Goal: Task Accomplishment & Management: Use online tool/utility

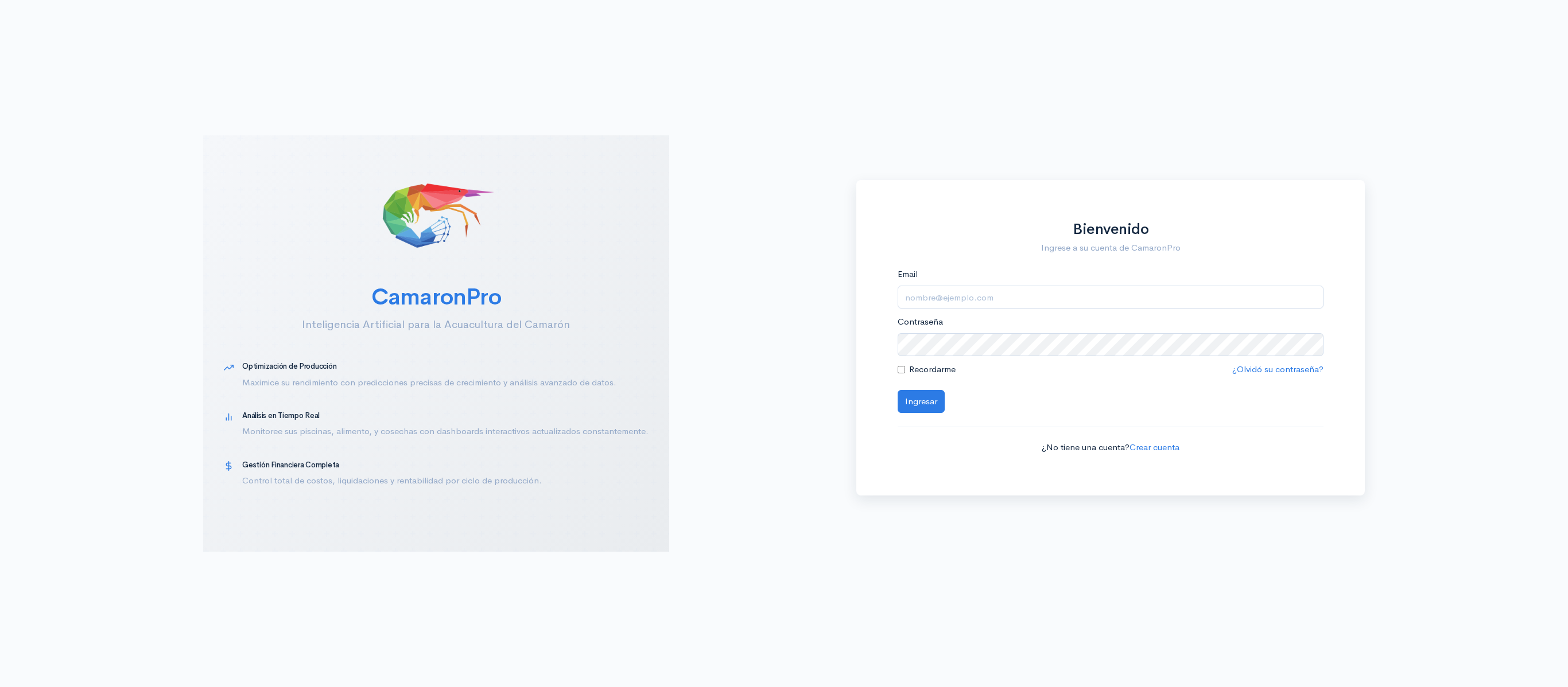
click at [1045, 278] on div "Email" at bounding box center [1110, 288] width 426 height 41
click at [1006, 305] on input "Email" at bounding box center [1110, 297] width 426 height 24
type input "[EMAIL_ADDRESS][DOMAIN_NAME]"
click at [897, 390] on button "Ingresar" at bounding box center [921, 402] width 47 height 24
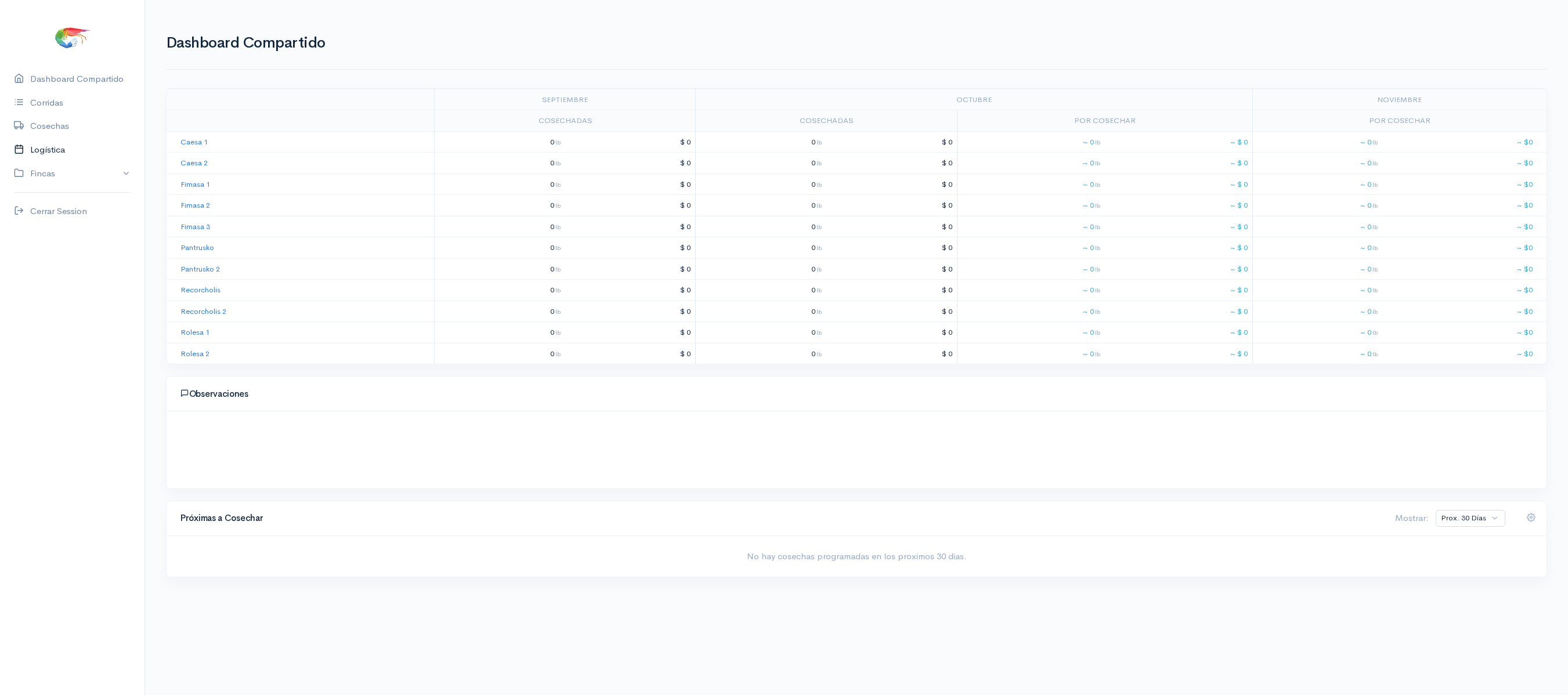
click at [66, 156] on link "Logística" at bounding box center [72, 149] width 145 height 24
click at [241, 95] on ul "Cosechas Gantt Por Empacadora Gabarras Reporte" at bounding box center [857, 80] width 1382 height 42
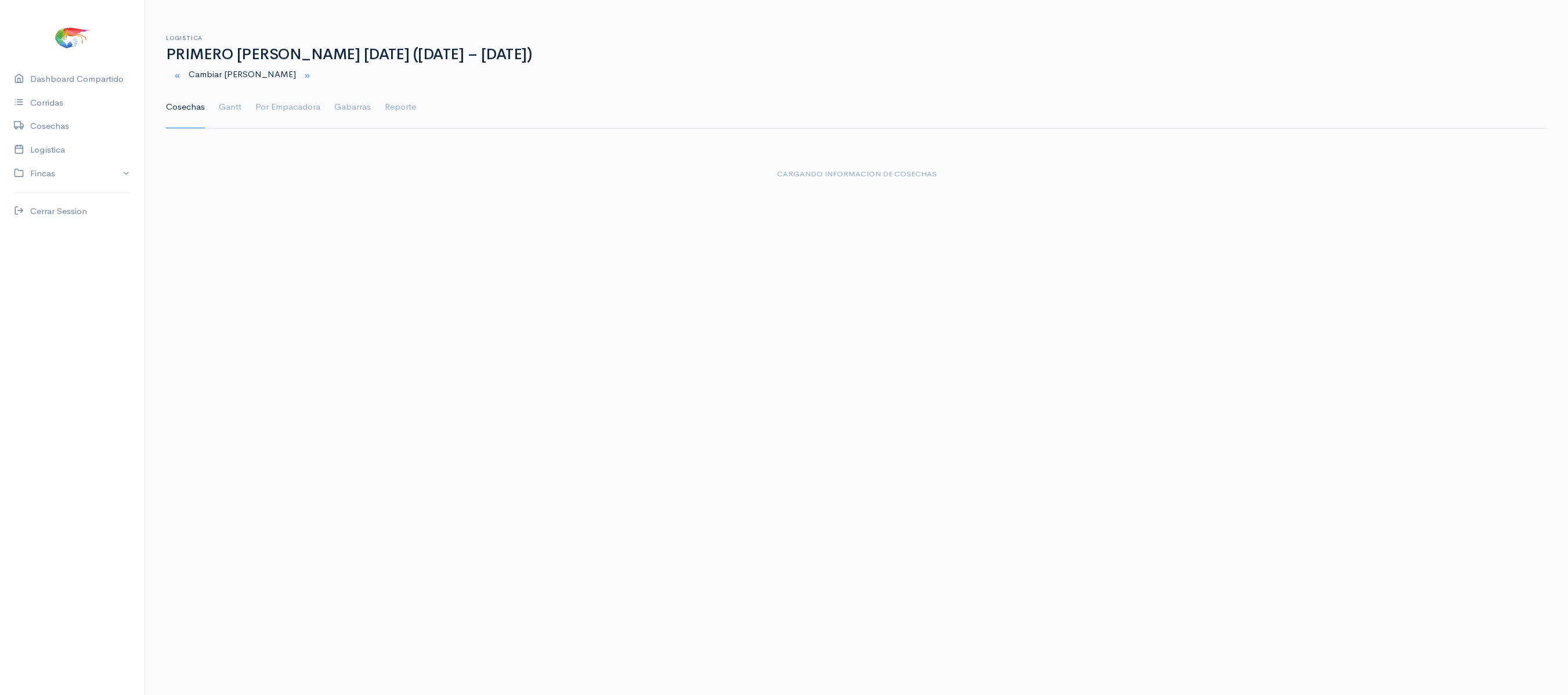
click at [252, 116] on ul "Cosechas Gantt Por Empacadora Gabarras Reporte" at bounding box center [857, 107] width 1382 height 42
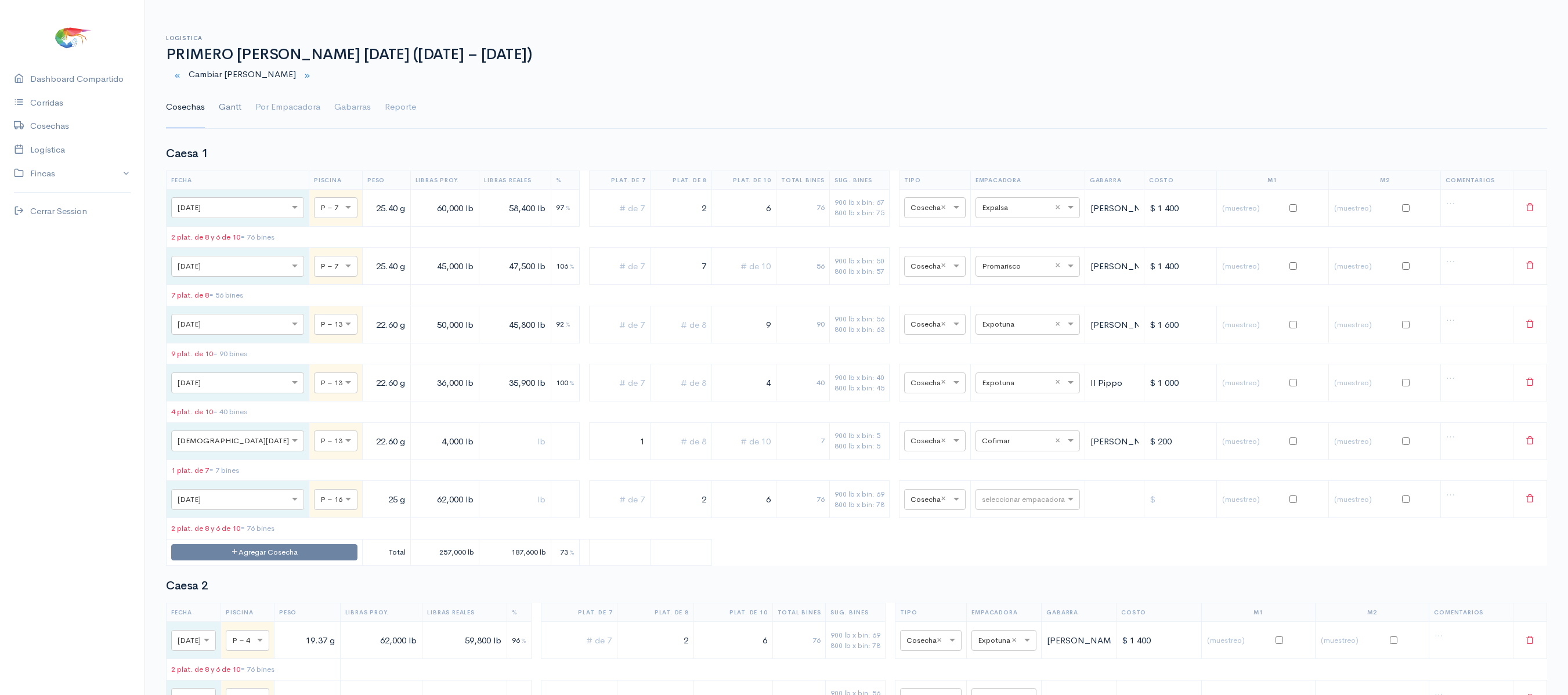
click at [236, 112] on link "Gantt" at bounding box center [231, 107] width 23 height 42
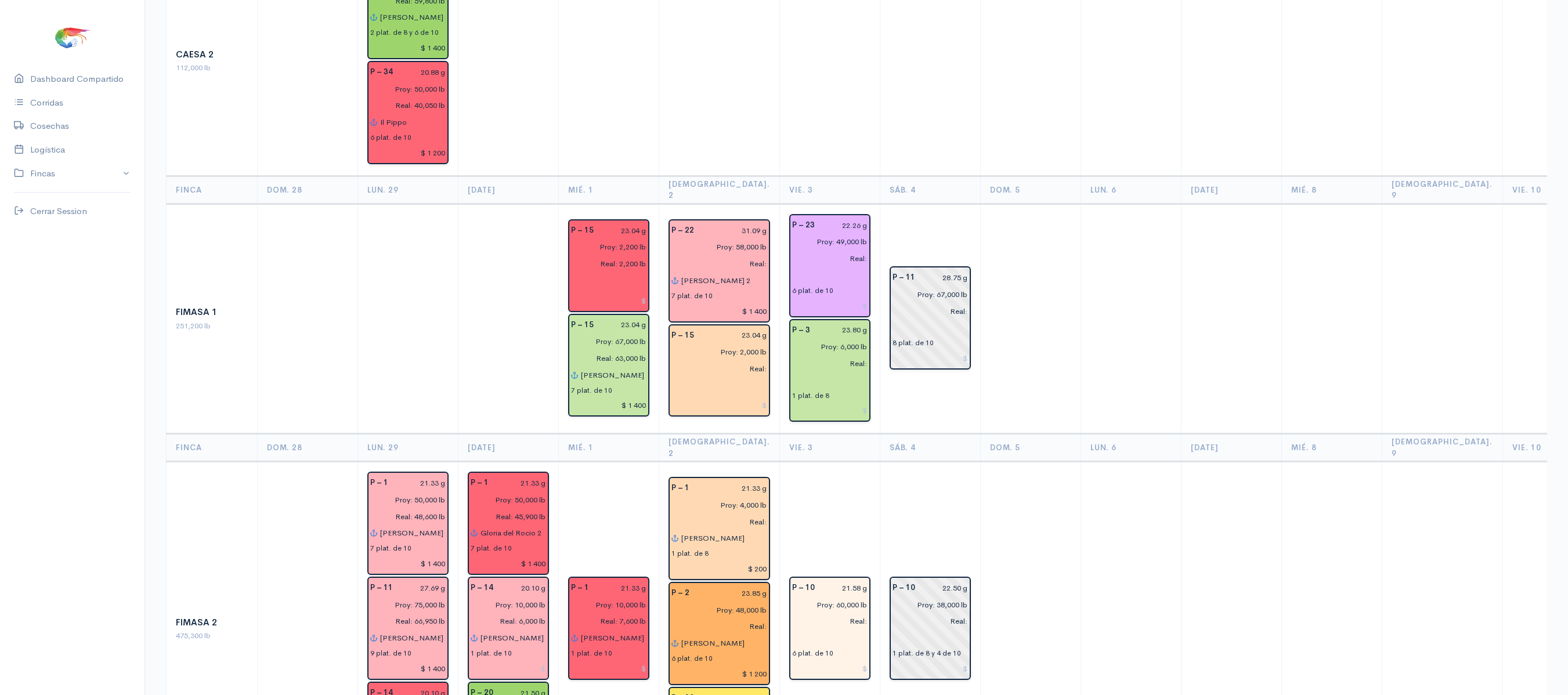
scroll to position [381, 0]
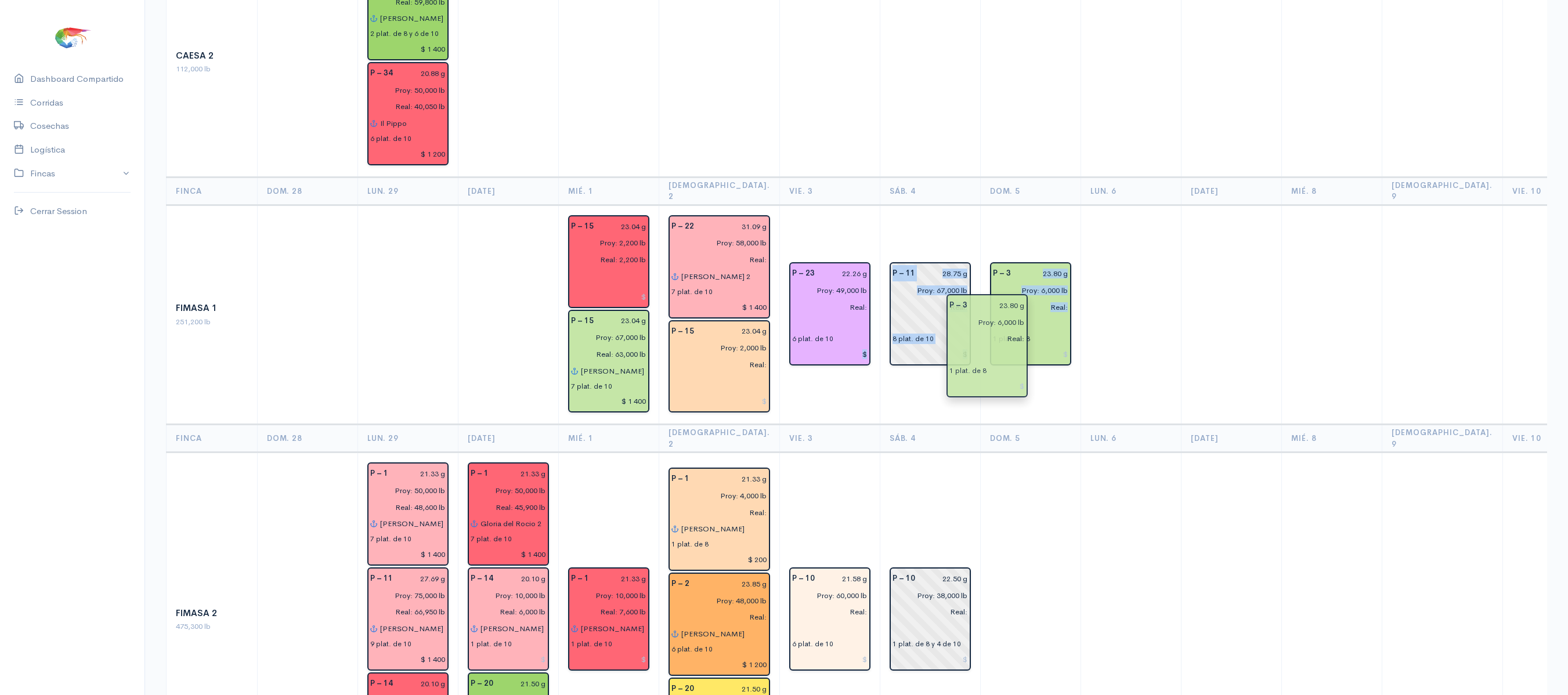
drag, startPoint x: 813, startPoint y: 340, endPoint x: 988, endPoint y: 349, distance: 175.2
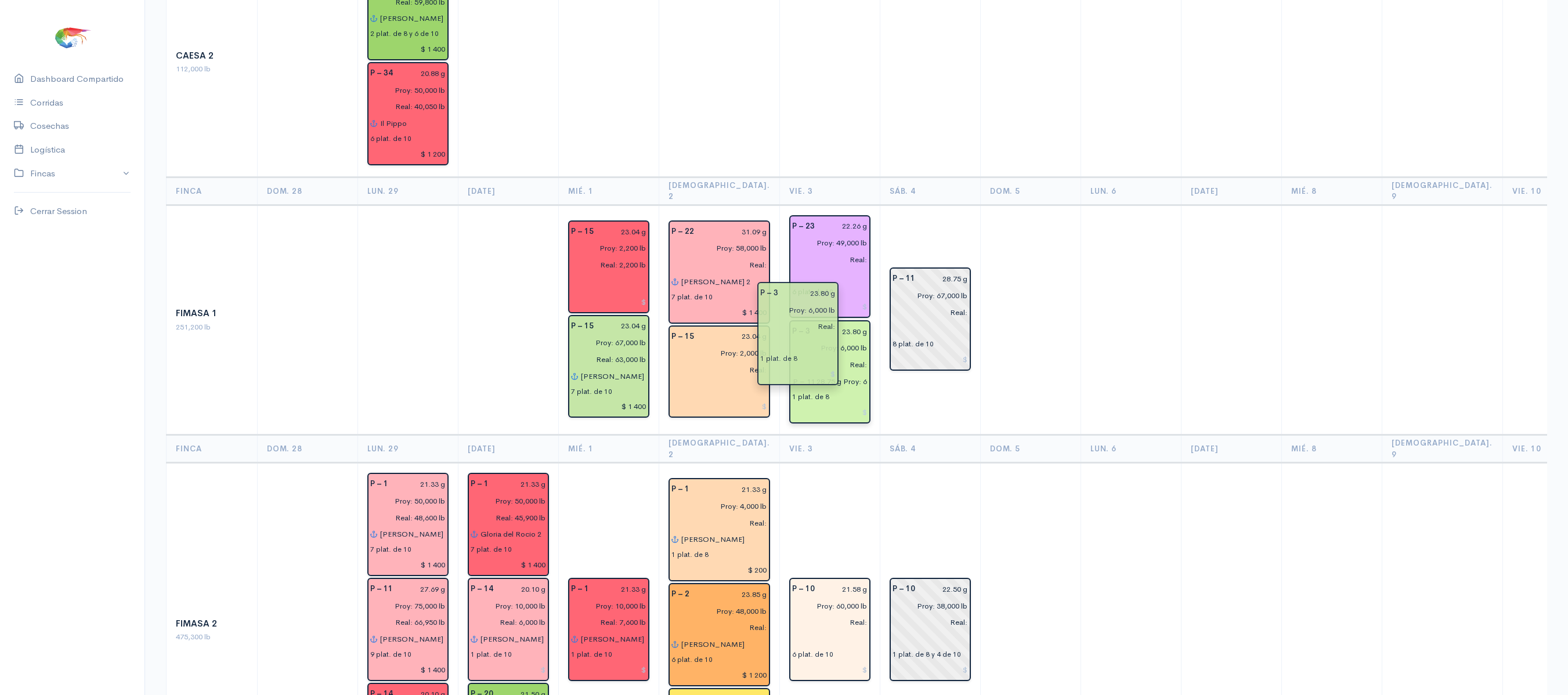
type input "P – 11 28.75 g Proy: 67,000 lb Real: 8 plat. de 10 $"
click at [807, 373] on input "P – 11 28.75 g Proy: 67,000 lb Real: 8 plat. de 10 $" at bounding box center [829, 381] width 75 height 17
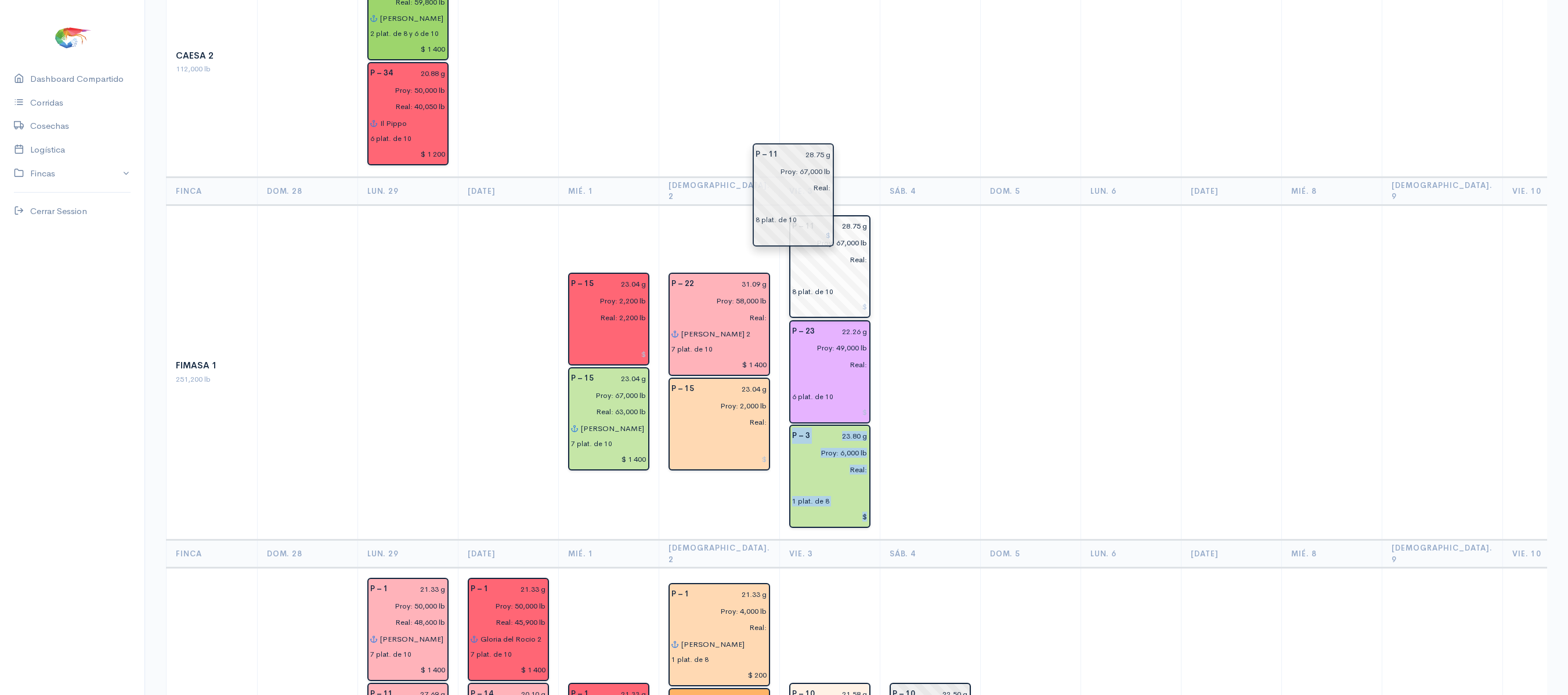
drag, startPoint x: 907, startPoint y: 292, endPoint x: 795, endPoint y: 211, distance: 138.2
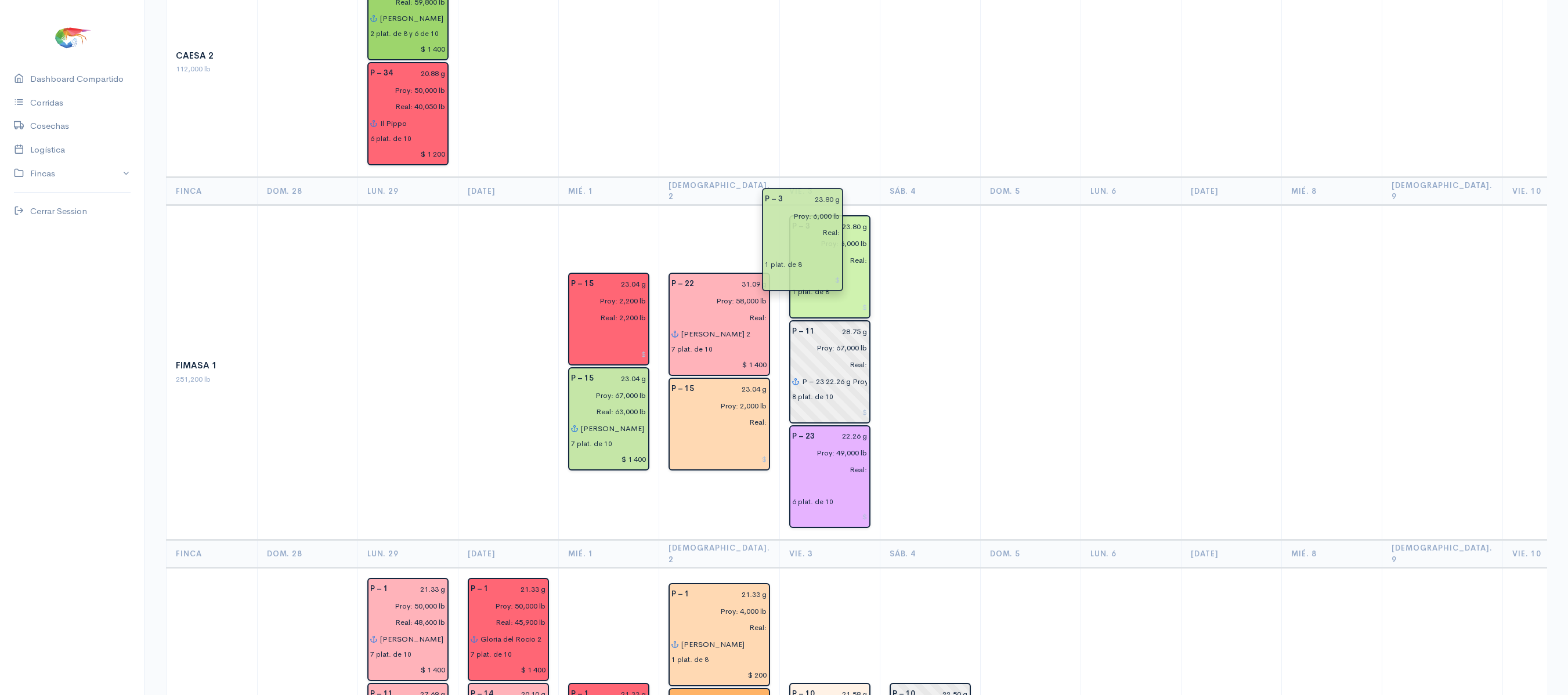
click at [818, 268] on input "text" at bounding box center [829, 276] width 75 height 17
drag, startPoint x: 818, startPoint y: 247, endPoint x: 881, endPoint y: 267, distance: 66.1
click at [801, 373] on input "P – 23 22.26 g Proy: 49,000 lb Real: 6 plat. de 10 $ 23.80 g Proy: 6,000 lb Rea…" at bounding box center [834, 381] width 66 height 17
click at [835, 373] on input "P – 23 22.26 g Proy: 49,000 lb Real: 6 plat. de 10 $ 23.80 g Proy: 6,000 lb Rea…" at bounding box center [834, 381] width 66 height 17
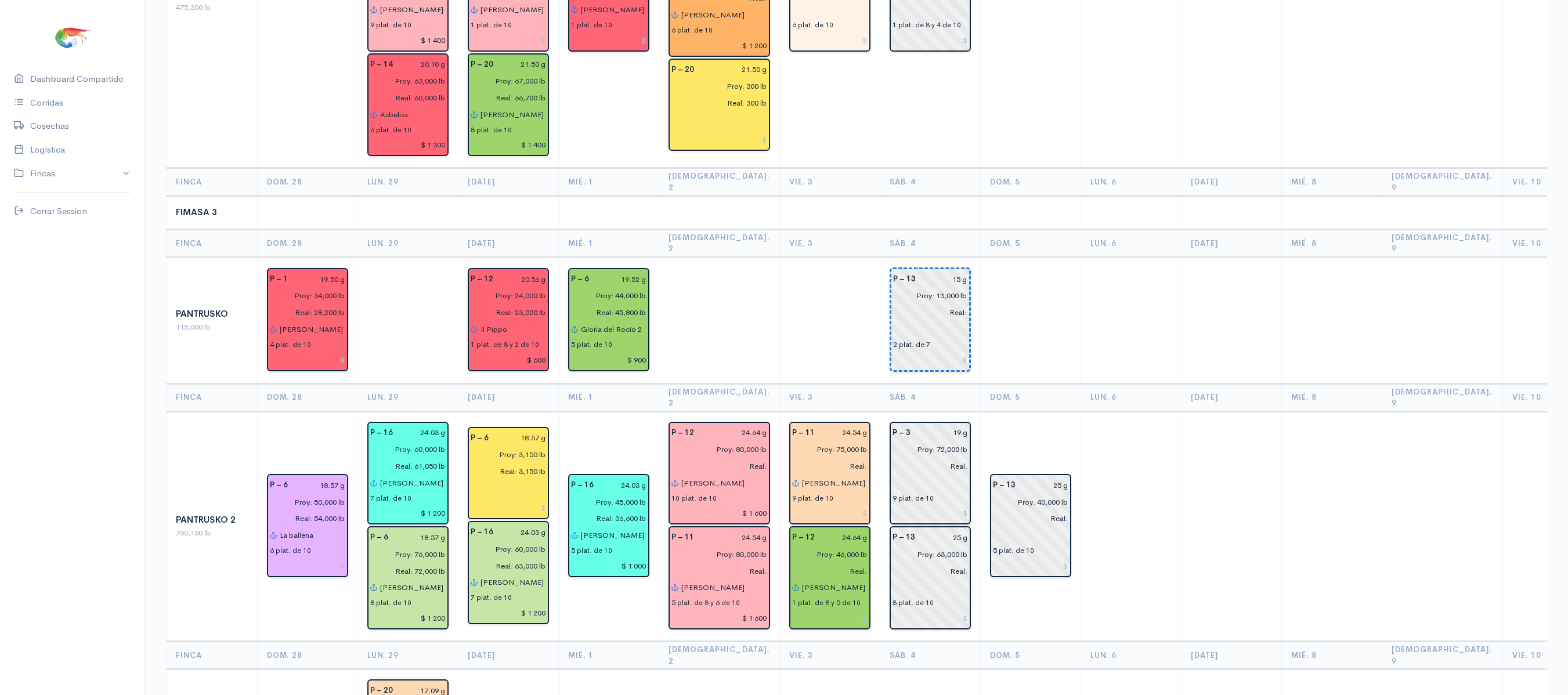
scroll to position [143, 0]
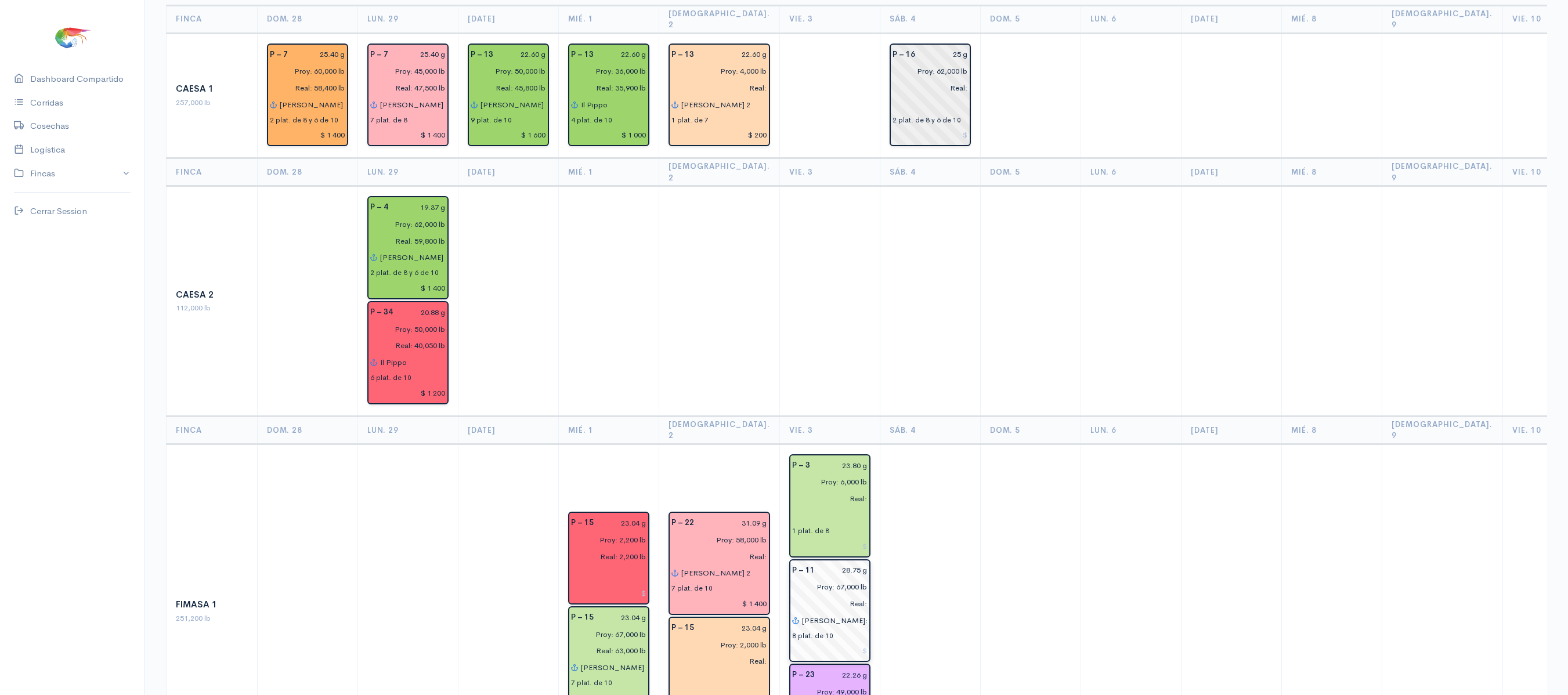
click at [842, 612] on input "[PERSON_NAME]: 49,000 lb Real: 6 plat. de 10 $ 23.80 g Proy: 6,000 lb Real:" at bounding box center [834, 620] width 66 height 17
type input ":"
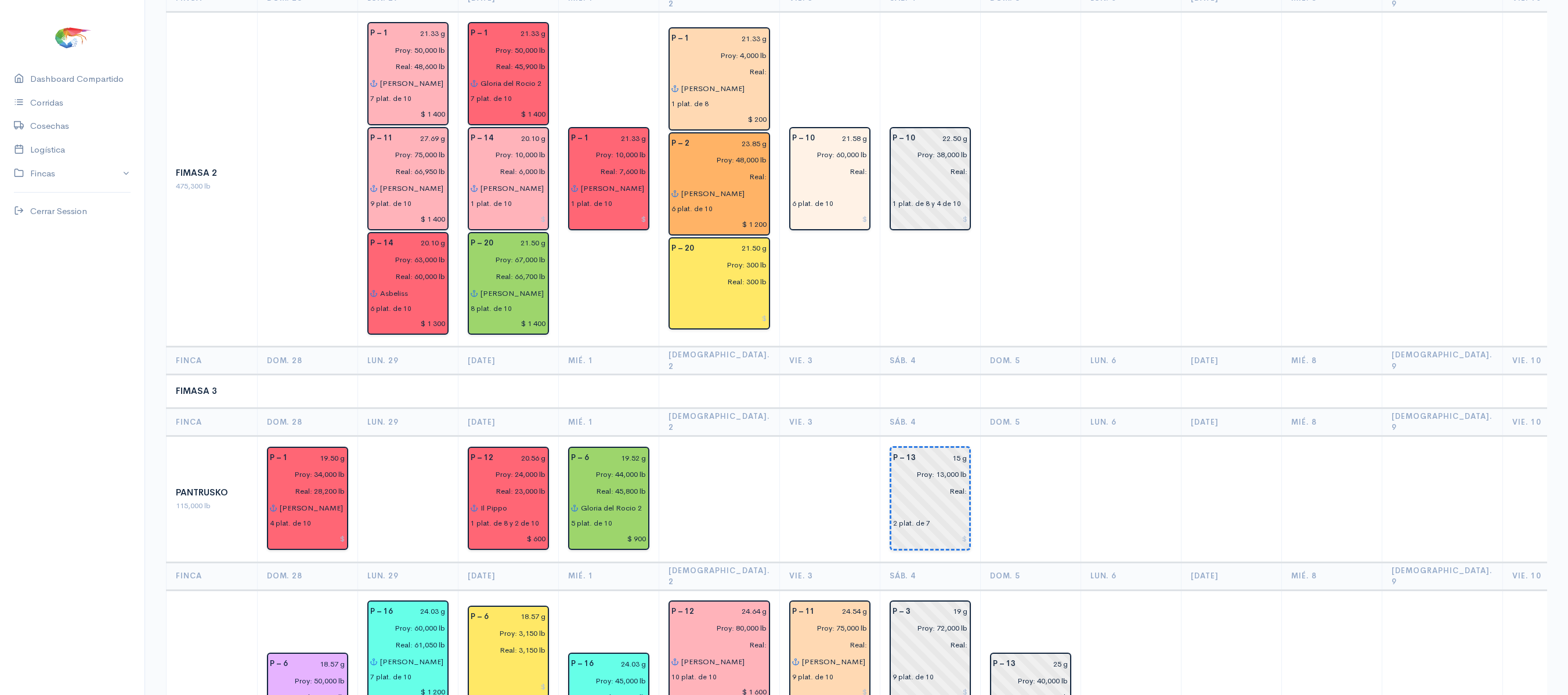
scroll to position [1017, 0]
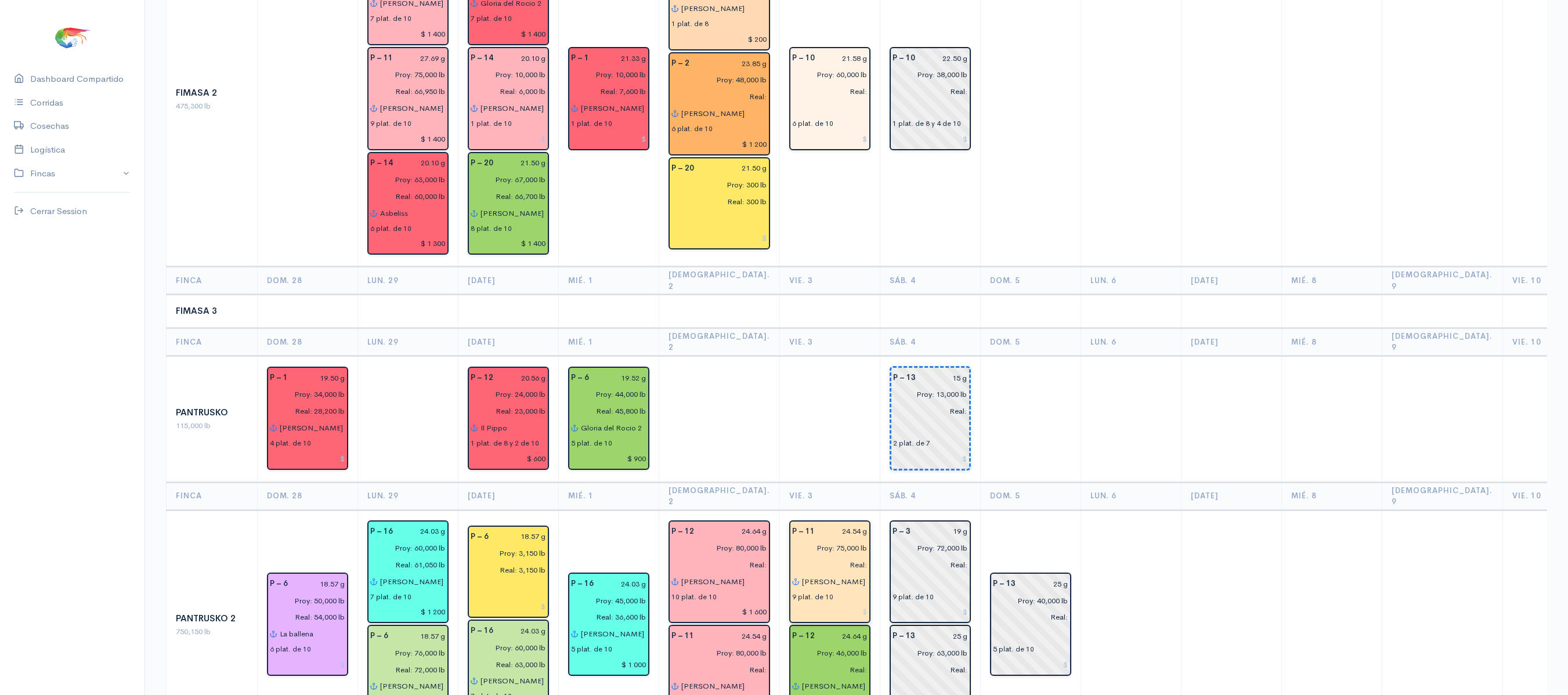
click at [818, 540] on input "Proy: 75,000 lb" at bounding box center [826, 548] width 82 height 17
type input "Proy: 60,000 lb"
click at [814, 645] on input "Proy: 46,000 lb" at bounding box center [826, 653] width 82 height 17
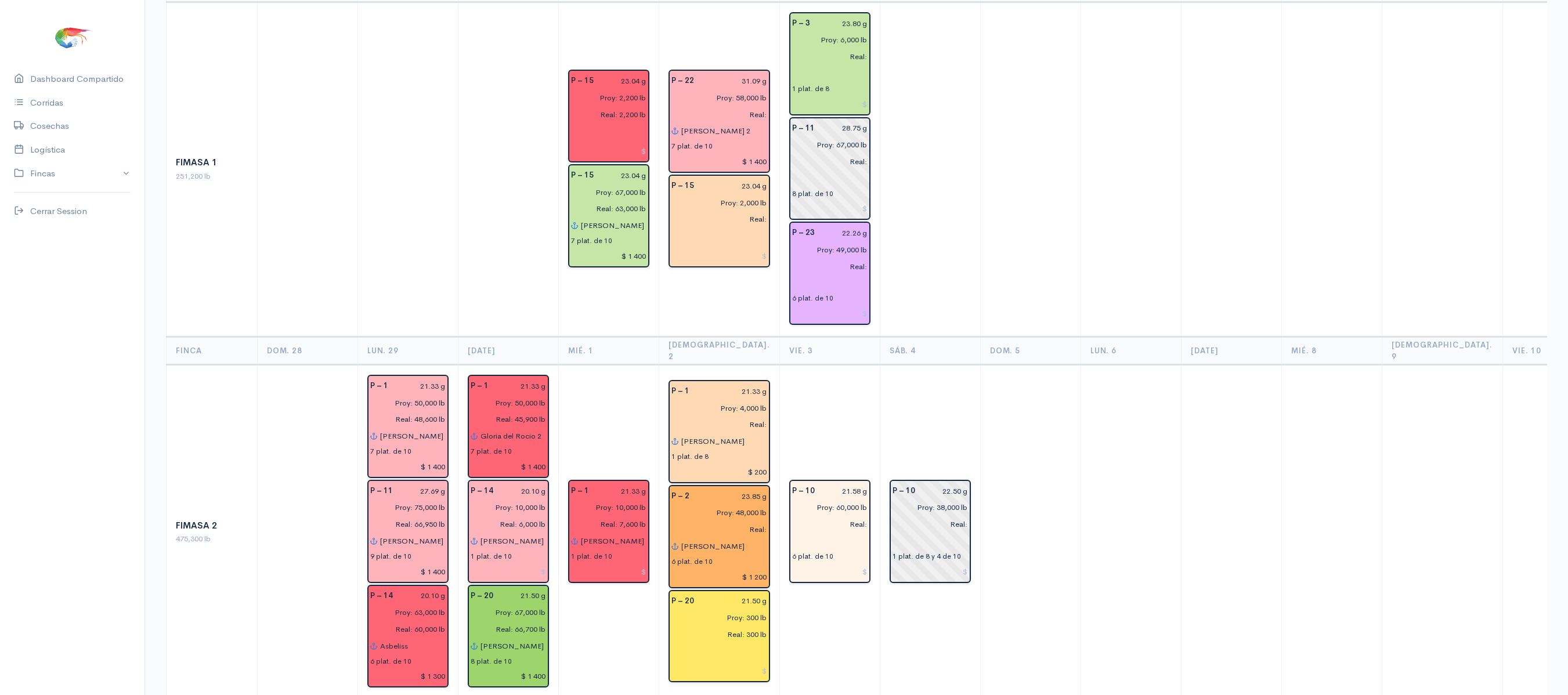
scroll to position [0, 0]
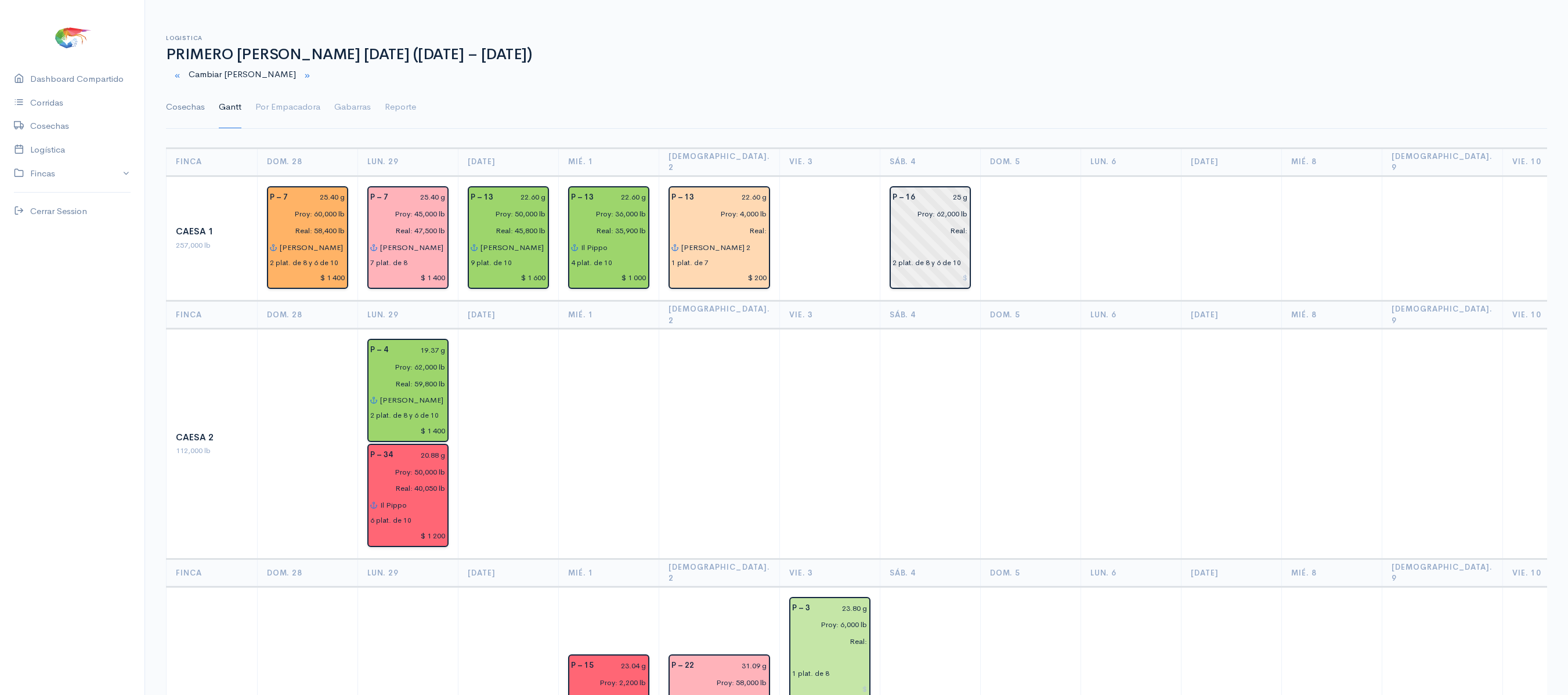
type input "Proy: 38,000 lb"
click at [182, 106] on link "Cosechas" at bounding box center [186, 107] width 39 height 42
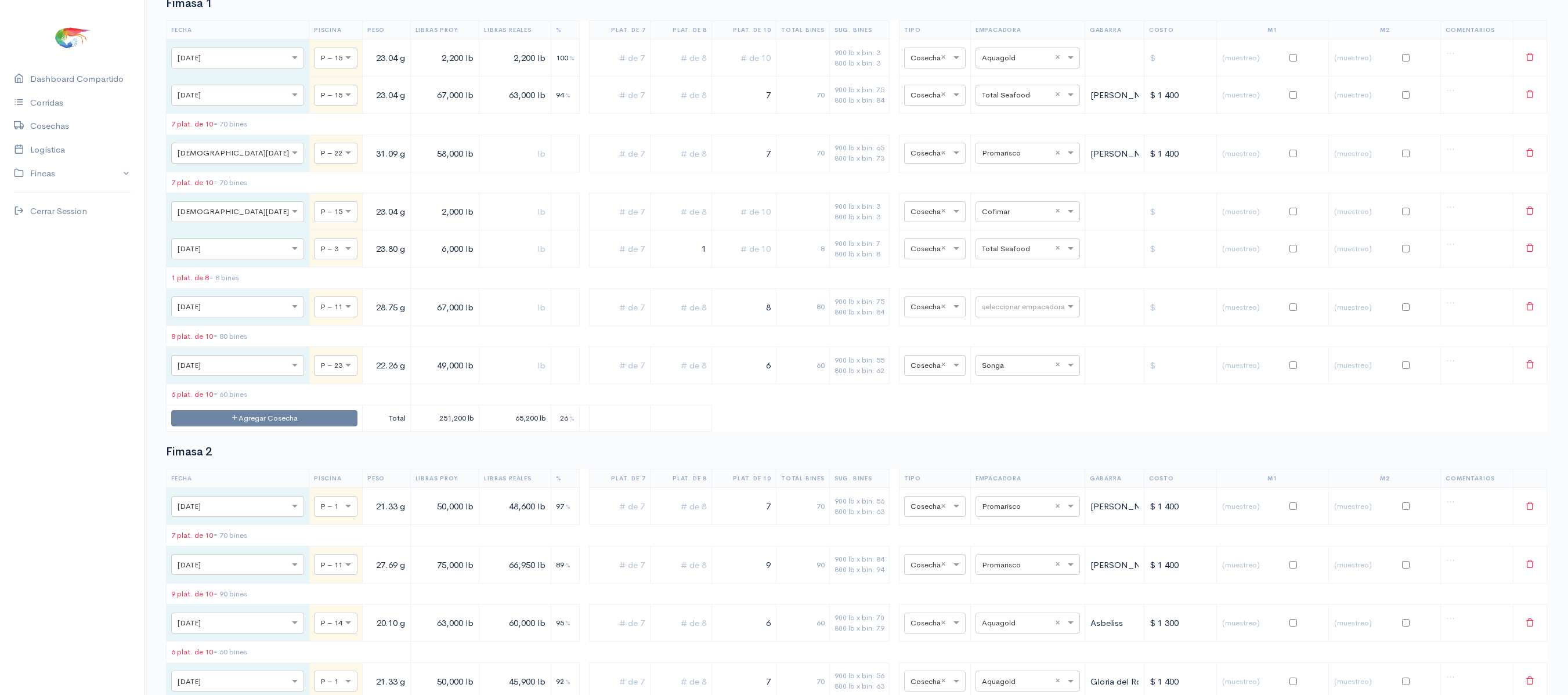
scroll to position [783, 0]
click at [982, 312] on input "text" at bounding box center [1018, 305] width 71 height 12
type input "son"
click at [980, 366] on span "Songa" at bounding box center [980, 366] width 26 height 11
type input "ce"
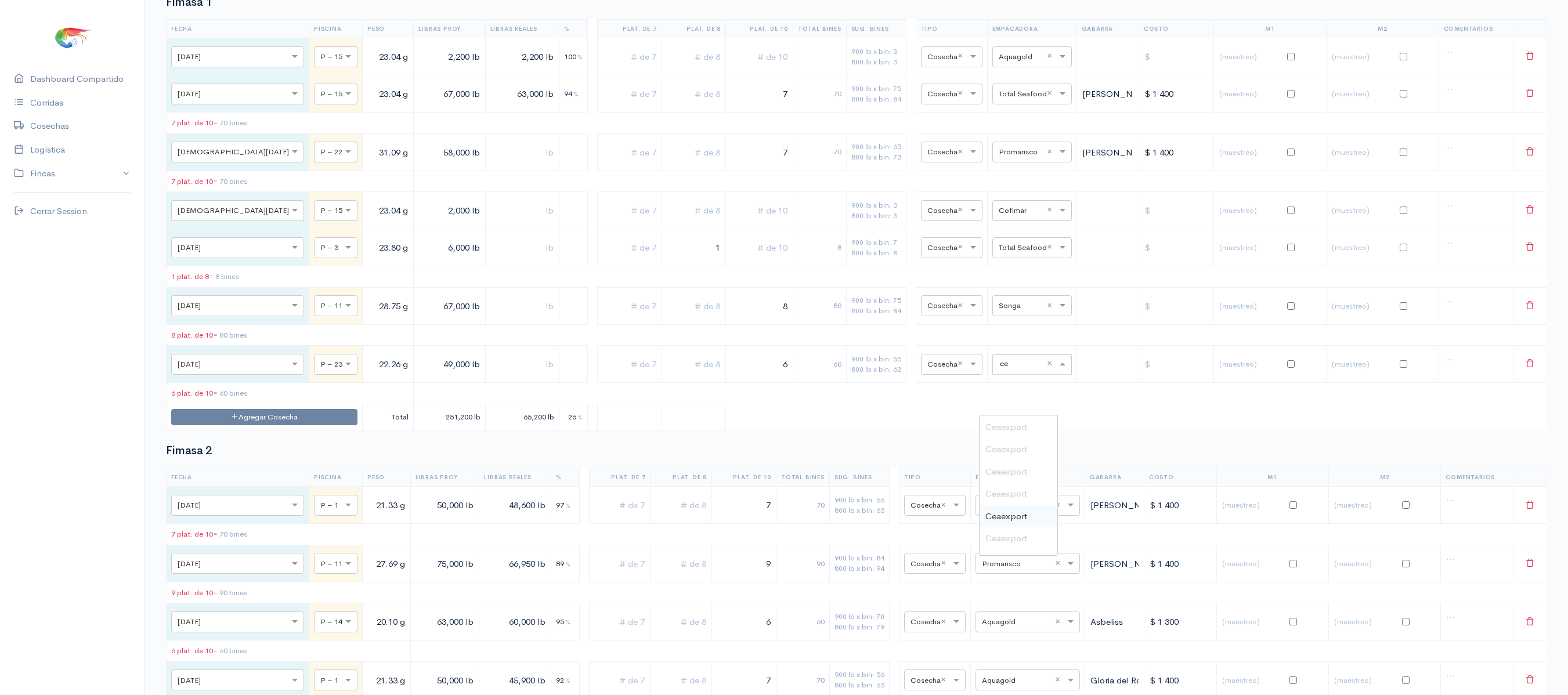
click at [1011, 522] on div "Ceaexport" at bounding box center [1019, 517] width 78 height 23
drag, startPoint x: 762, startPoint y: 403, endPoint x: 853, endPoint y: 380, distance: 93.9
click at [853, 380] on table "Fecha Piscina Peso Libras Proy. Libras Reales % Plat. de 7 Plat. de 8 Plat. de …" at bounding box center [857, 225] width 1382 height 412
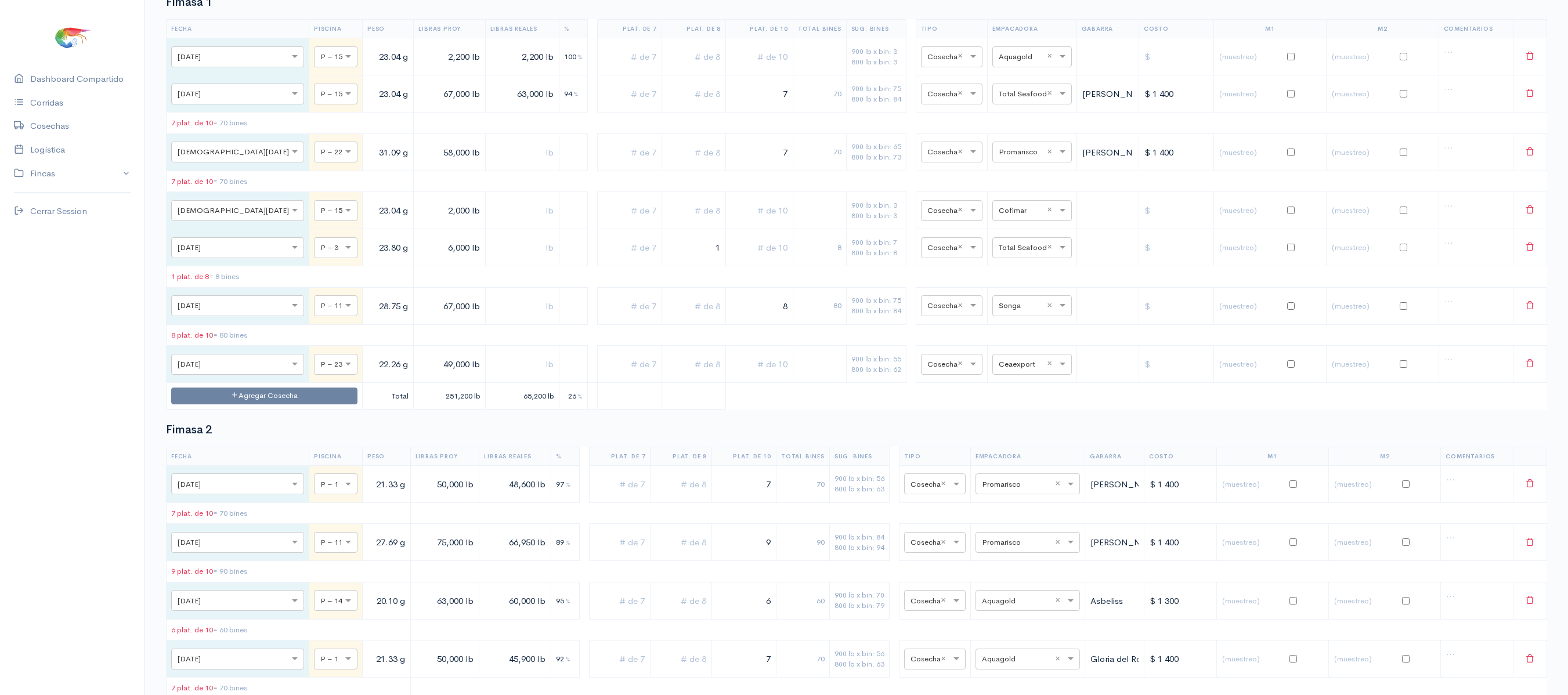
click at [692, 376] on input "text" at bounding box center [693, 364] width 54 height 24
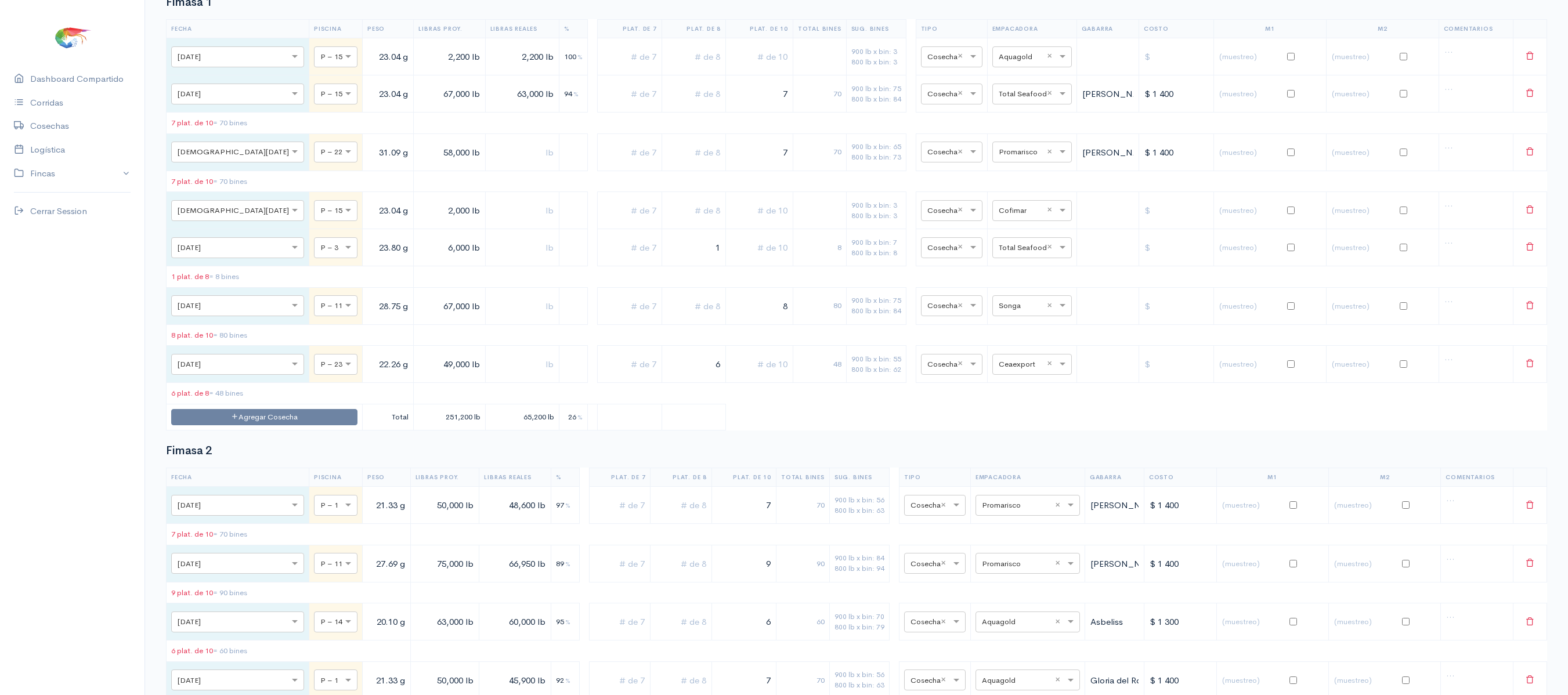
type input "6"
click at [700, 457] on h2 "Fimasa 2" at bounding box center [857, 450] width 1382 height 12
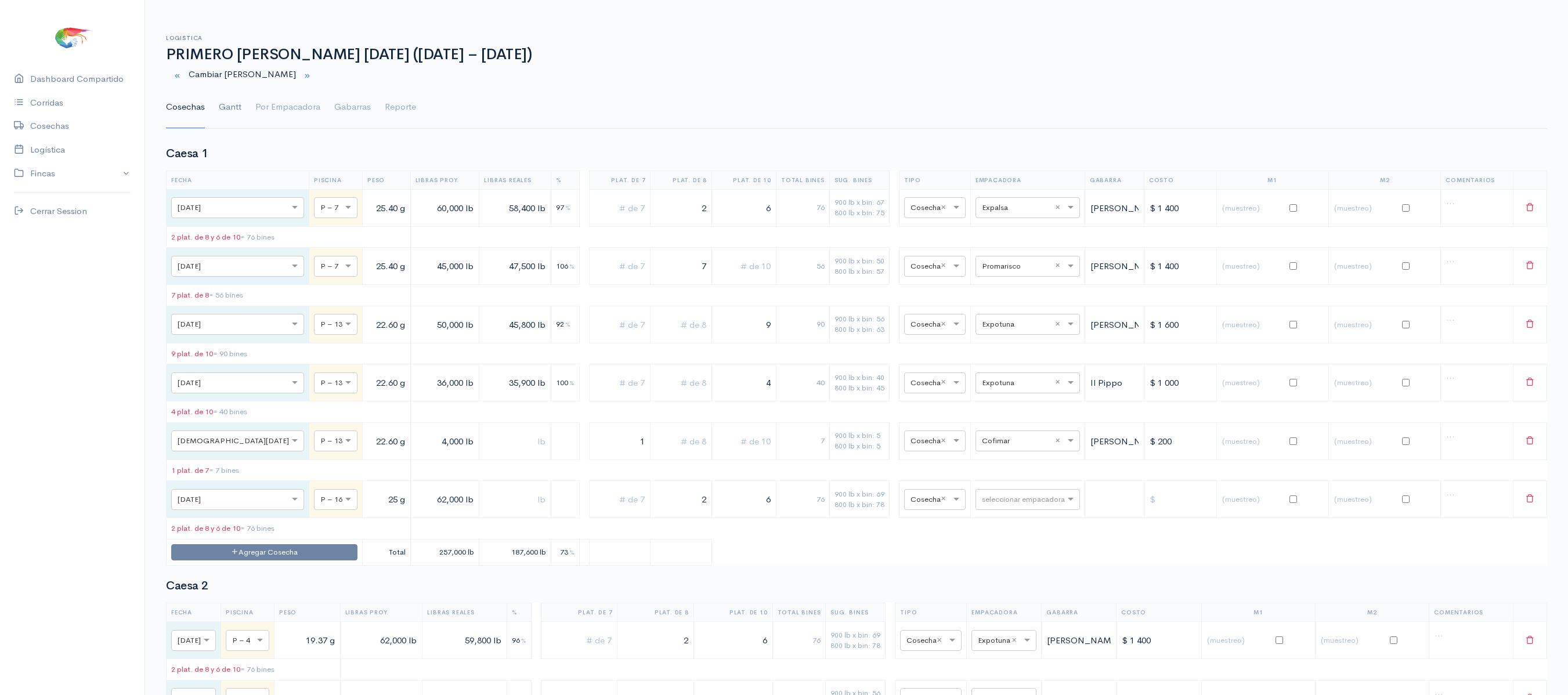
click at [226, 108] on link "Gantt" at bounding box center [231, 107] width 23 height 42
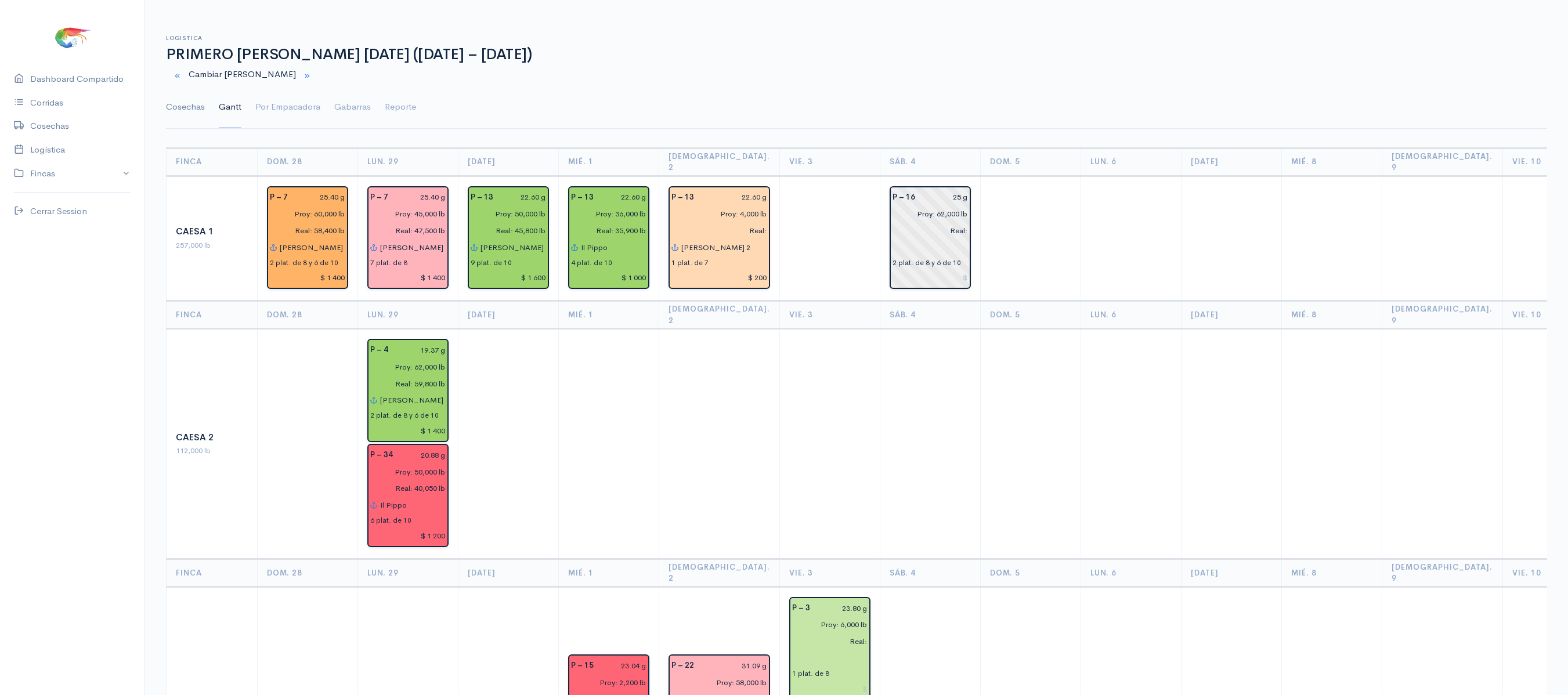
click at [199, 114] on link "Cosechas" at bounding box center [186, 107] width 39 height 42
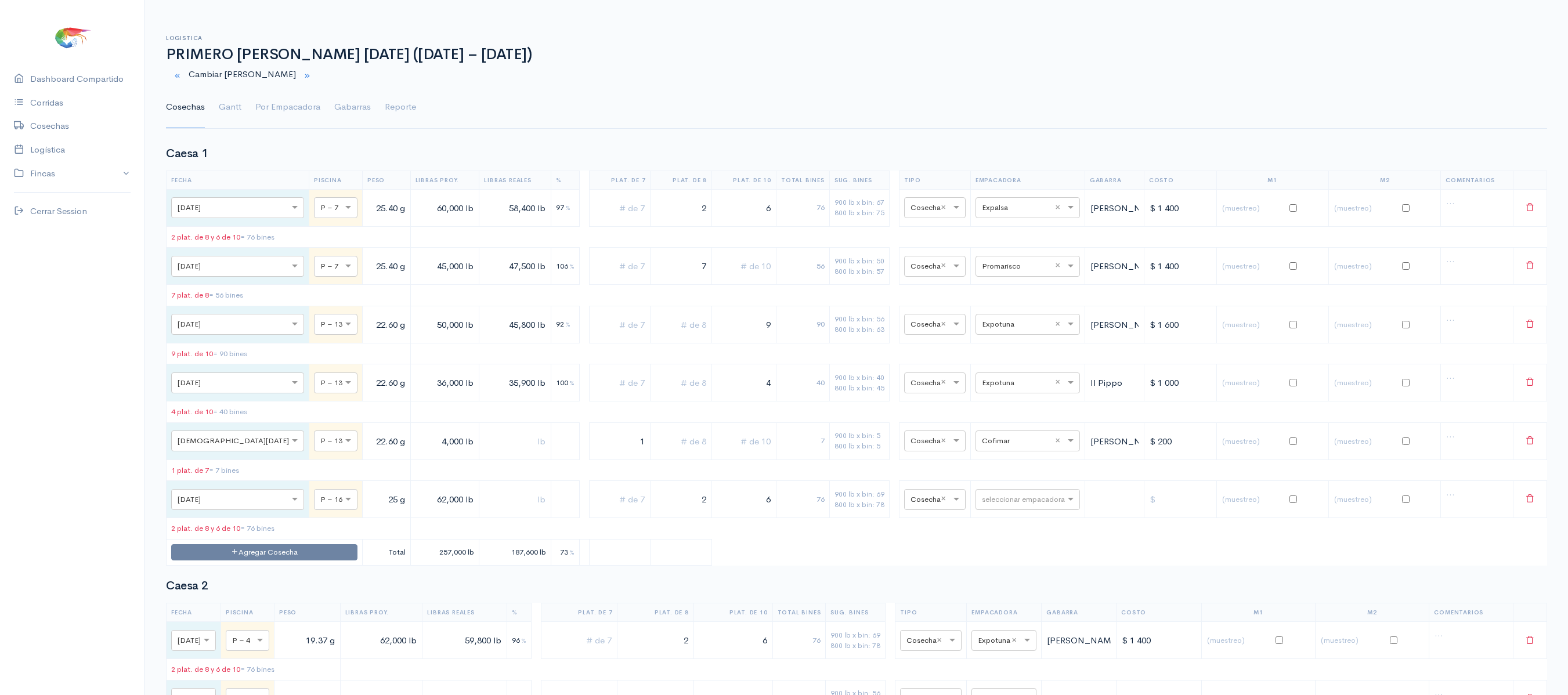
click at [784, 317] on td "90" at bounding box center [802, 324] width 53 height 37
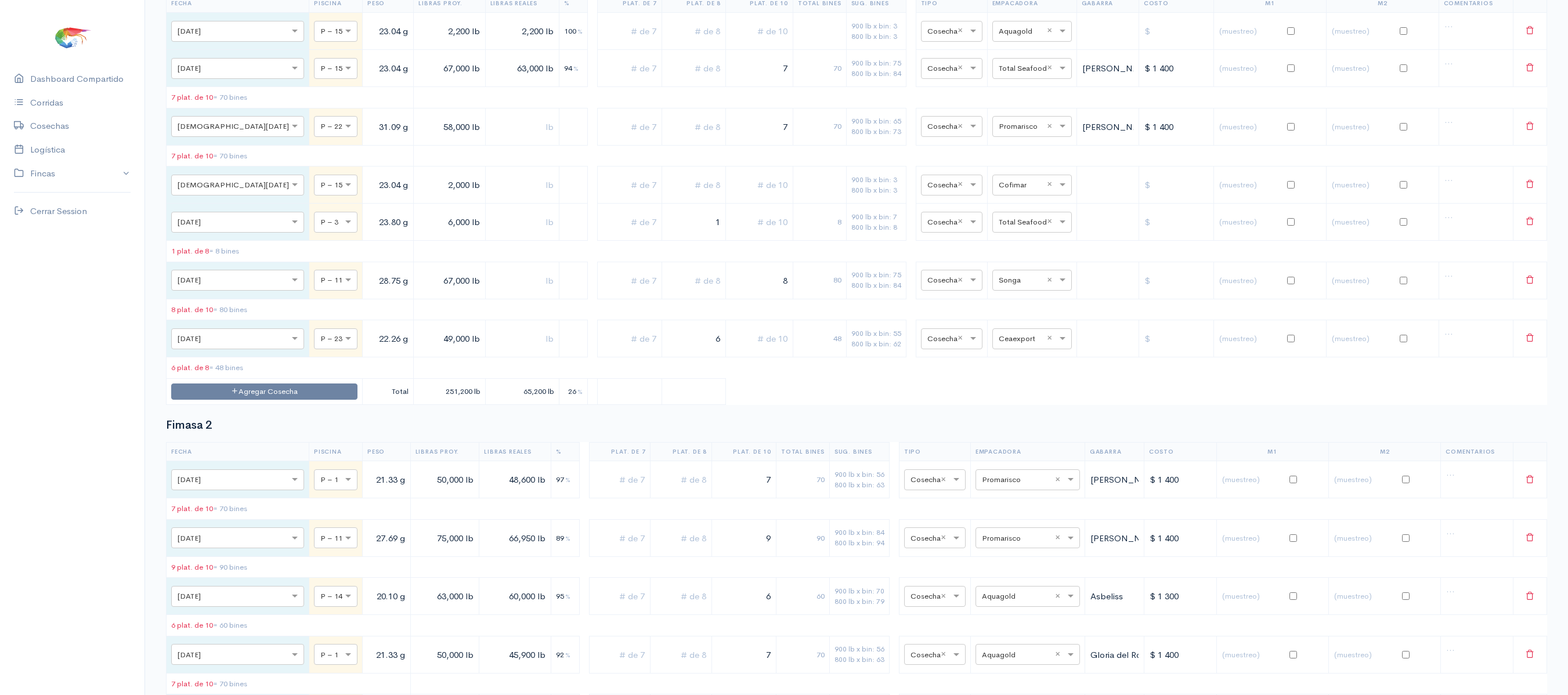
scroll to position [807, 0]
click at [1011, 346] on input "text" at bounding box center [1022, 339] width 46 height 12
type input "cea"
click at [1025, 502] on span "Ceaexport" at bounding box center [1005, 497] width 42 height 11
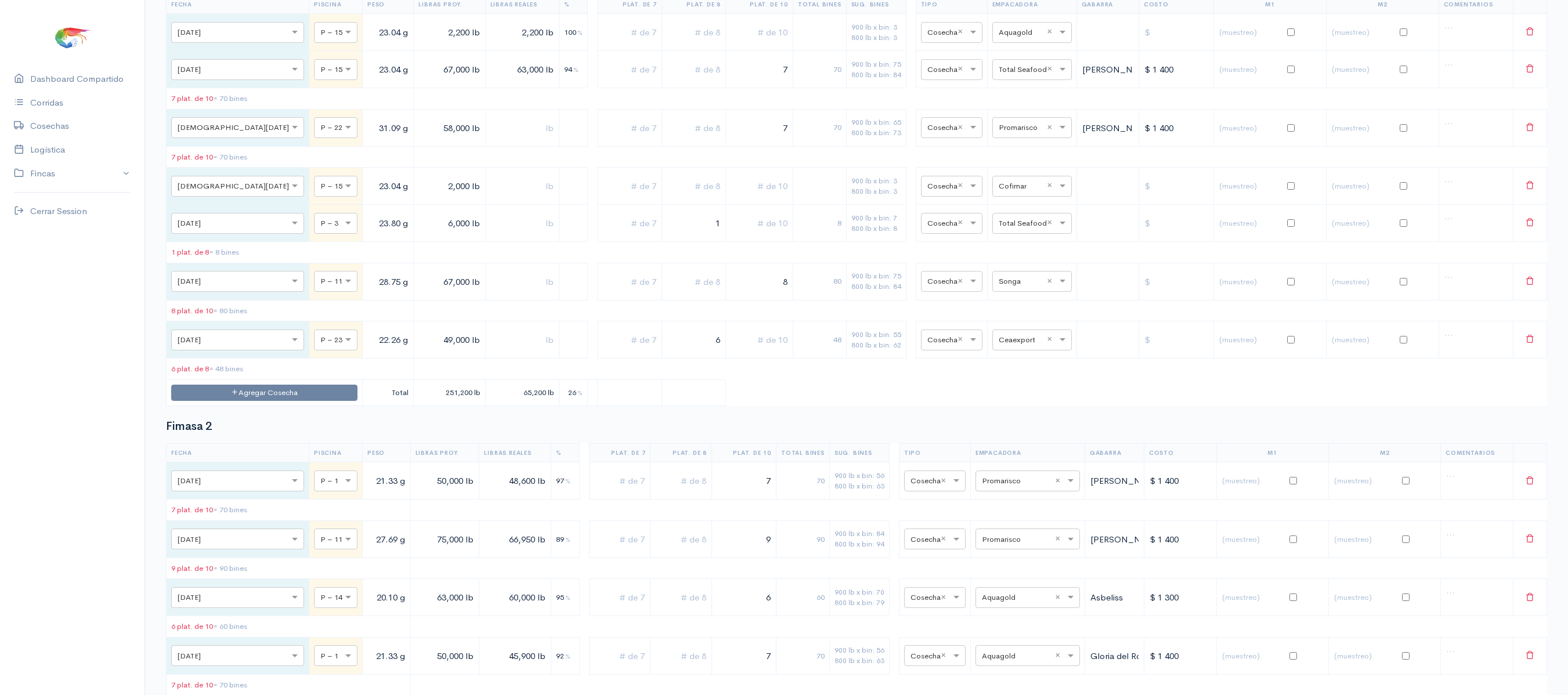
click at [969, 433] on h2 "Fimasa 2" at bounding box center [857, 427] width 1382 height 12
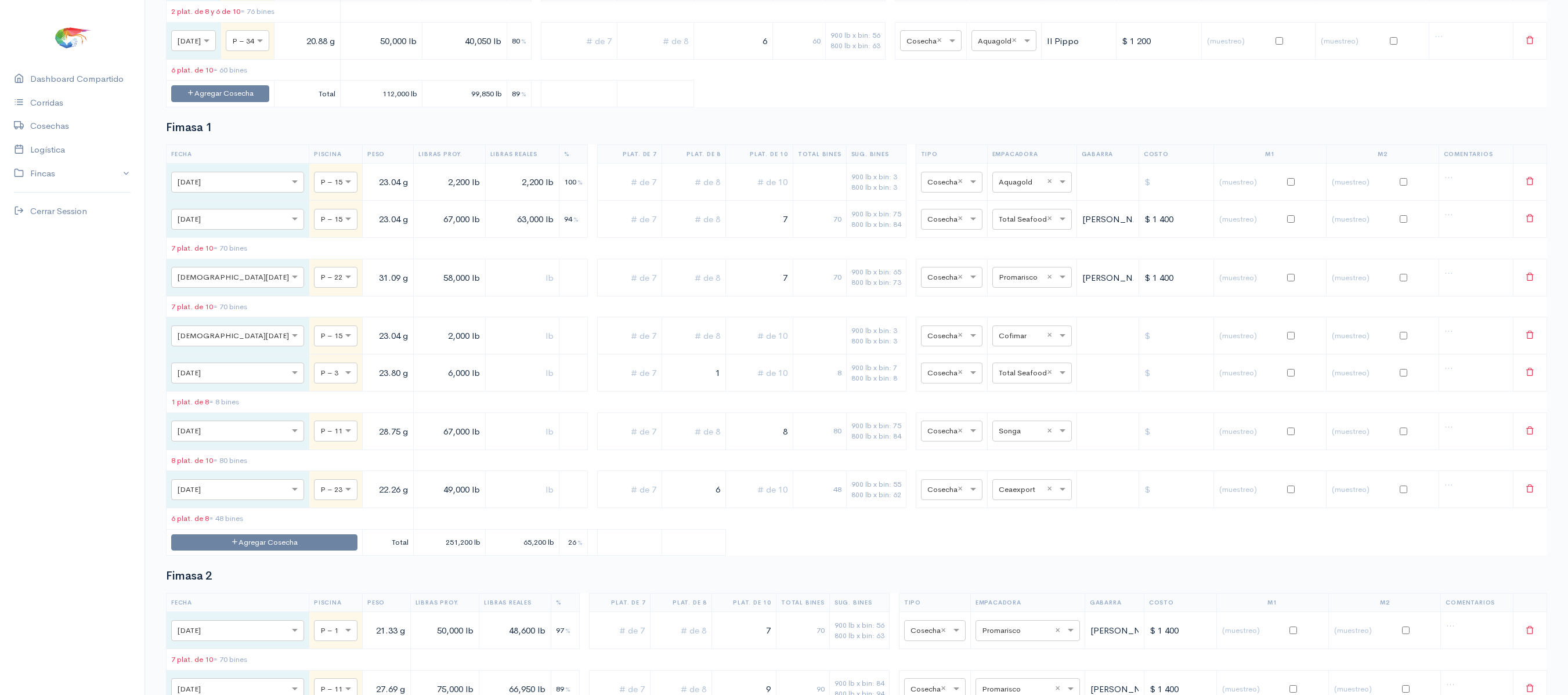
scroll to position [659, 0]
click at [419, 500] on input "49,000 lb" at bounding box center [450, 487] width 62 height 24
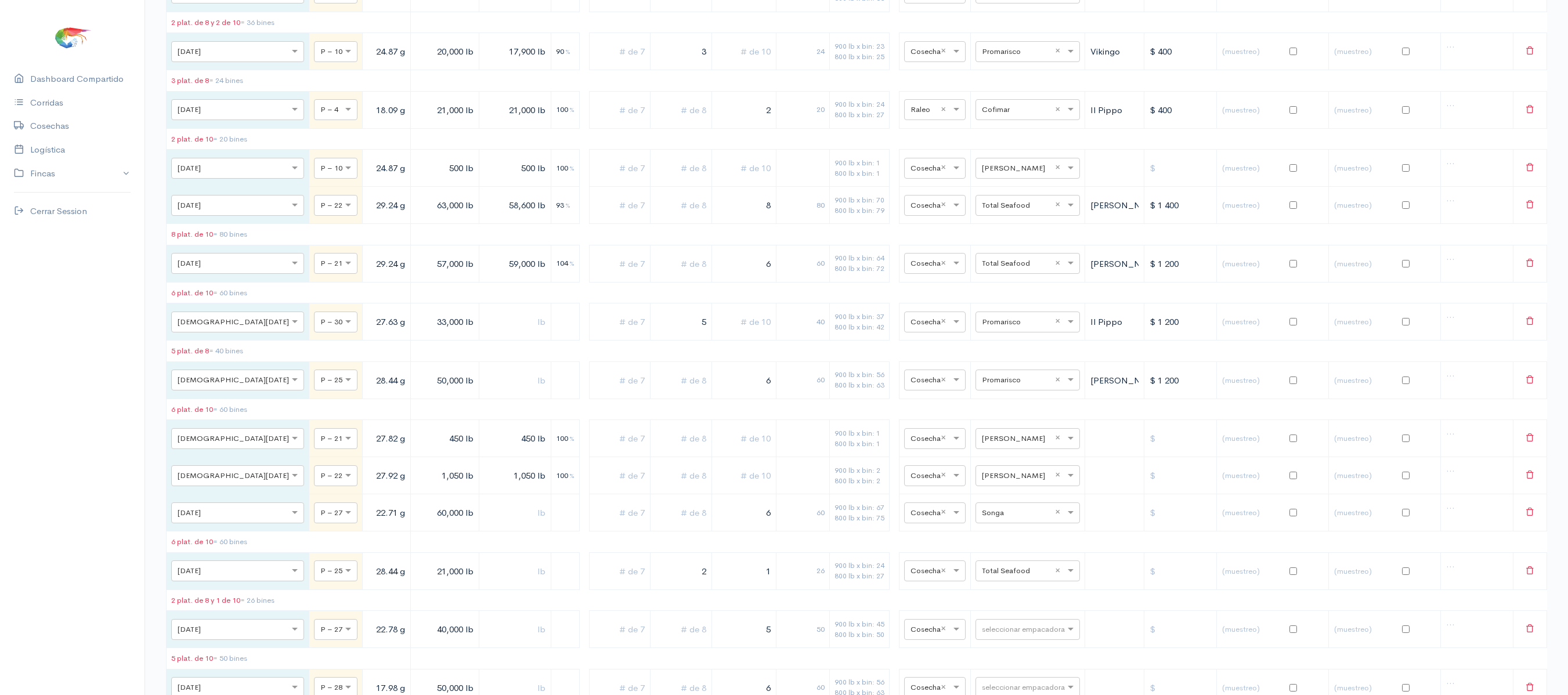
scroll to position [5277, 0]
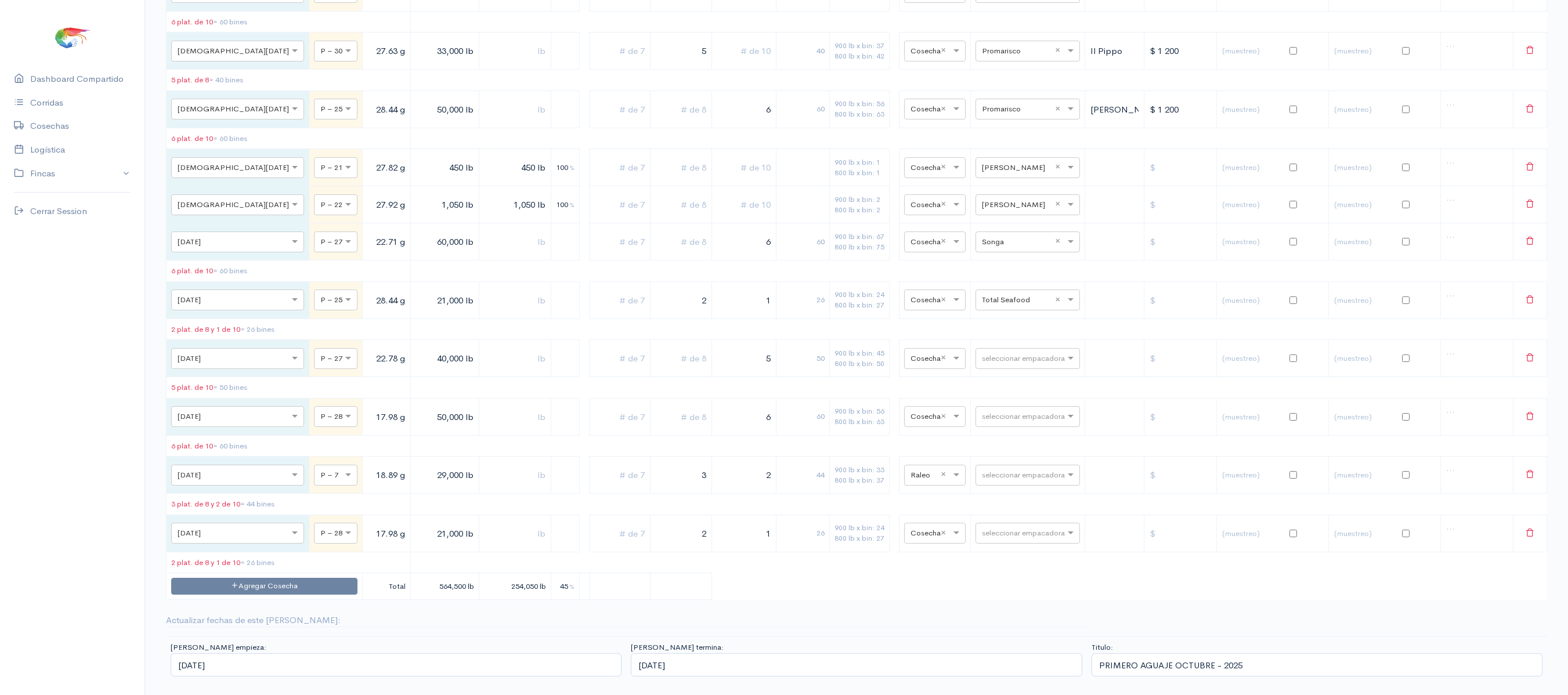
type input "48,000 lb"
drag, startPoint x: 739, startPoint y: 533, endPoint x: 842, endPoint y: 529, distance: 103.1
click at [842, 529] on tr "× [DATE] × P – 28 17.98 g 21,000 lb 2 1 26 900 lb x bin: 24 800 lb x bin: 27 × …" at bounding box center [857, 533] width 1381 height 37
drag, startPoint x: 747, startPoint y: 297, endPoint x: 765, endPoint y: 287, distance: 20.6
click at [765, 287] on tr "× [DATE] × P – 25 28.44 g 21,000 lb 2 1 26 900 lb x bin: 24 800 lb x bin: 27 × …" at bounding box center [857, 300] width 1381 height 37
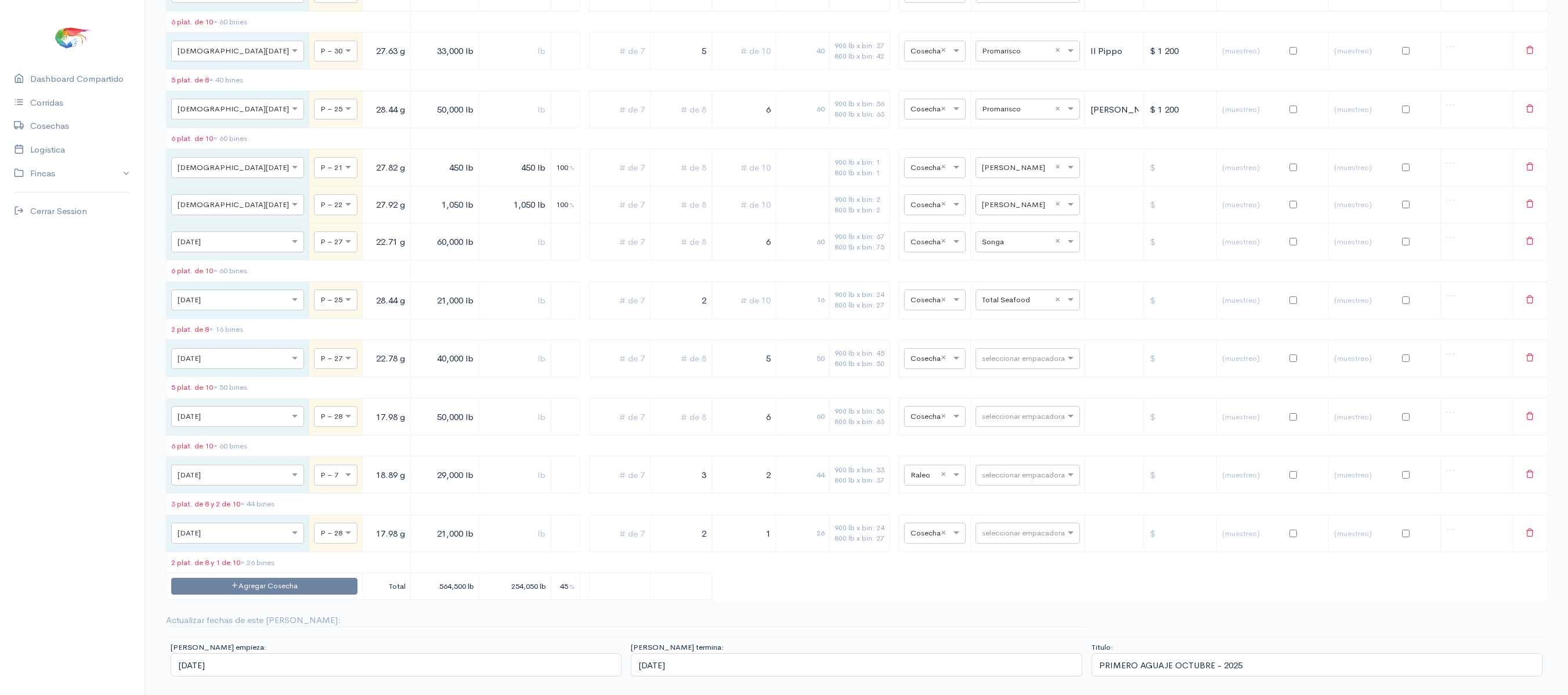
type input "1"
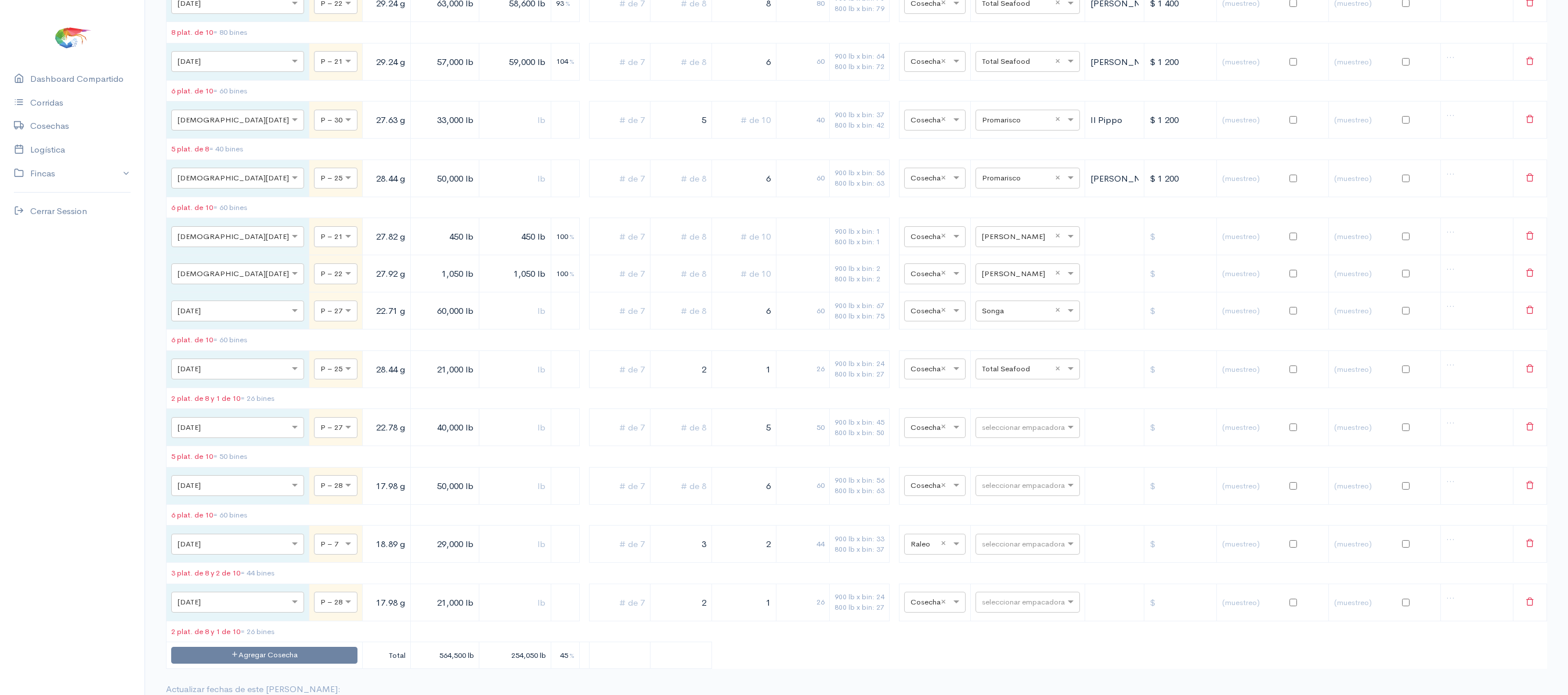
scroll to position [4990, 0]
click at [415, 379] on input "21,000 lb" at bounding box center [444, 366] width 59 height 24
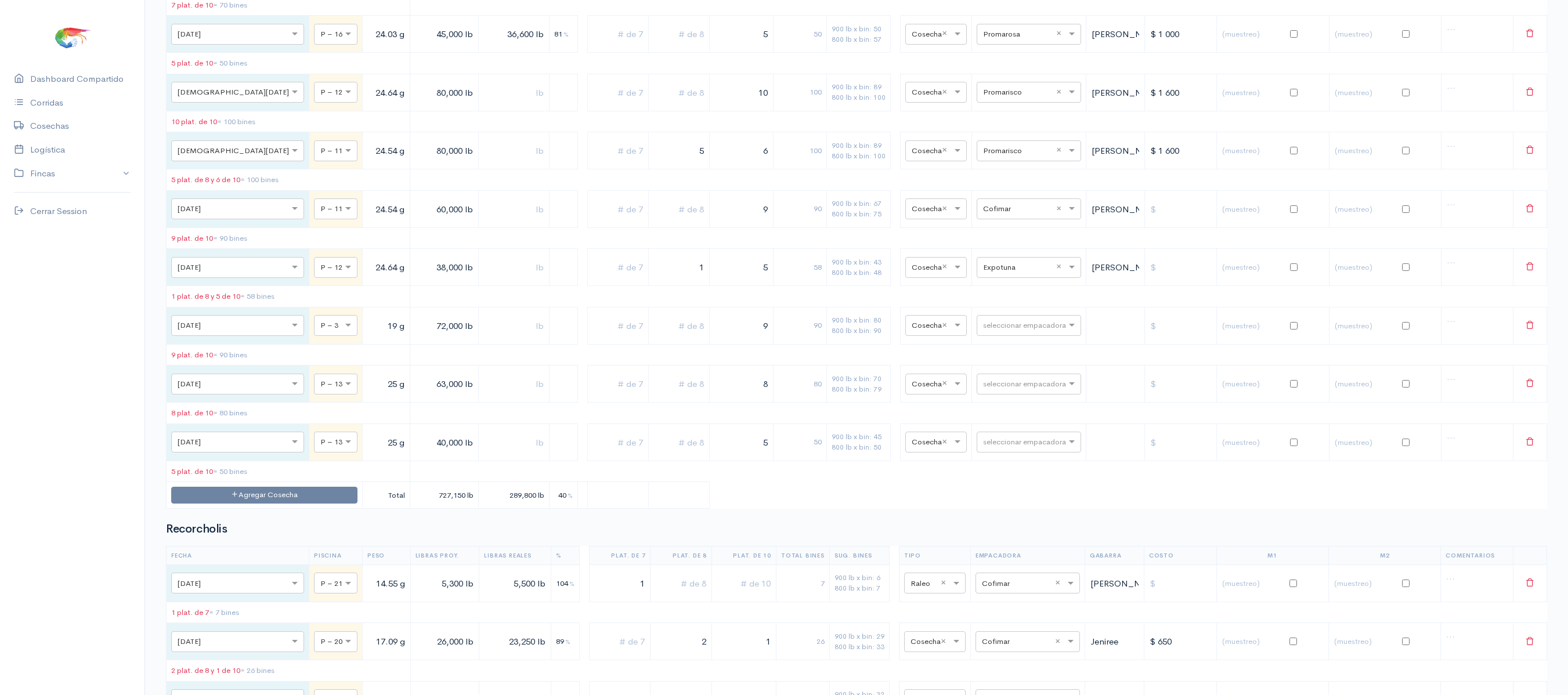
scroll to position [2684, 0]
type input "22,000 lb"
drag, startPoint x: 754, startPoint y: 324, endPoint x: 888, endPoint y: 324, distance: 134.0
click at [888, 229] on tr "× [DATE] × P – 11 24.54 g 60,000 lb 9 90 900 lb x bin: 67 800 lb x bin: 75 × Co…" at bounding box center [857, 210] width 1381 height 37
type input "6"
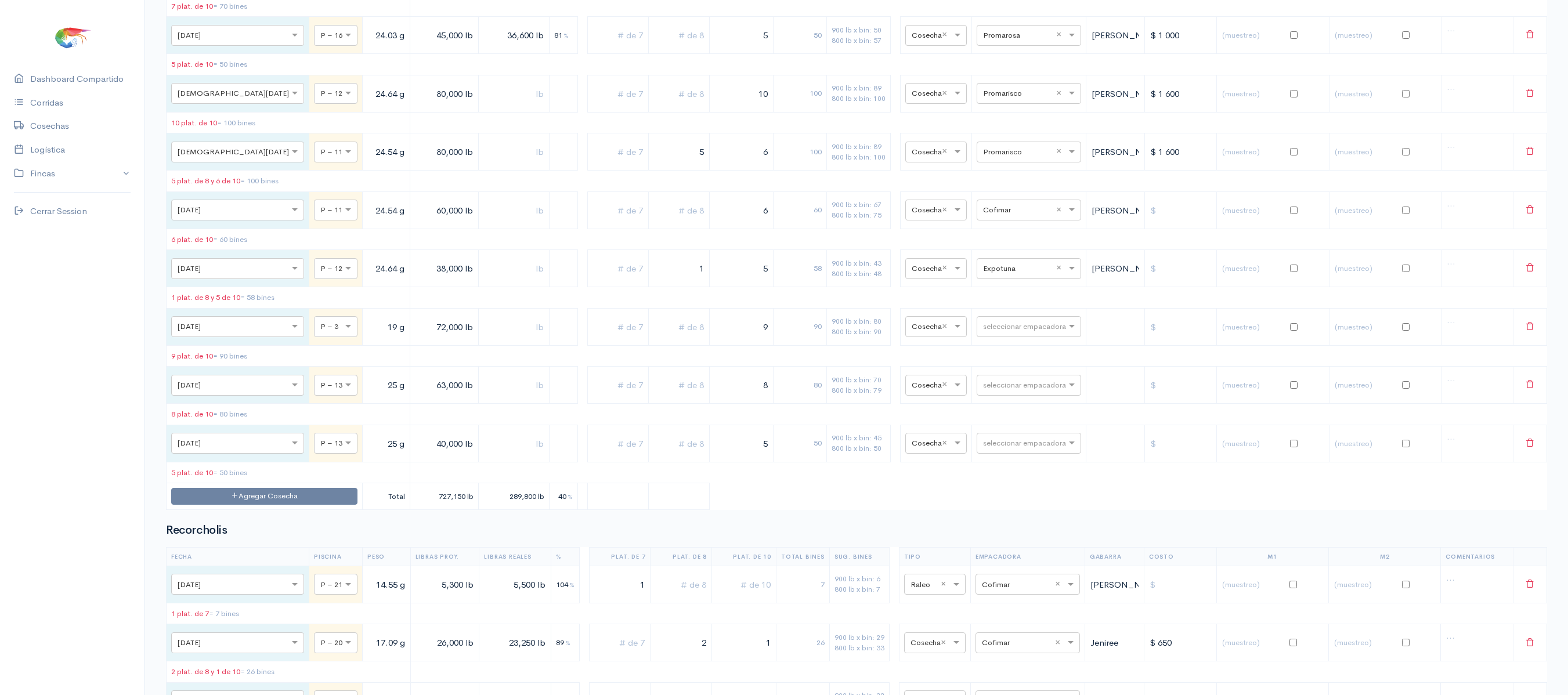
click at [681, 223] on input "text" at bounding box center [679, 210] width 51 height 24
type input "2"
drag, startPoint x: 678, startPoint y: 380, endPoint x: 748, endPoint y: 378, distance: 70.0
click at [748, 287] on tr "× [DATE] × P – 12 24.64 g 38,000 lb 1 5 58 900 lb x bin: 43 800 lb x bin: 48 × …" at bounding box center [857, 268] width 1381 height 37
drag, startPoint x: 750, startPoint y: 378, endPoint x: 820, endPoint y: 378, distance: 70.0
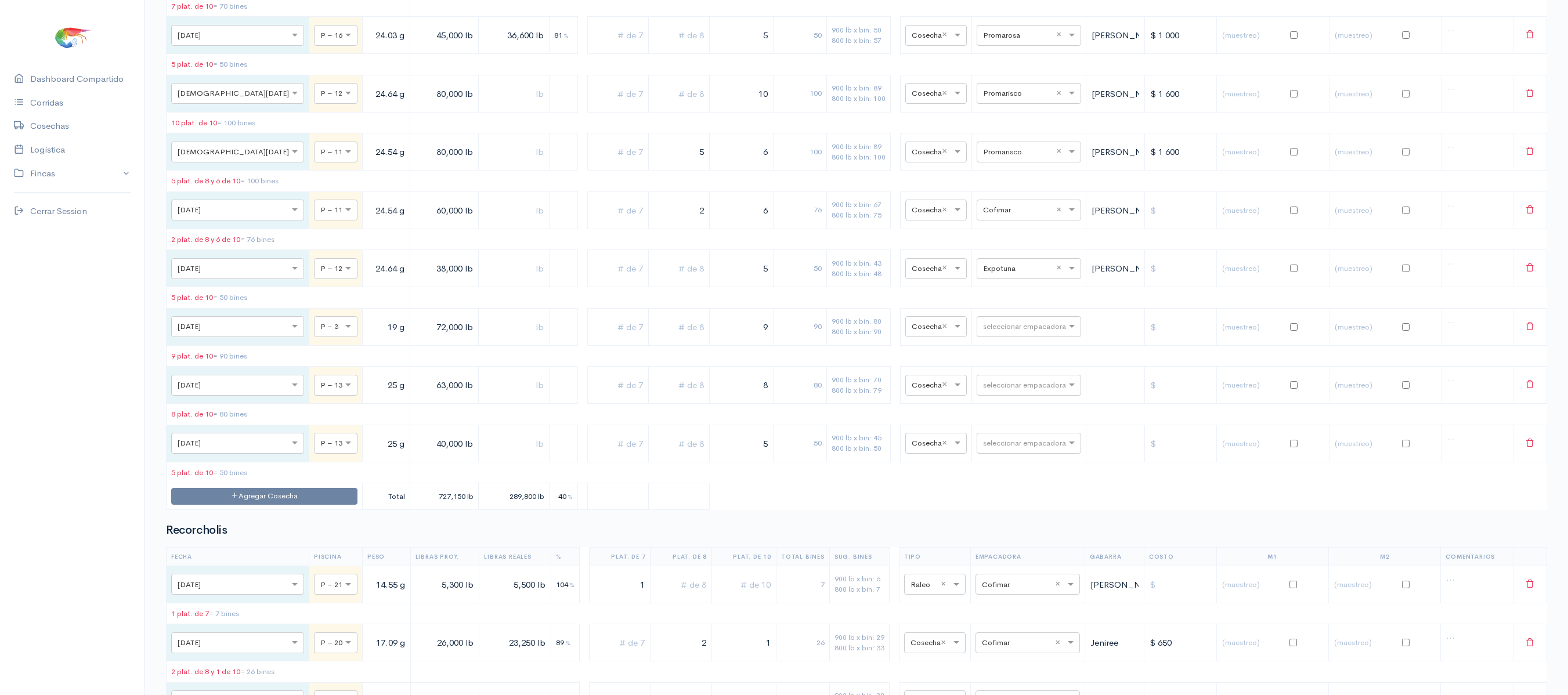
click at [820, 287] on tr "× [DATE] × P – 12 24.64 g 38,000 lb 5 50 900 lb x bin: 43 800 lb x bin: 48 × Co…" at bounding box center [857, 268] width 1381 height 37
type input "3"
click at [654, 280] on input "text" at bounding box center [679, 268] width 51 height 24
drag, startPoint x: 664, startPoint y: 381, endPoint x: 699, endPoint y: 383, distance: 35.1
click at [699, 287] on tr "× [DATE] × P – 12 24.64 g 38,000 lb 2 3 46 900 lb x bin: 43 800 lb x bin: 48 × …" at bounding box center [857, 268] width 1381 height 37
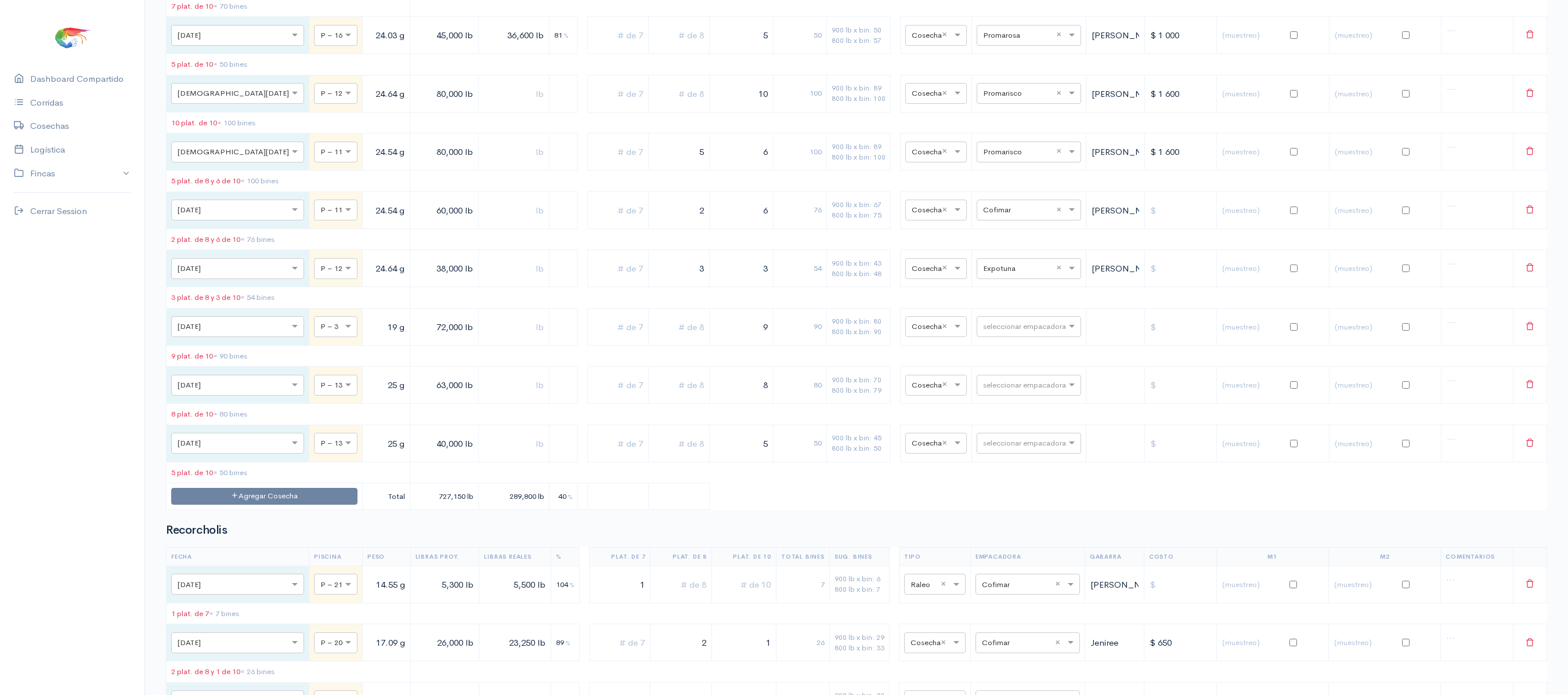
type input "3"
drag, startPoint x: 739, startPoint y: 376, endPoint x: 779, endPoint y: 380, distance: 40.2
click at [779, 287] on tr "× [DATE] × P – 12 24.64 g 38,000 lb 3 3 54 900 lb x bin: 43 800 lb x bin: 48 × …" at bounding box center [857, 268] width 1381 height 37
type input "2"
click at [781, 287] on td "44" at bounding box center [800, 268] width 53 height 37
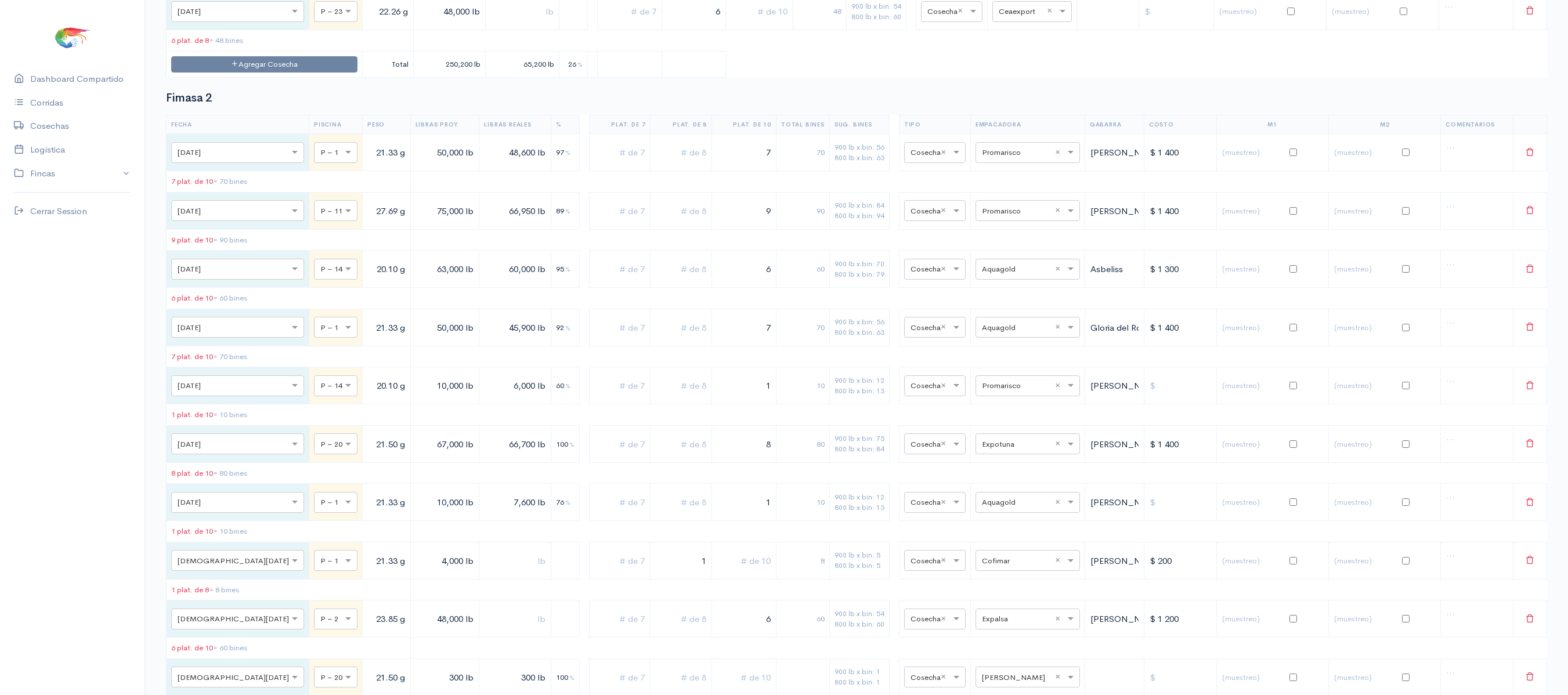
scroll to position [0, 0]
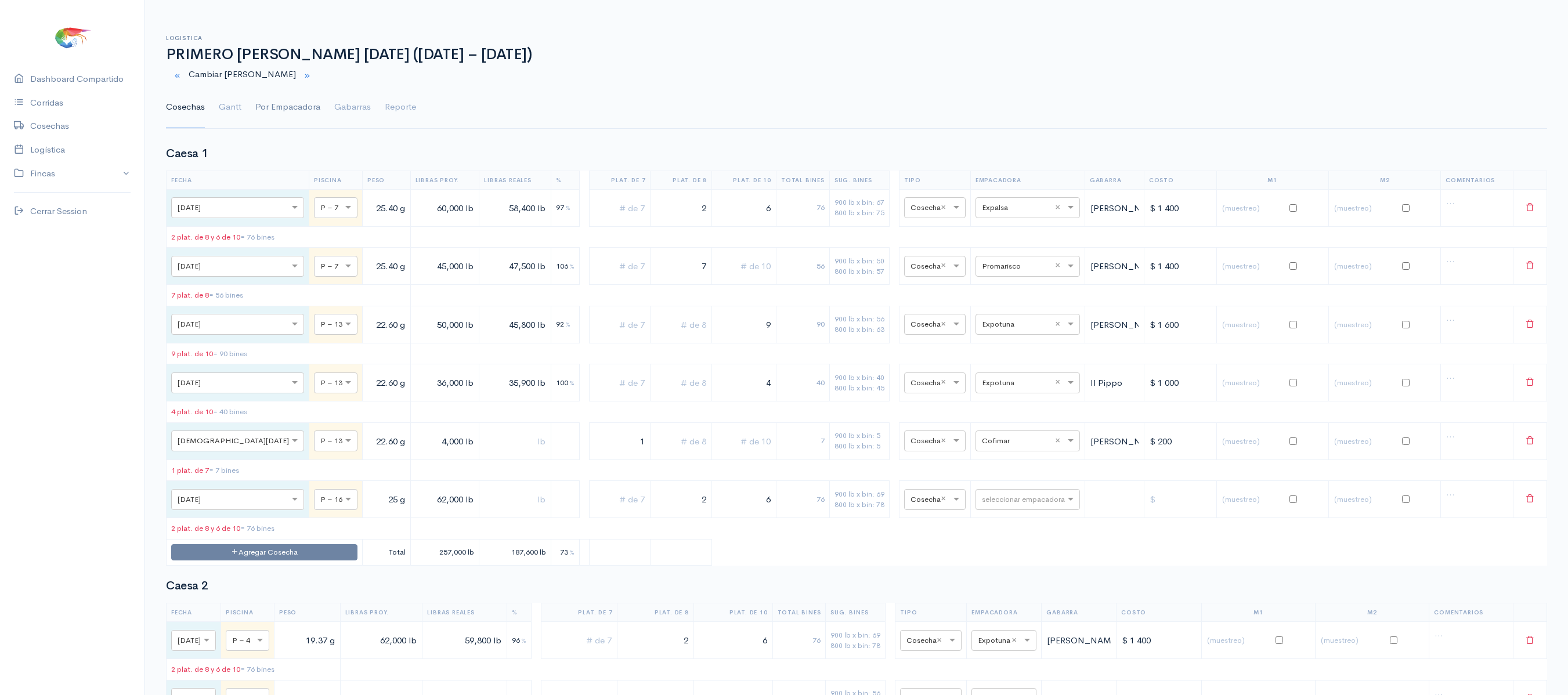
click at [284, 110] on link "Por Empacadora" at bounding box center [288, 107] width 65 height 42
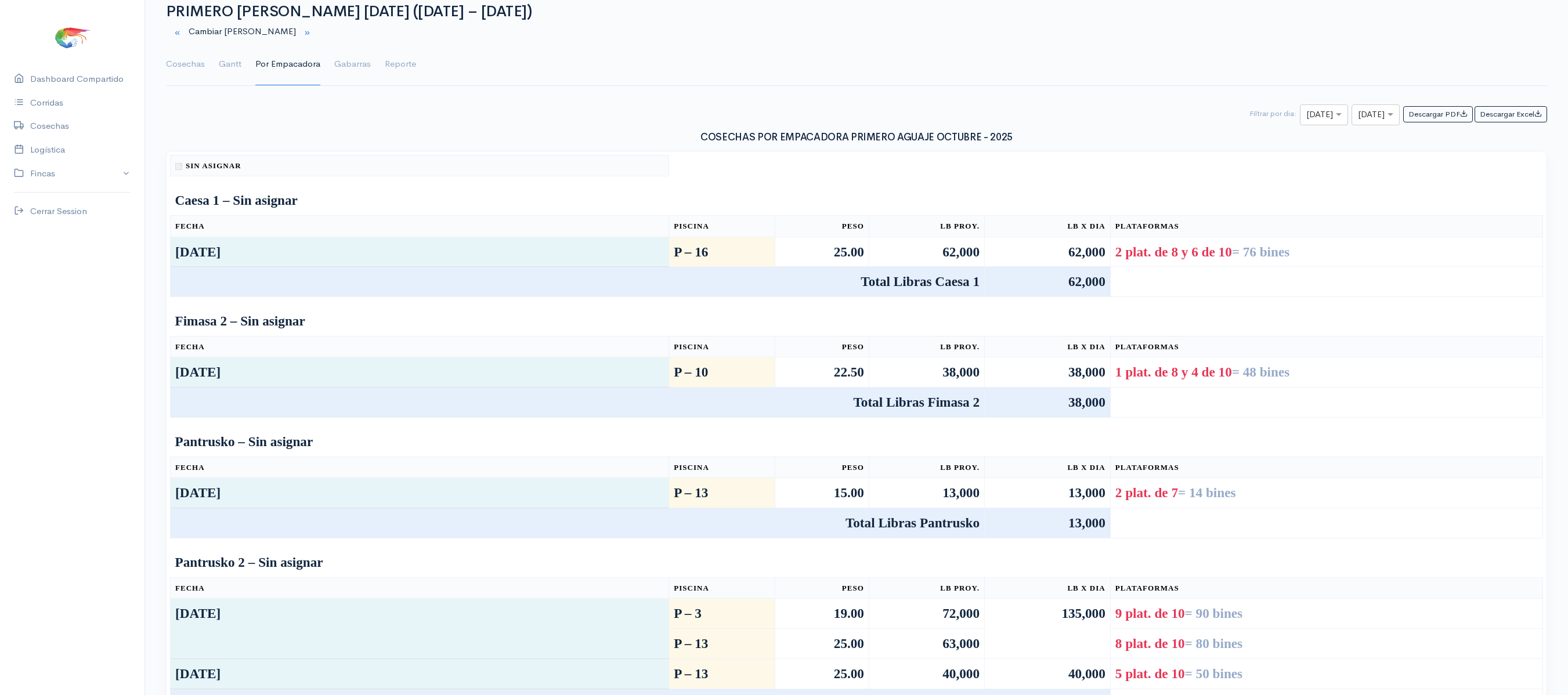
scroll to position [44, 0]
click at [221, 66] on link "Gantt" at bounding box center [231, 63] width 23 height 42
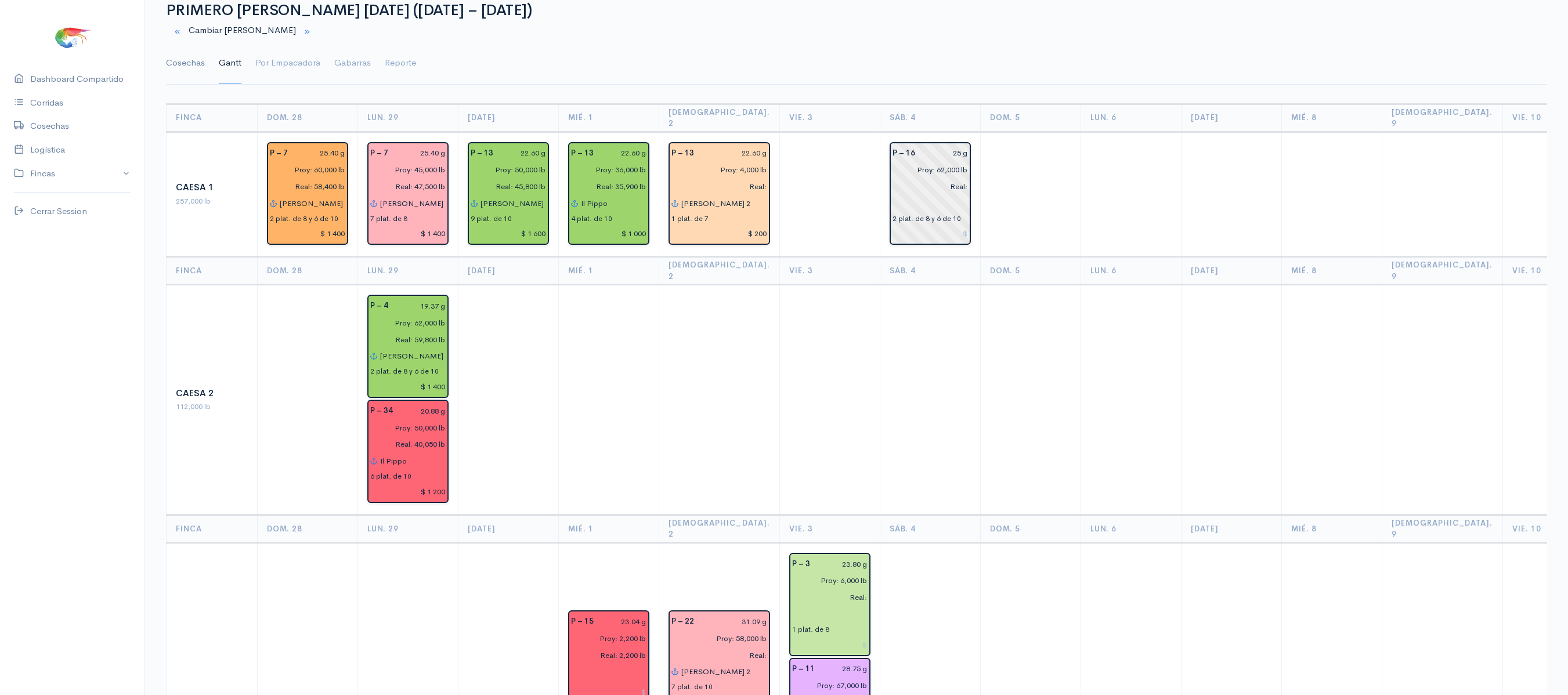
click at [201, 64] on link "Cosechas" at bounding box center [186, 63] width 39 height 42
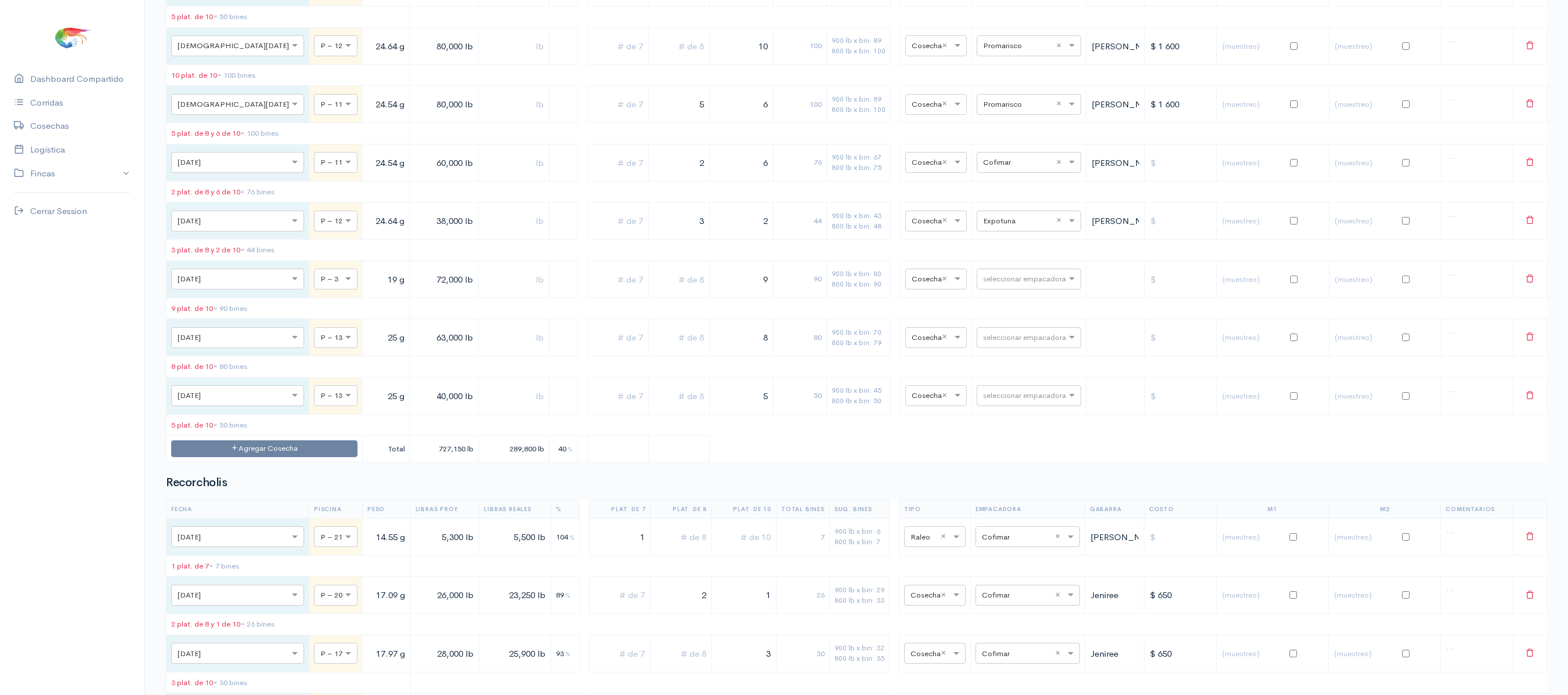
scroll to position [2718, 0]
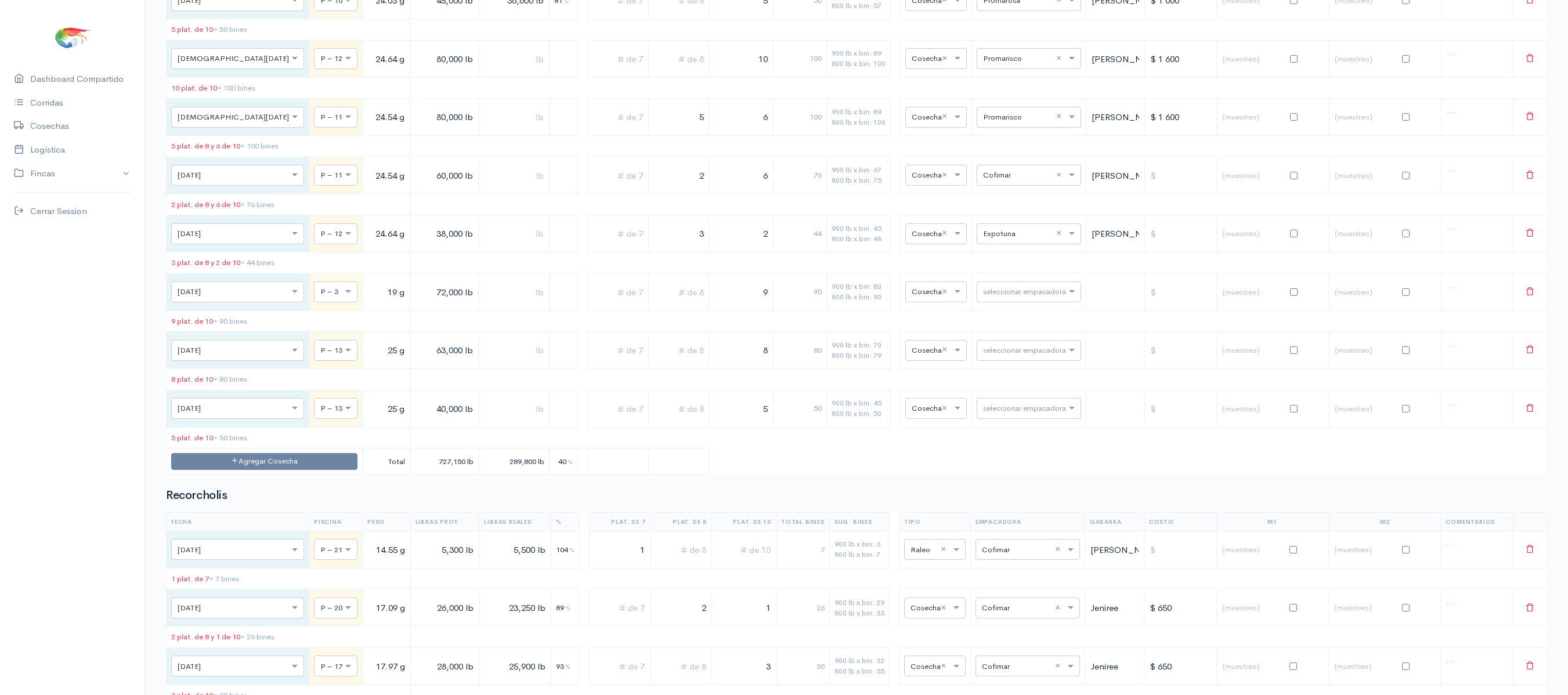
drag, startPoint x: 655, startPoint y: 352, endPoint x: 746, endPoint y: 343, distance: 91.4
click at [746, 253] on tr "× [DATE] × P – 12 24.64 g 38,000 lb 3 2 44 900 lb x bin: 43 800 lb x bin: 48 × …" at bounding box center [857, 234] width 1381 height 37
type input "4"
drag, startPoint x: 746, startPoint y: 343, endPoint x: 901, endPoint y: 319, distance: 156.8
click at [901, 319] on table "Fecha Piscina Peso Libras Proy. Libras Reales % Plat. de 7 Plat. de 8 Plat. de …" at bounding box center [857, 84] width 1382 height 782
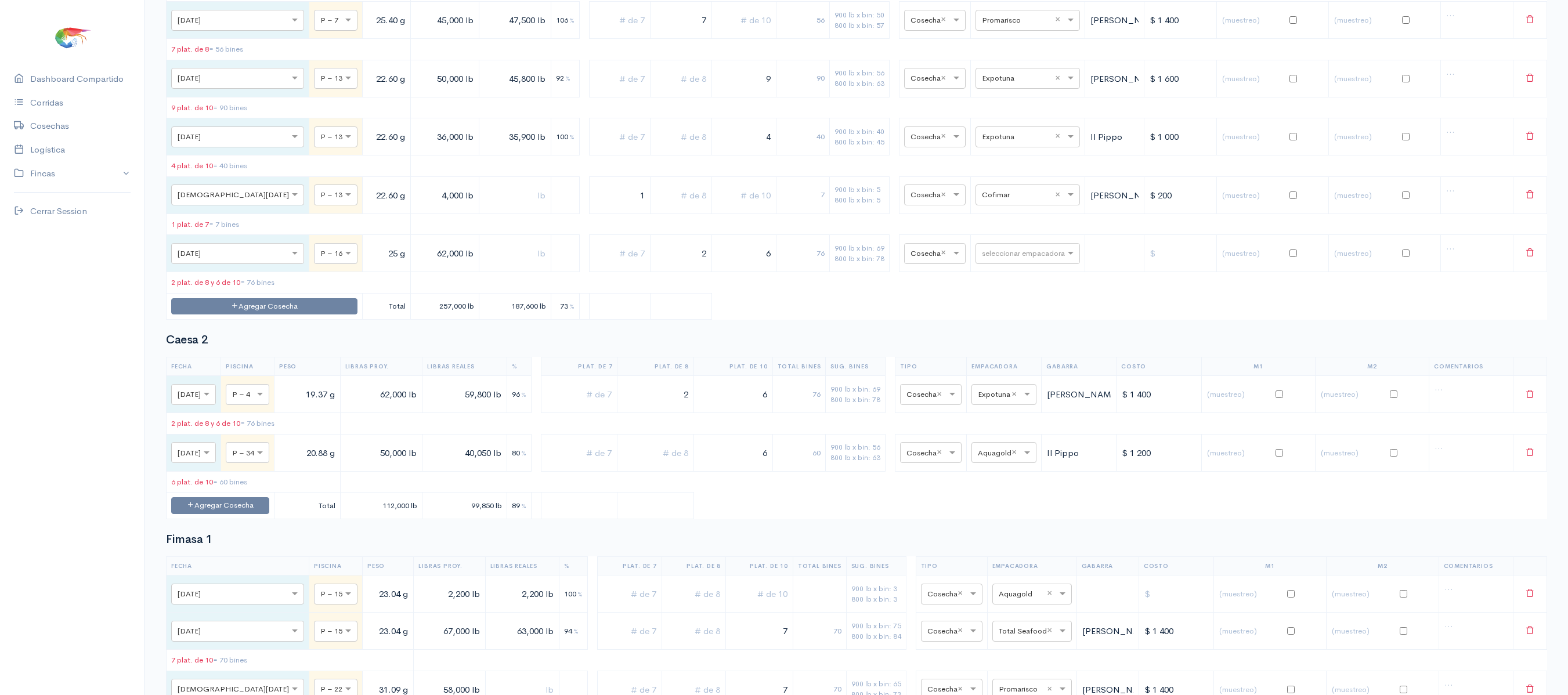
scroll to position [0, 0]
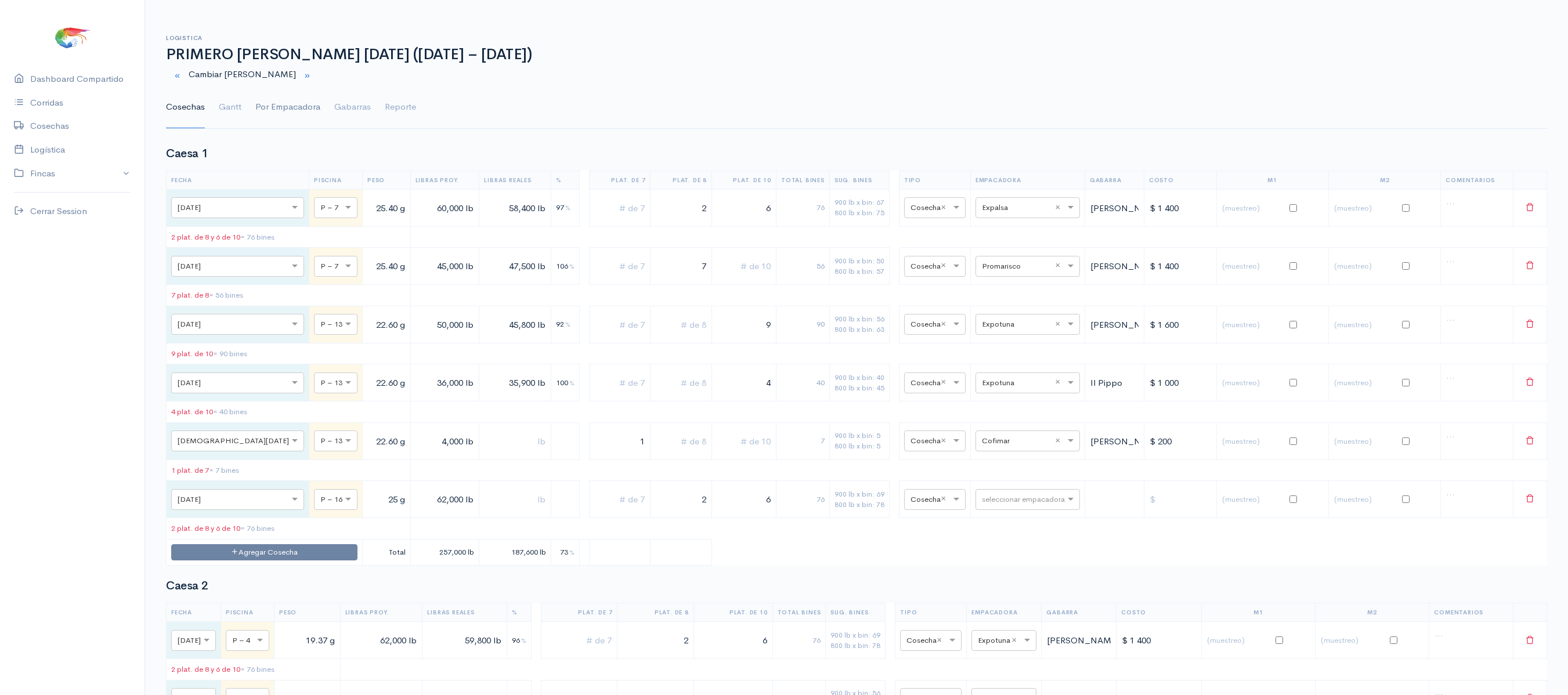
click at [259, 95] on link "Por Empacadora" at bounding box center [288, 107] width 65 height 42
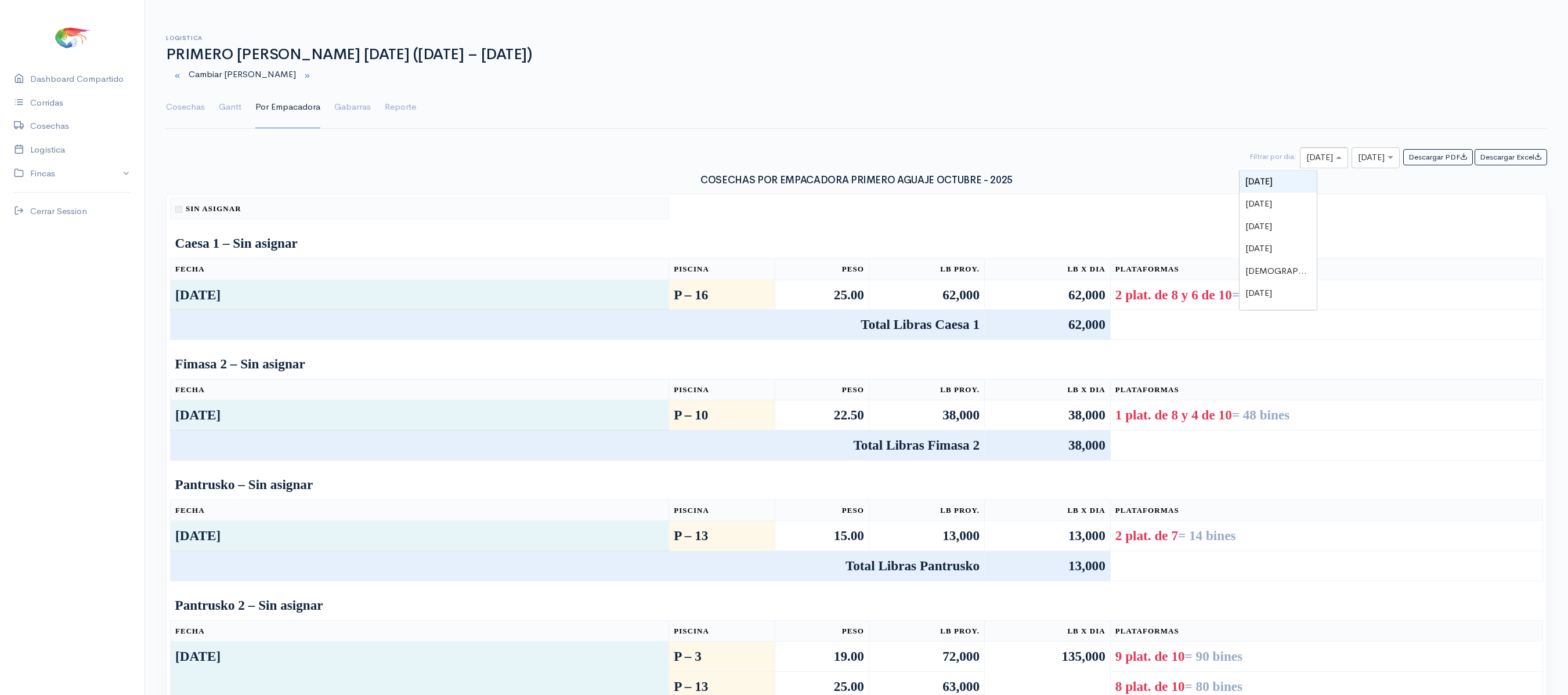
click at [1307, 160] on input "text" at bounding box center [1314, 158] width 14 height 14
type input "2"
type input "3"
click at [1272, 202] on span "[DATE]" at bounding box center [1259, 203] width 27 height 11
click at [1368, 162] on div at bounding box center [1375, 158] width 47 height 14
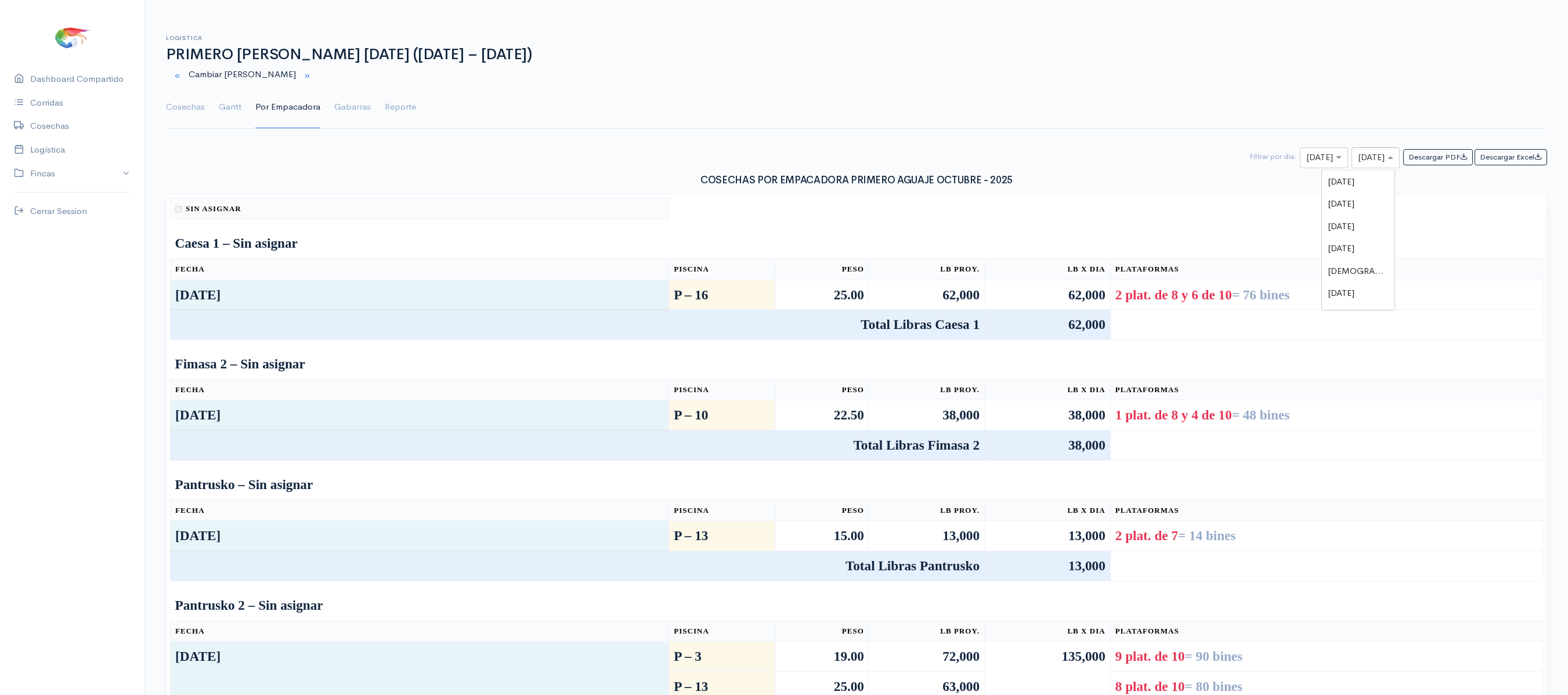
scroll to position [218, 0]
type input "3"
click at [1376, 208] on div "[DATE]" at bounding box center [1359, 204] width 72 height 23
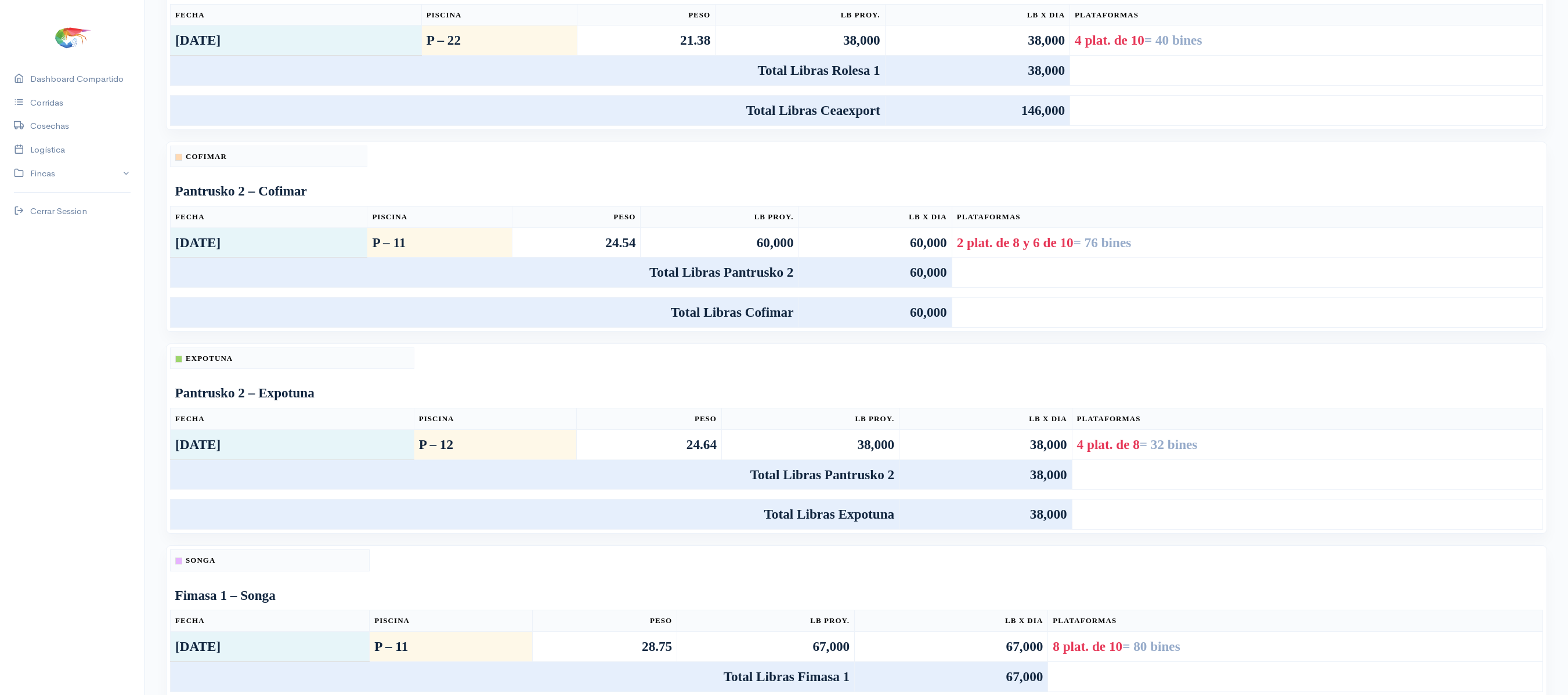
scroll to position [496, 0]
click at [1057, 691] on td at bounding box center [1295, 676] width 495 height 30
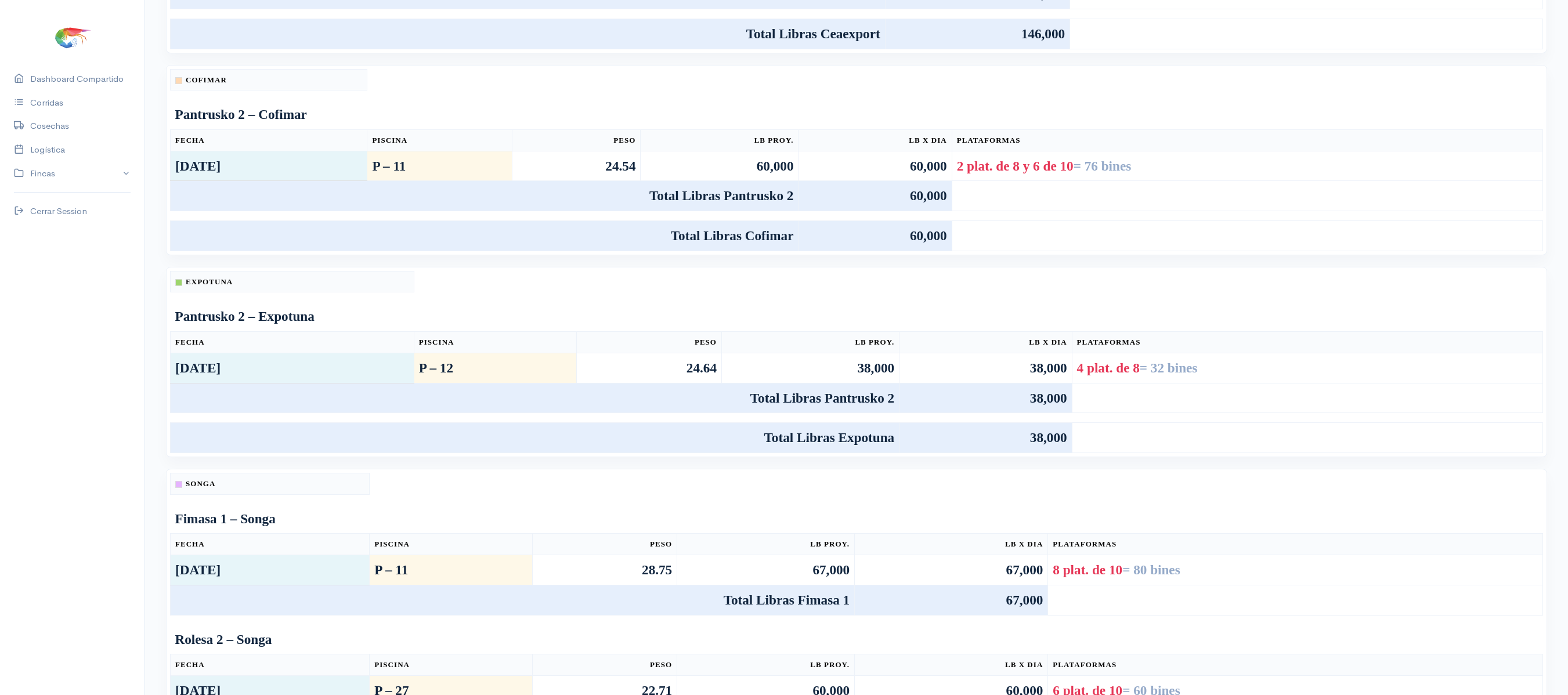
scroll to position [0, 0]
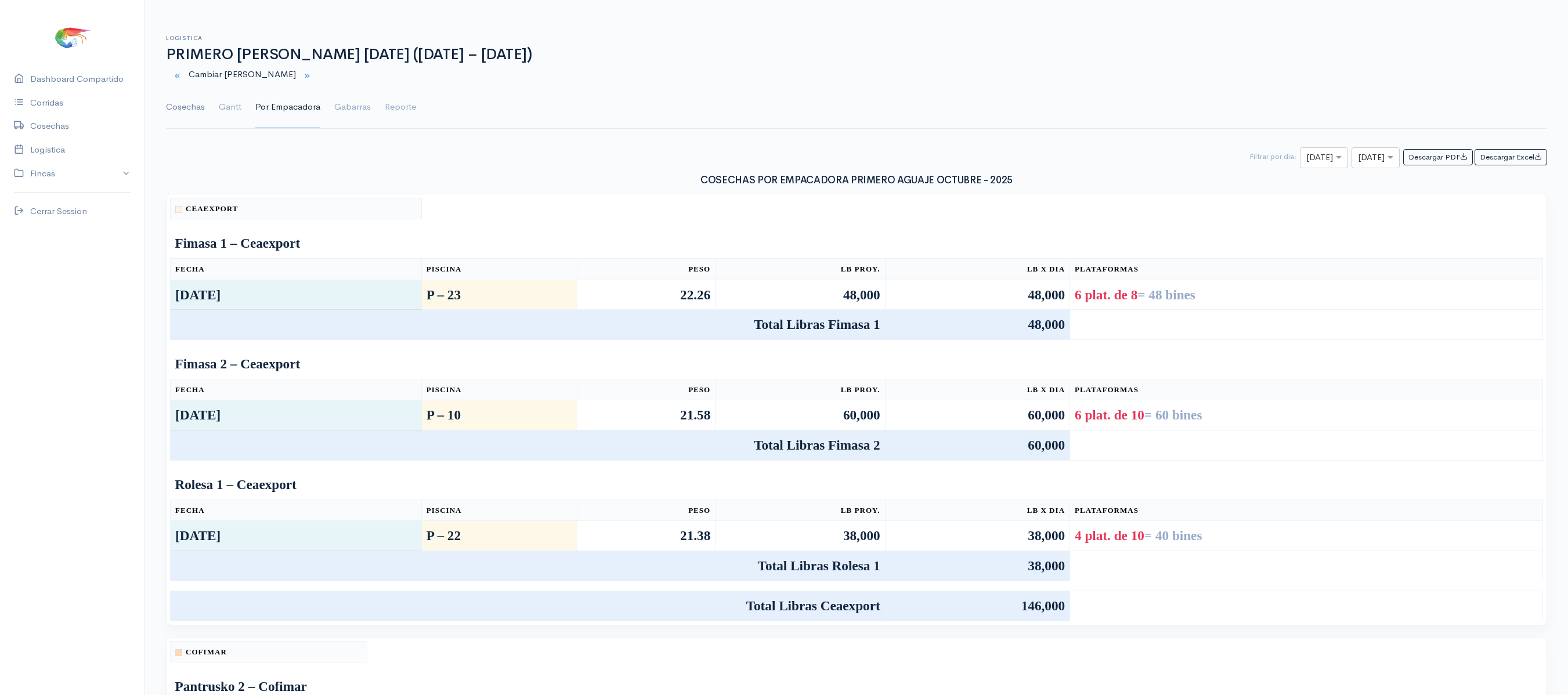
click at [192, 125] on link "Cosechas" at bounding box center [186, 107] width 39 height 42
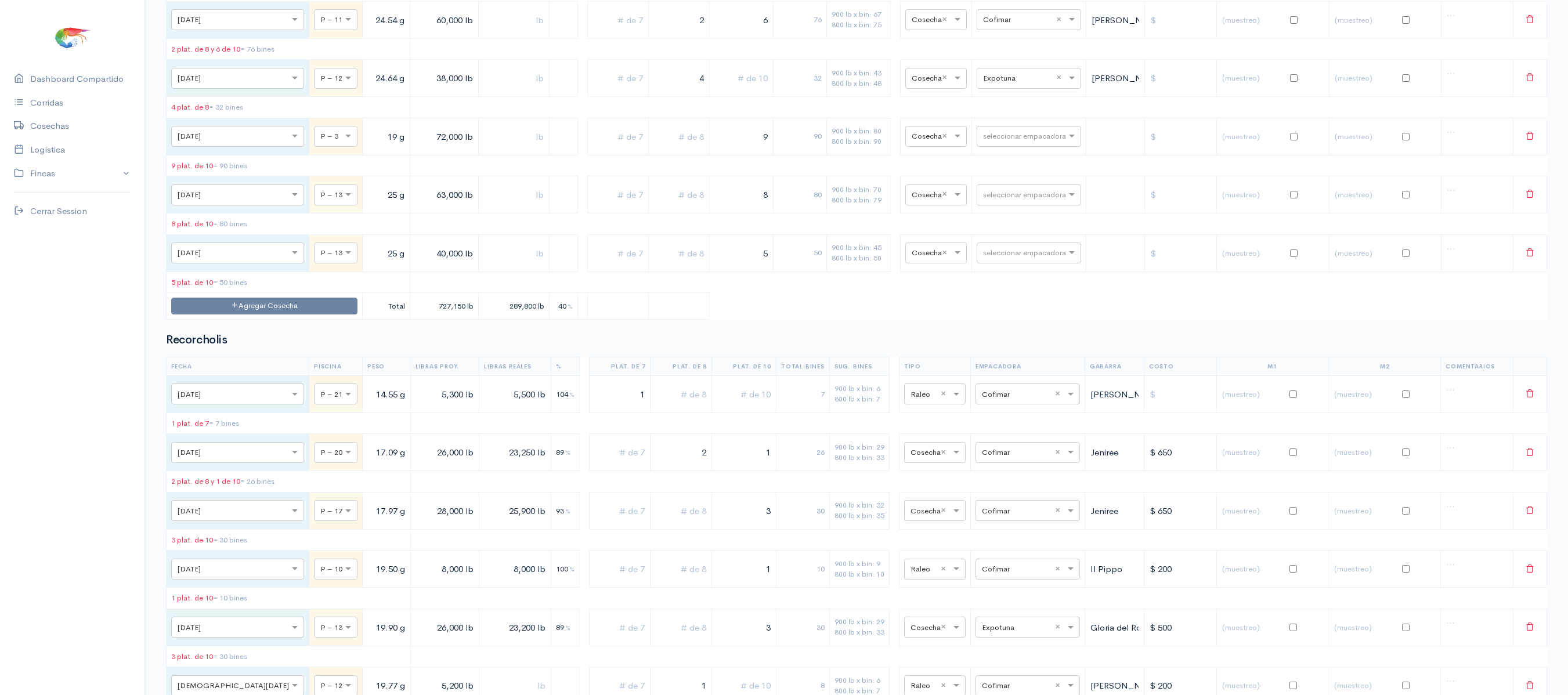
scroll to position [2869, 0]
drag, startPoint x: 678, startPoint y: 196, endPoint x: 729, endPoint y: 185, distance: 52.2
click at [729, 102] on tr "× [DATE] × P – 12 24.64 g 38,000 lb 4 32 900 lb x bin: 43 800 lb x bin: 48 × Co…" at bounding box center [857, 83] width 1381 height 37
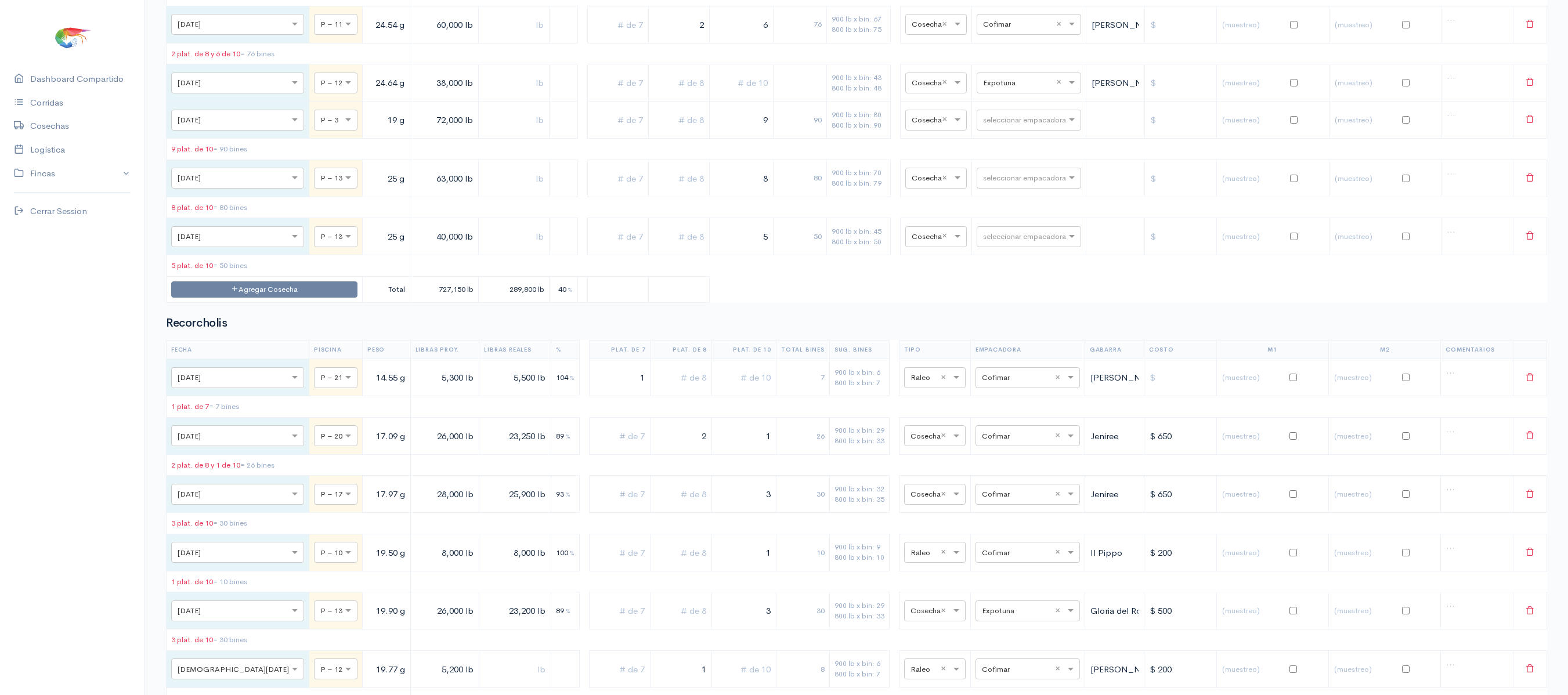
click at [729, 94] on input "text" at bounding box center [741, 82] width 54 height 24
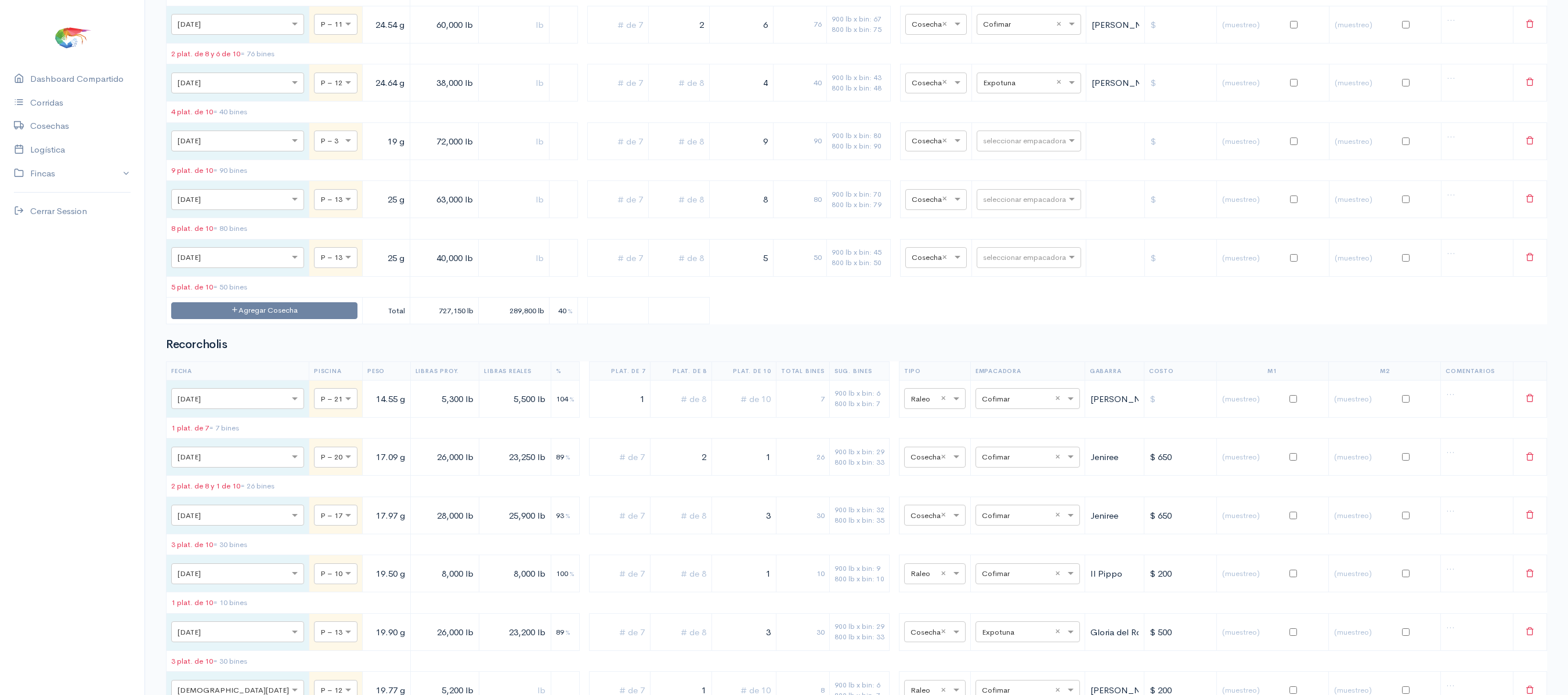
type input "4"
click at [729, 94] on input "4" at bounding box center [741, 82] width 54 height 24
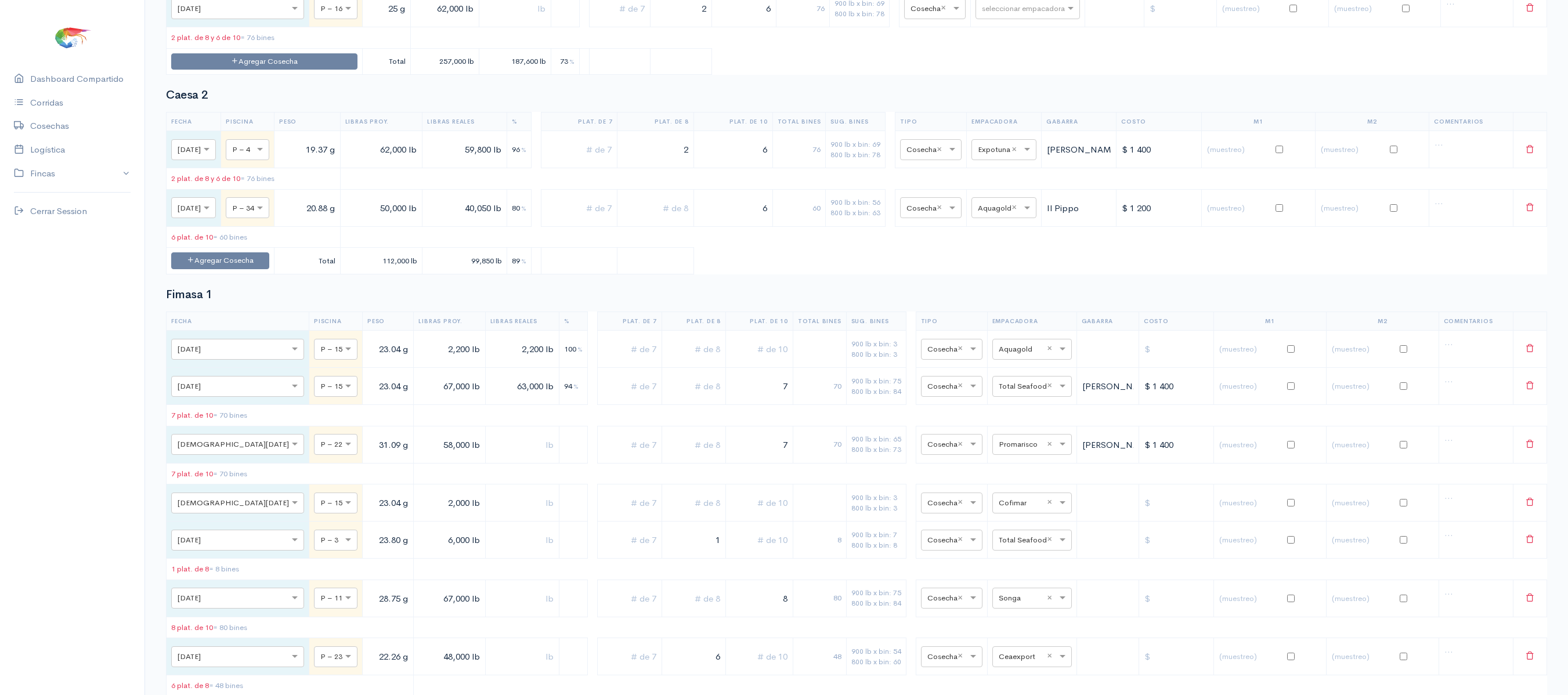
scroll to position [0, 0]
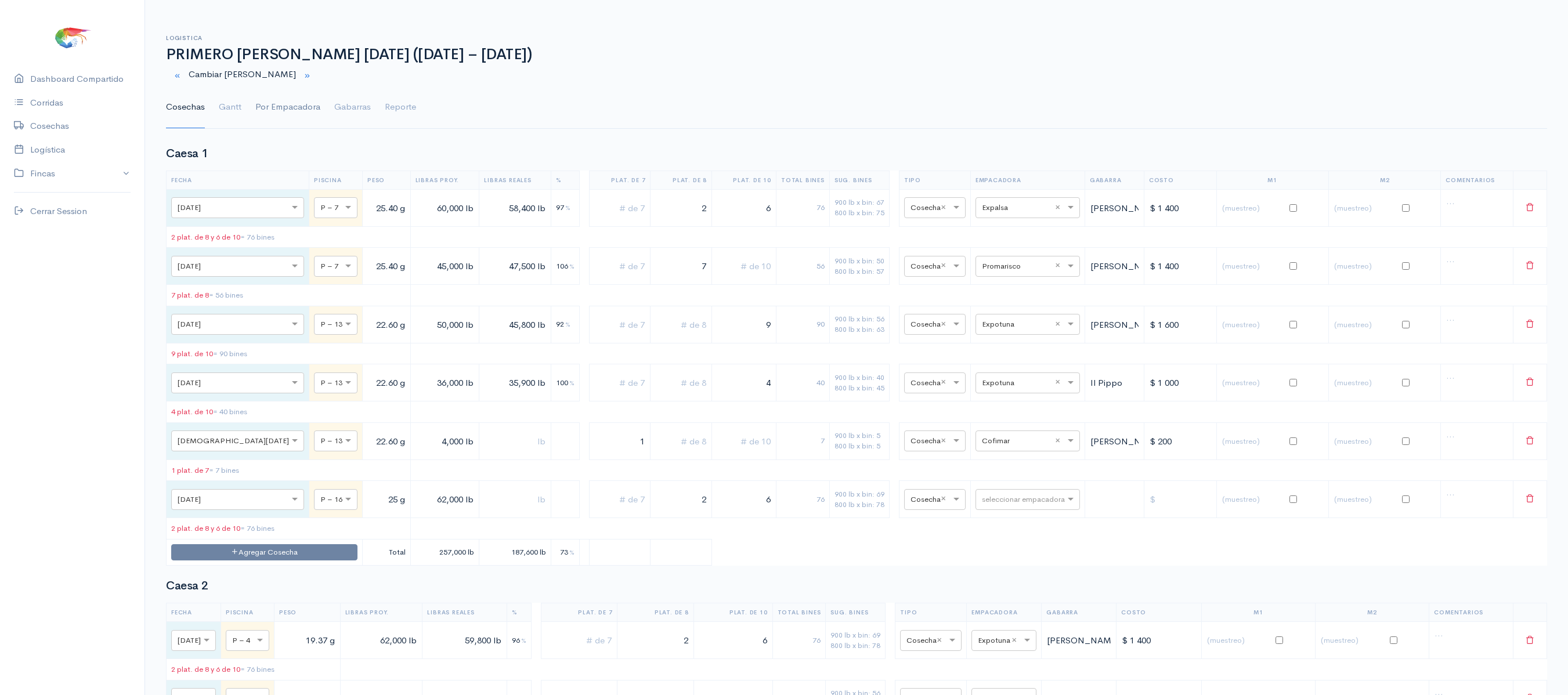
click at [290, 104] on link "Por Empacadora" at bounding box center [288, 107] width 65 height 42
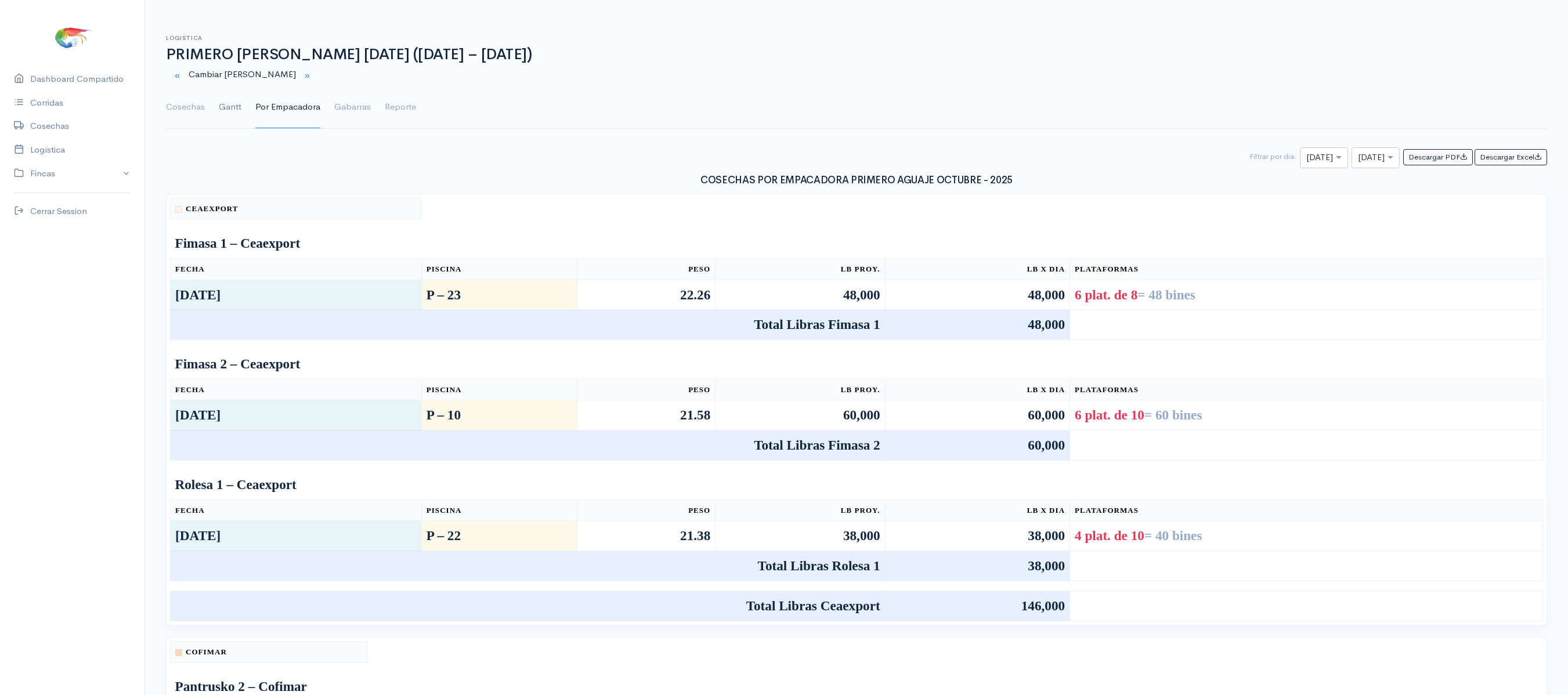
click at [233, 110] on link "Gantt" at bounding box center [231, 107] width 23 height 42
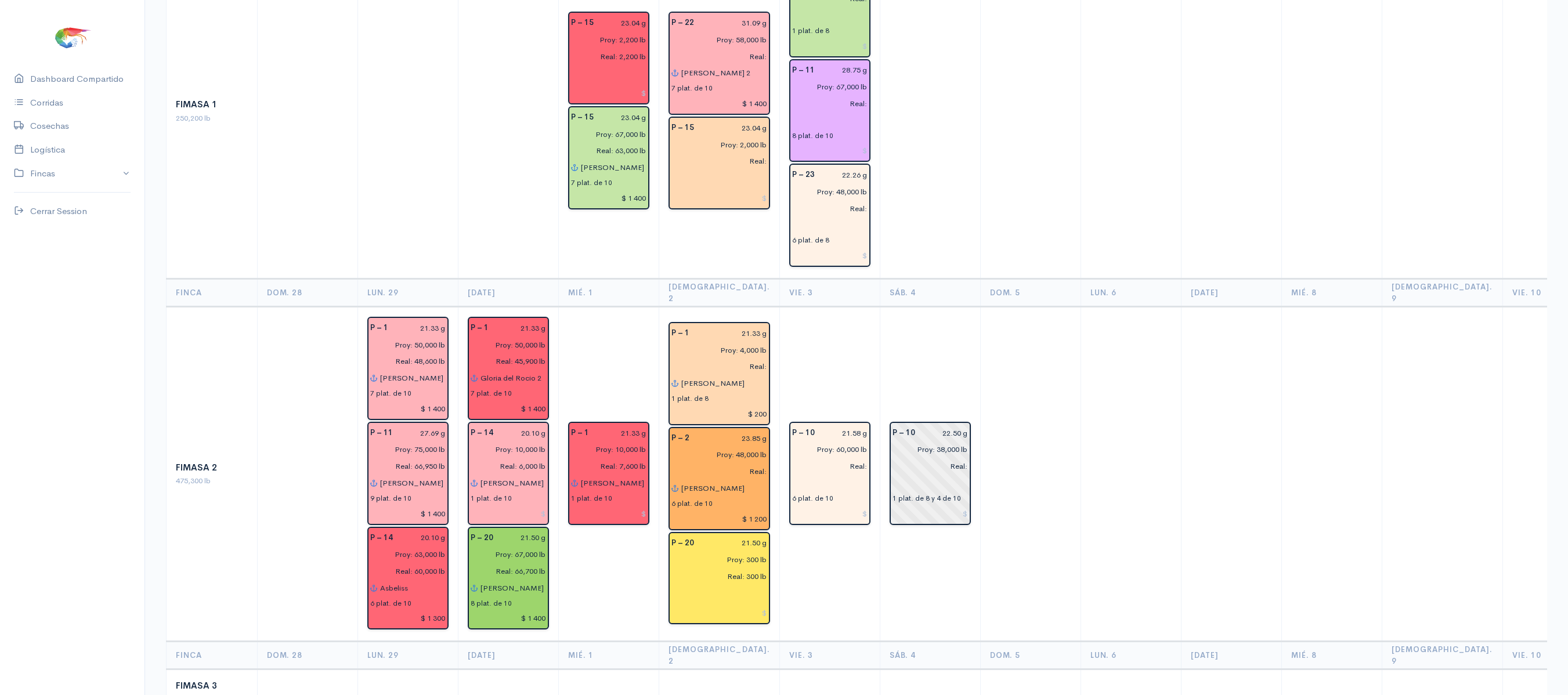
scroll to position [569, 0]
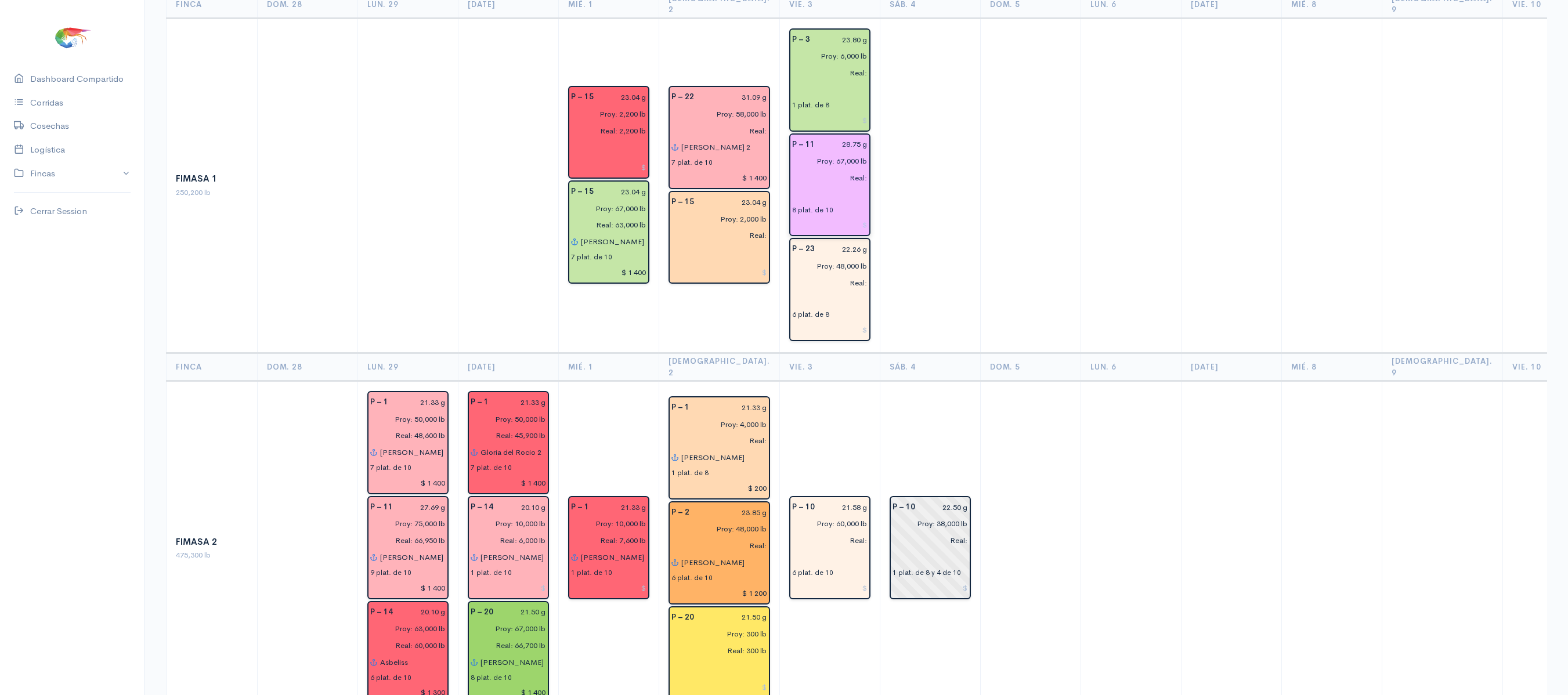
click at [792, 186] on input "text" at bounding box center [829, 194] width 75 height 17
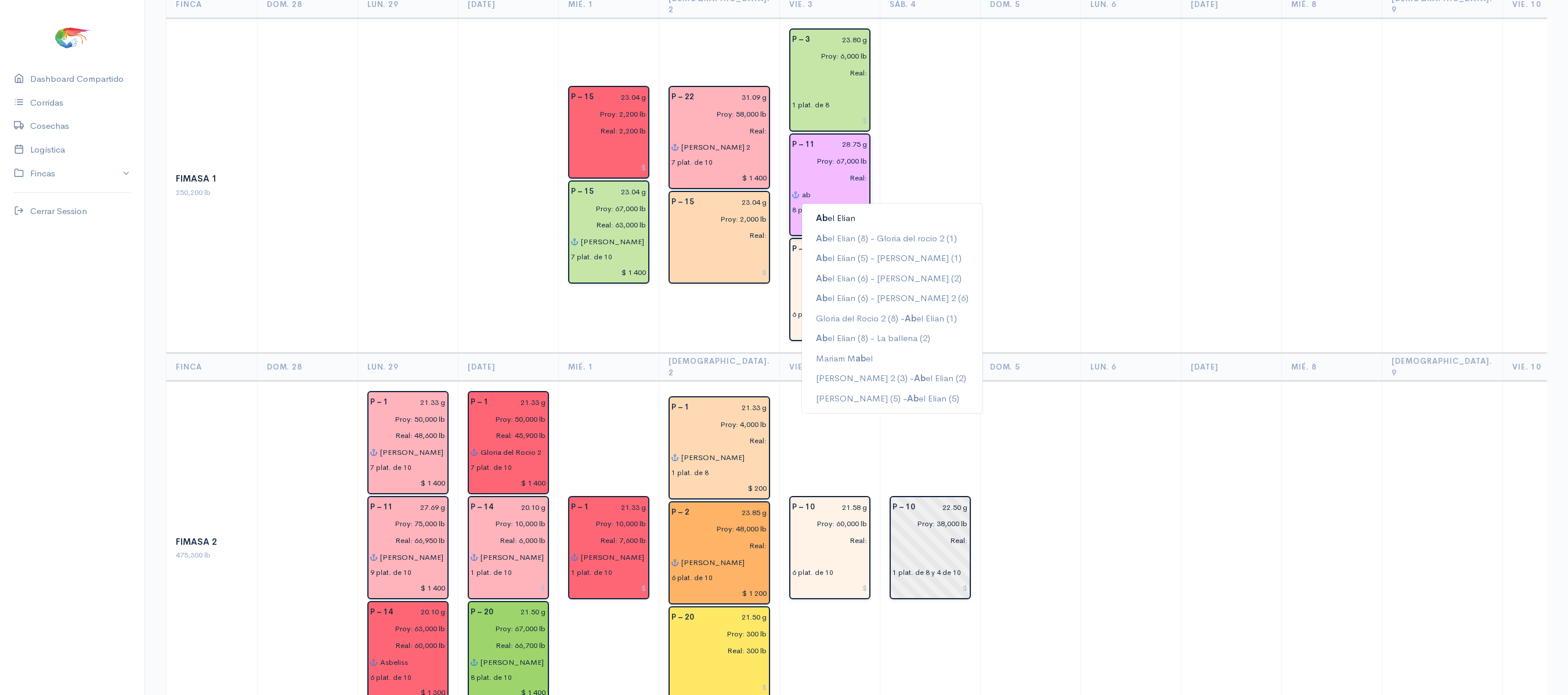
click at [806, 208] on button "Ab el Elian" at bounding box center [892, 218] width 180 height 20
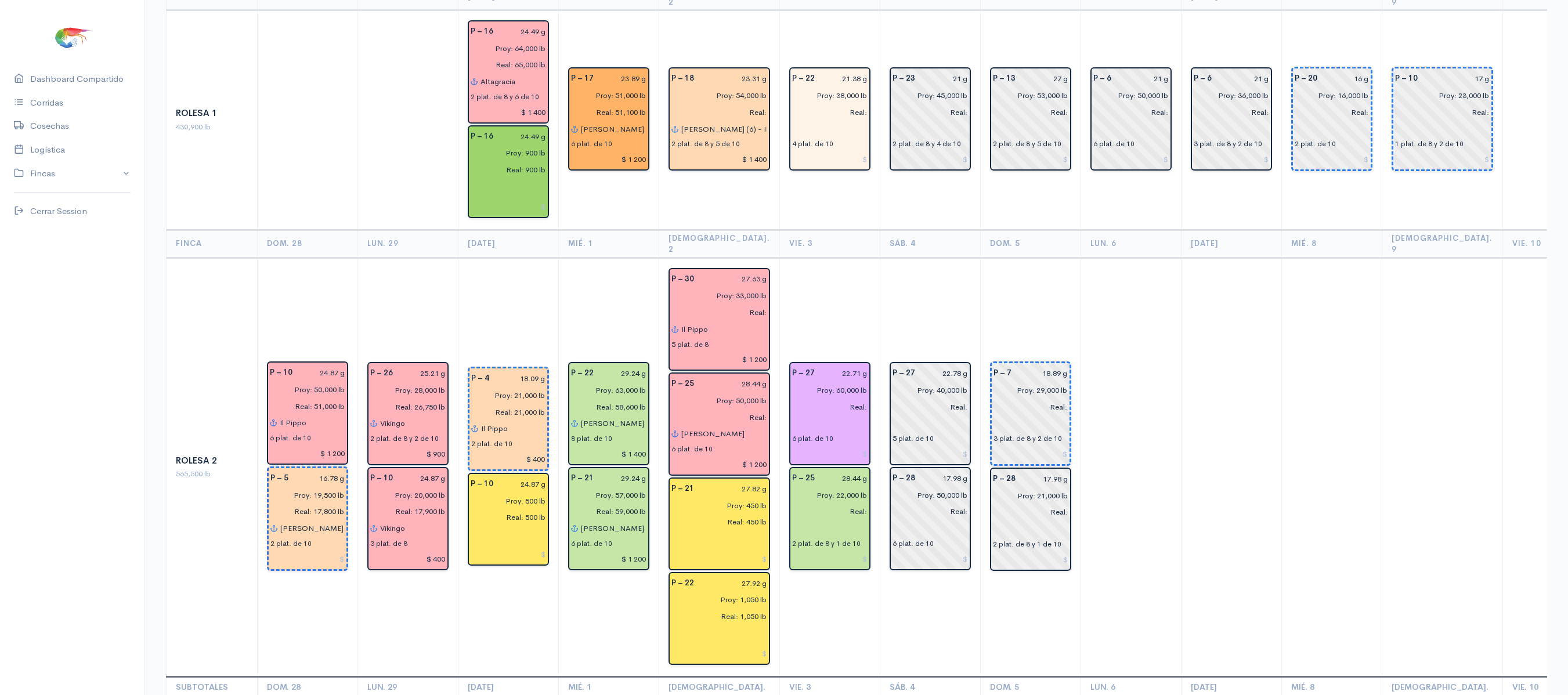
scroll to position [2201, 0]
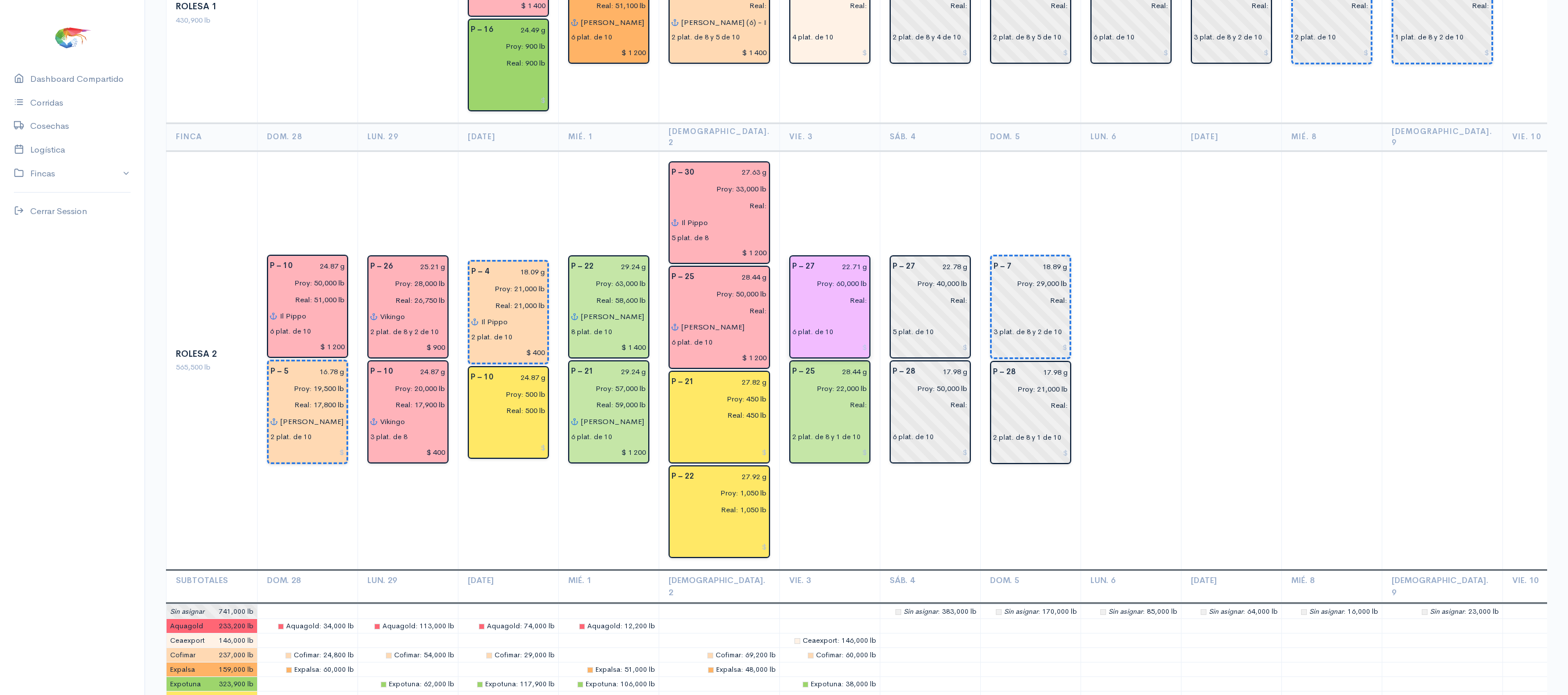
type input "[PERSON_NAME]"
click at [792, 308] on input "text" at bounding box center [829, 316] width 75 height 17
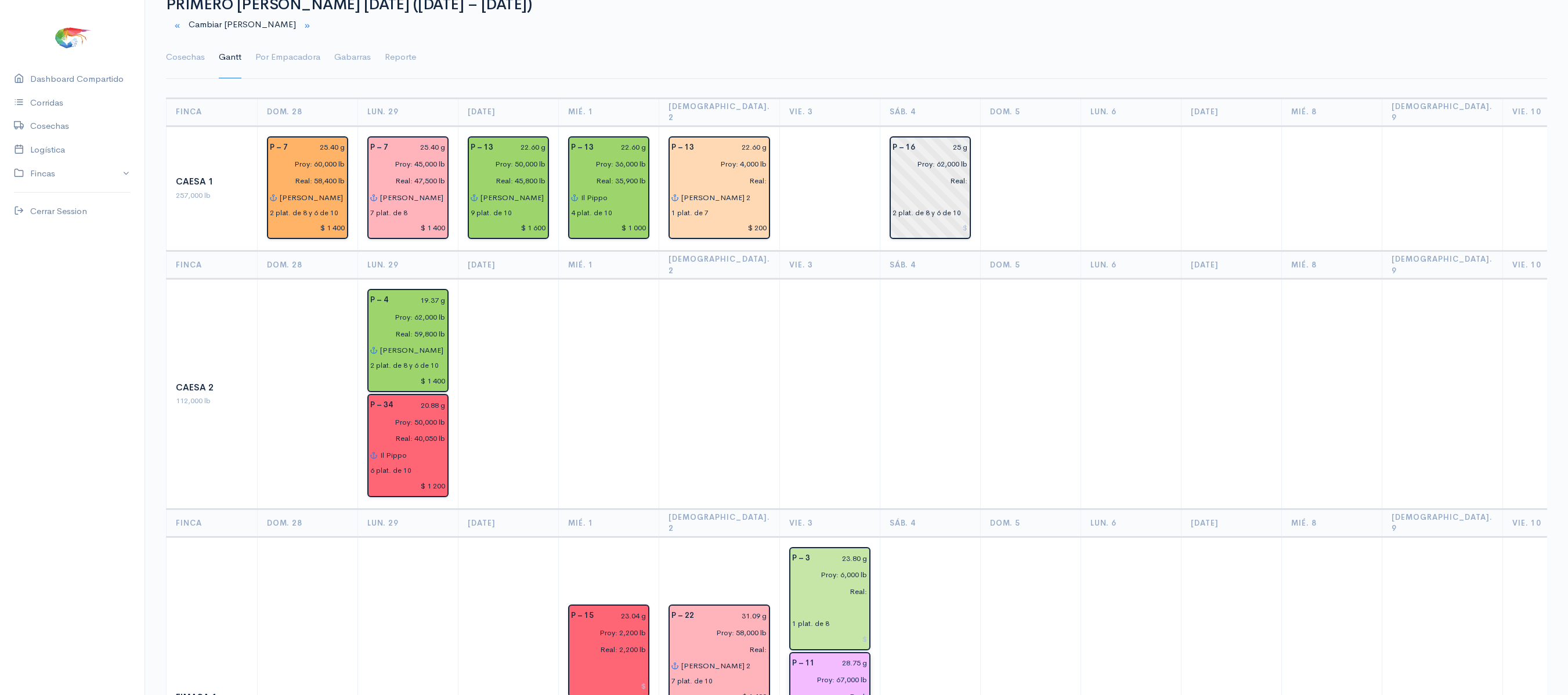
scroll to position [0, 0]
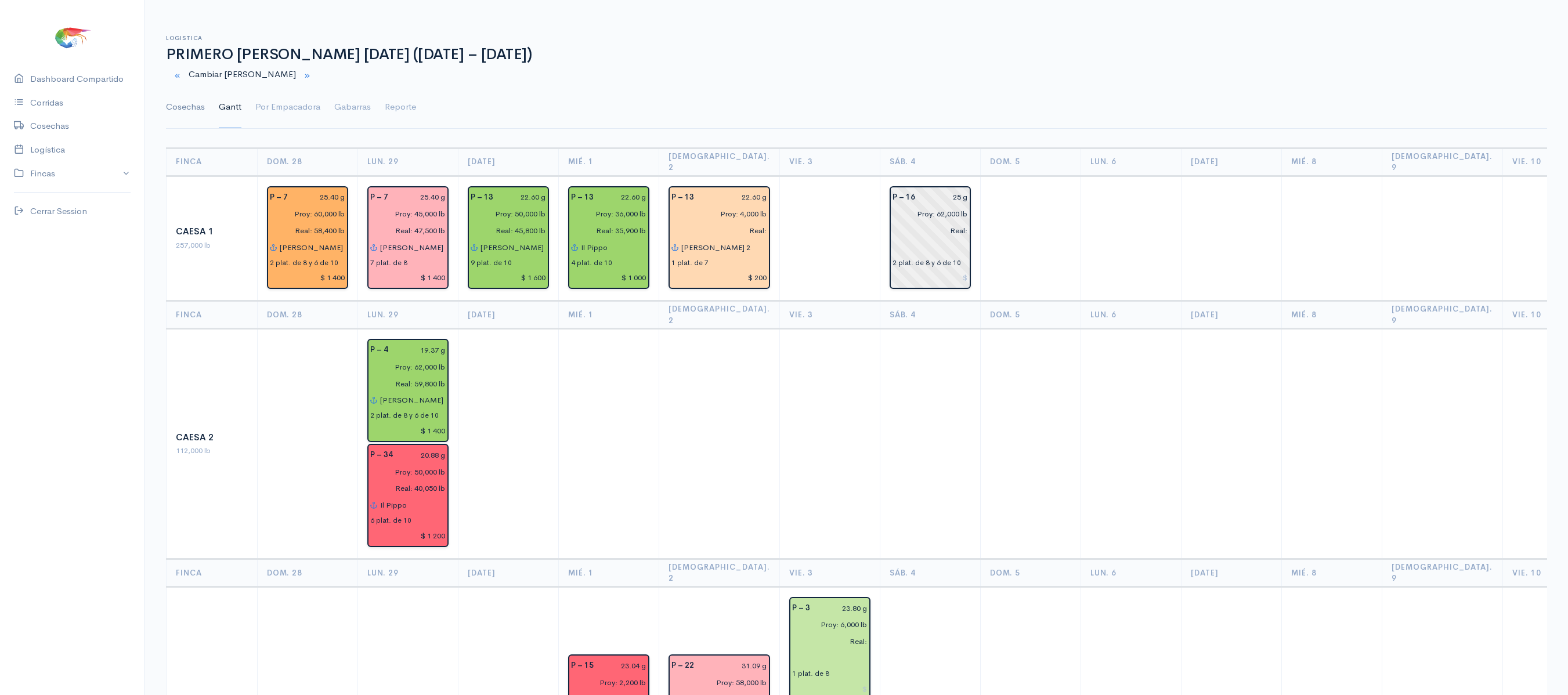
click at [180, 115] on link "Cosechas" at bounding box center [186, 107] width 39 height 42
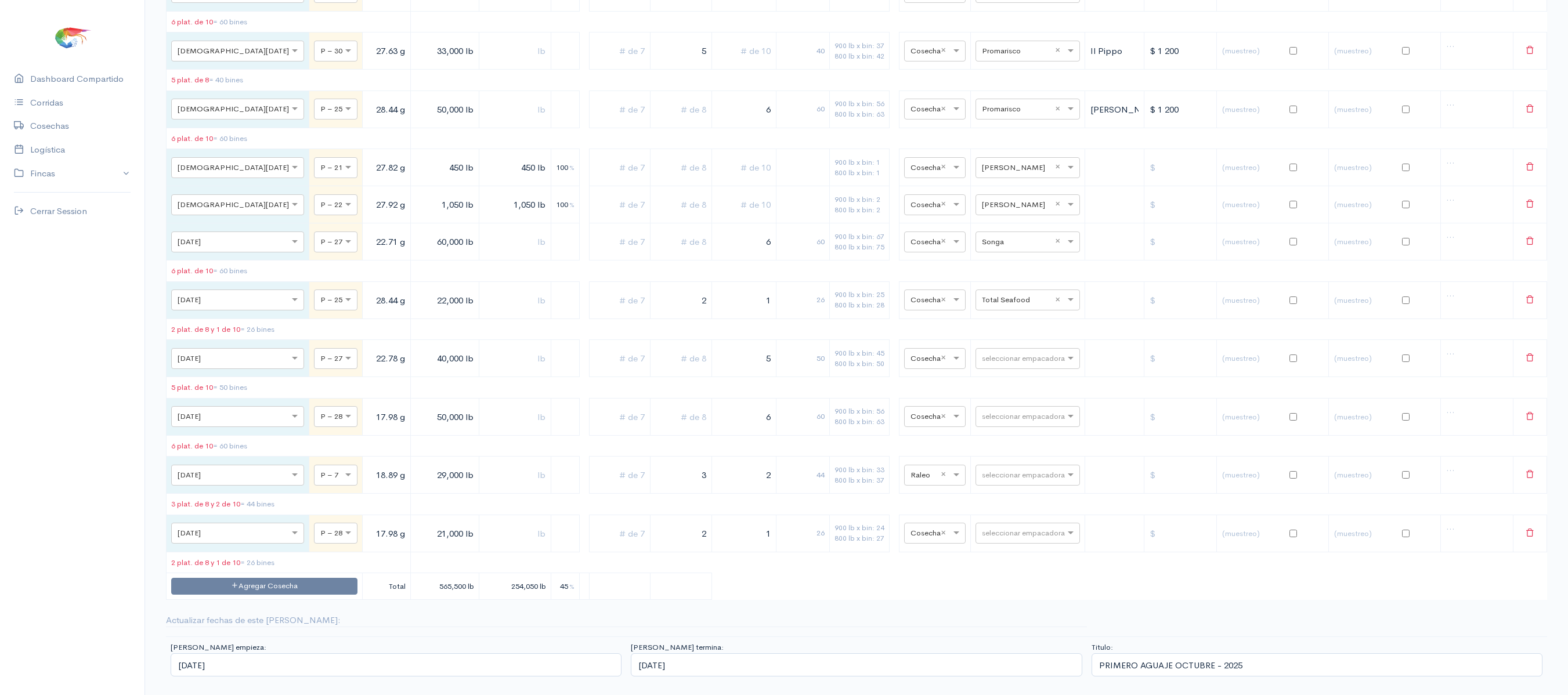
scroll to position [5202, 0]
drag, startPoint x: 747, startPoint y: 299, endPoint x: 770, endPoint y: 300, distance: 23.0
click at [770, 261] on tr "× [DATE] × P – 27 22.71 g 60,000 lb 6 60 900 lb x bin: 67 800 lb x bin: 75 × Co…" at bounding box center [857, 242] width 1381 height 37
type input "8"
click at [720, 333] on table "Fecha Piscina Peso Libras Proy. Libras Reales % Plat. de 7 Plat. de 8 Plat. de …" at bounding box center [857, 84] width 1382 height 1031
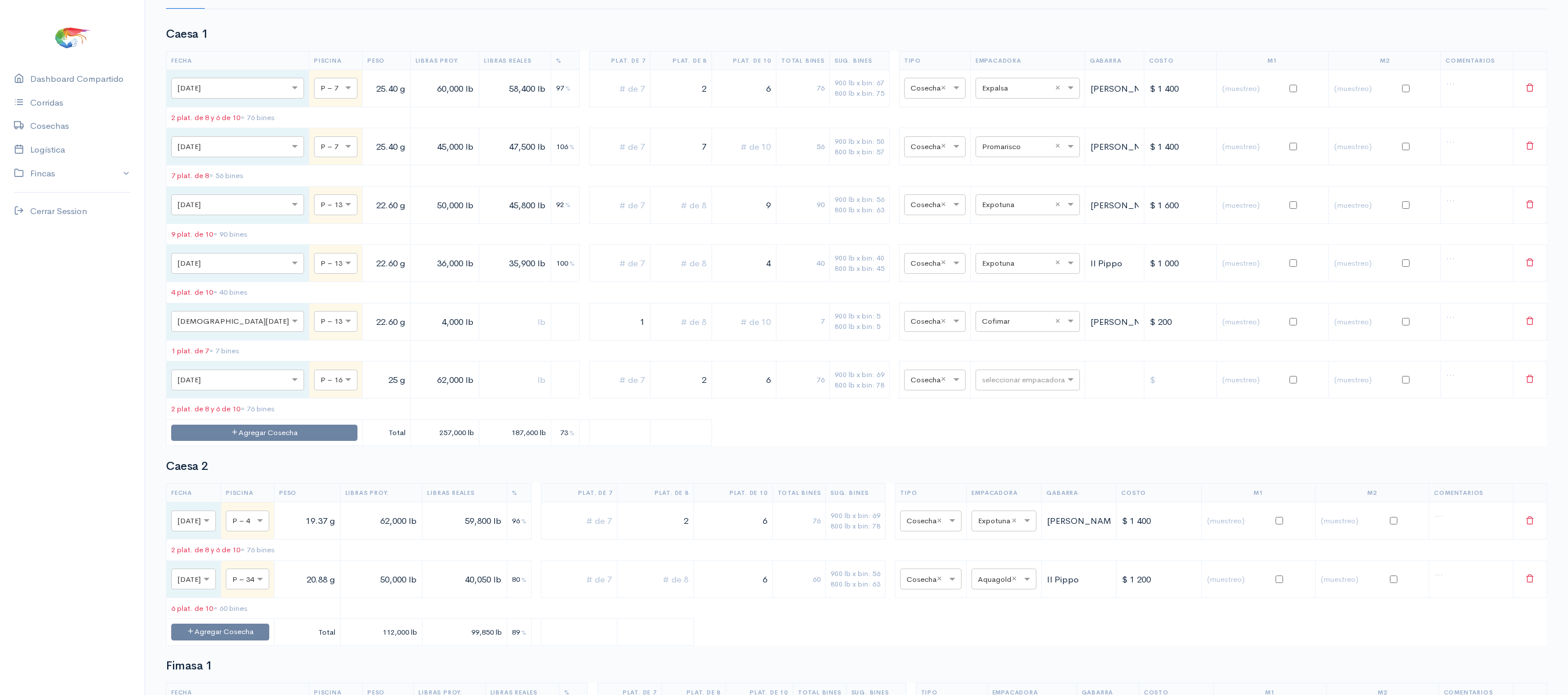
scroll to position [0, 0]
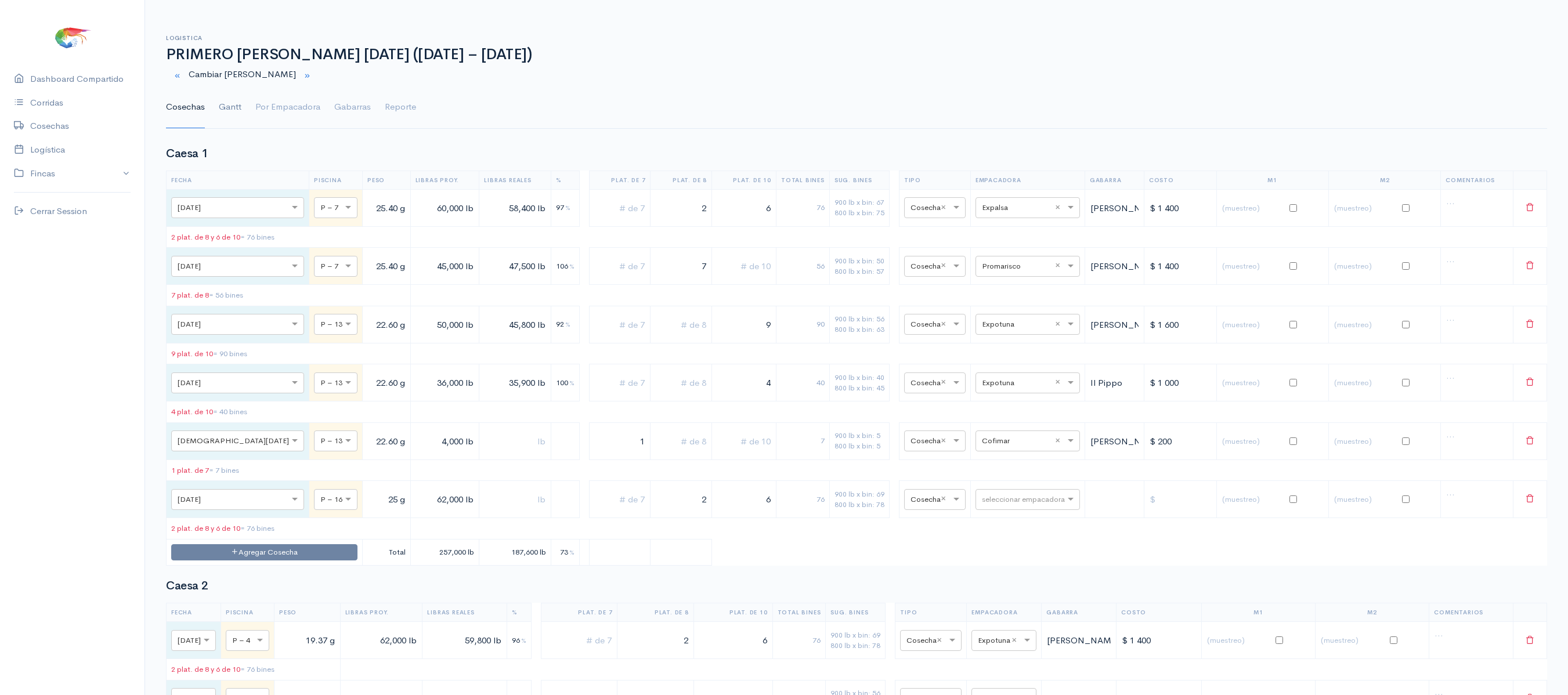
click at [232, 106] on link "Gantt" at bounding box center [231, 107] width 23 height 42
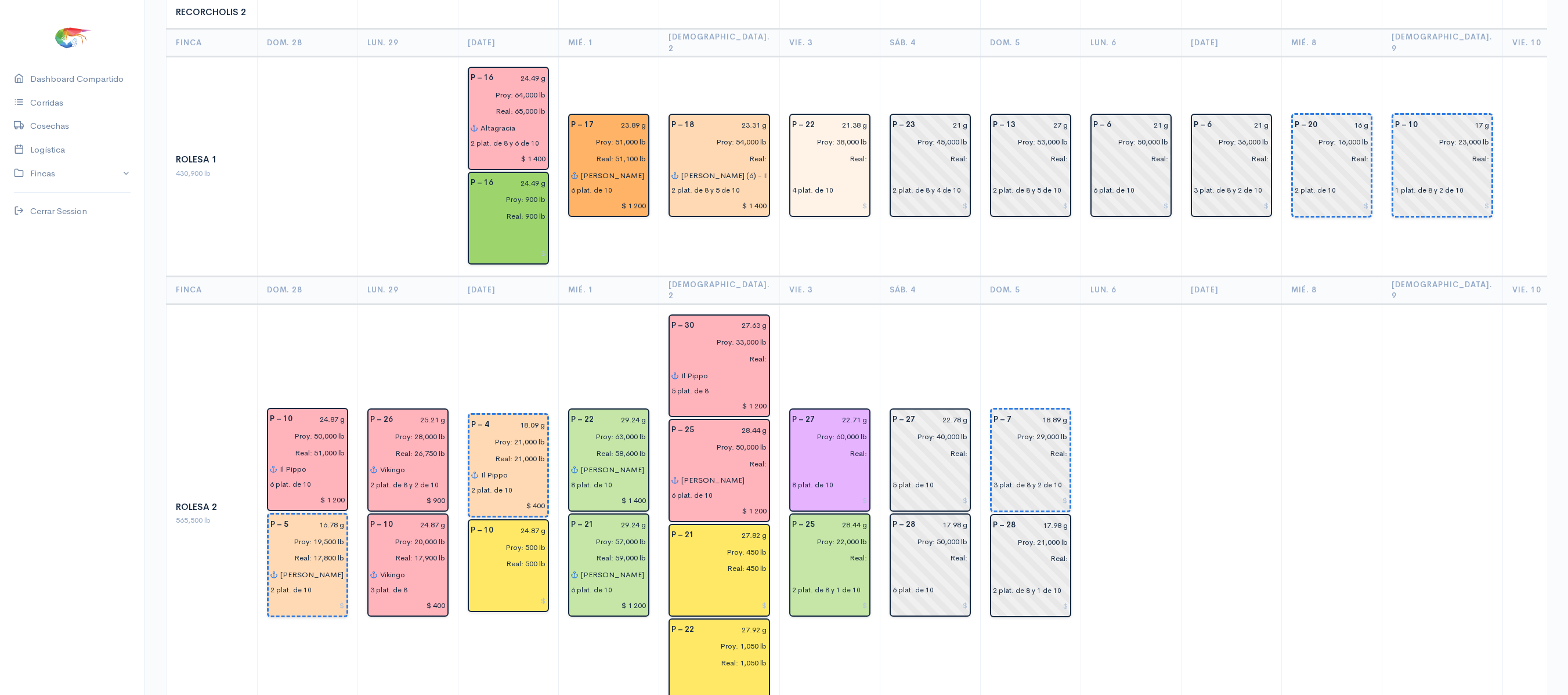
scroll to position [2049, 0]
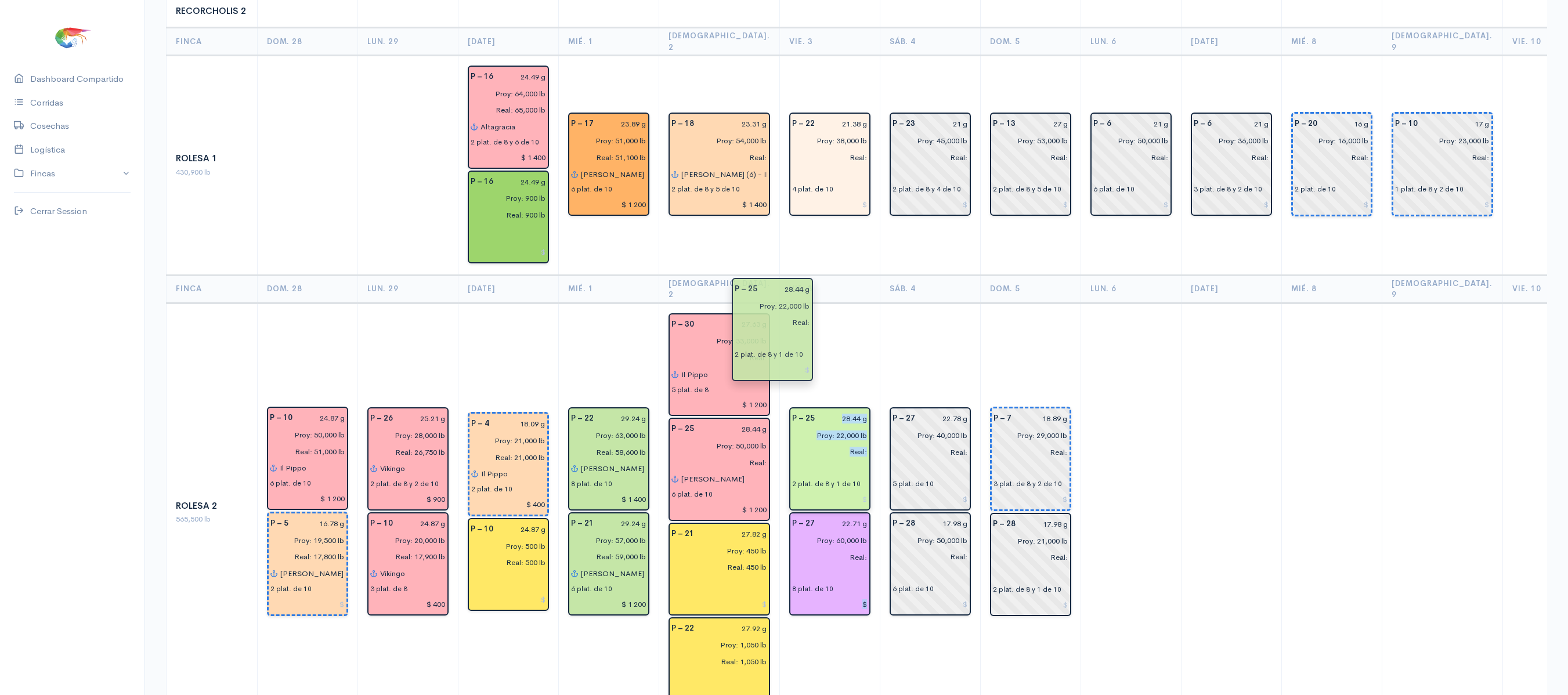
drag, startPoint x: 794, startPoint y: 426, endPoint x: 769, endPoint y: 319, distance: 109.9
click at [785, 410] on div "P – 25" at bounding box center [803, 418] width 36 height 17
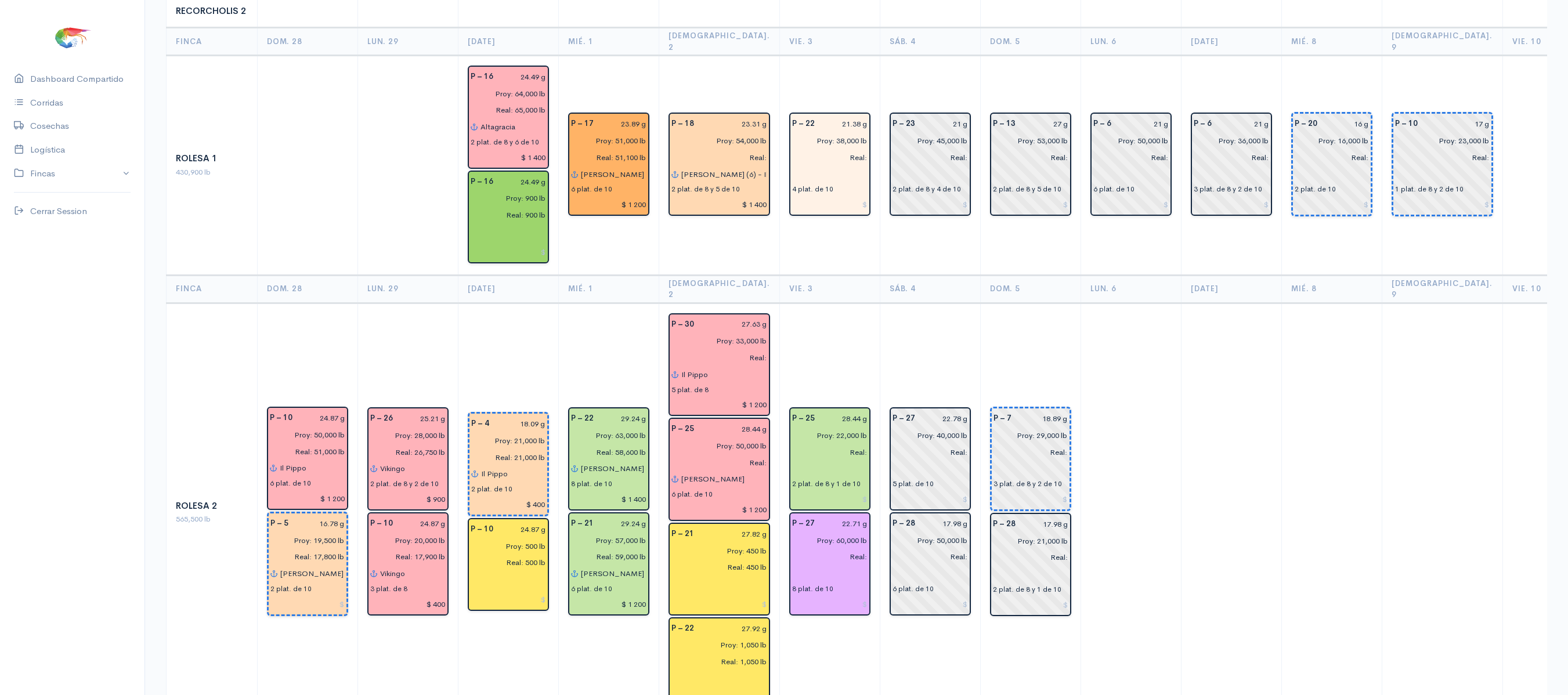
click at [823, 303] on td "P – 25 28.44 g Proy: 22,000 lb Real: 2 plat. de 8 y 1 de 10 P – 27 22.71 g Proy…" at bounding box center [829, 512] width 101 height 419
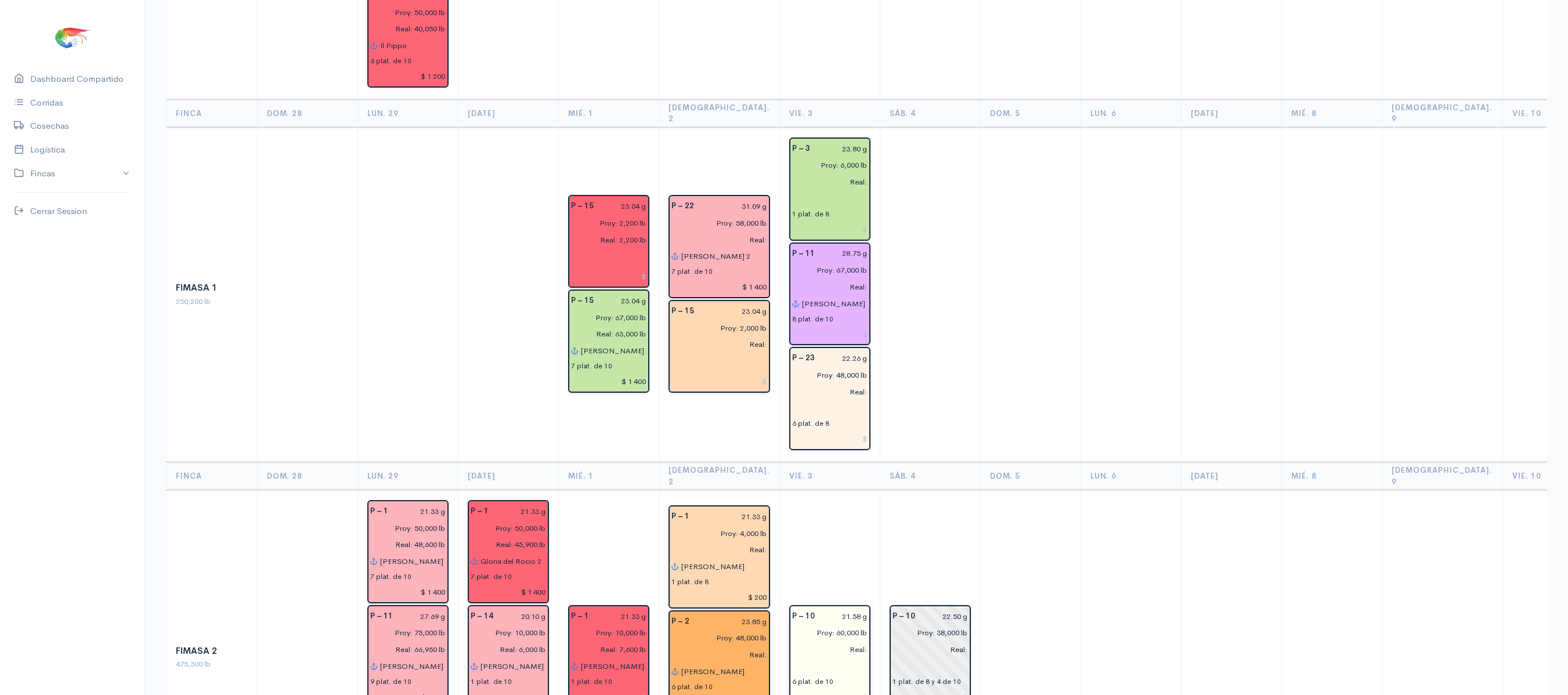
scroll to position [458, 0]
click at [792, 402] on input "text" at bounding box center [829, 410] width 75 height 17
click at [816, 427] on ngb-highlight "Re nata" at bounding box center [830, 433] width 28 height 11
type input "[PERSON_NAME]"
click at [911, 389] on td at bounding box center [930, 295] width 101 height 335
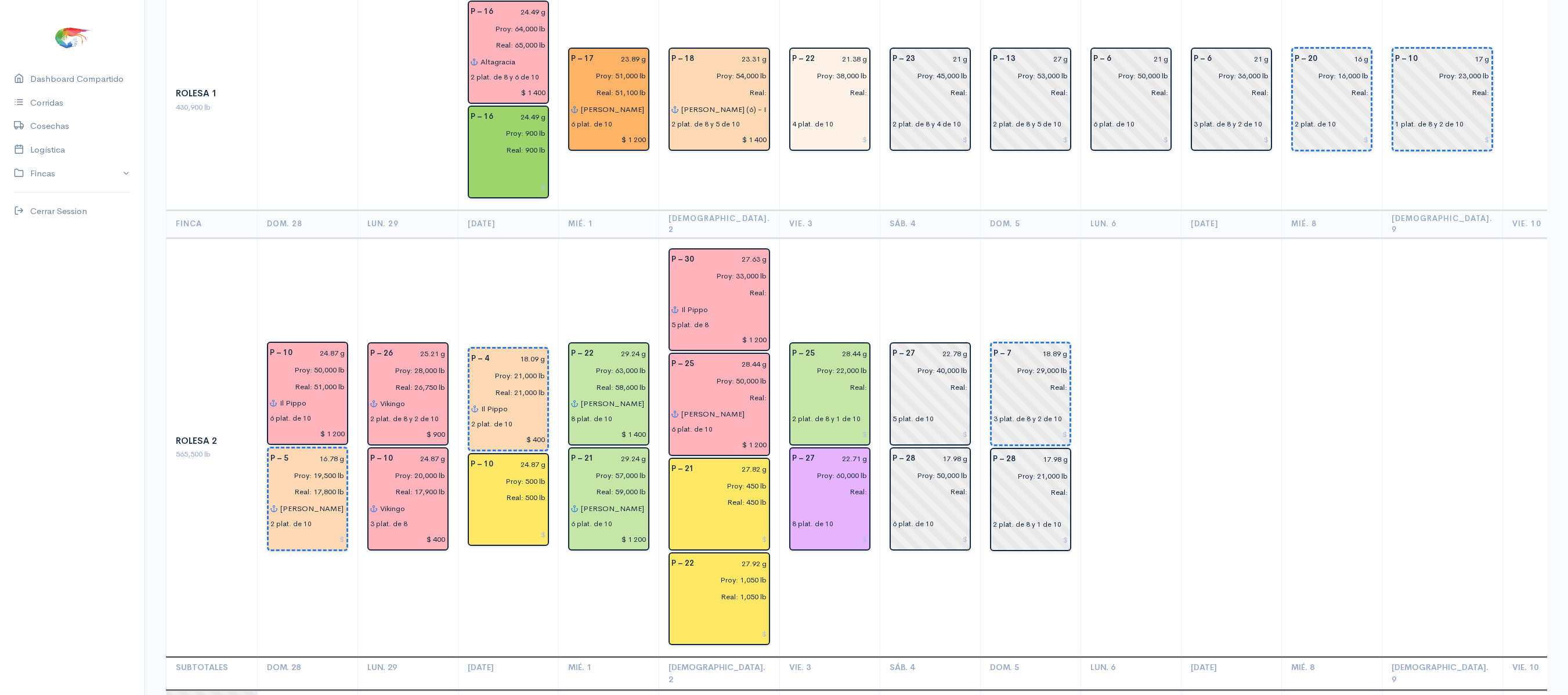
scroll to position [2113, 0]
click at [792, 502] on input "text" at bounding box center [829, 510] width 75 height 17
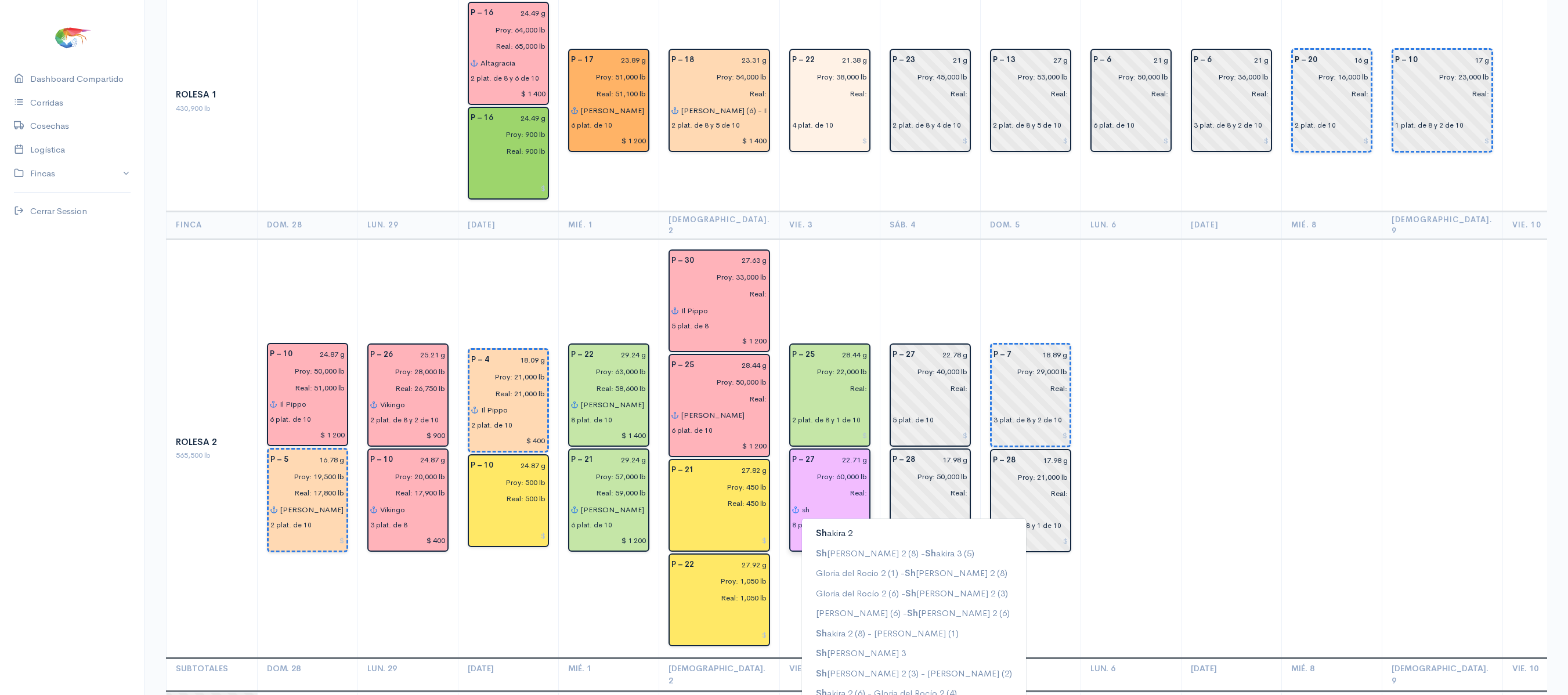
click at [816, 527] on ngb-highlight "[PERSON_NAME] 2" at bounding box center [834, 533] width 36 height 11
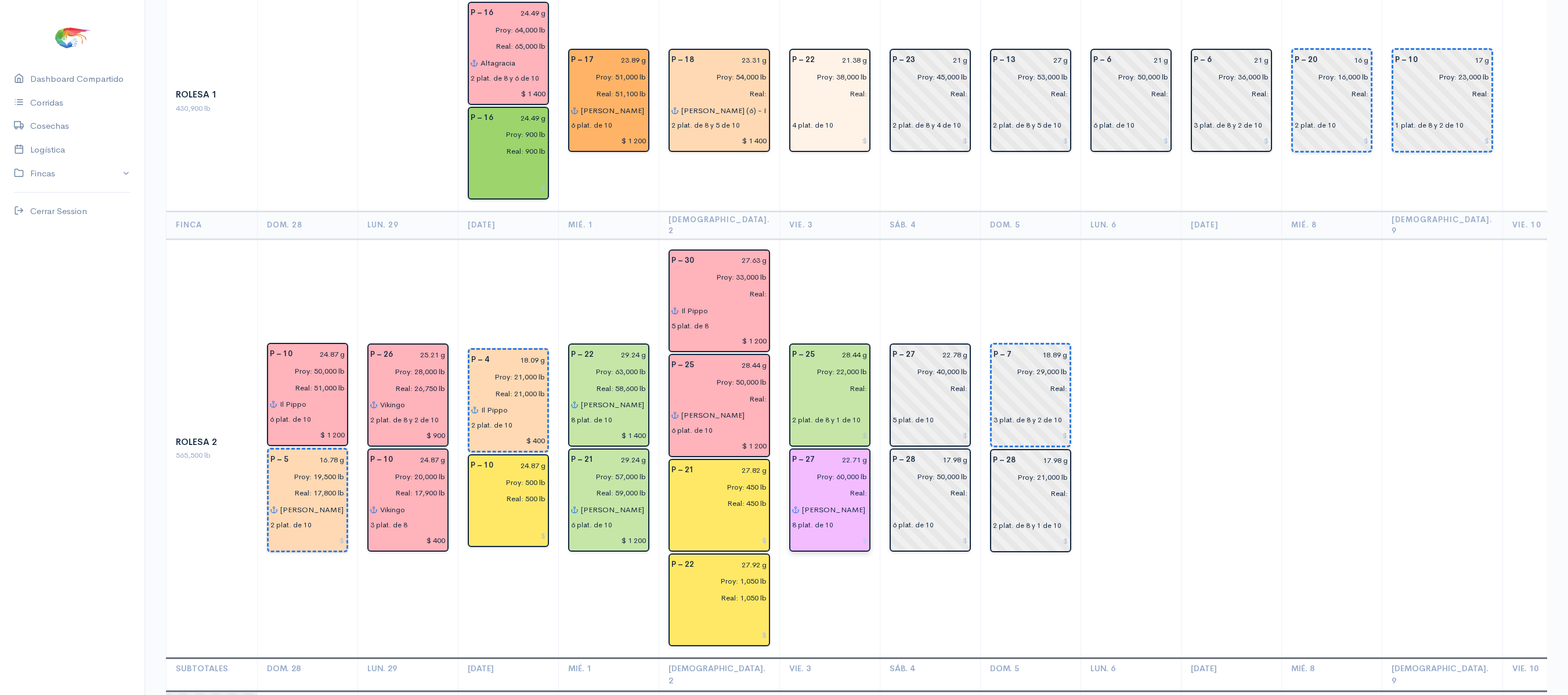
type input "[PERSON_NAME] 2"
click at [817, 496] on td "P – 25 28.44 g Proy: 22,000 lb Real: 2 plat. de 8 y 1 de 10 P – 27 22.71 g Proy…" at bounding box center [829, 449] width 101 height 419
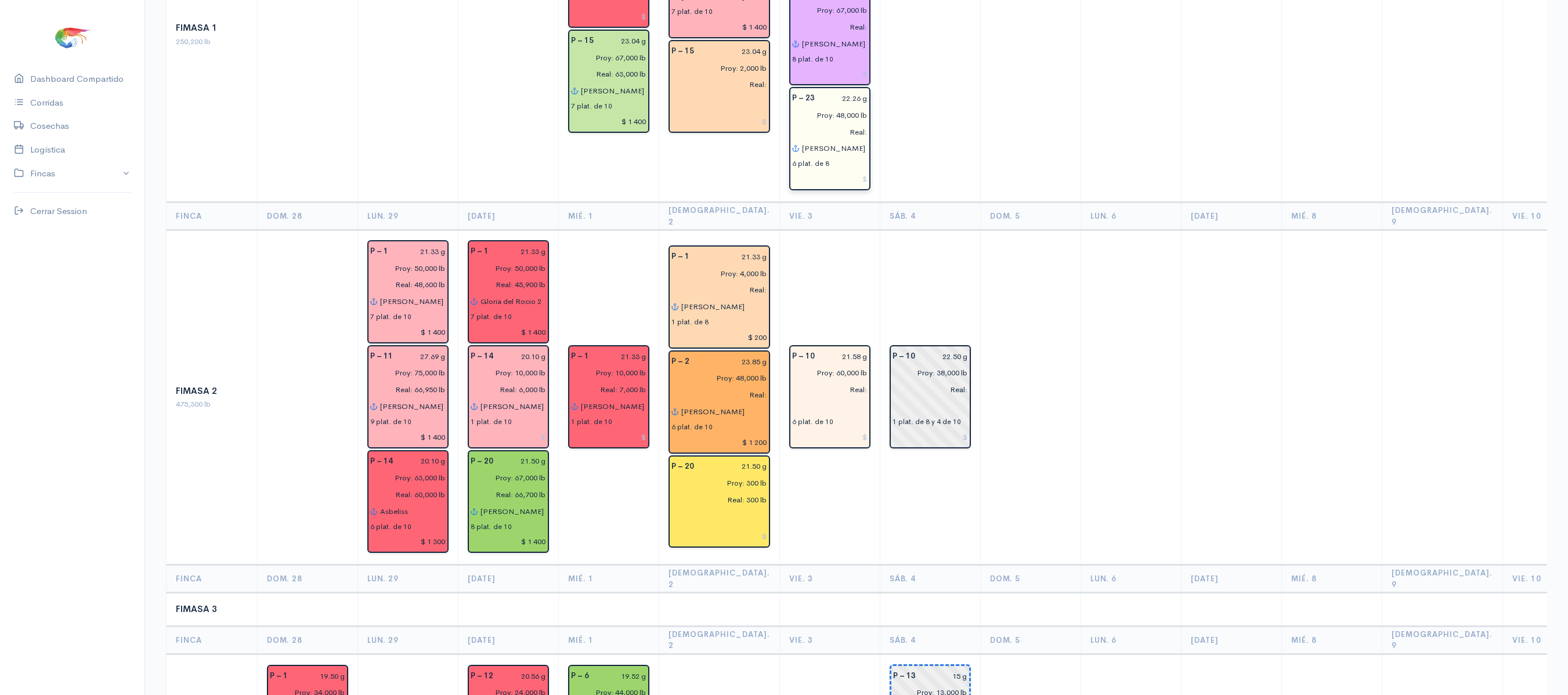
scroll to position [733, 0]
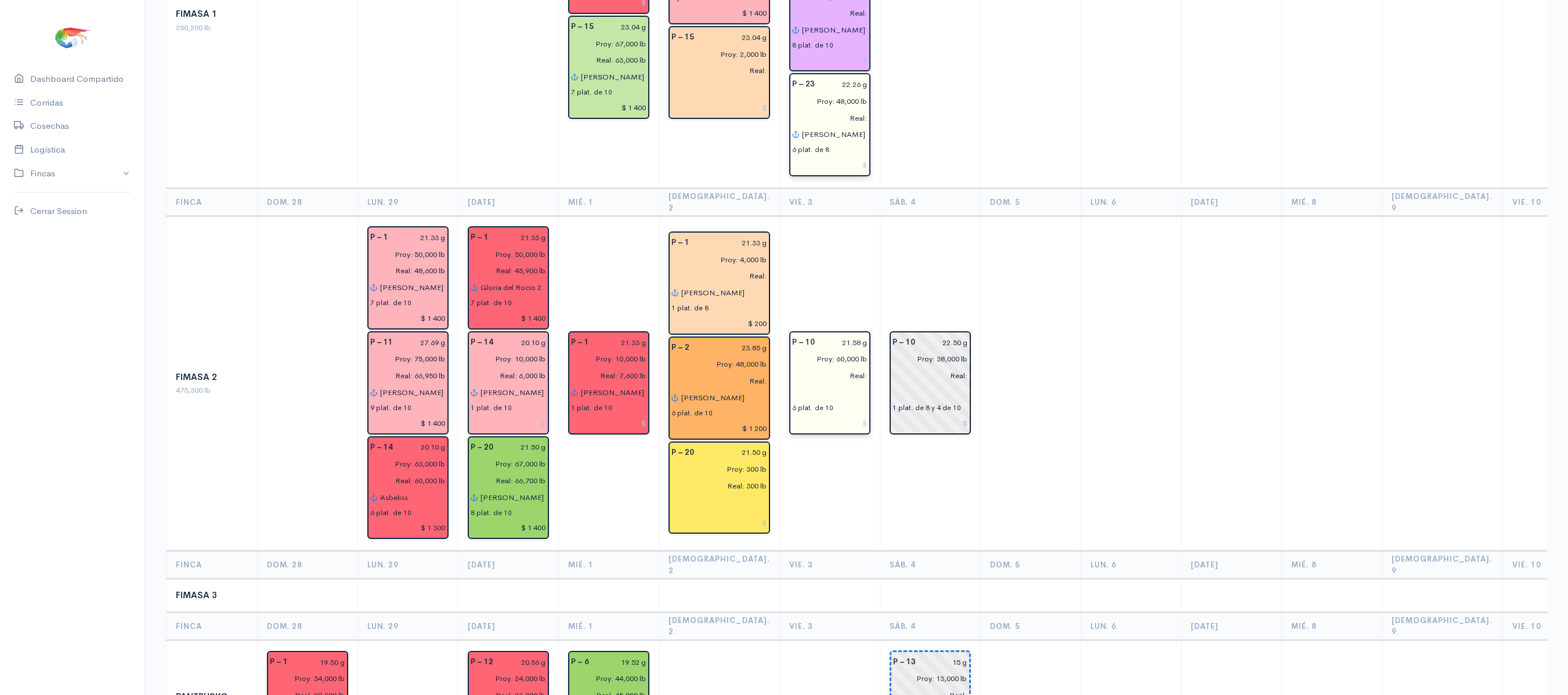
click at [792, 384] on input "text" at bounding box center [829, 392] width 75 height 17
click at [802, 406] on button "Il Pippo" at bounding box center [882, 416] width 161 height 20
type input "Il Pippo"
click at [779, 579] on td at bounding box center [829, 596] width 101 height 34
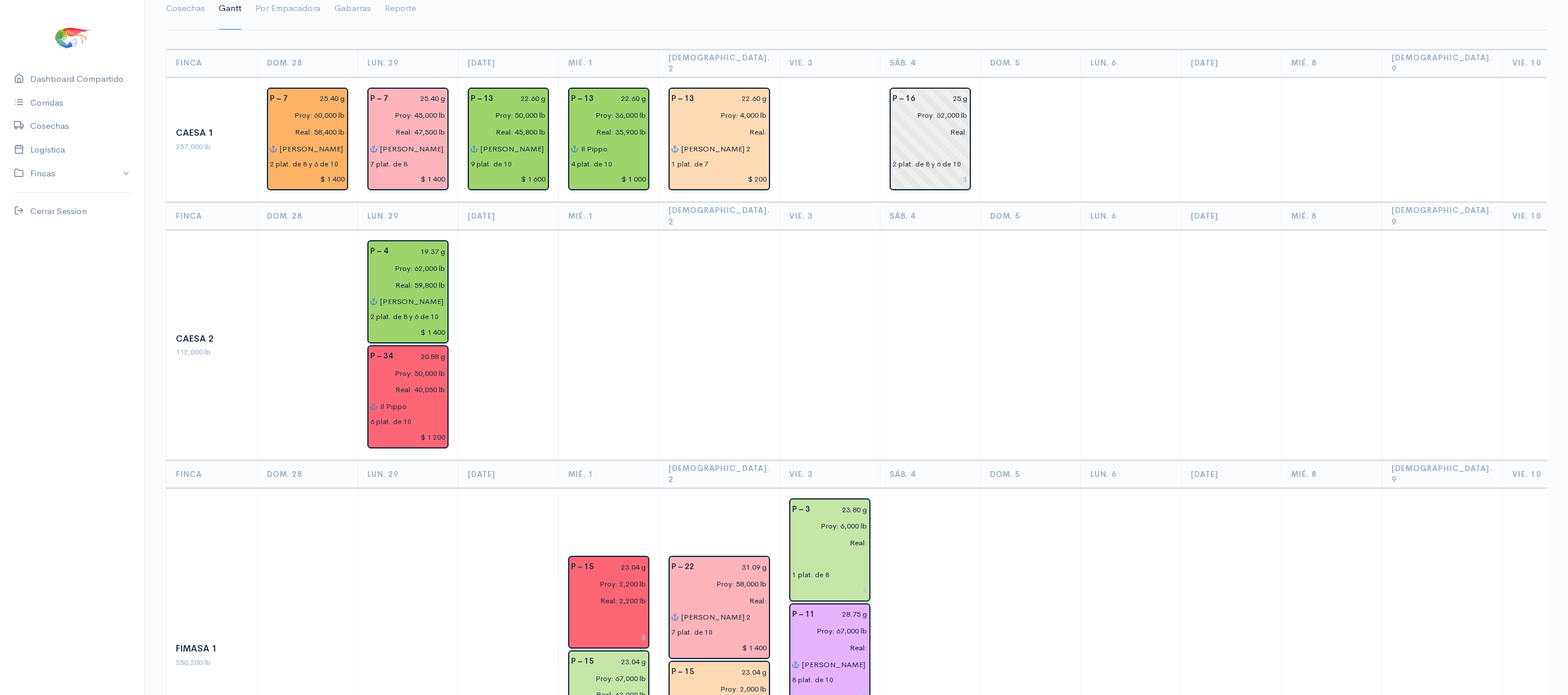
scroll to position [0, 0]
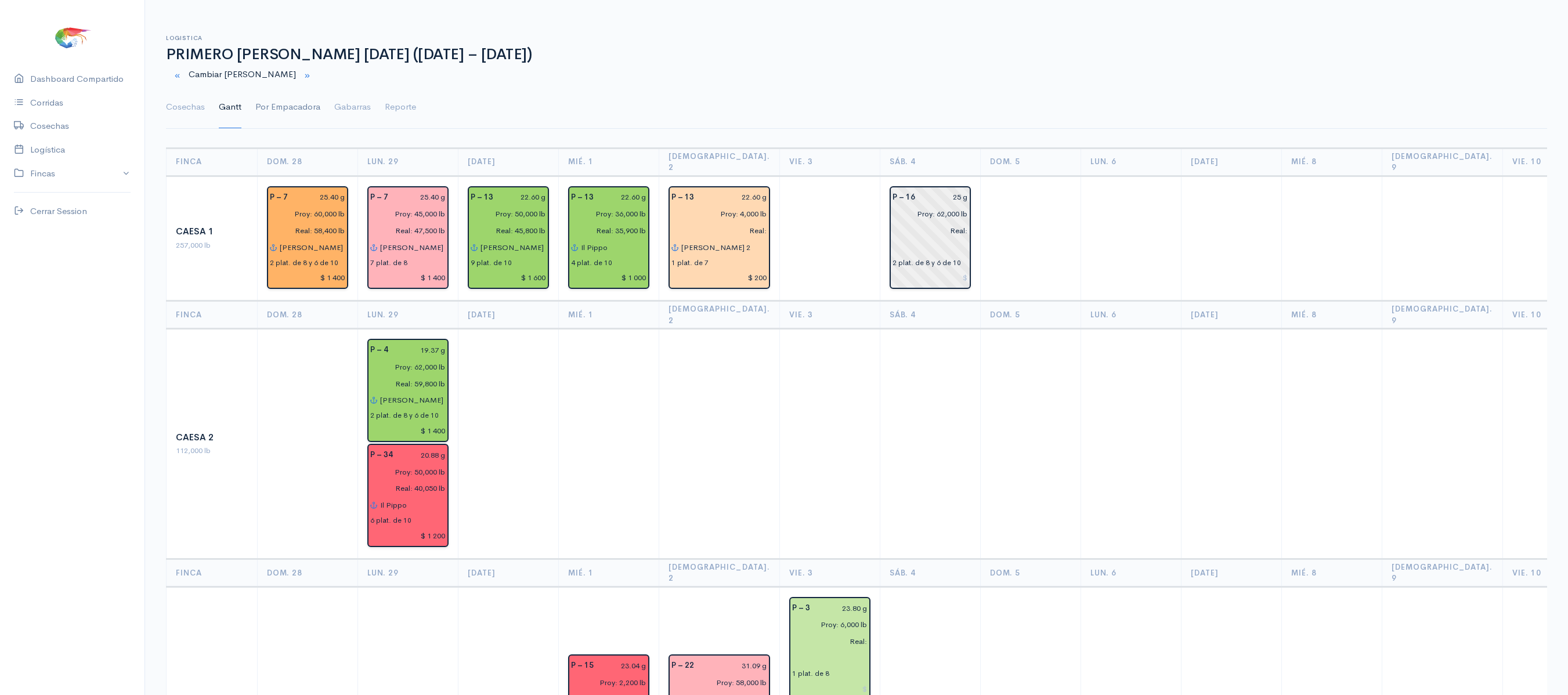
click at [292, 111] on link "Por Empacadora" at bounding box center [288, 107] width 65 height 42
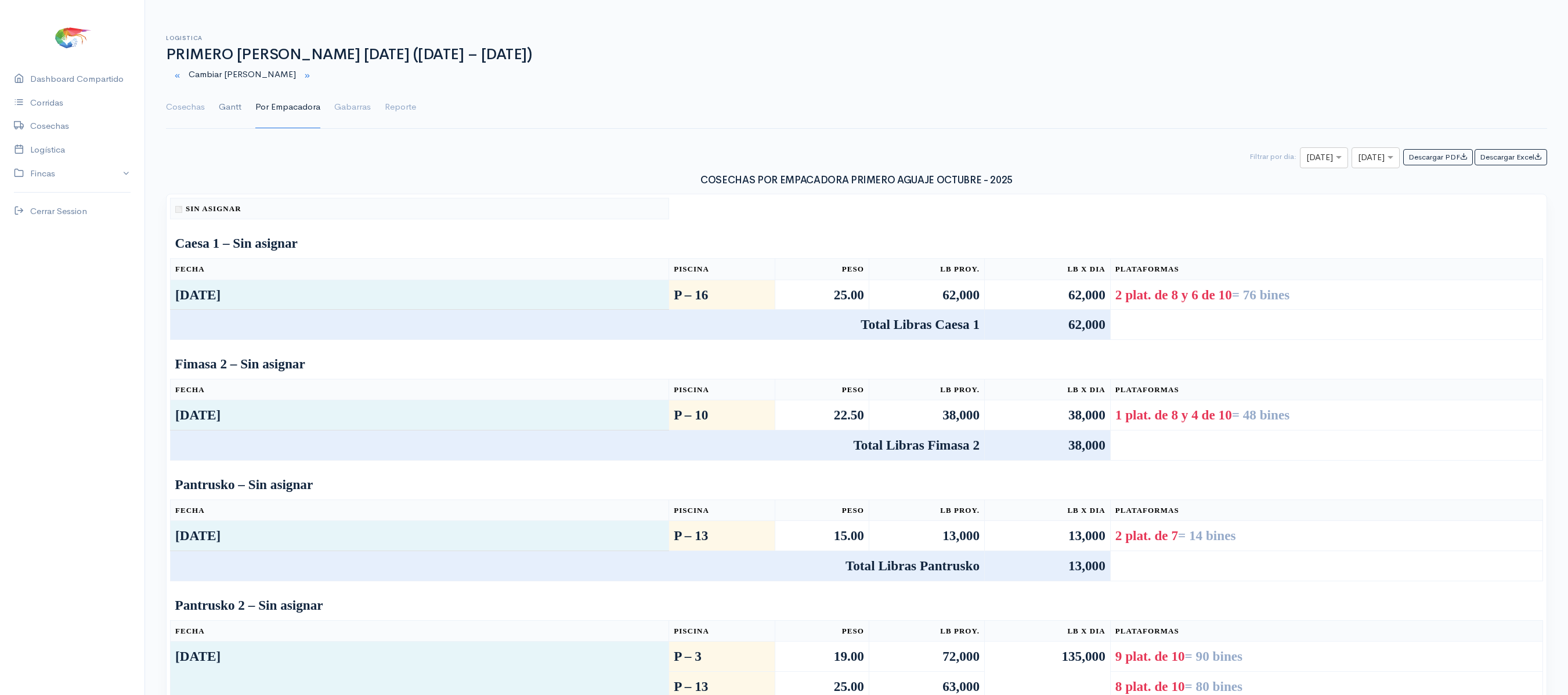
click at [221, 111] on link "Gantt" at bounding box center [231, 107] width 23 height 42
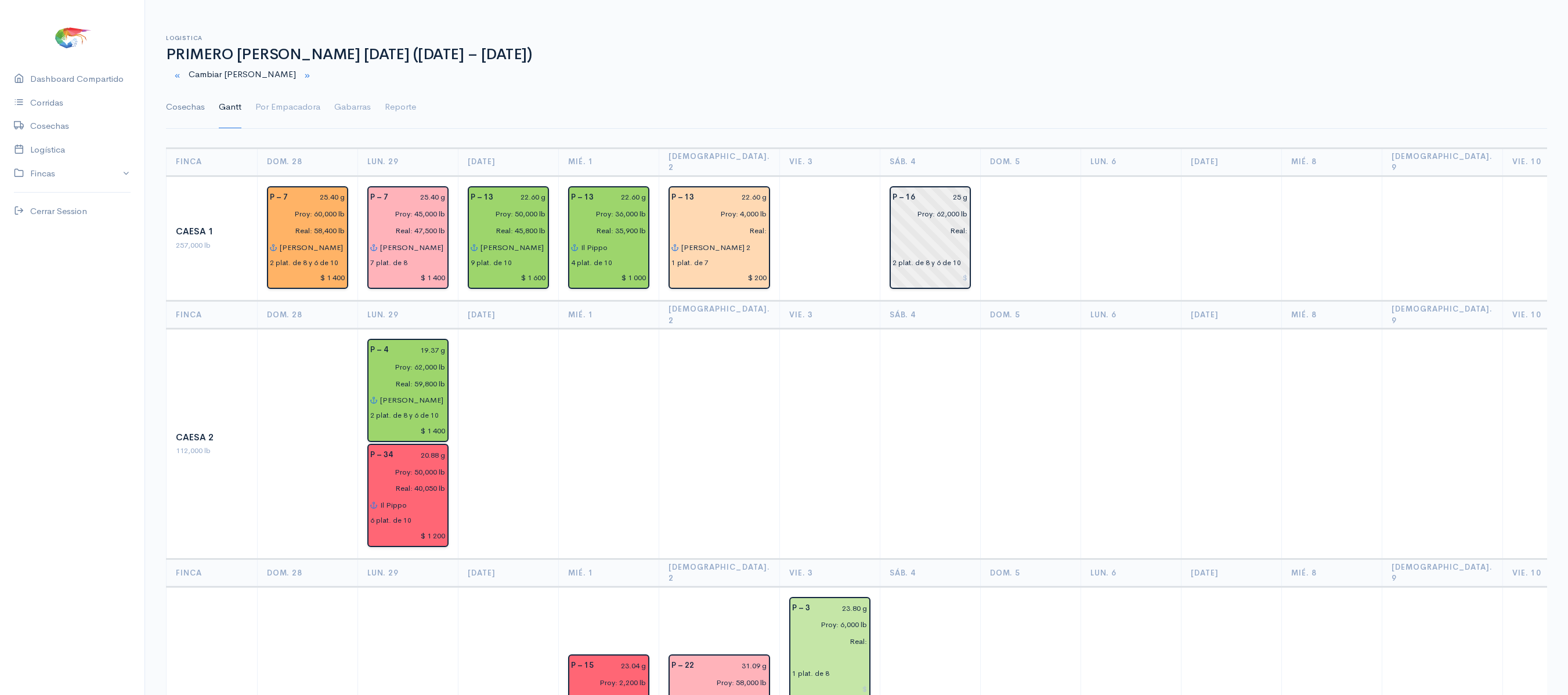
click at [193, 107] on link "Cosechas" at bounding box center [186, 107] width 39 height 42
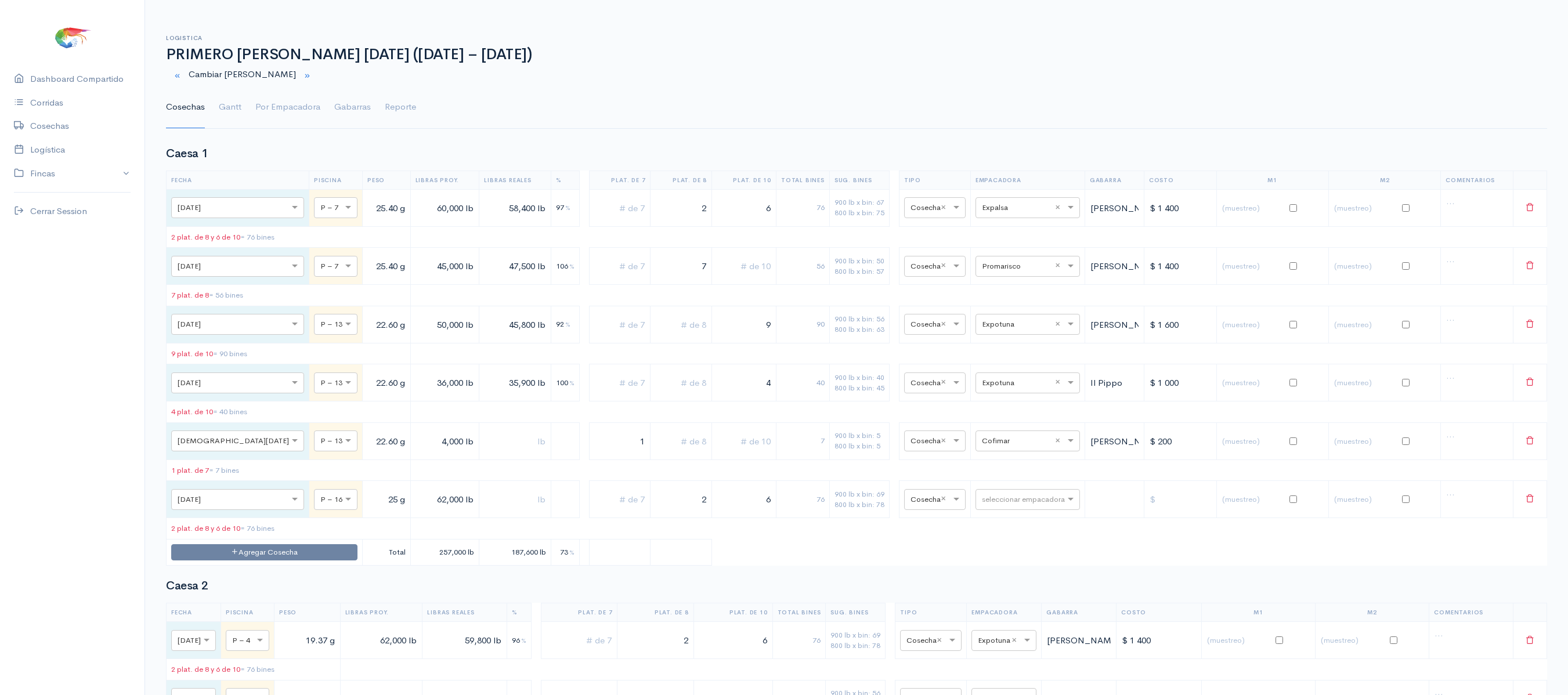
click at [245, 115] on ul "Cosechas Gantt Por Empacadora Gabarras Reporte" at bounding box center [857, 107] width 1382 height 42
click at [239, 111] on link "Gantt" at bounding box center [231, 107] width 23 height 42
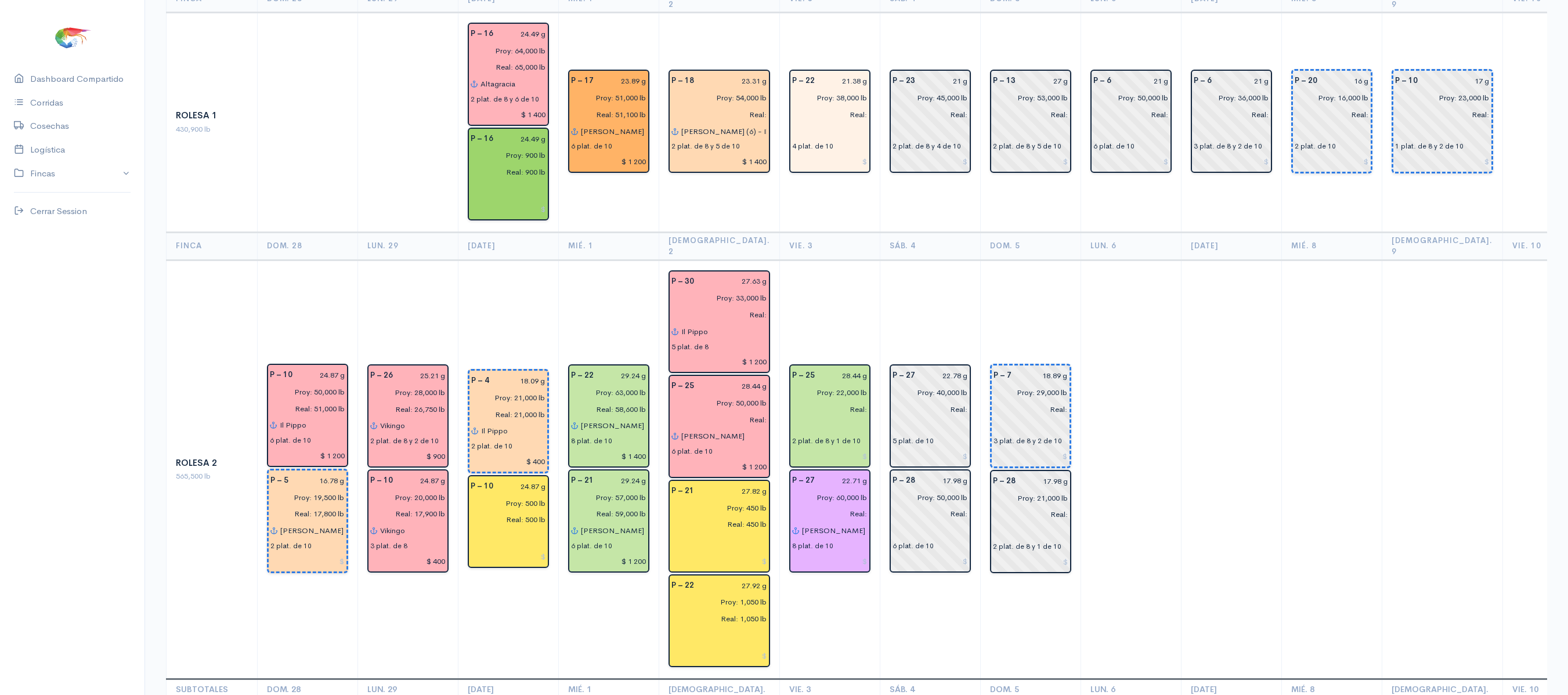
scroll to position [2089, 0]
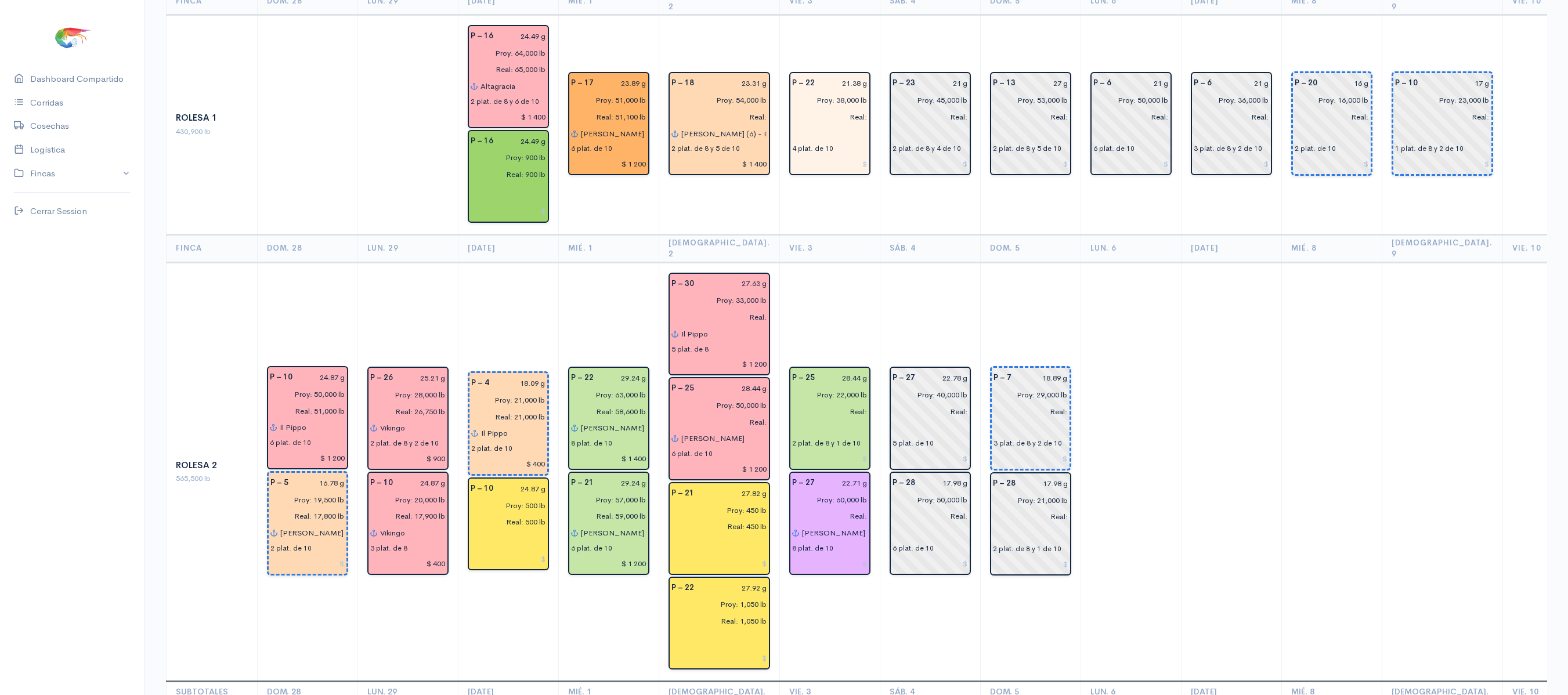
click at [825, 262] on td "P – 25 28.44 g Proy: 22,000 lb Real: 2 plat. de 8 y 1 de 10 P – 27 22.71 g Proy…" at bounding box center [829, 472] width 101 height 419
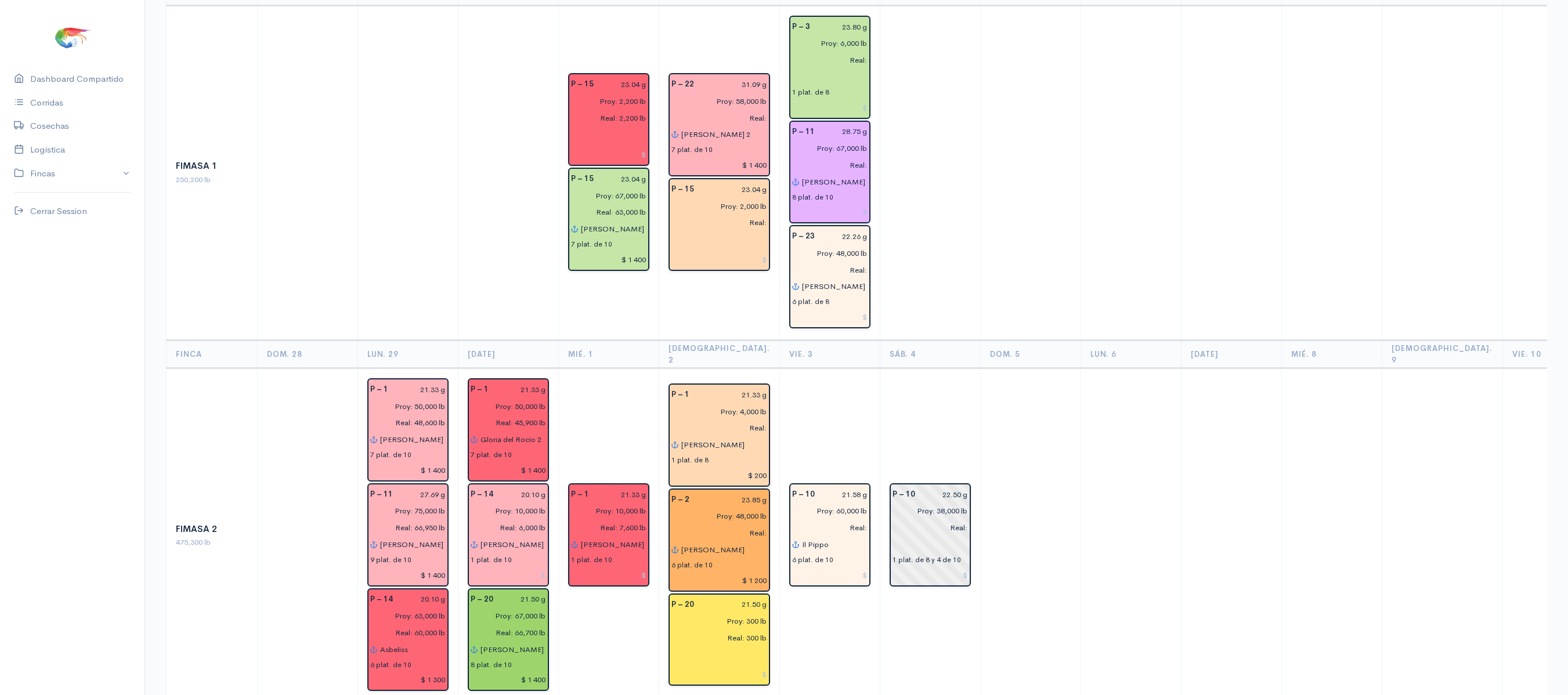
scroll to position [0, 0]
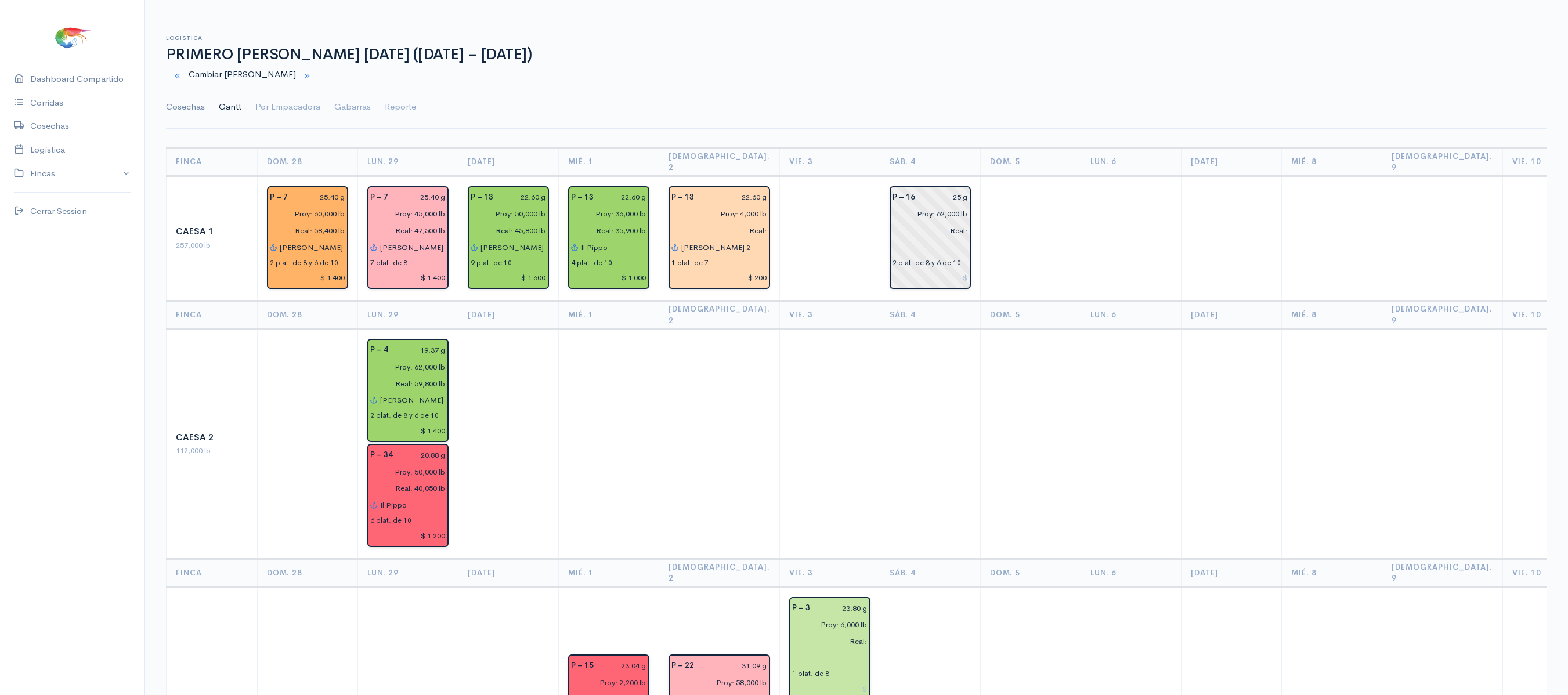
click at [186, 108] on link "Cosechas" at bounding box center [186, 107] width 39 height 42
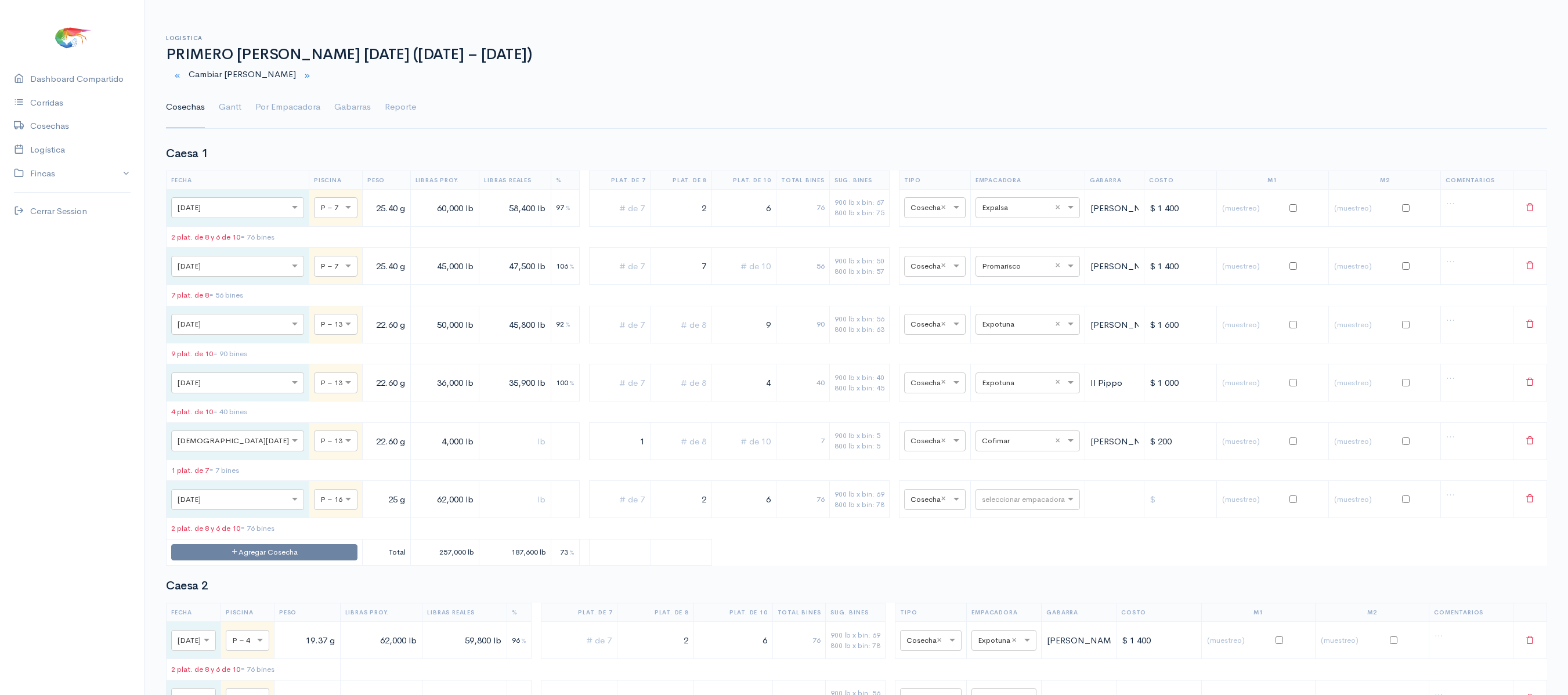
click at [200, 100] on link "Cosechas" at bounding box center [186, 107] width 39 height 42
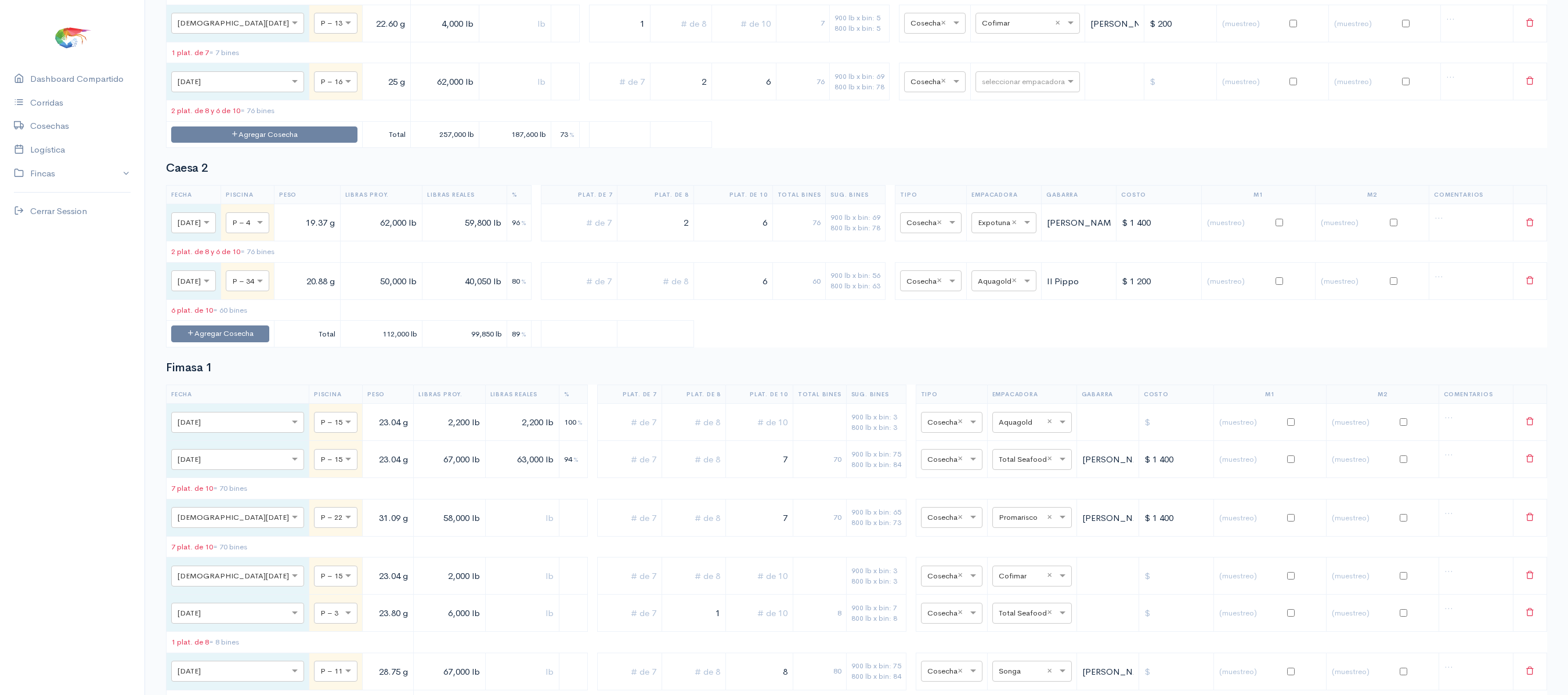
scroll to position [419, 0]
click at [261, 341] on button "Agregar Cosecha" at bounding box center [220, 332] width 98 height 17
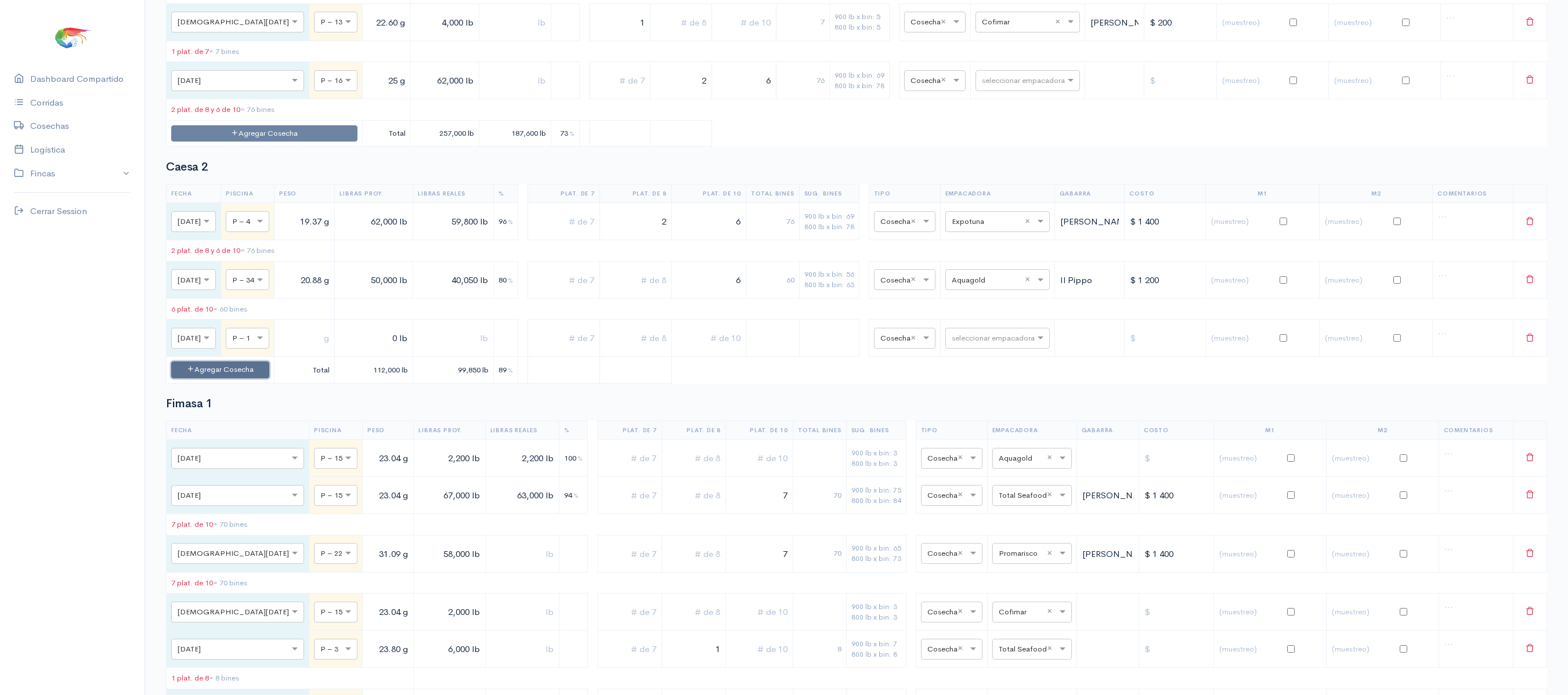
click at [262, 378] on button "Agregar Cosecha" at bounding box center [220, 369] width 98 height 17
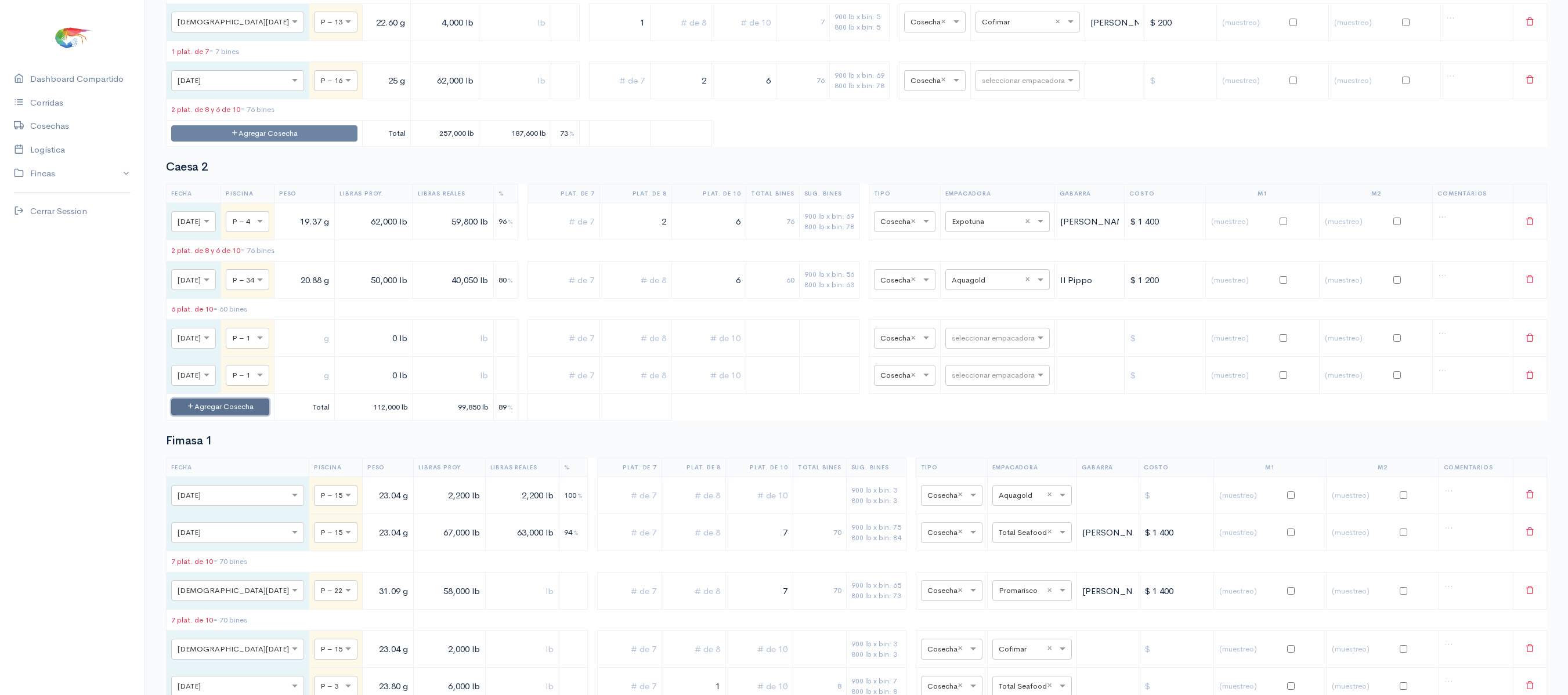
click at [259, 415] on button "Agregar Cosecha" at bounding box center [220, 406] width 98 height 17
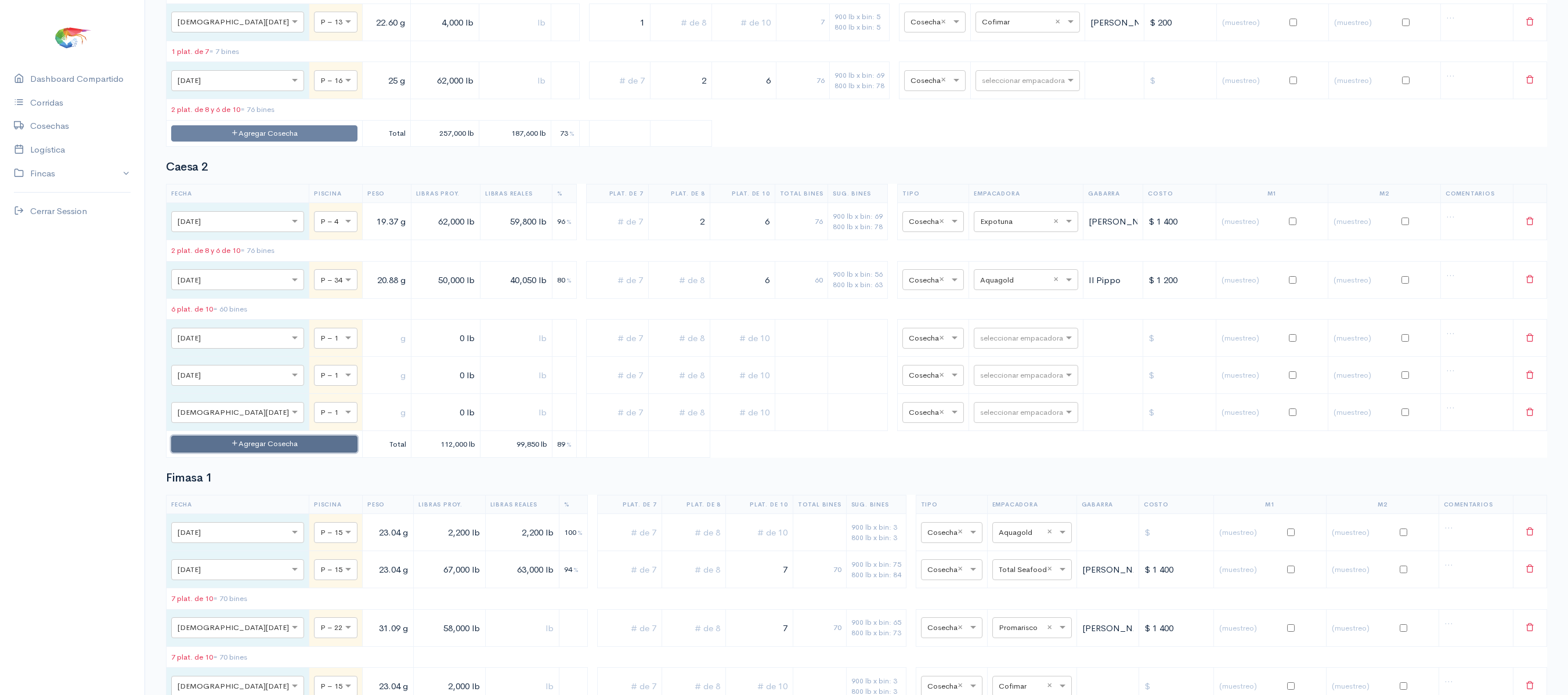
click at [258, 452] on button "Agregar Cosecha" at bounding box center [264, 443] width 186 height 17
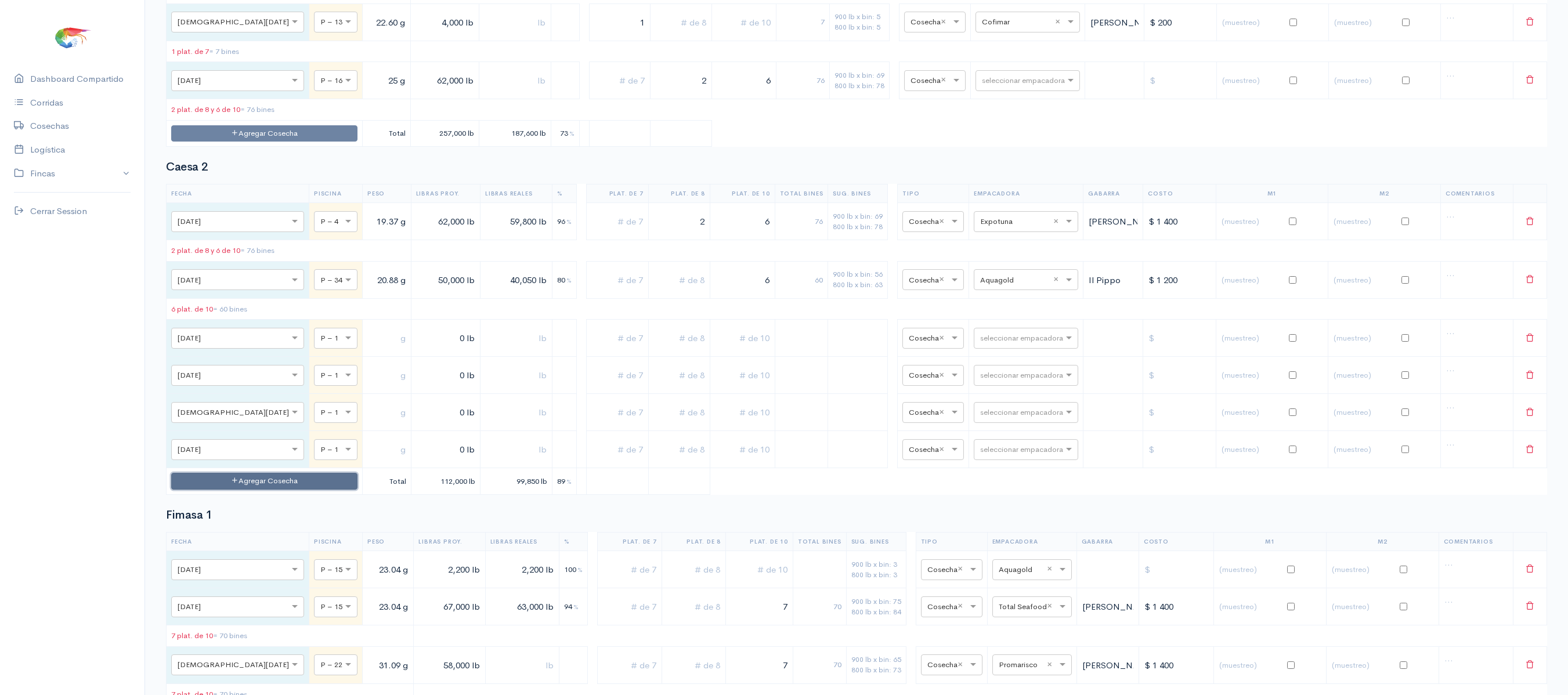
click at [263, 489] on button "Agregar Cosecha" at bounding box center [264, 480] width 186 height 17
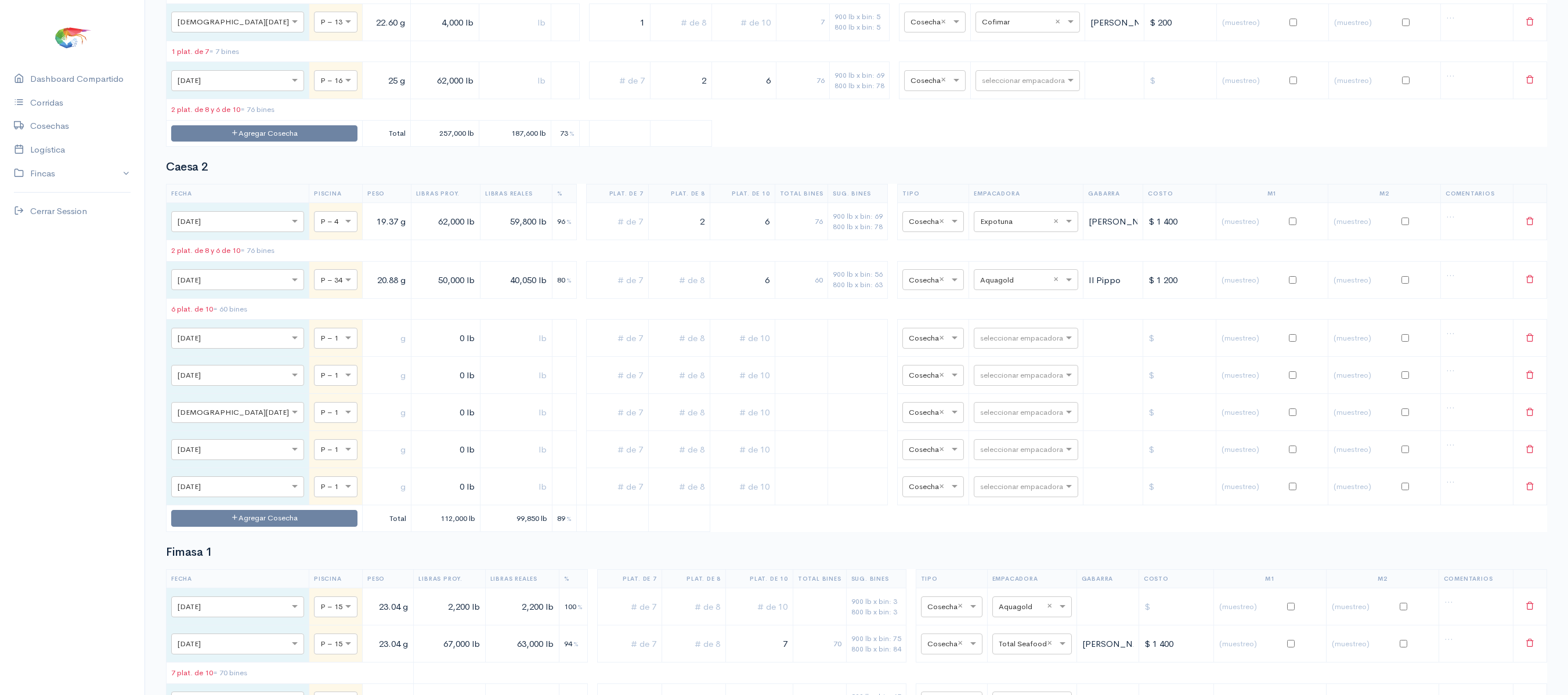
click at [263, 532] on td "Agregar Cosecha" at bounding box center [265, 518] width 196 height 26
click at [266, 526] on button "Agregar Cosecha" at bounding box center [264, 517] width 186 height 17
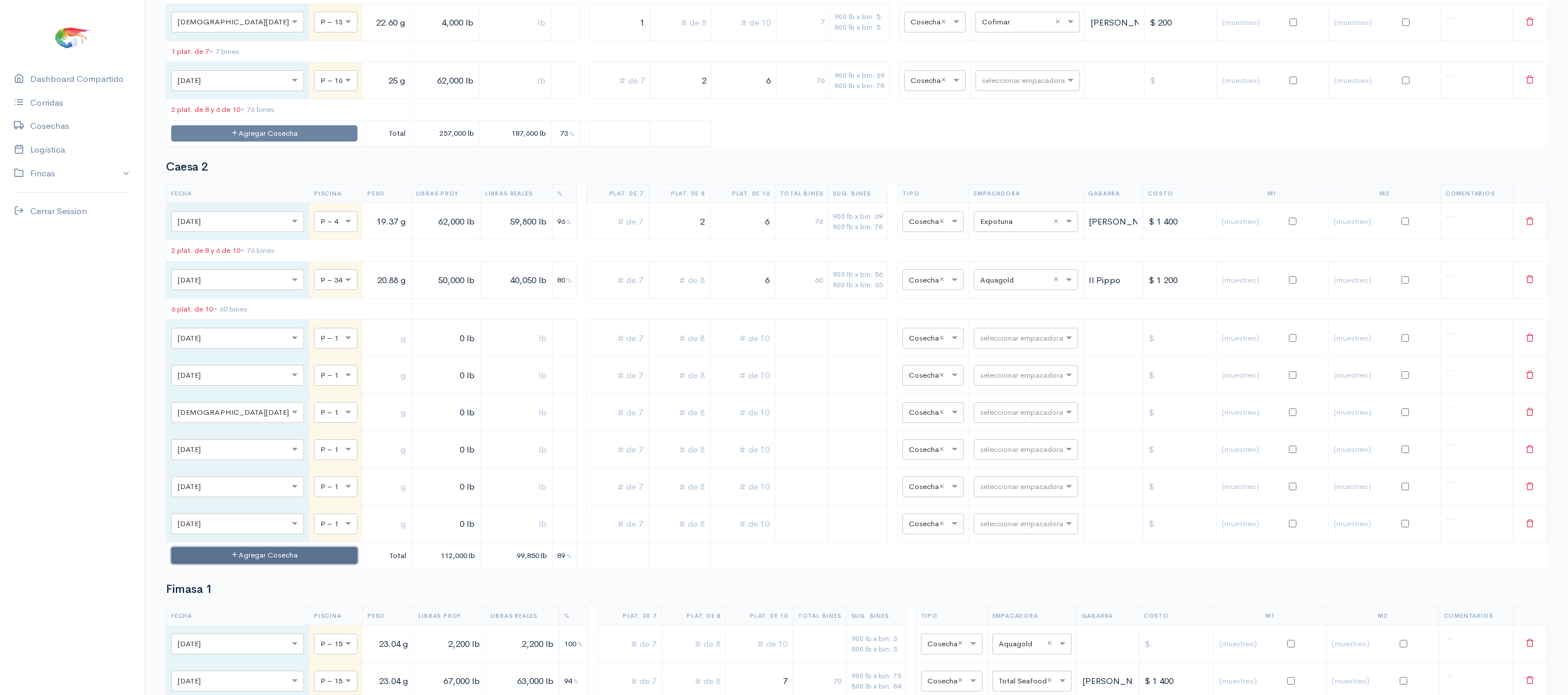
click at [263, 564] on button "Agregar Cosecha" at bounding box center [264, 555] width 186 height 17
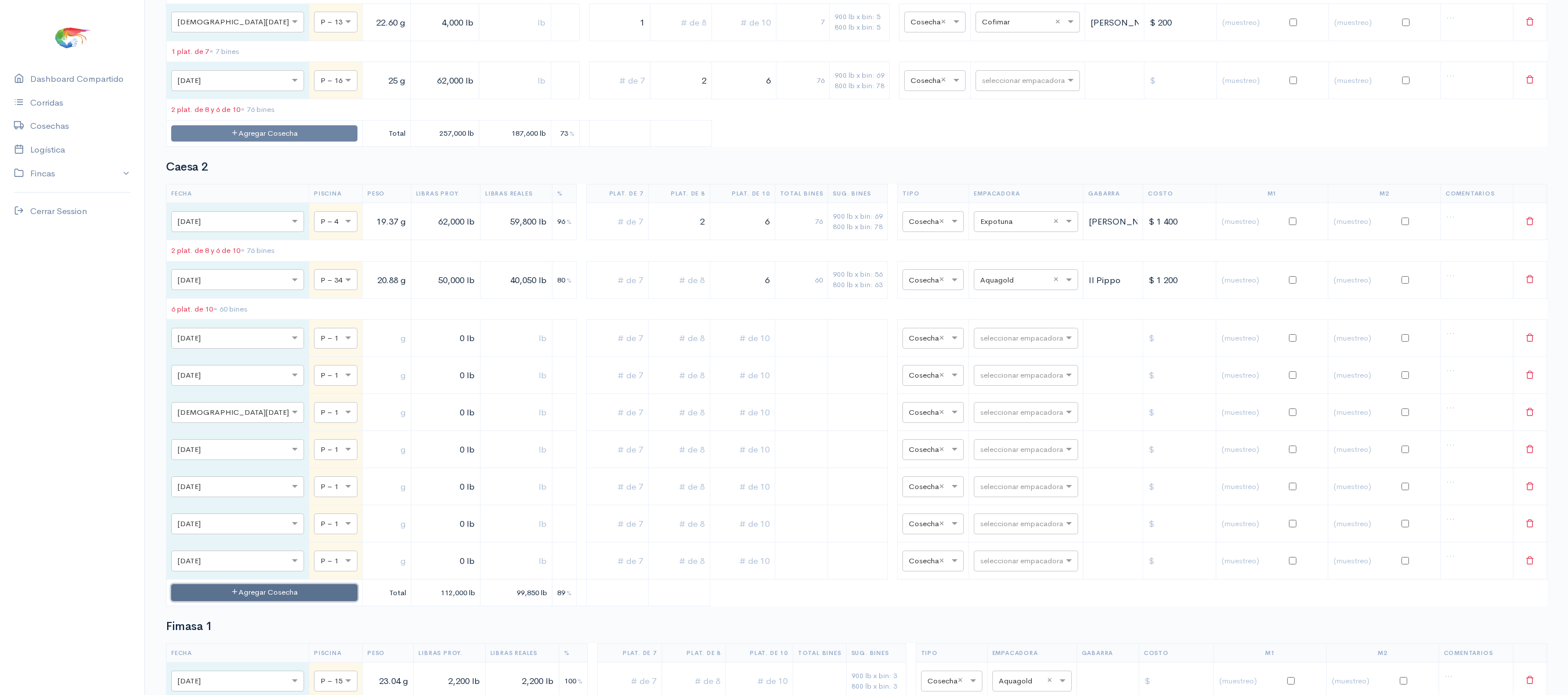
click at [260, 601] on button "Agregar Cosecha" at bounding box center [264, 593] width 186 height 17
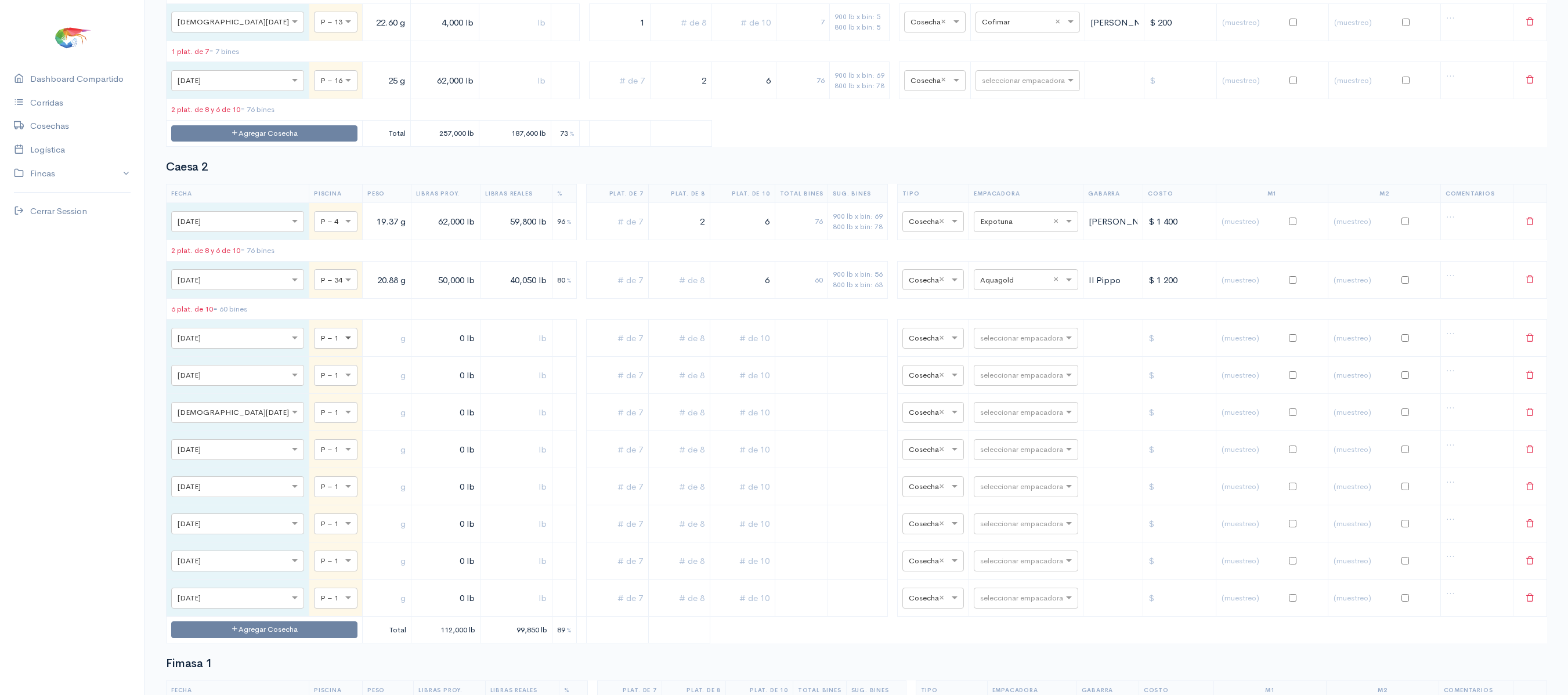
click at [343, 344] on span at bounding box center [350, 337] width 14 height 11
click at [367, 351] on input "text" at bounding box center [387, 338] width 39 height 24
click at [314, 381] on div at bounding box center [336, 374] width 42 height 12
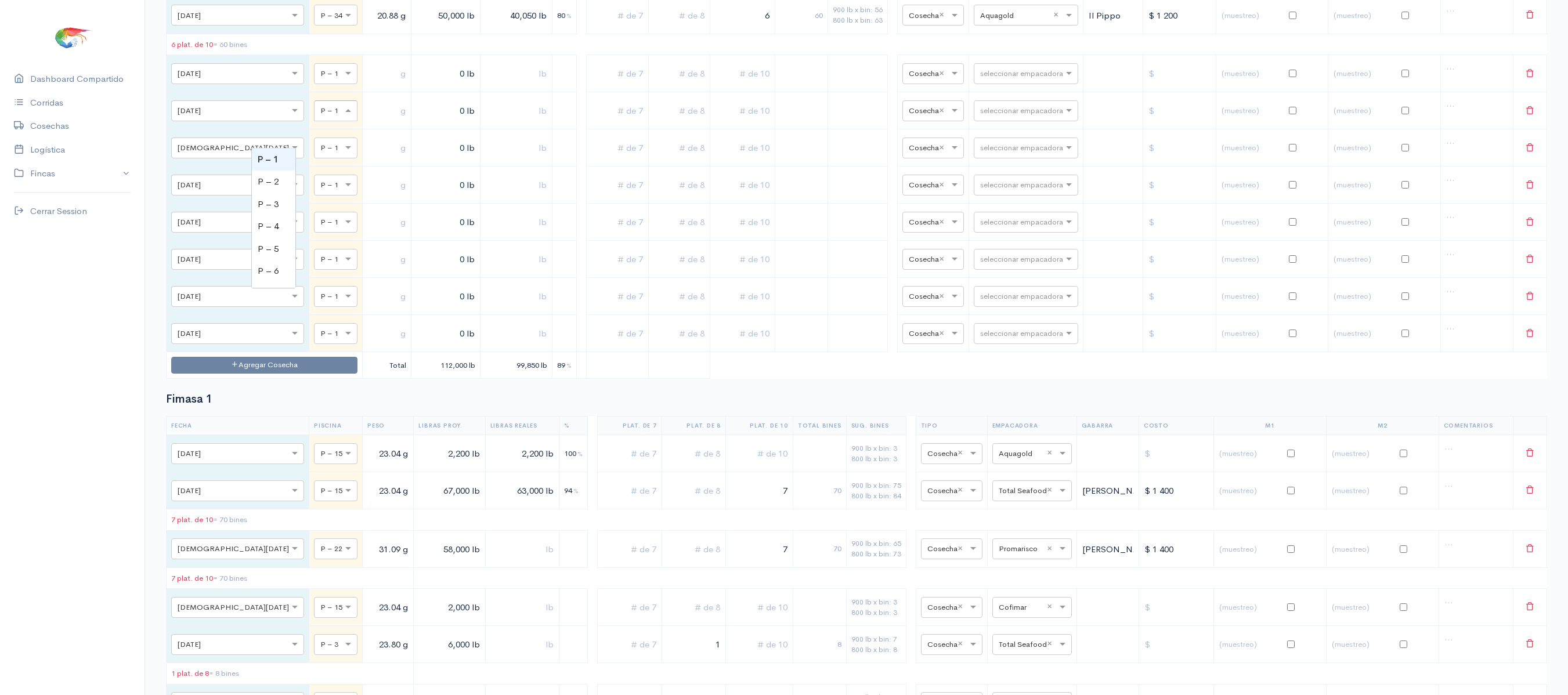
scroll to position [667, 0]
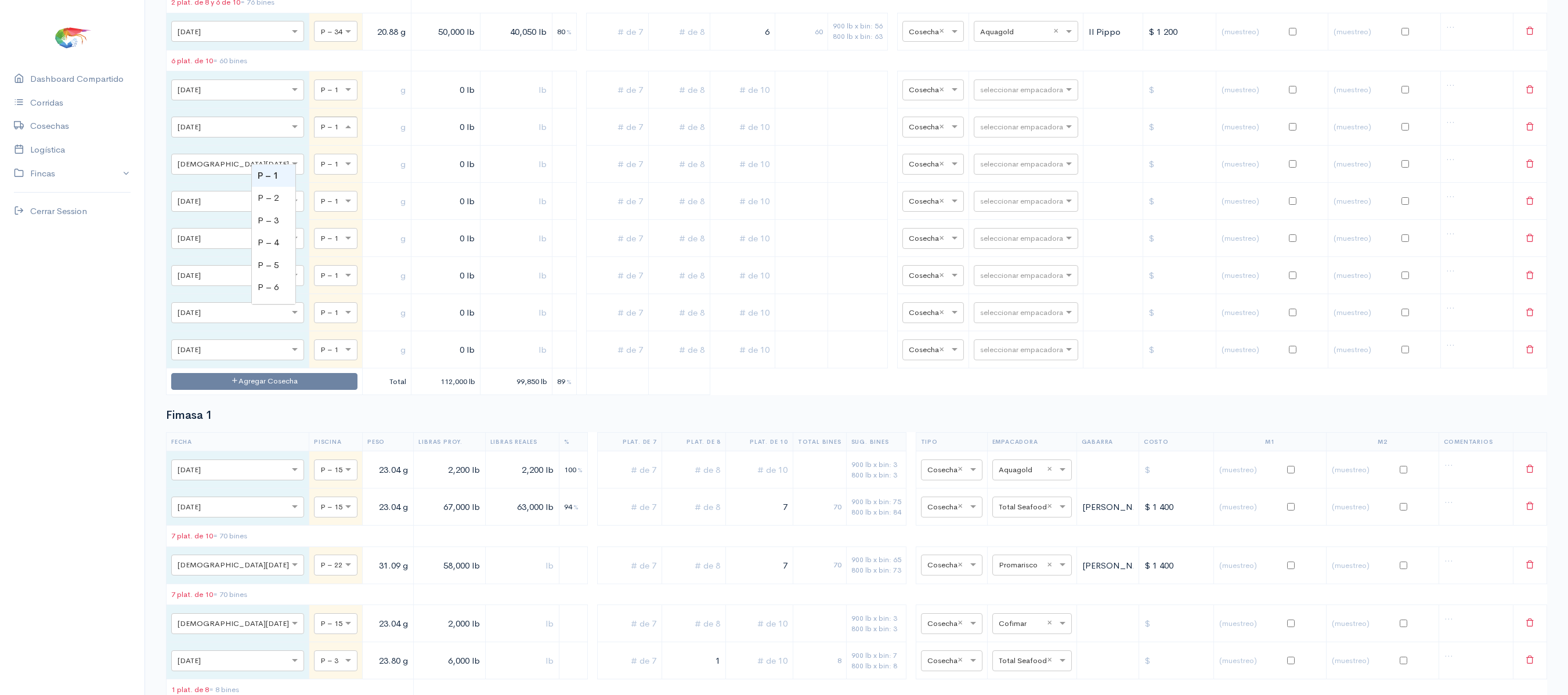
type input "3"
click at [314, 208] on div at bounding box center [336, 200] width 42 height 12
type input "15"
click at [314, 249] on div "× P – 1" at bounding box center [335, 238] width 43 height 21
type input "16"
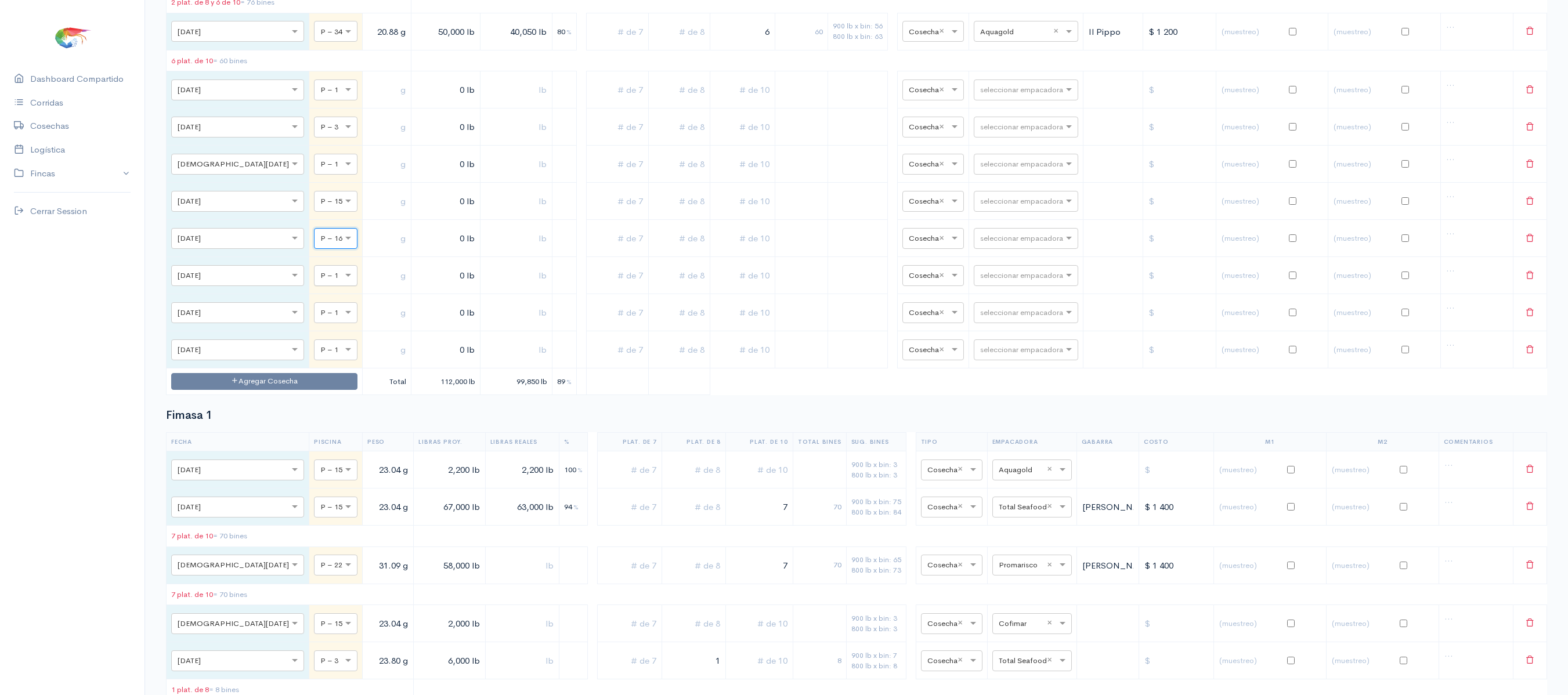
click at [314, 282] on div at bounding box center [336, 275] width 42 height 12
type input "15"
click at [343, 319] on span at bounding box center [350, 313] width 14 height 11
type input "16"
click at [314, 356] on div at bounding box center [336, 349] width 42 height 12
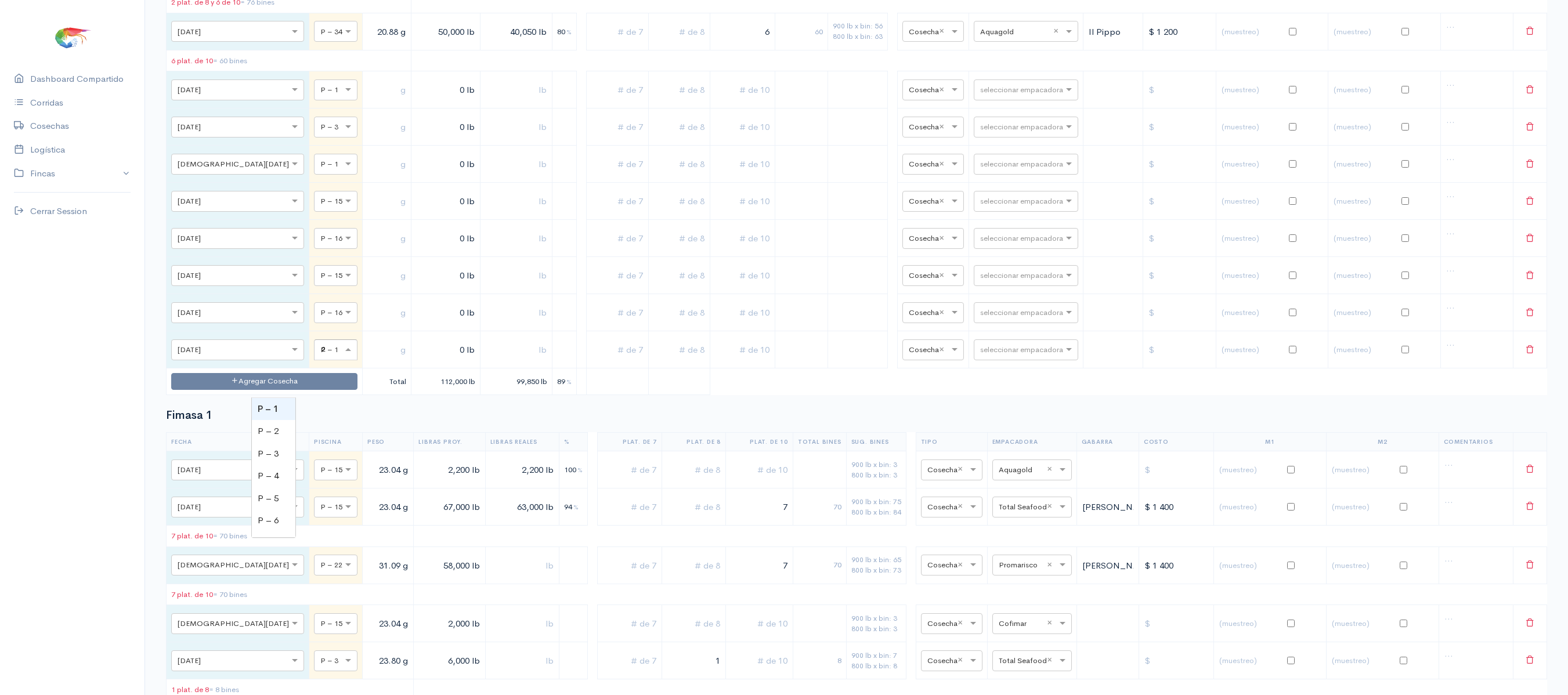
type input "20"
click at [367, 102] on input "text" at bounding box center [387, 90] width 39 height 24
type input "25 g"
click at [367, 140] on input "text" at bounding box center [387, 127] width 39 height 24
type input "25 g"
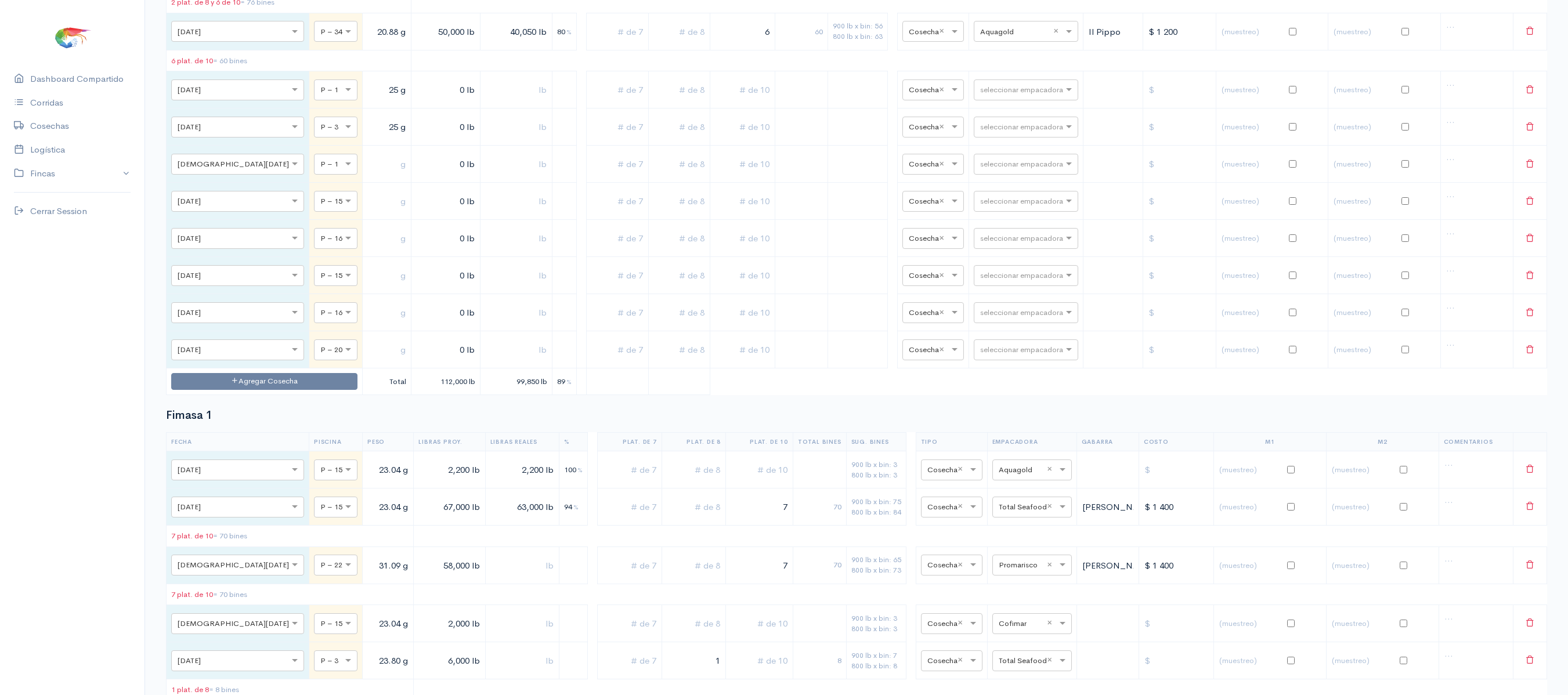
click at [367, 177] on input "text" at bounding box center [387, 164] width 39 height 24
type input "25 g"
click at [367, 214] on input "text" at bounding box center [387, 201] width 39 height 24
type input "22 g"
click at [367, 251] on input "text" at bounding box center [387, 238] width 39 height 24
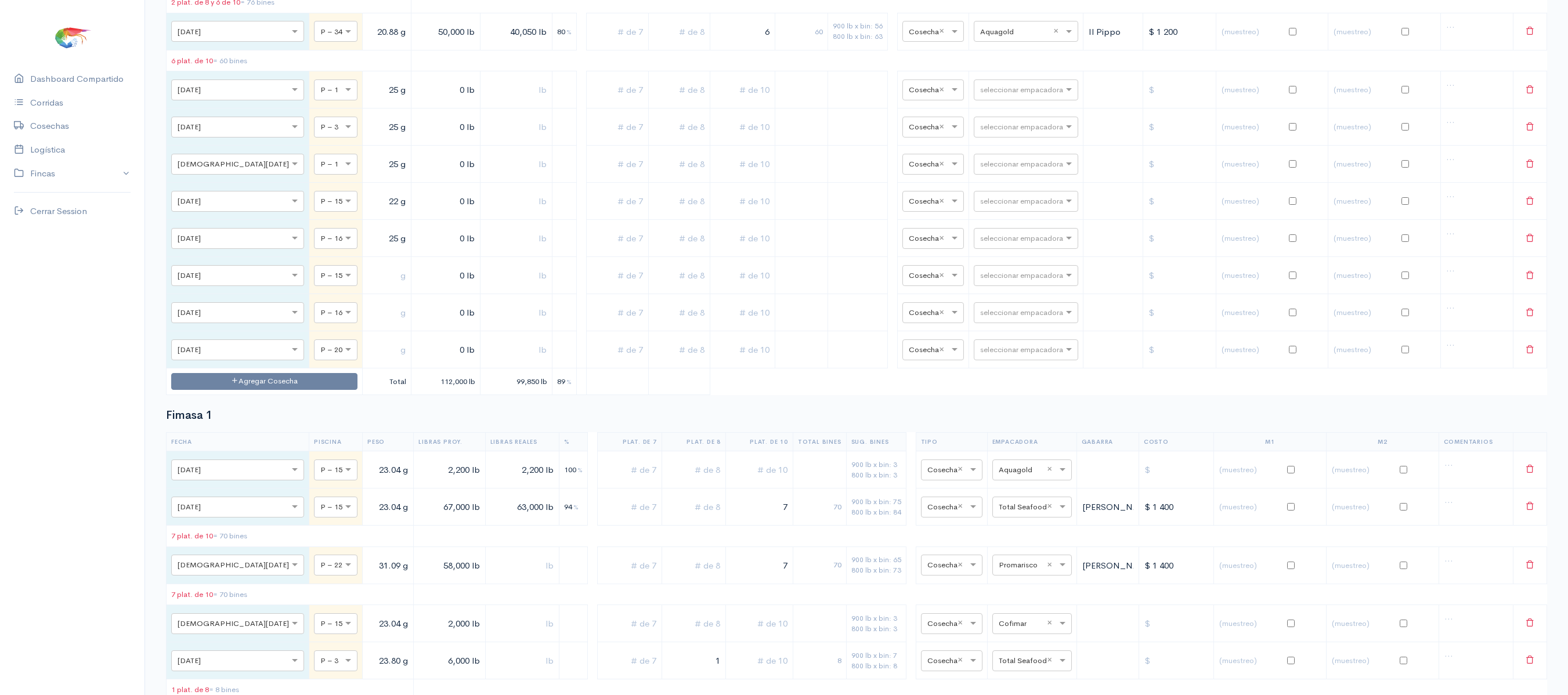
type input "25 g"
click at [367, 288] on input "text" at bounding box center [387, 276] width 39 height 24
type input "22 g"
click at [367, 325] on input "text" at bounding box center [387, 313] width 39 height 24
type input "25 g"
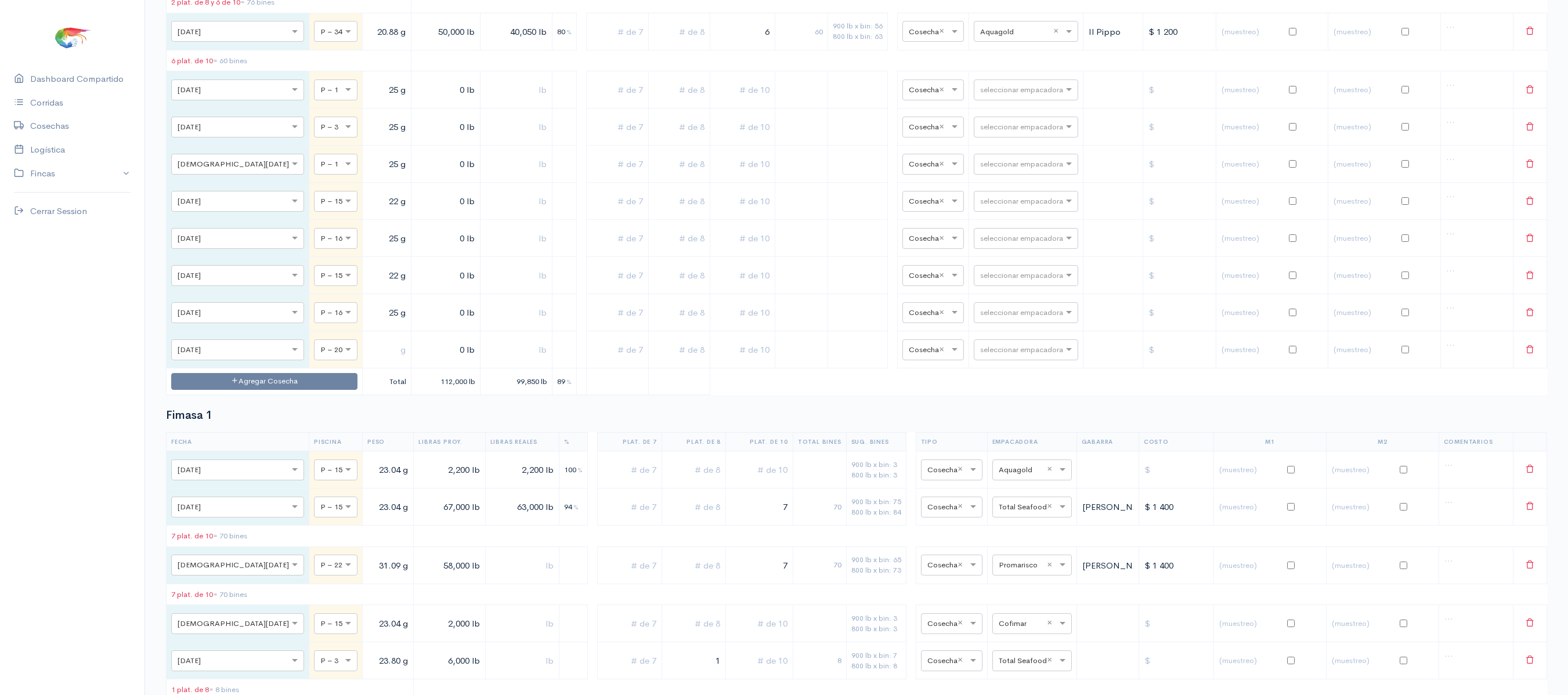
click at [367, 362] on input "text" at bounding box center [387, 350] width 39 height 24
type input "21 g"
click at [416, 102] on input "0 lb" at bounding box center [446, 90] width 60 height 24
type input "50,000 lb"
click at [416, 140] on input "0 lb" at bounding box center [446, 127] width 60 height 24
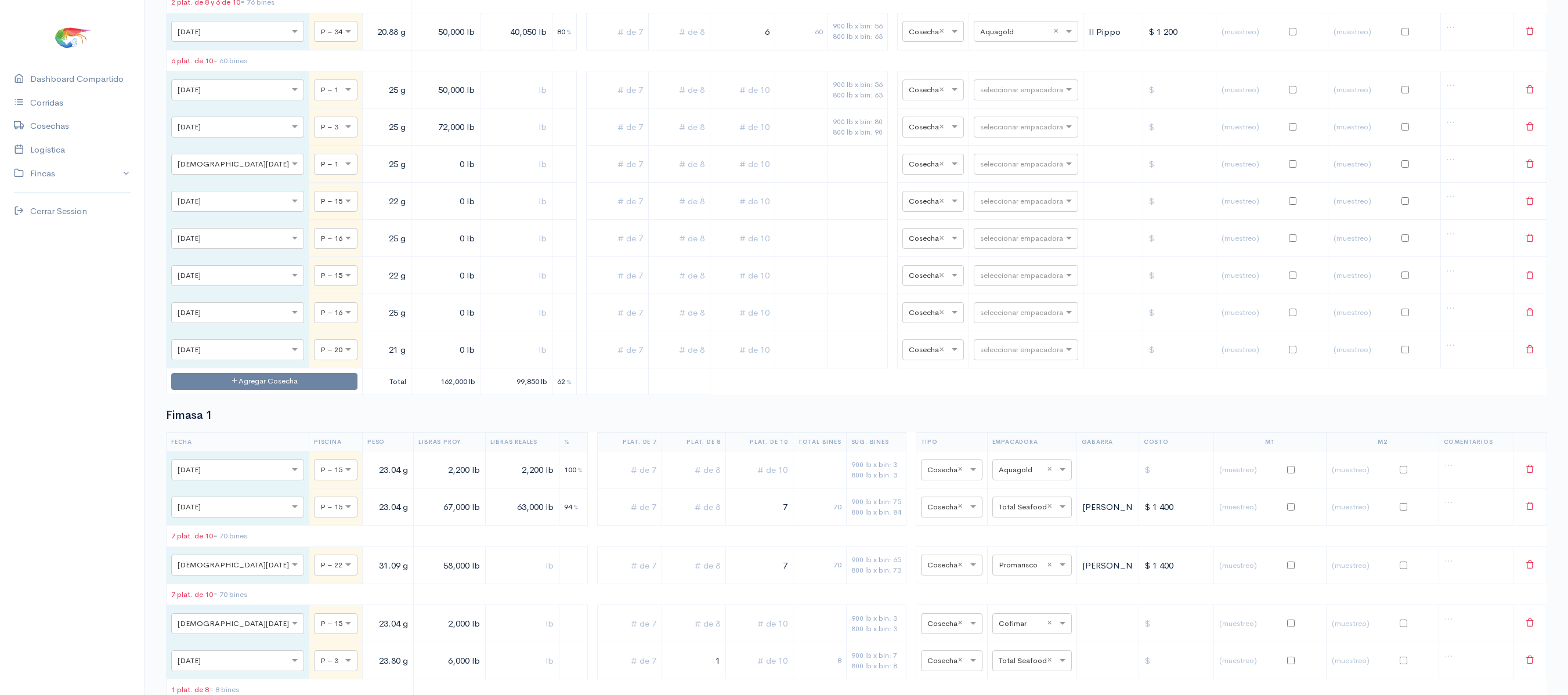
type input "72,000 lb"
click at [411, 178] on td "0 lb" at bounding box center [445, 164] width 70 height 37
type input "30,000 lb"
click at [416, 214] on input "0 lb" at bounding box center [446, 201] width 60 height 24
type input "50,000 lb"
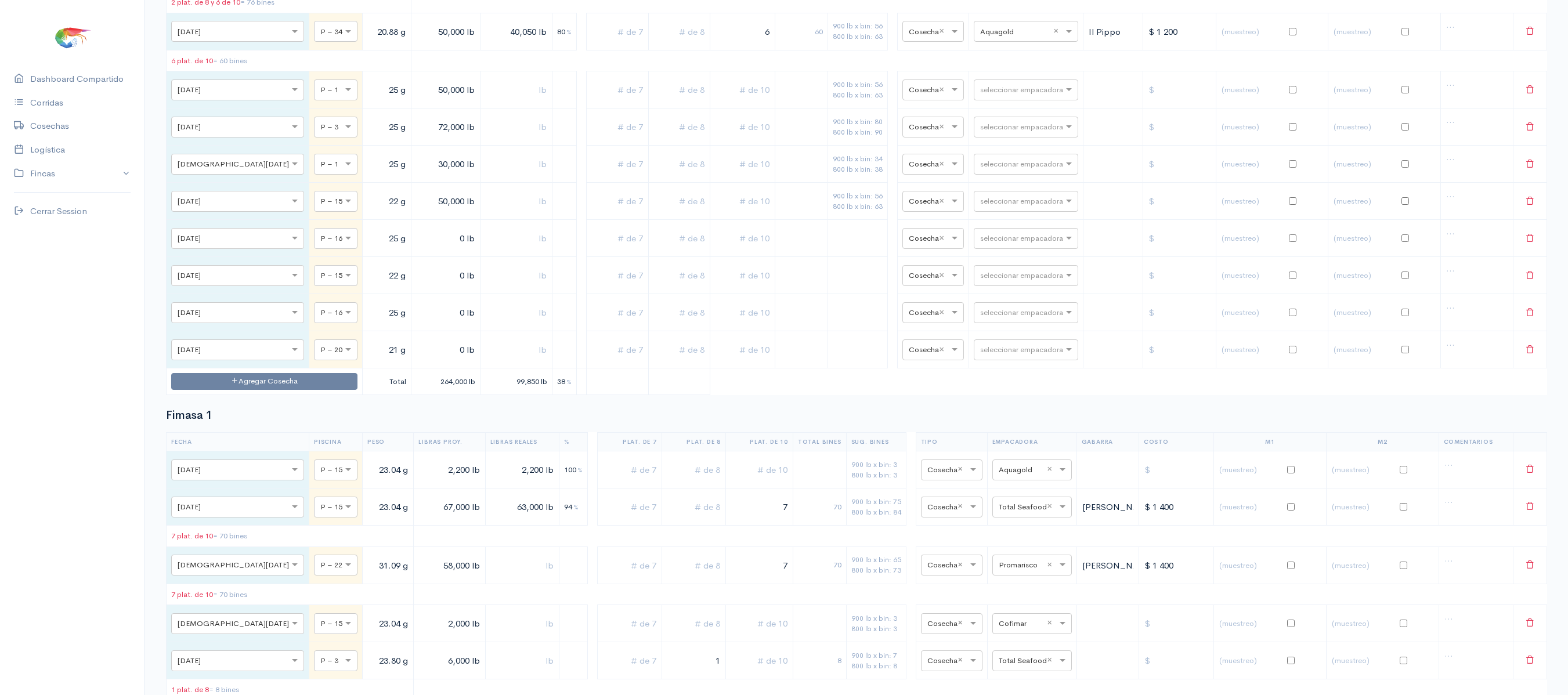
click at [416, 251] on input "0 lb" at bounding box center [446, 238] width 60 height 24
type input "50,000 lb"
click at [416, 288] on input "0 lb" at bounding box center [446, 276] width 60 height 24
type input "20,000 lb"
click at [416, 325] on input "0 lb" at bounding box center [446, 313] width 60 height 24
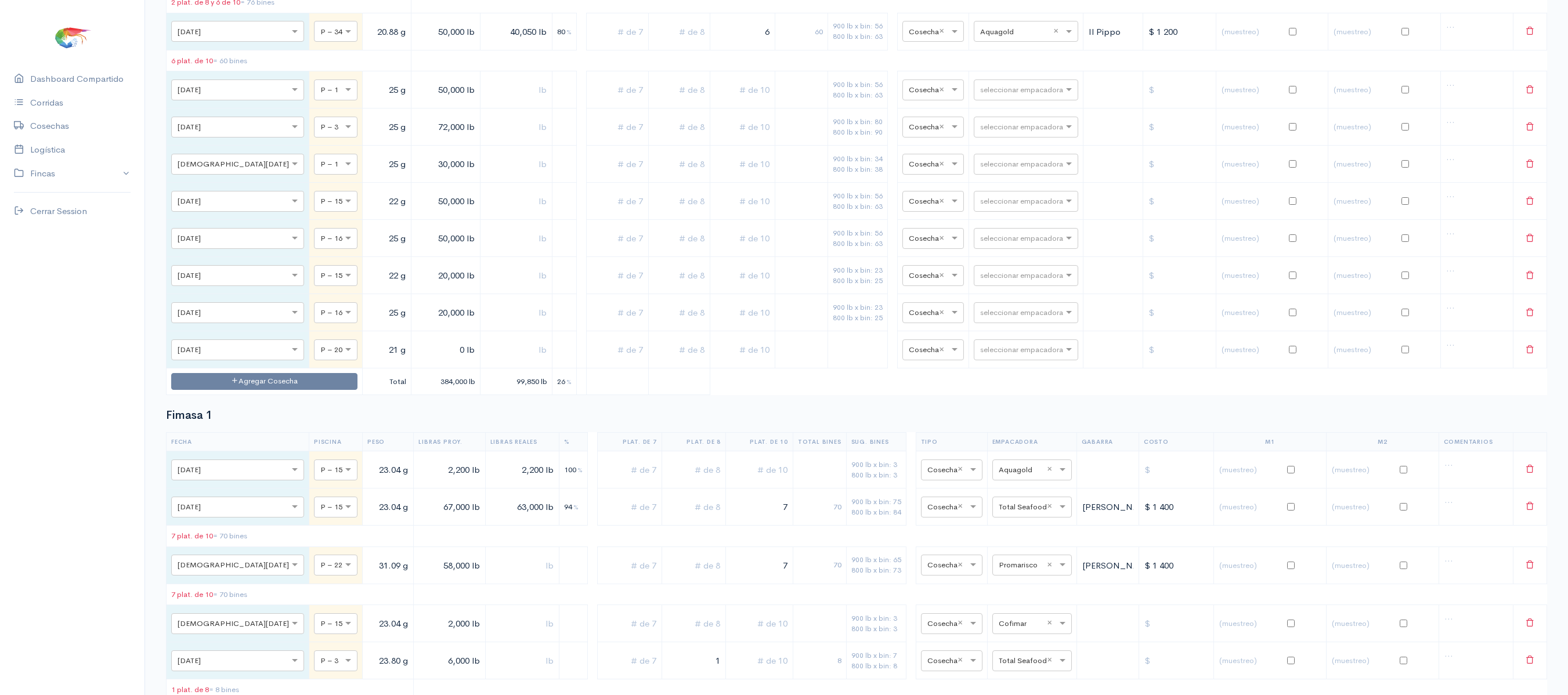
type input "20,000 lb"
click at [416, 362] on input "0 lb" at bounding box center [446, 350] width 60 height 24
type input "66,000 lb"
click at [725, 102] on input "text" at bounding box center [742, 90] width 55 height 24
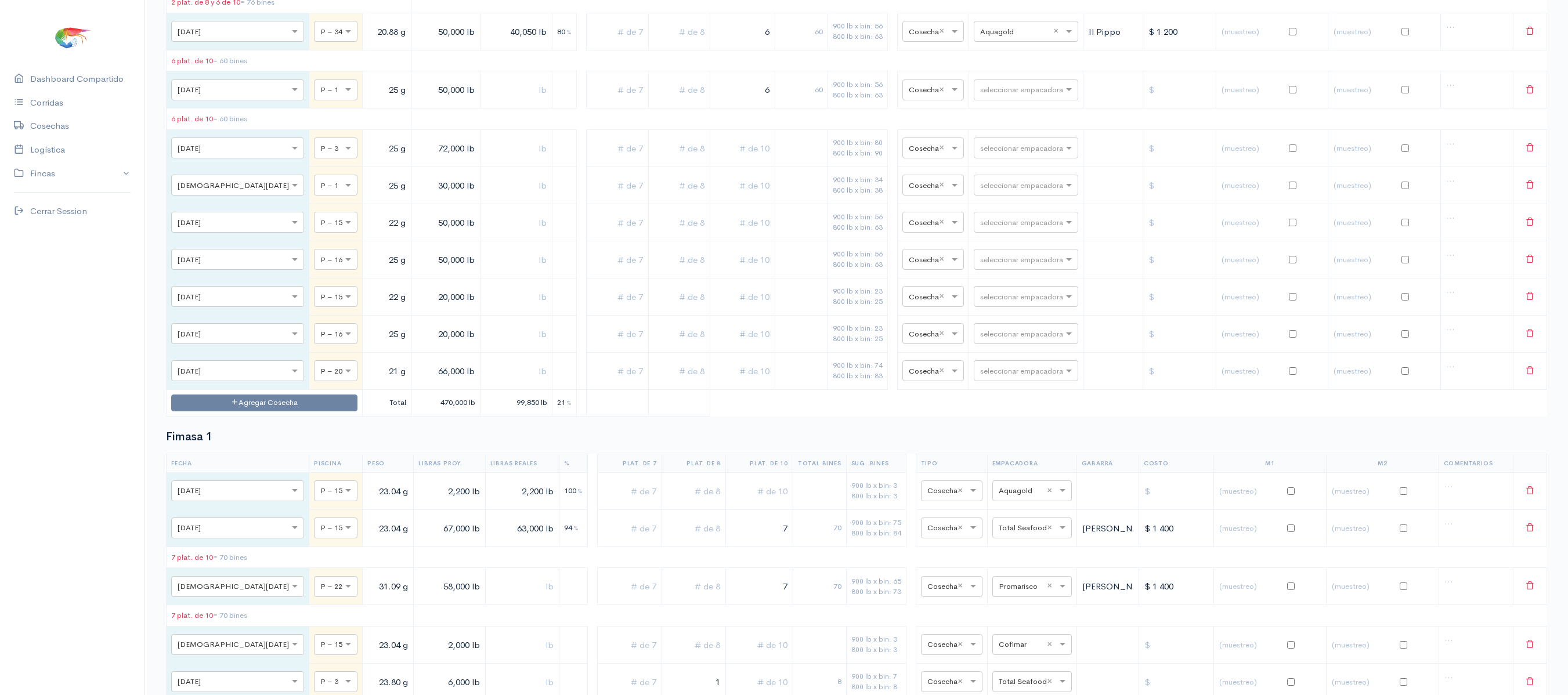
type input "6"
click at [729, 160] on input "text" at bounding box center [742, 147] width 55 height 24
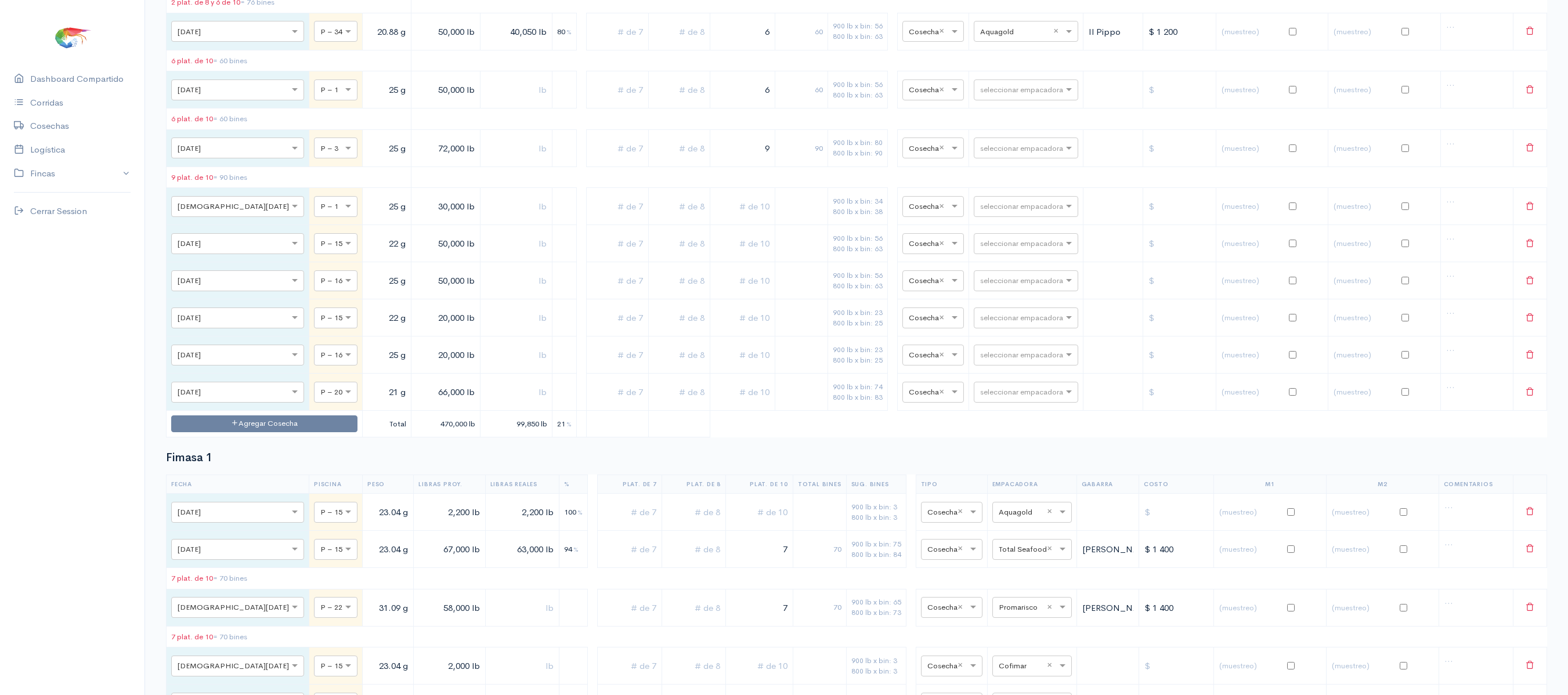
type input "9"
click at [739, 219] on input "text" at bounding box center [742, 207] width 55 height 24
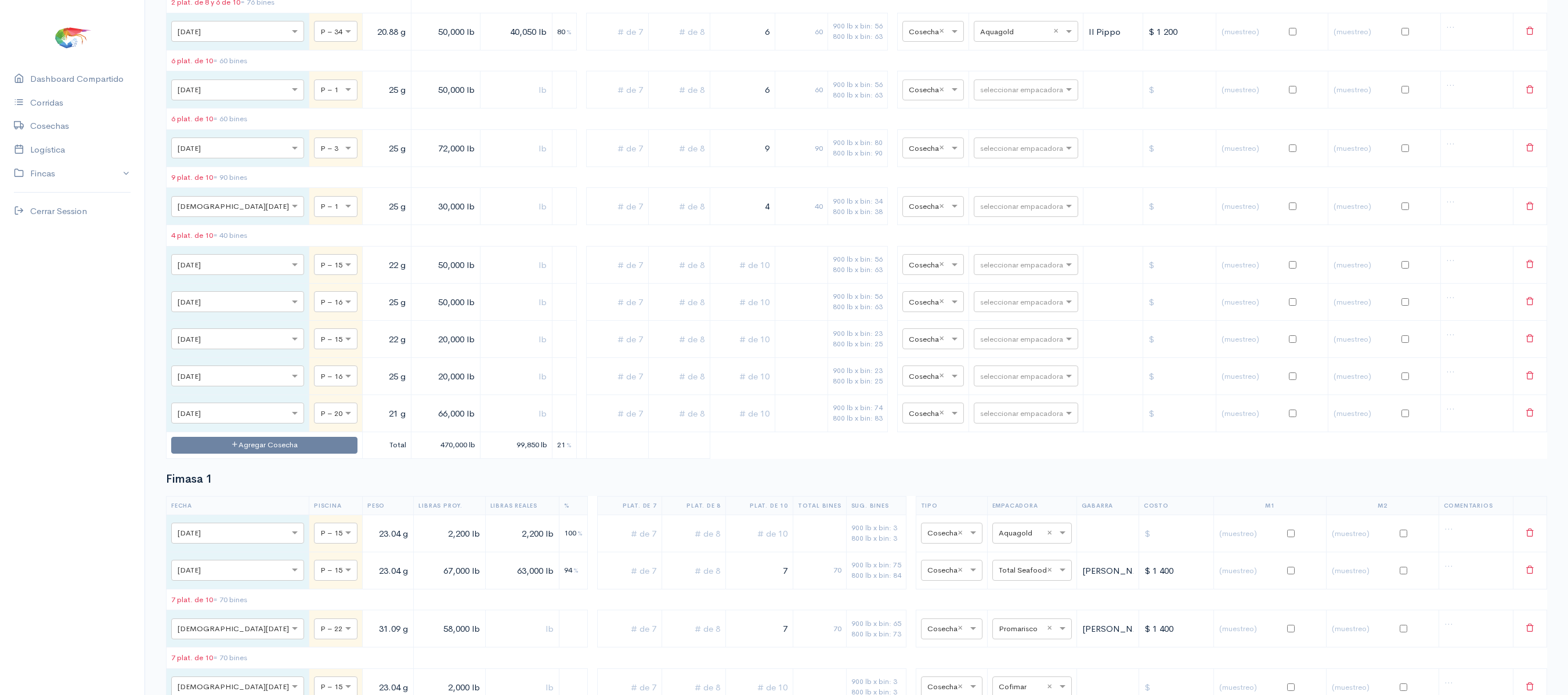
type input "4"
click at [726, 276] on input "text" at bounding box center [742, 264] width 55 height 24
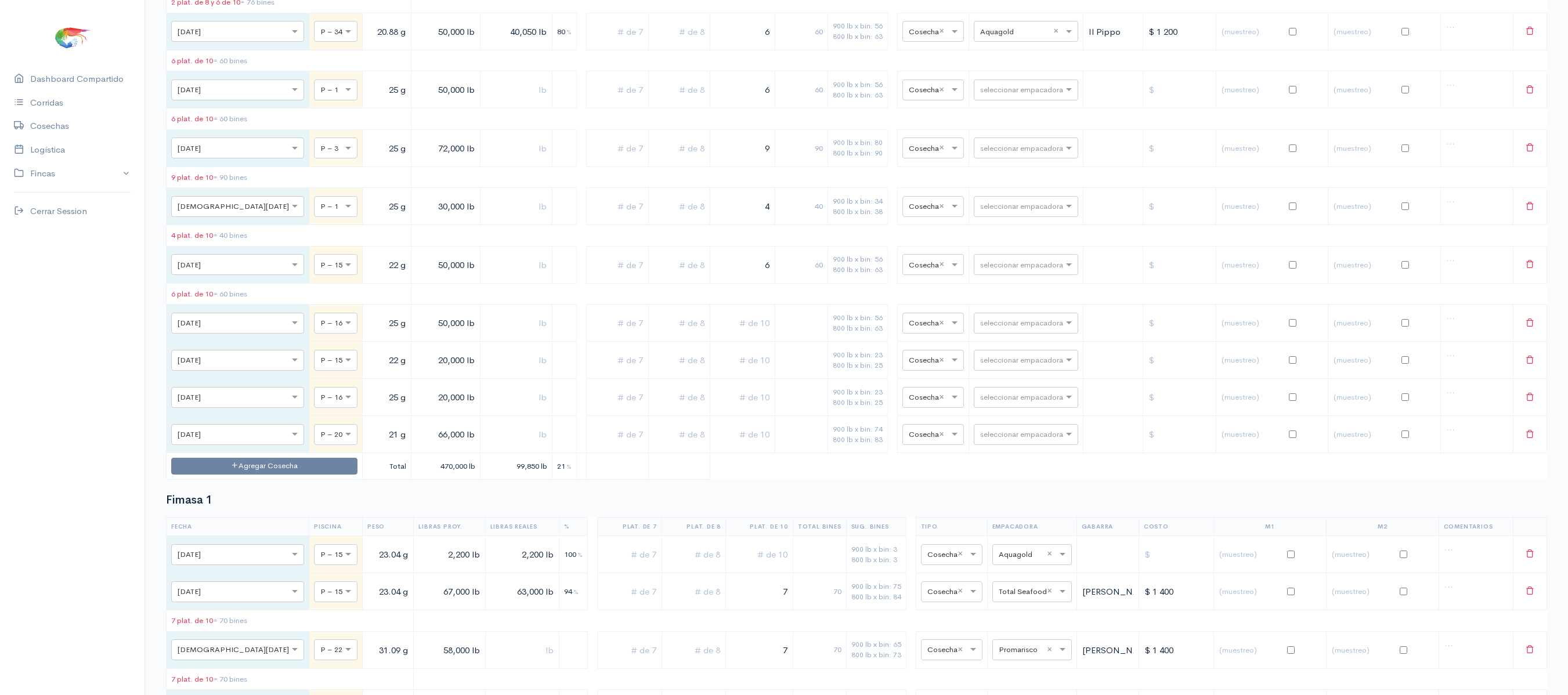
type input "6"
click at [735, 336] on input "text" at bounding box center [742, 323] width 55 height 24
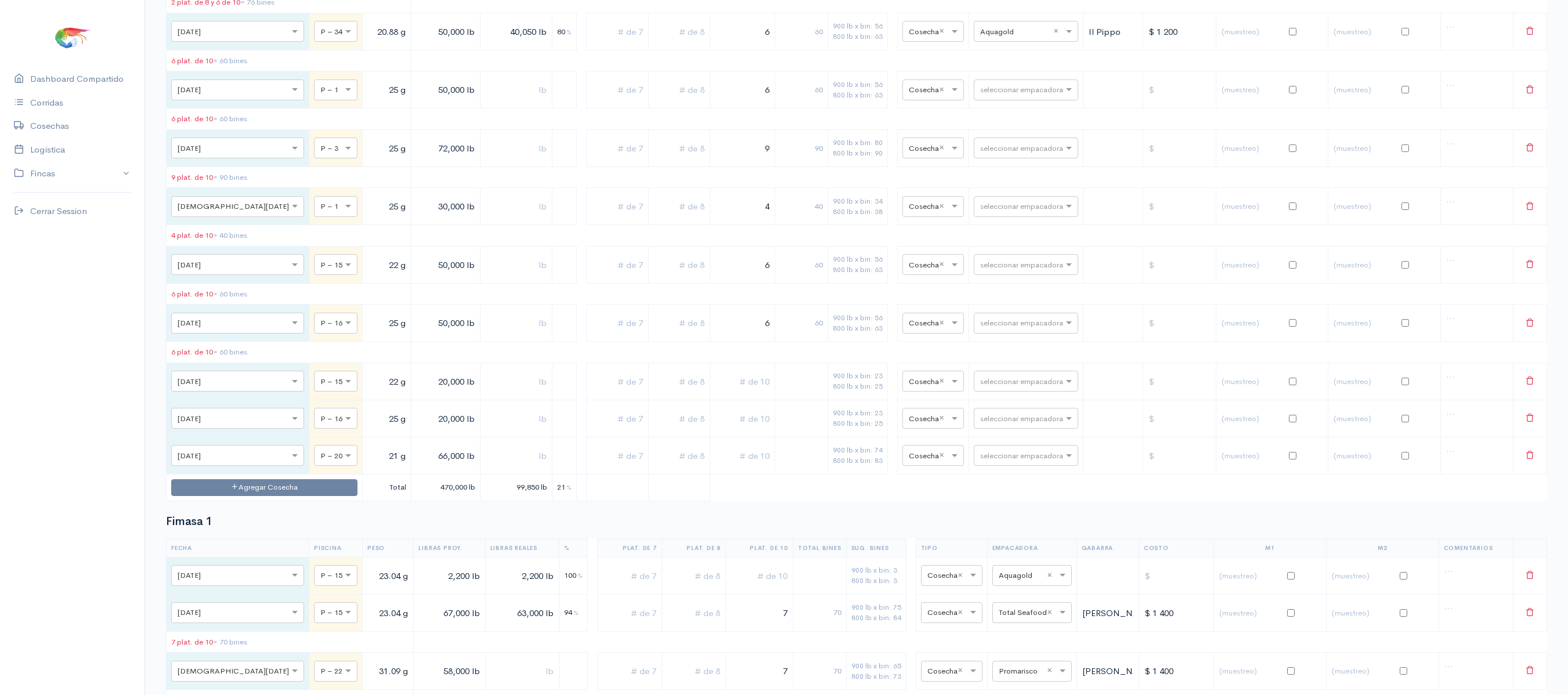
type input "6"
click at [731, 393] on input "text" at bounding box center [742, 381] width 55 height 24
click at [654, 393] on input "text" at bounding box center [679, 381] width 51 height 24
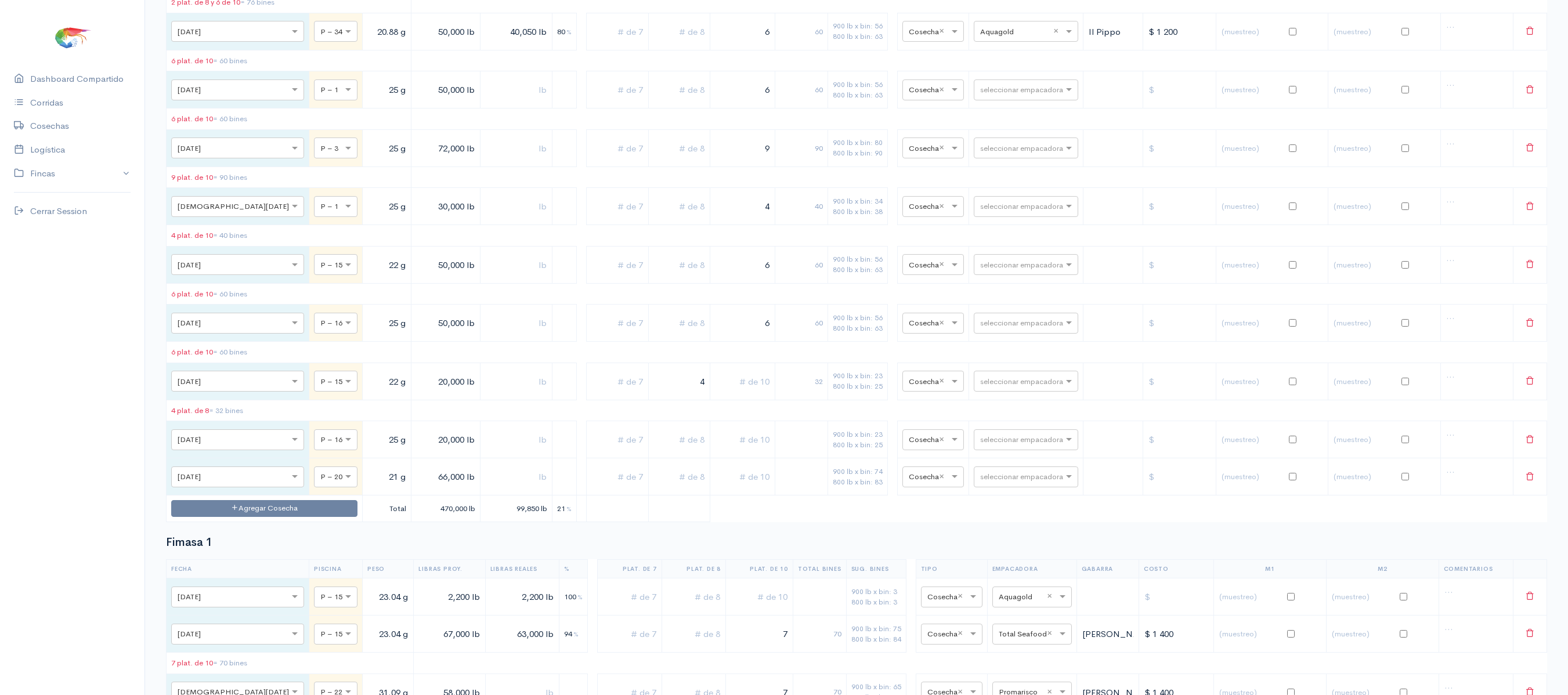
click at [657, 452] on input "text" at bounding box center [679, 440] width 51 height 24
drag, startPoint x: 677, startPoint y: 425, endPoint x: 784, endPoint y: 389, distance: 112.9
click at [784, 389] on table "Fecha Piscina Peso Libras Proy. Libras Reales % Plat. de 7 Plat. de 8 Plat. de …" at bounding box center [857, 229] width 1382 height 586
type input "3"
click at [667, 452] on input "text" at bounding box center [679, 440] width 51 height 24
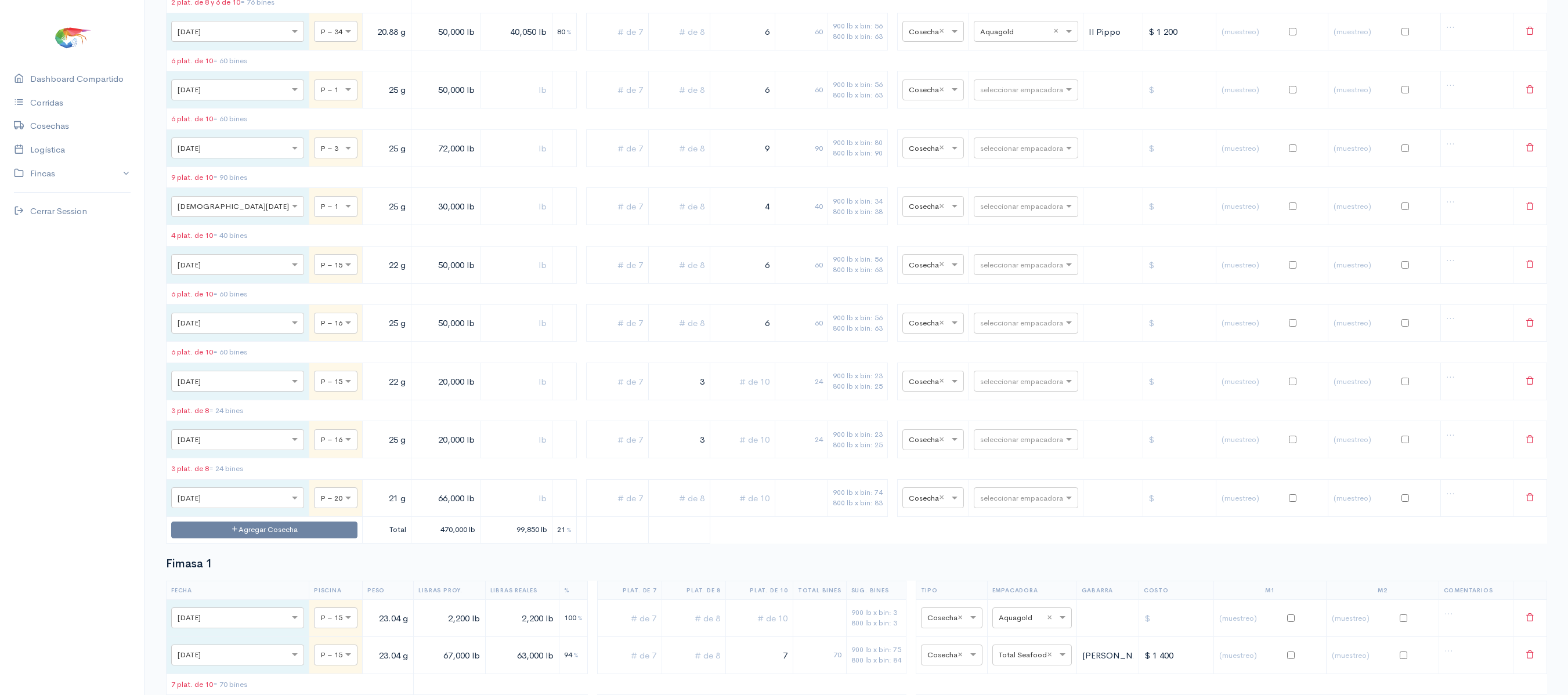
type input "3"
click at [724, 510] on input "text" at bounding box center [742, 498] width 55 height 24
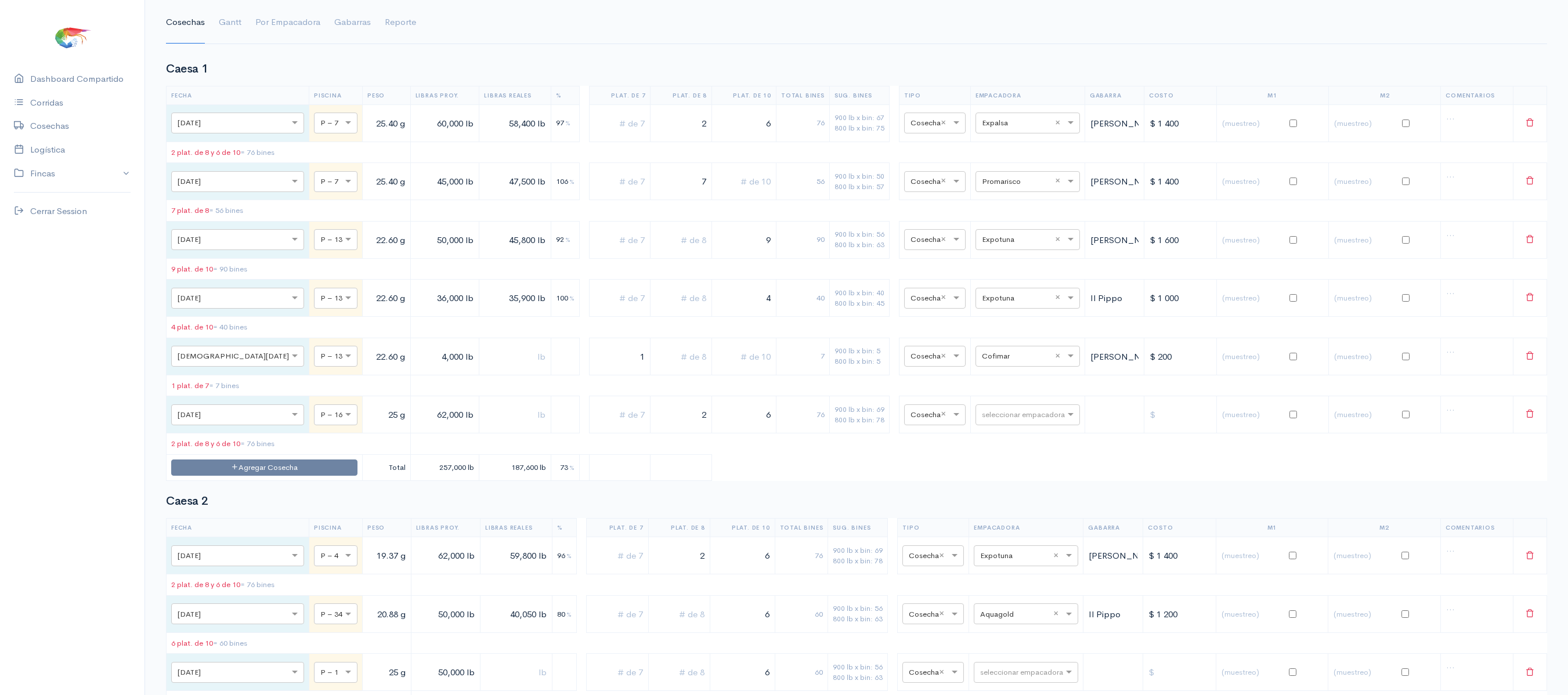
scroll to position [0, 0]
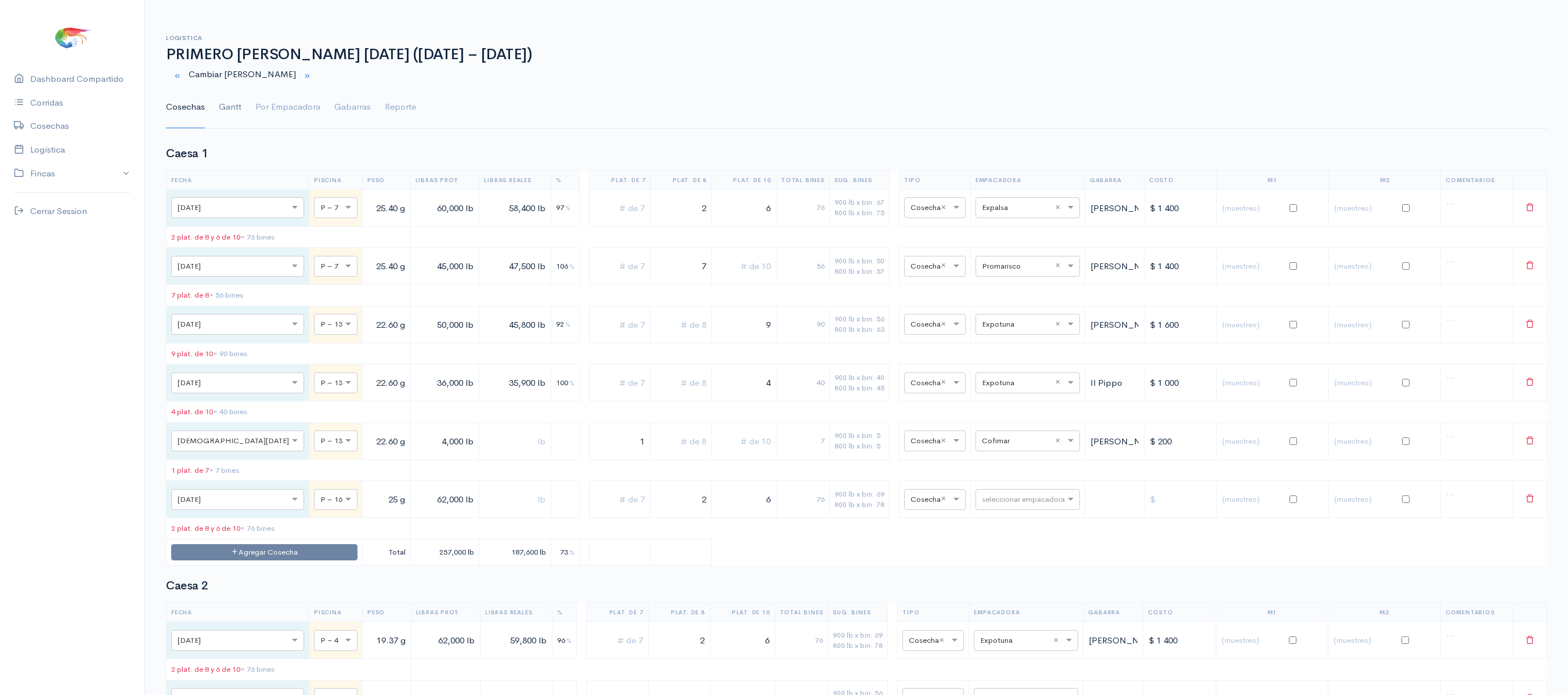
type input "8"
click at [226, 114] on link "Gantt" at bounding box center [231, 107] width 23 height 42
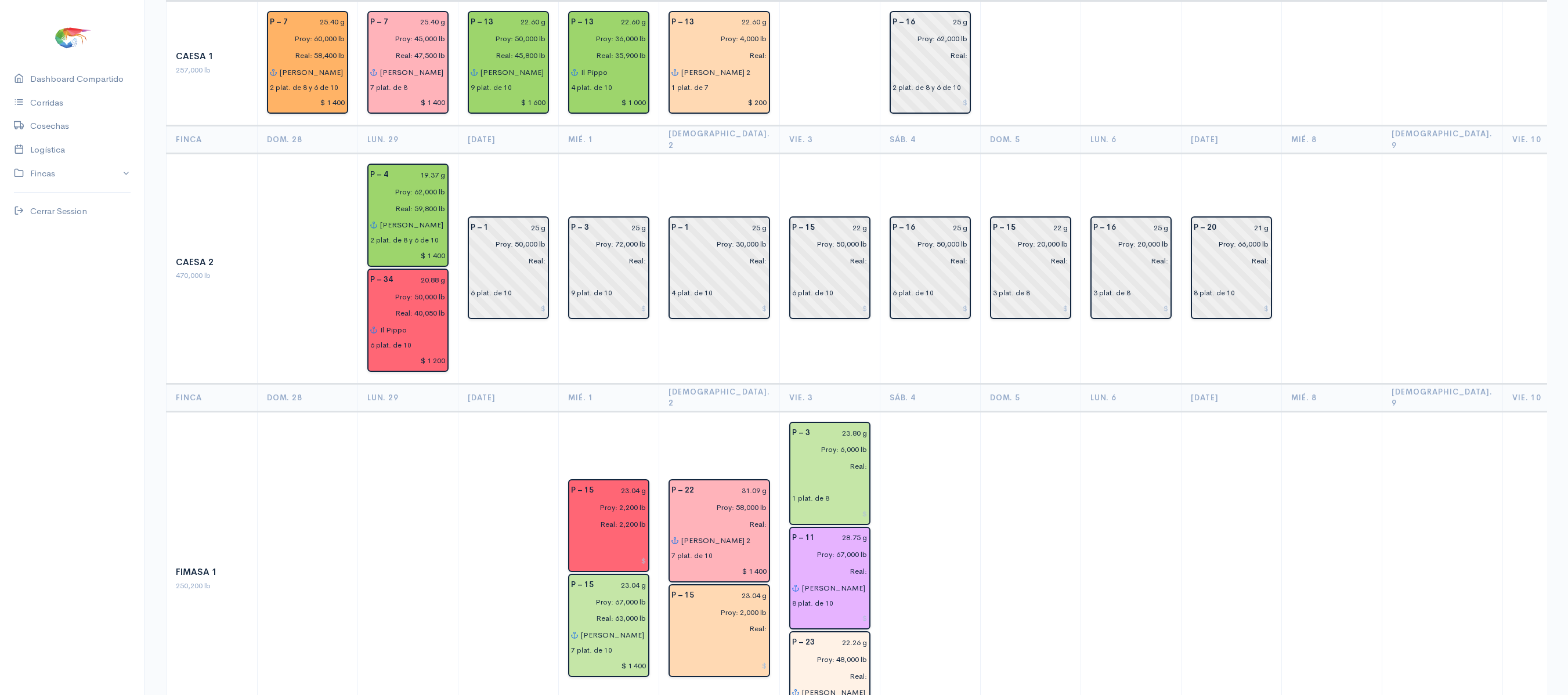
scroll to position [174, 0]
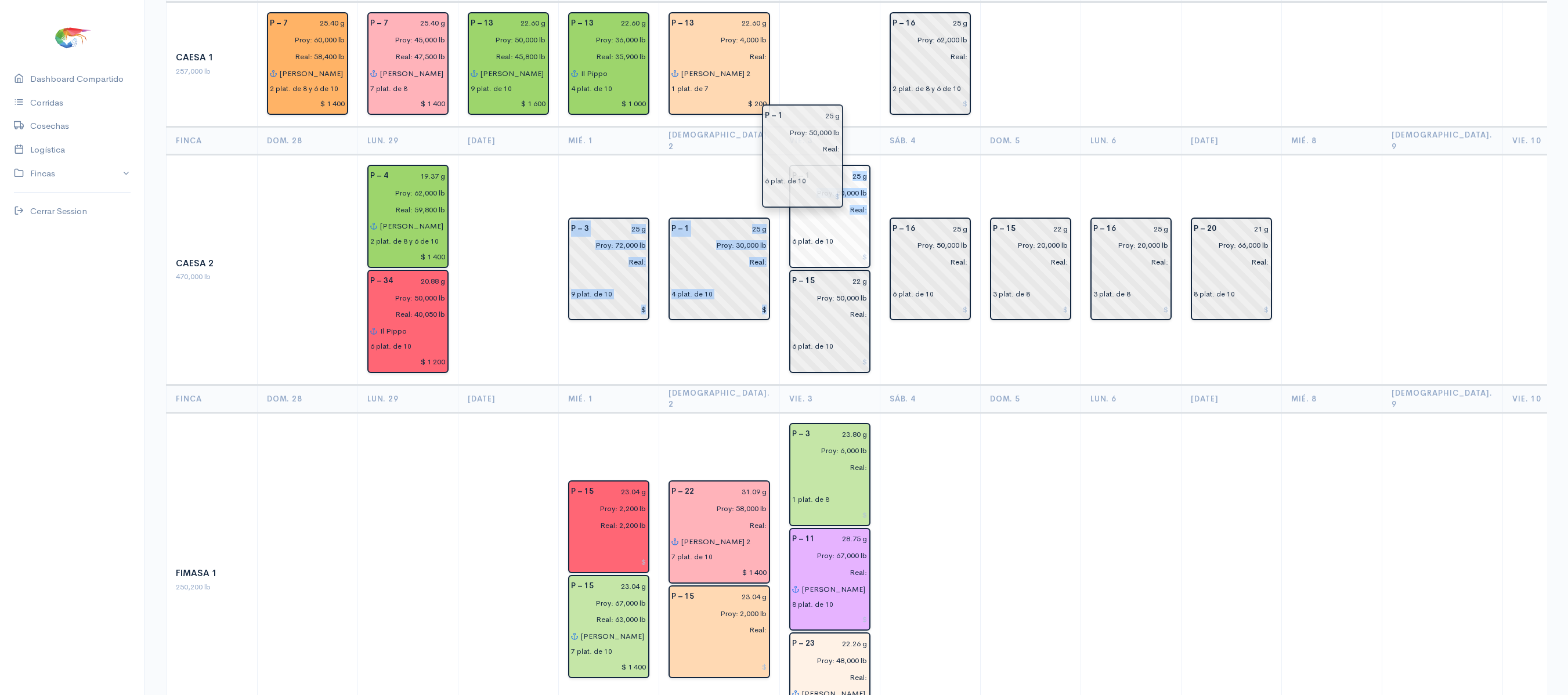
drag, startPoint x: 511, startPoint y: 243, endPoint x: 810, endPoint y: 151, distance: 312.8
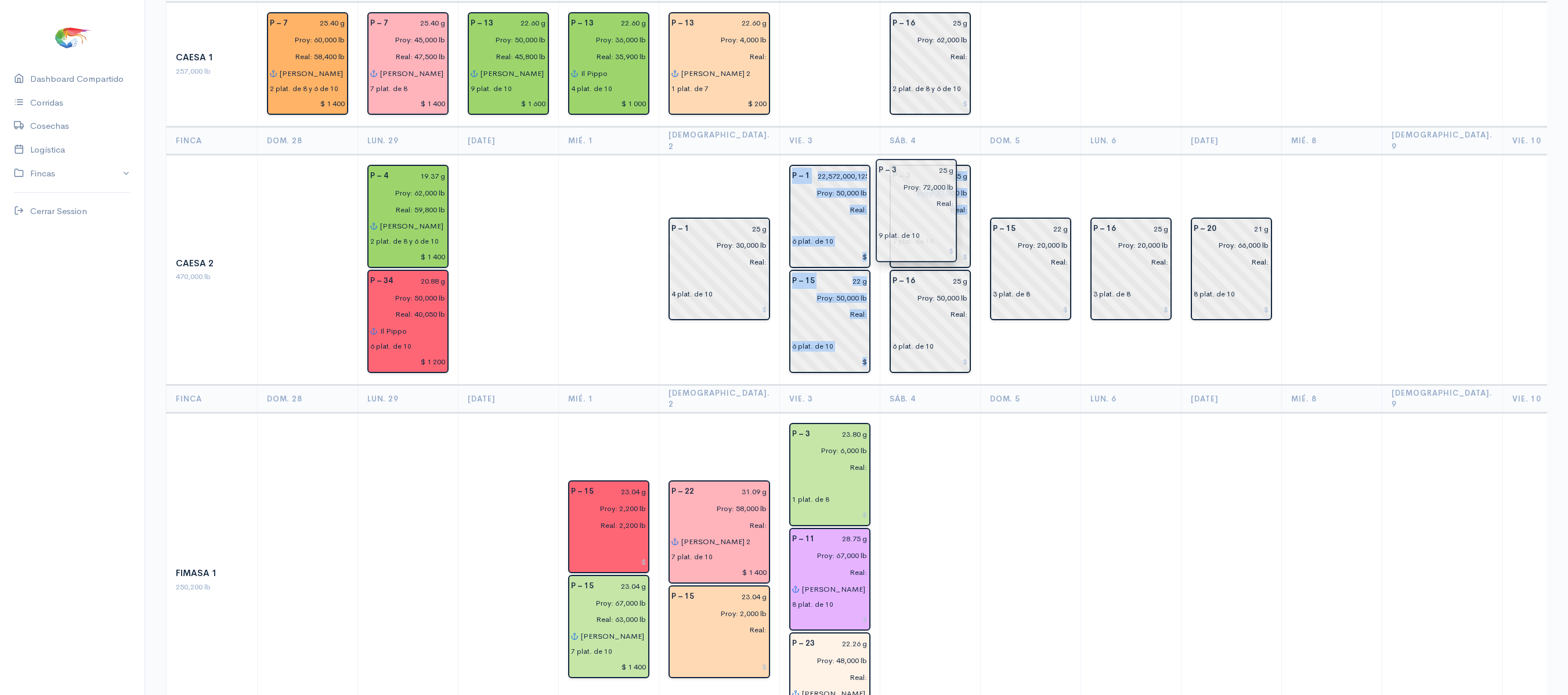
drag, startPoint x: 828, startPoint y: 155, endPoint x: 902, endPoint y: 177, distance: 77.2
click at [902, 185] on input "Proy: 72,000 lb" at bounding box center [926, 193] width 82 height 17
click at [989, 127] on th "Dom. 5" at bounding box center [1031, 141] width 101 height 28
click at [837, 168] on input "22,572,000,125,300,004.105 g" at bounding box center [842, 176] width 50 height 17
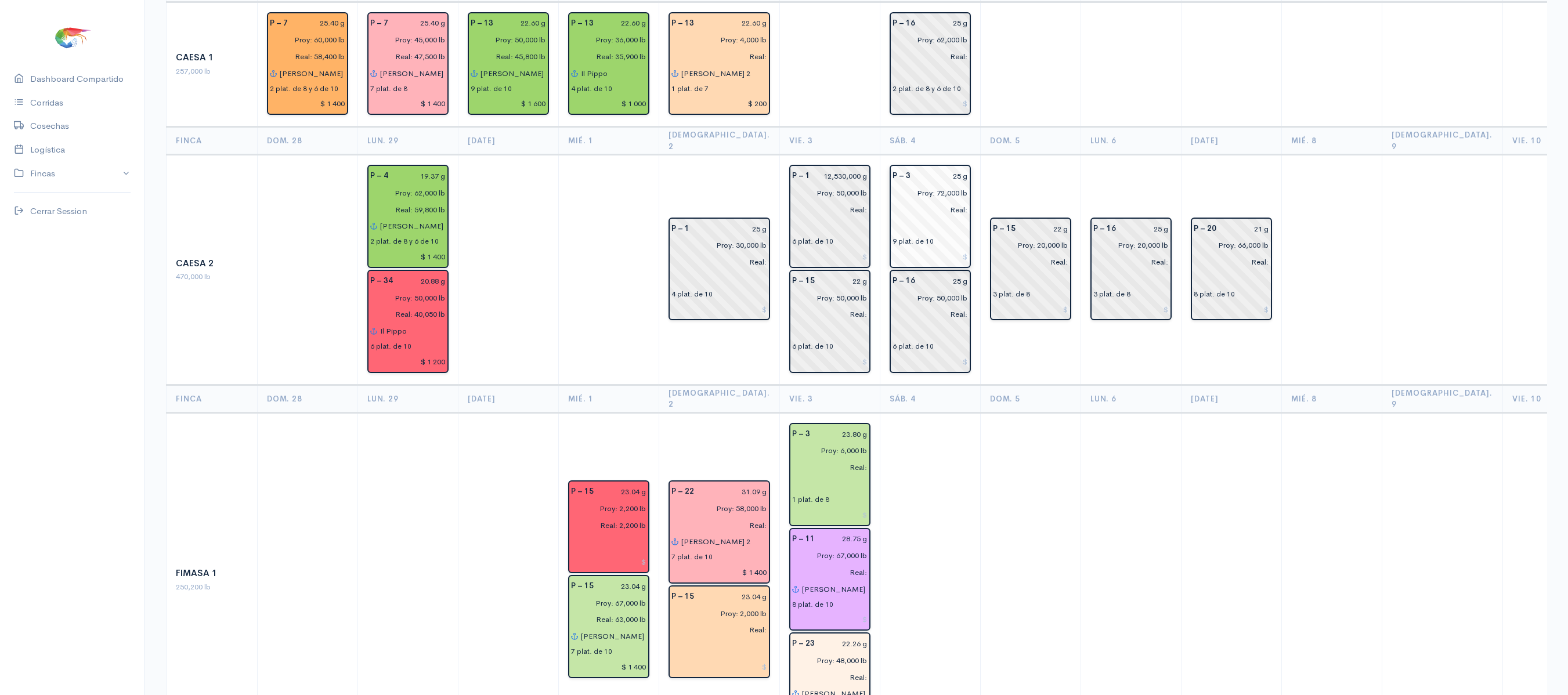
scroll to position [0, 0]
type input "1 g"
type input "25 g"
click at [1019, 155] on td "P – 15 22 g Proy: 20,000 lb Real: 3 plat. de 8" at bounding box center [1031, 269] width 101 height 230
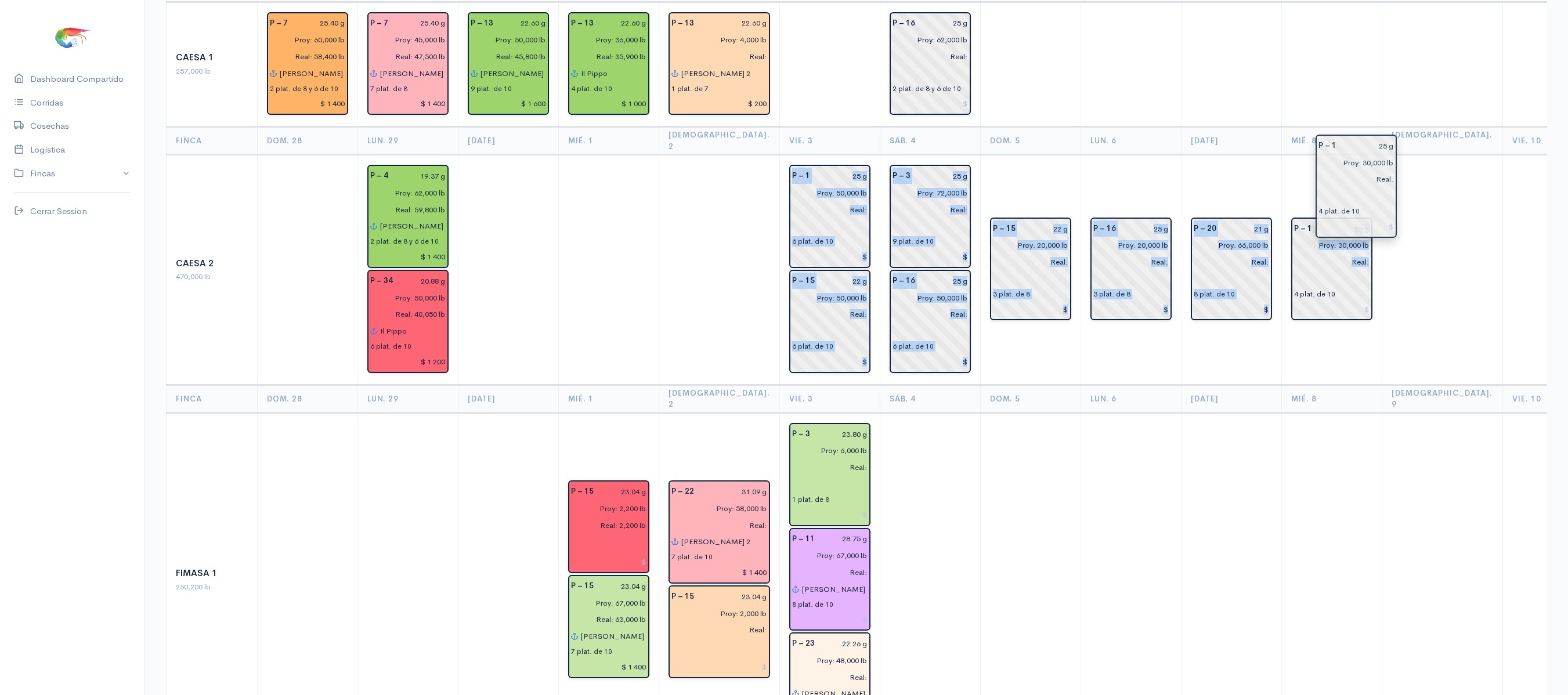
drag, startPoint x: 687, startPoint y: 244, endPoint x: 1321, endPoint y: 192, distance: 636.1
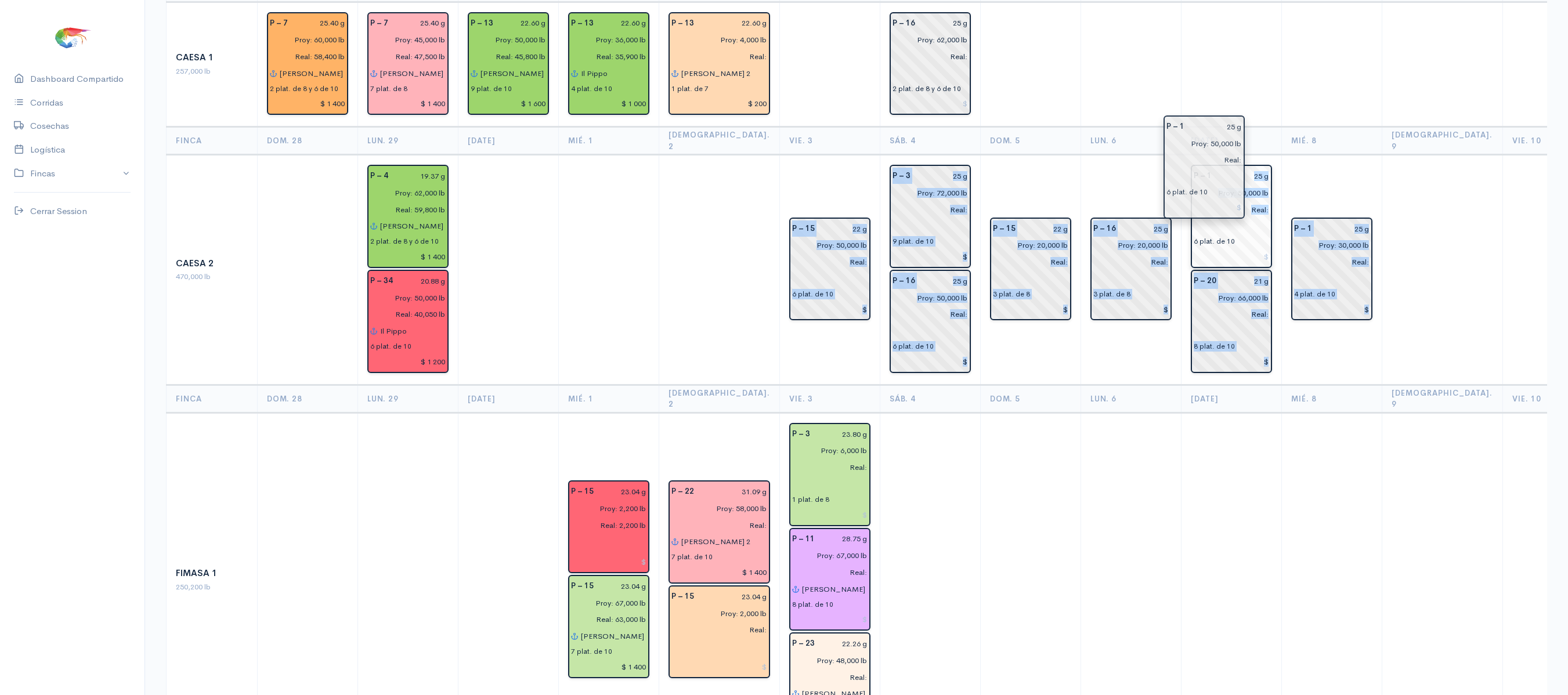
click at [1186, 168] on div "P – 1" at bounding box center [1202, 176] width 32 height 17
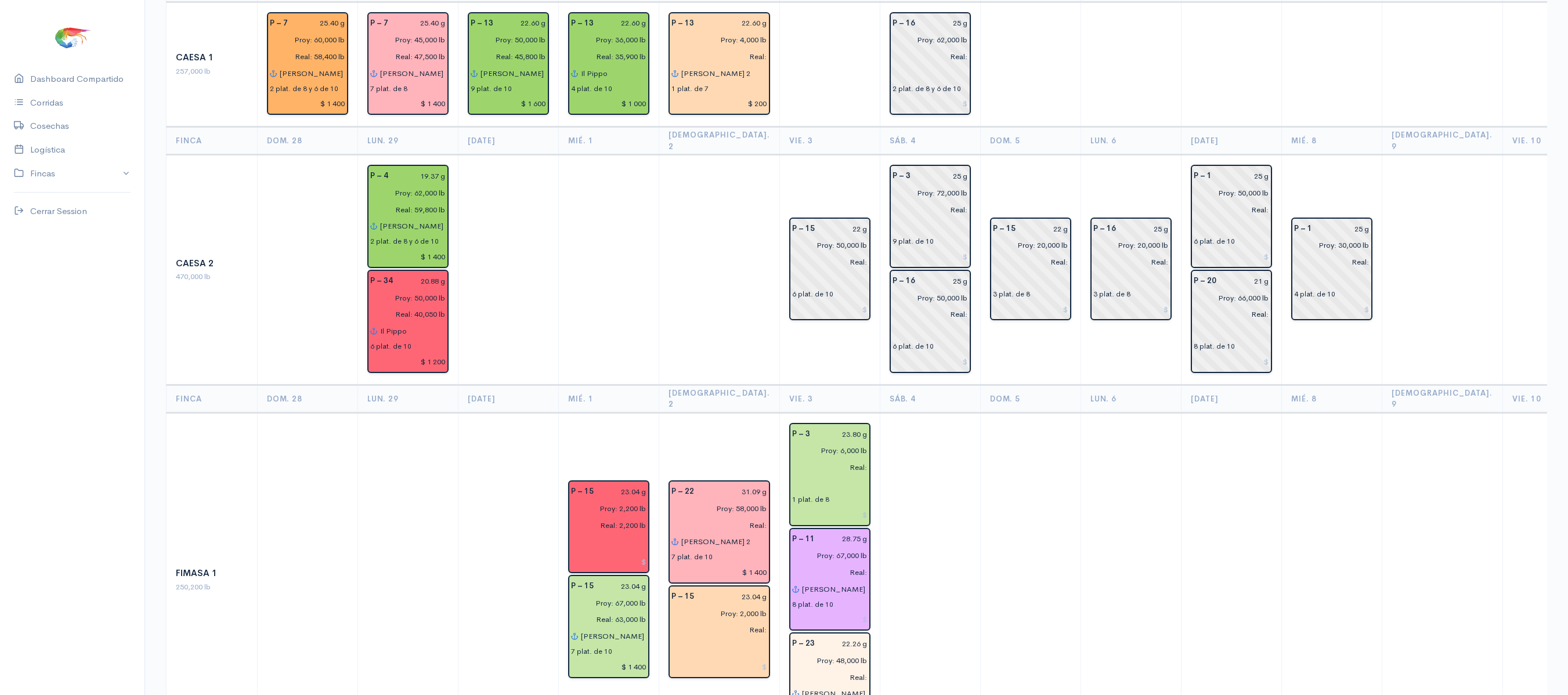
click at [1254, 49] on td at bounding box center [1231, 64] width 101 height 125
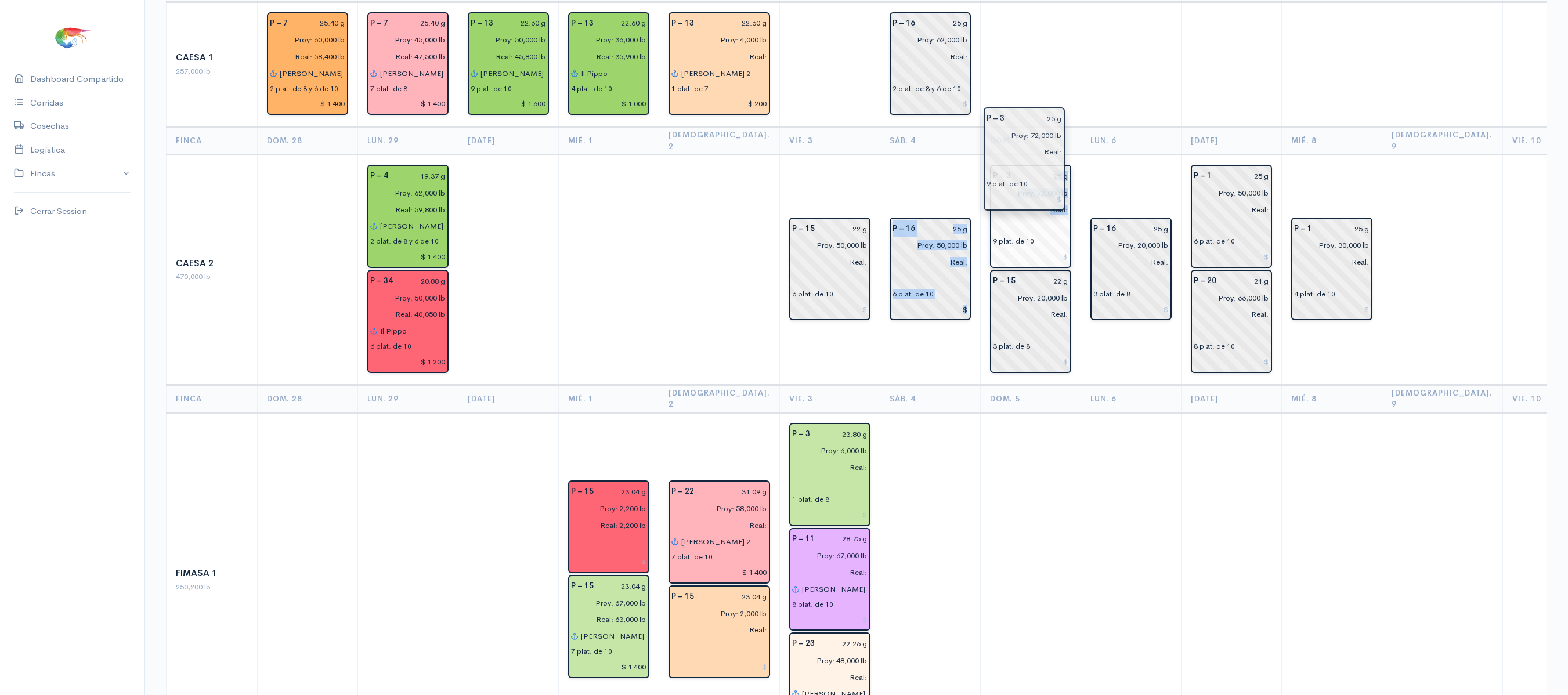
drag, startPoint x: 920, startPoint y: 190, endPoint x: 1036, endPoint y: 155, distance: 121.2
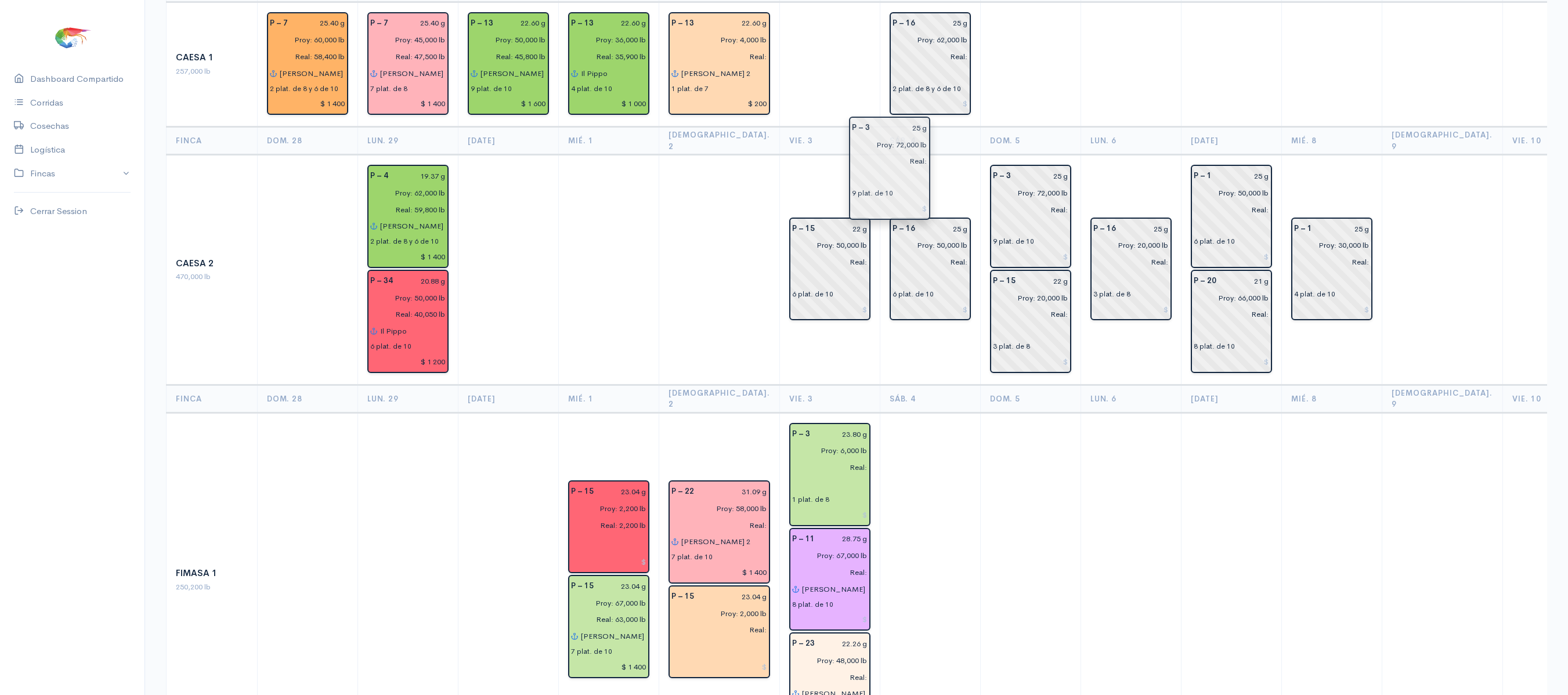
drag, startPoint x: 1036, startPoint y: 155, endPoint x: 918, endPoint y: 131, distance: 120.4
click at [918, 131] on th "Sáb. 4" at bounding box center [930, 141] width 101 height 28
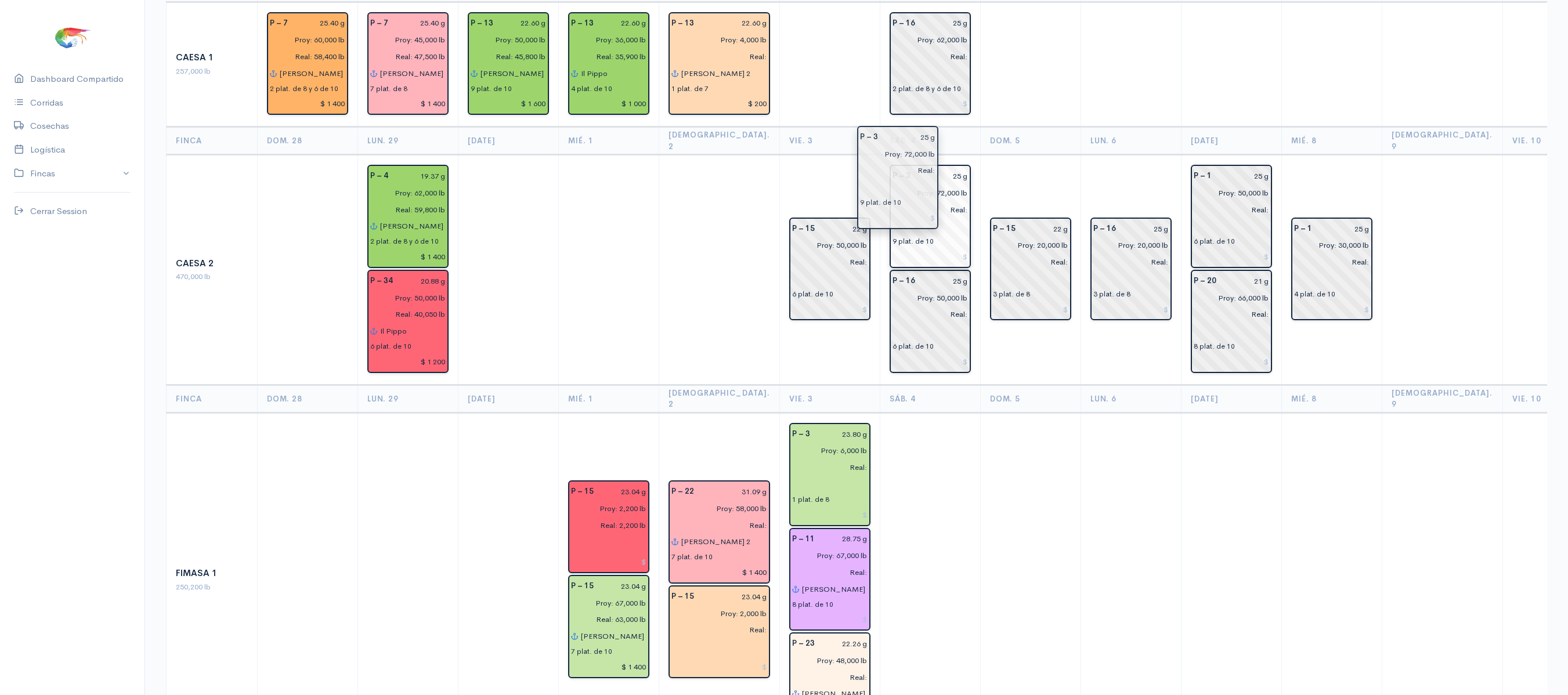
drag, startPoint x: 979, startPoint y: 178, endPoint x: 872, endPoint y: 162, distance: 108.2
click at [981, 115] on td at bounding box center [1031, 64] width 101 height 125
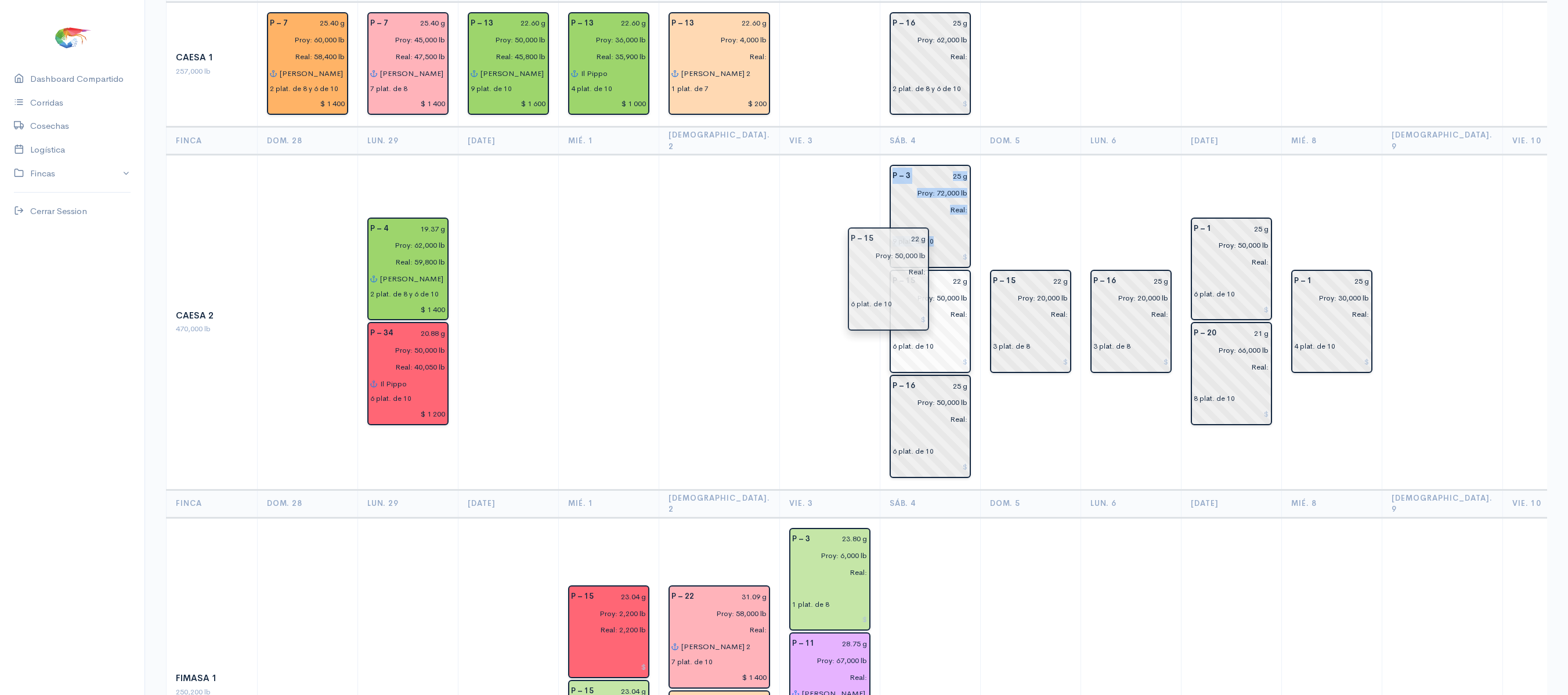
drag, startPoint x: 816, startPoint y: 281, endPoint x: 898, endPoint y: 311, distance: 87.3
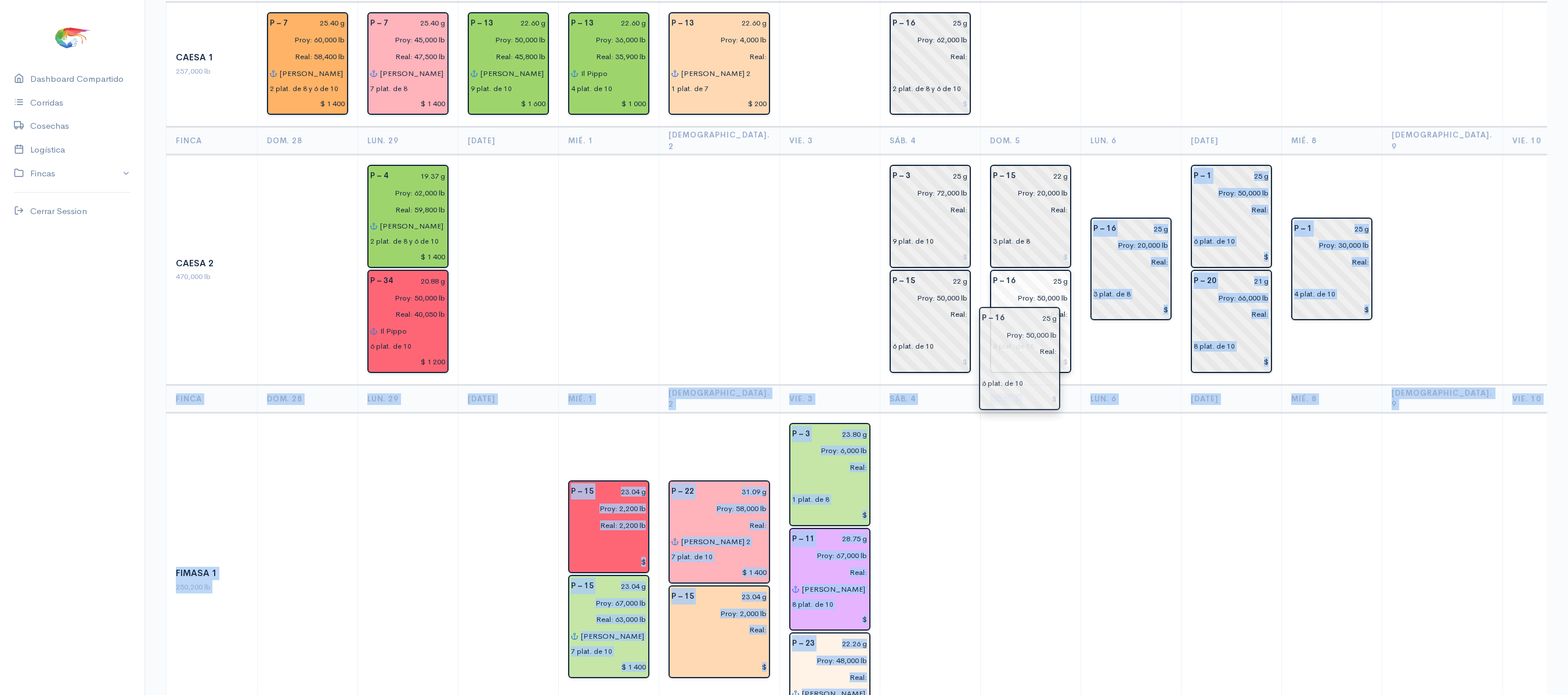
drag, startPoint x: 898, startPoint y: 383, endPoint x: 1013, endPoint y: 336, distance: 124.2
click at [1092, 346] on td "P – 16 25 g Proy: 20,000 lb Real: 3 plat. de 8" at bounding box center [1131, 269] width 101 height 230
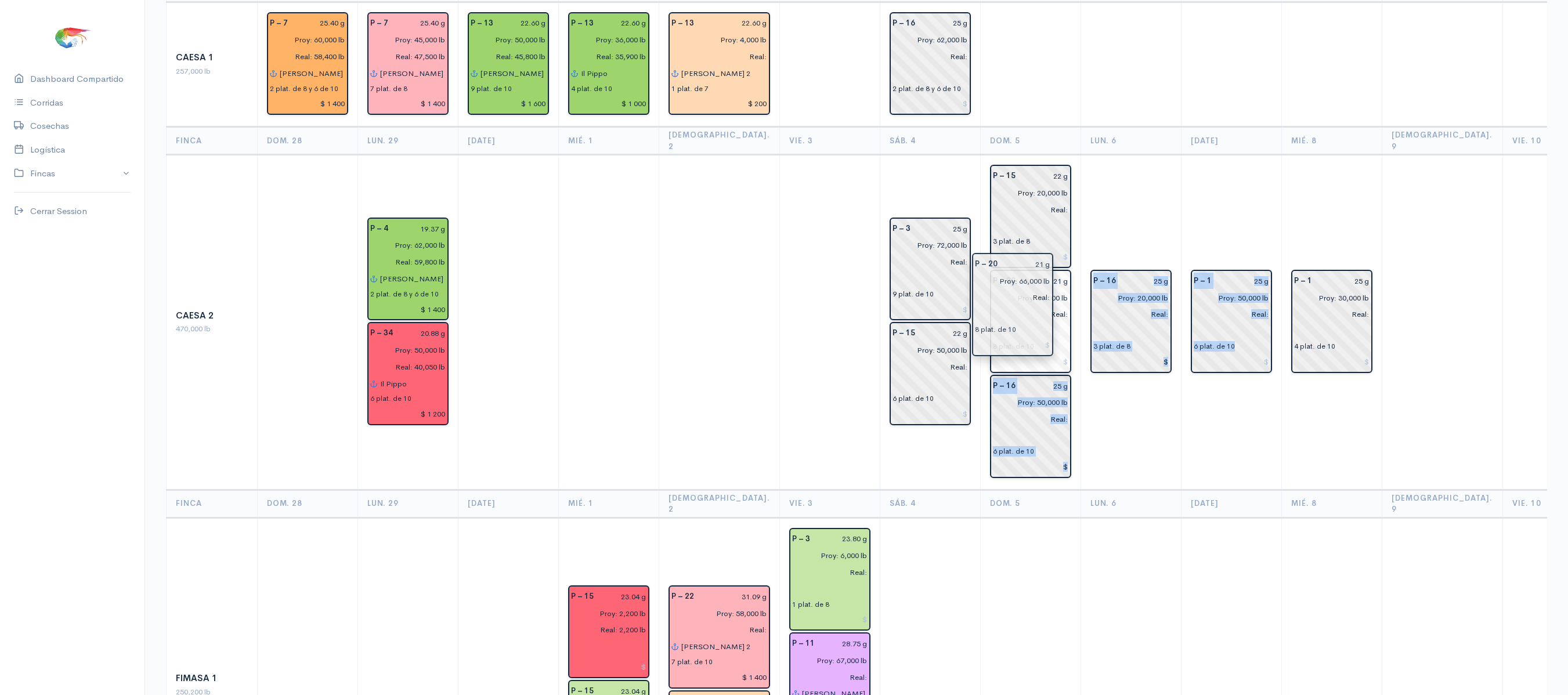
drag, startPoint x: 1201, startPoint y: 307, endPoint x: 1004, endPoint y: 312, distance: 197.1
click at [1202, 374] on td "P – 1 25 g Proy: 50,000 lb Real: 6 plat. de 10" at bounding box center [1231, 321] width 101 height 335
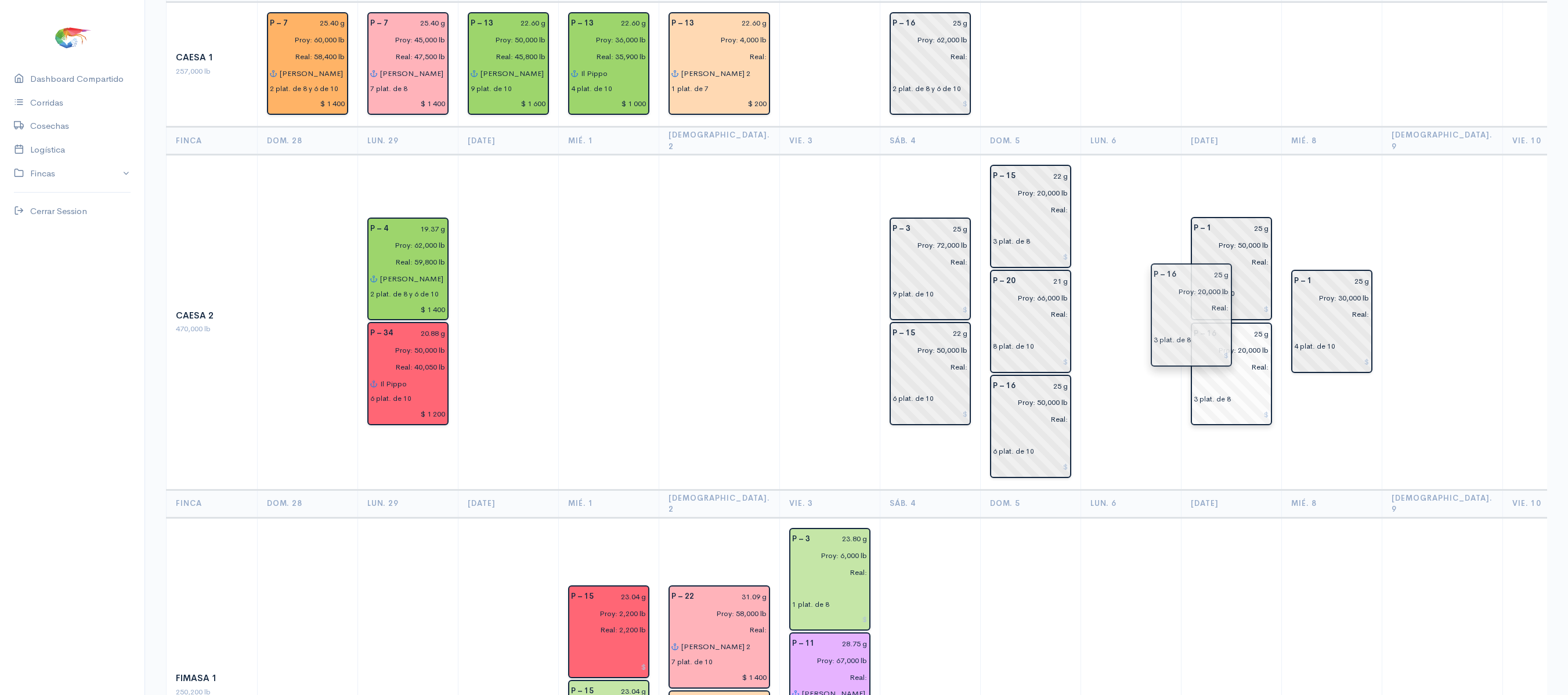
drag, startPoint x: 1116, startPoint y: 319, endPoint x: 1199, endPoint y: 336, distance: 84.7
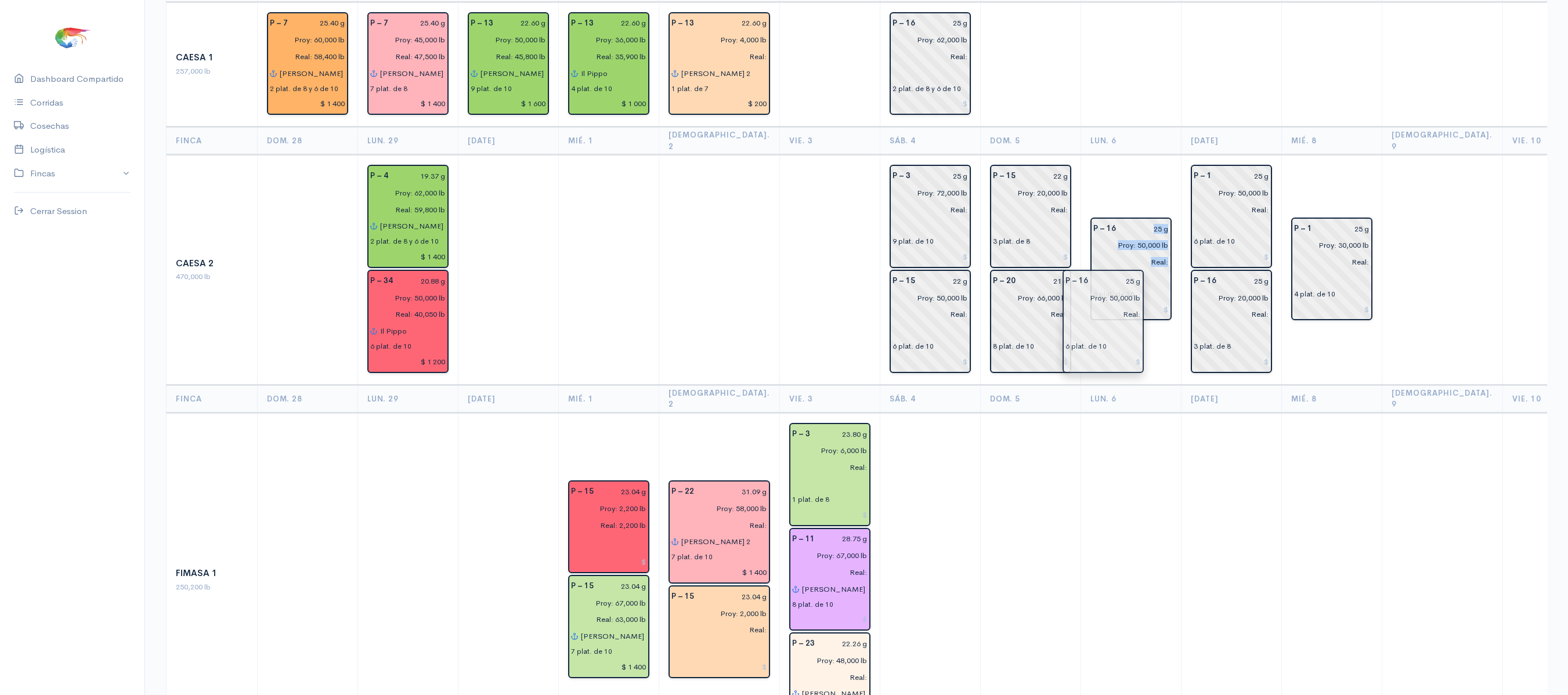
drag, startPoint x: 1018, startPoint y: 400, endPoint x: 1110, endPoint y: 318, distance: 123.2
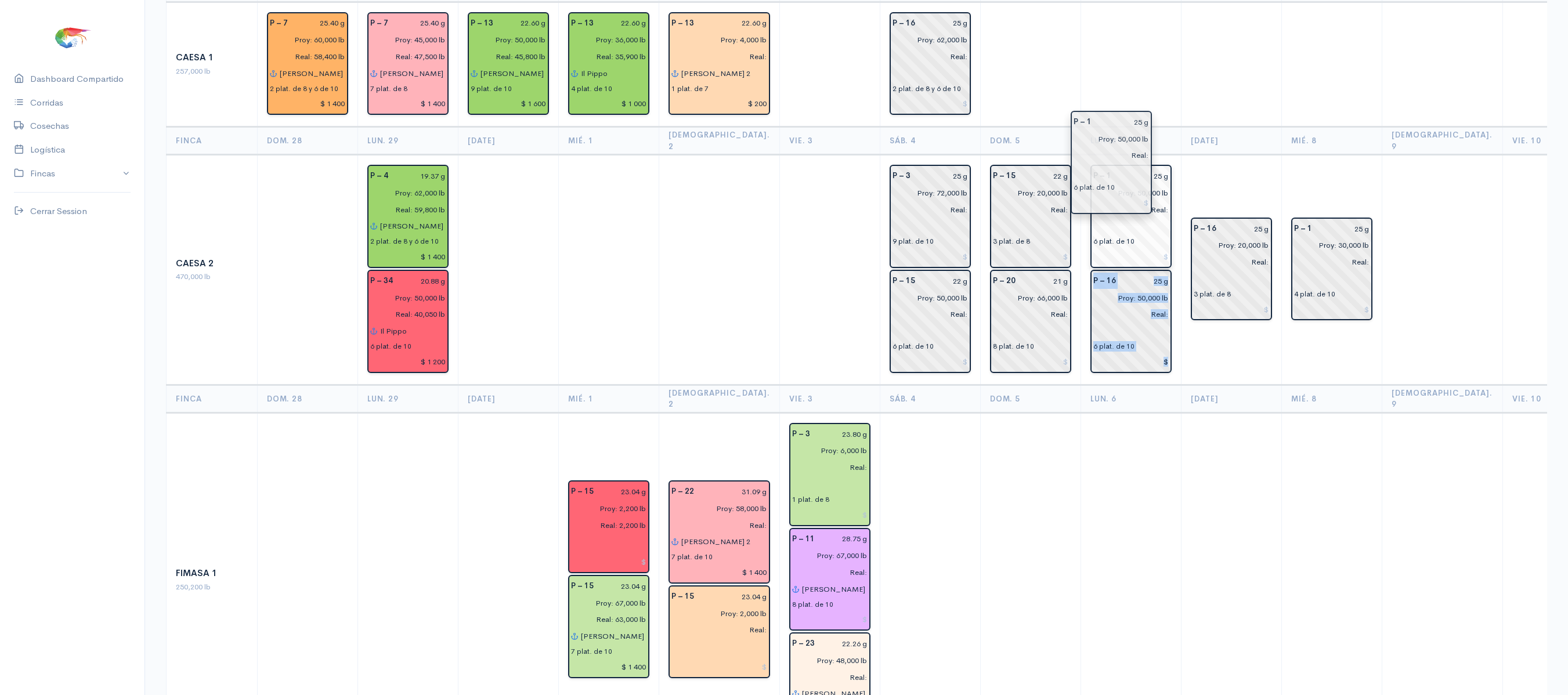
drag, startPoint x: 1216, startPoint y: 225, endPoint x: 1116, endPoint y: 193, distance: 105.0
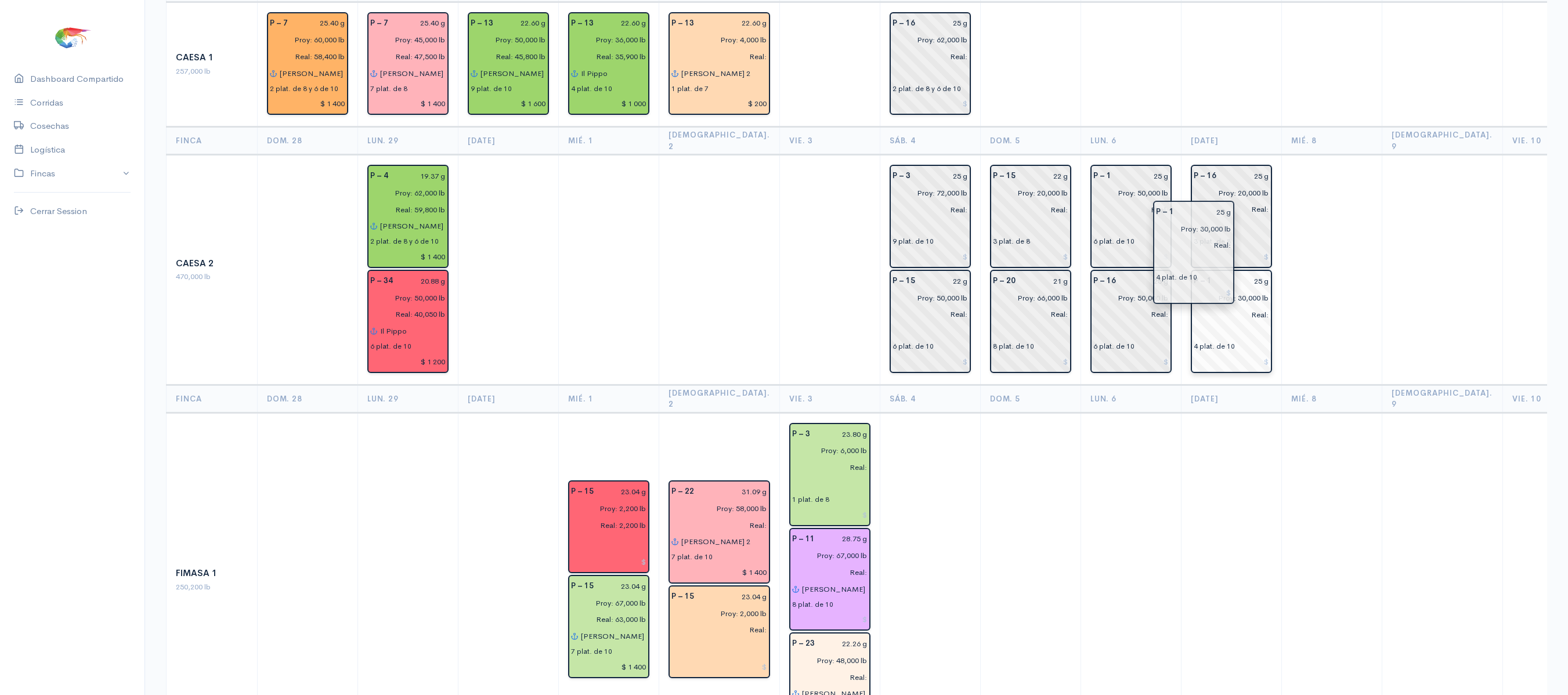
drag, startPoint x: 1306, startPoint y: 271, endPoint x: 1194, endPoint y: 277, distance: 112.2
click at [1329, 196] on td at bounding box center [1332, 269] width 101 height 230
drag, startPoint x: 1197, startPoint y: 336, endPoint x: 1203, endPoint y: 261, distance: 75.2
drag, startPoint x: 1198, startPoint y: 265, endPoint x: 1188, endPoint y: 171, distance: 94.5
click at [1294, 155] on td at bounding box center [1332, 269] width 101 height 230
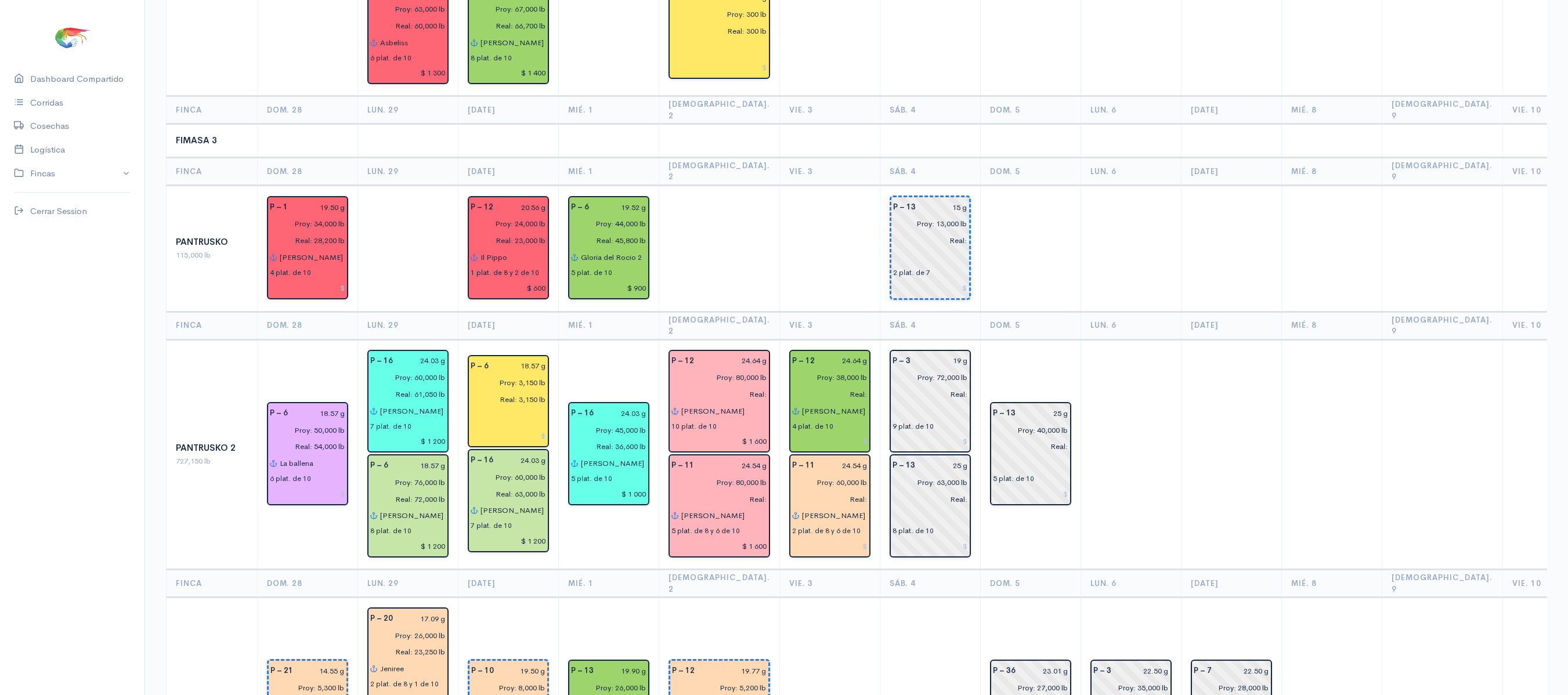
scroll to position [1184, 0]
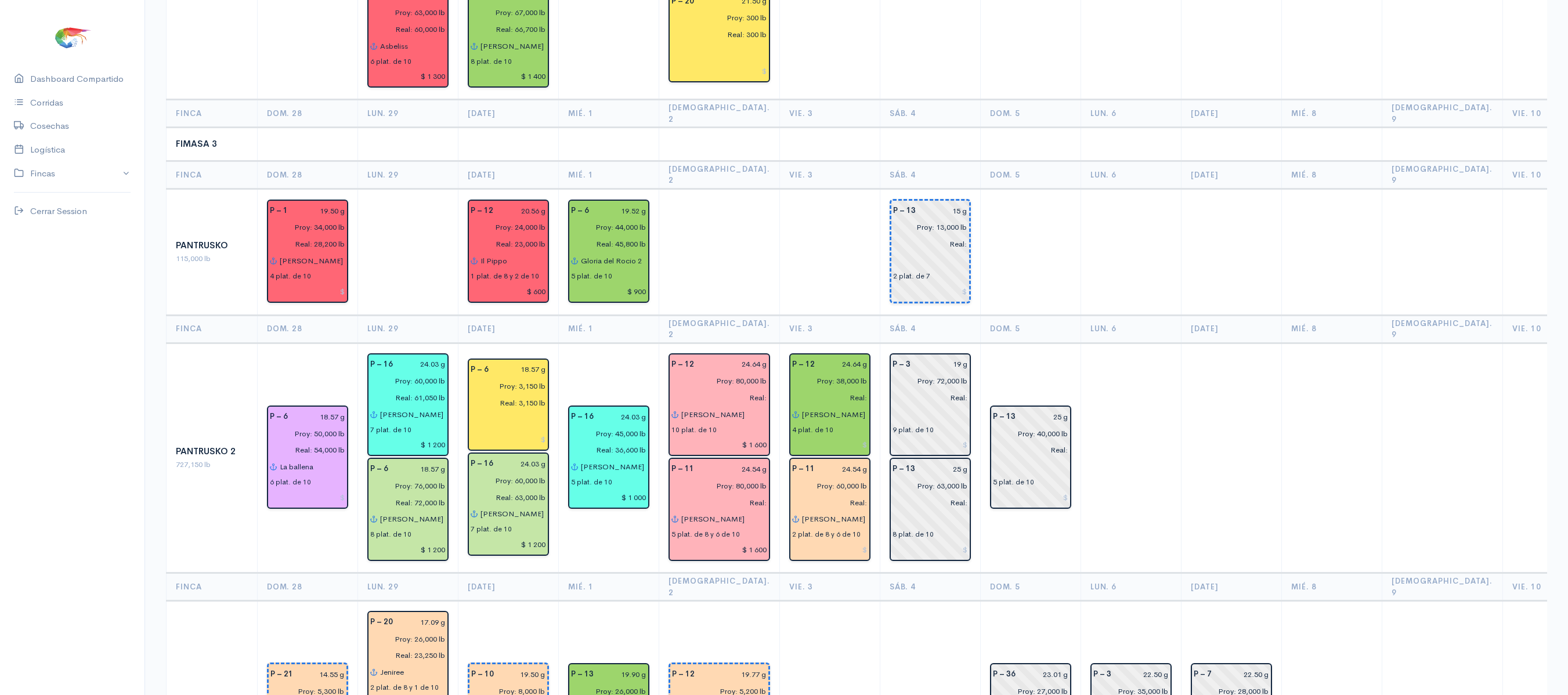
click at [1181, 189] on td at bounding box center [1231, 252] width 101 height 126
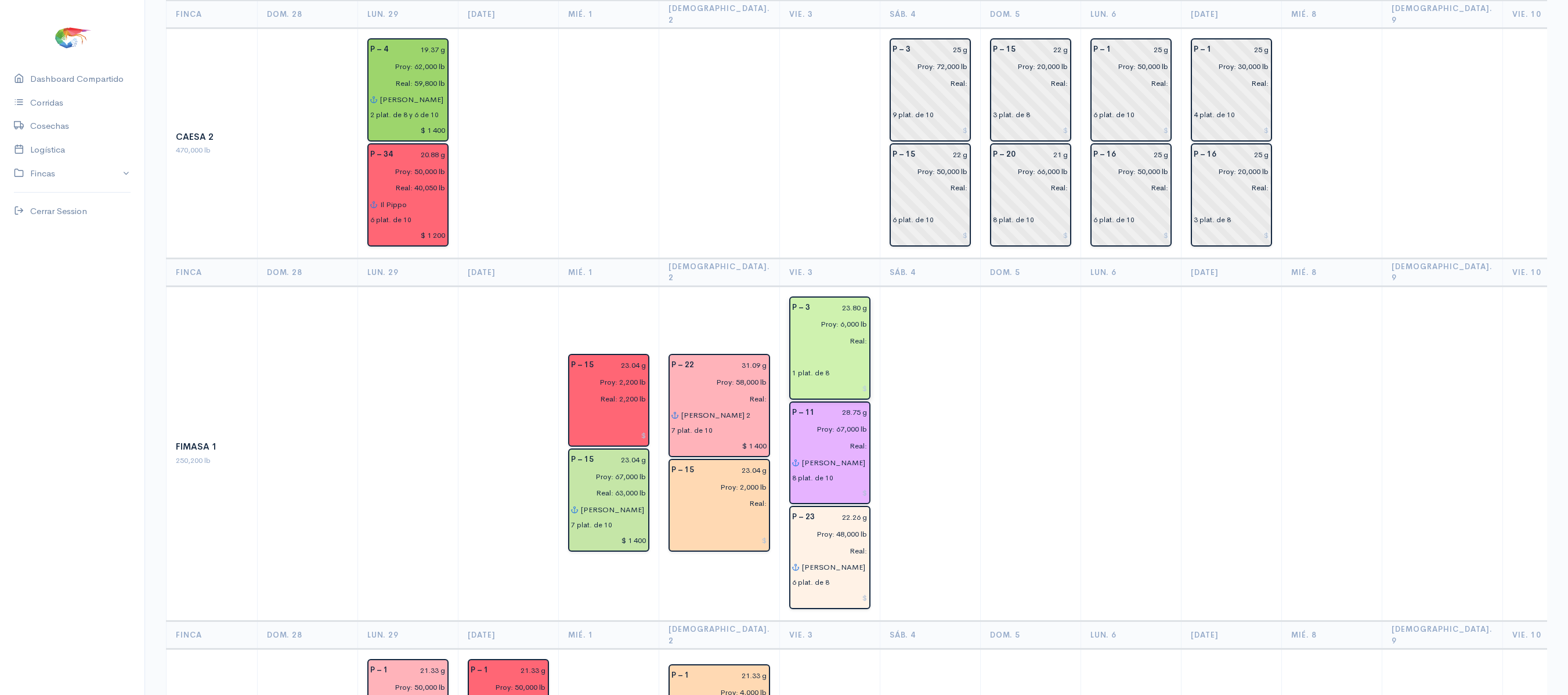
scroll to position [337, 0]
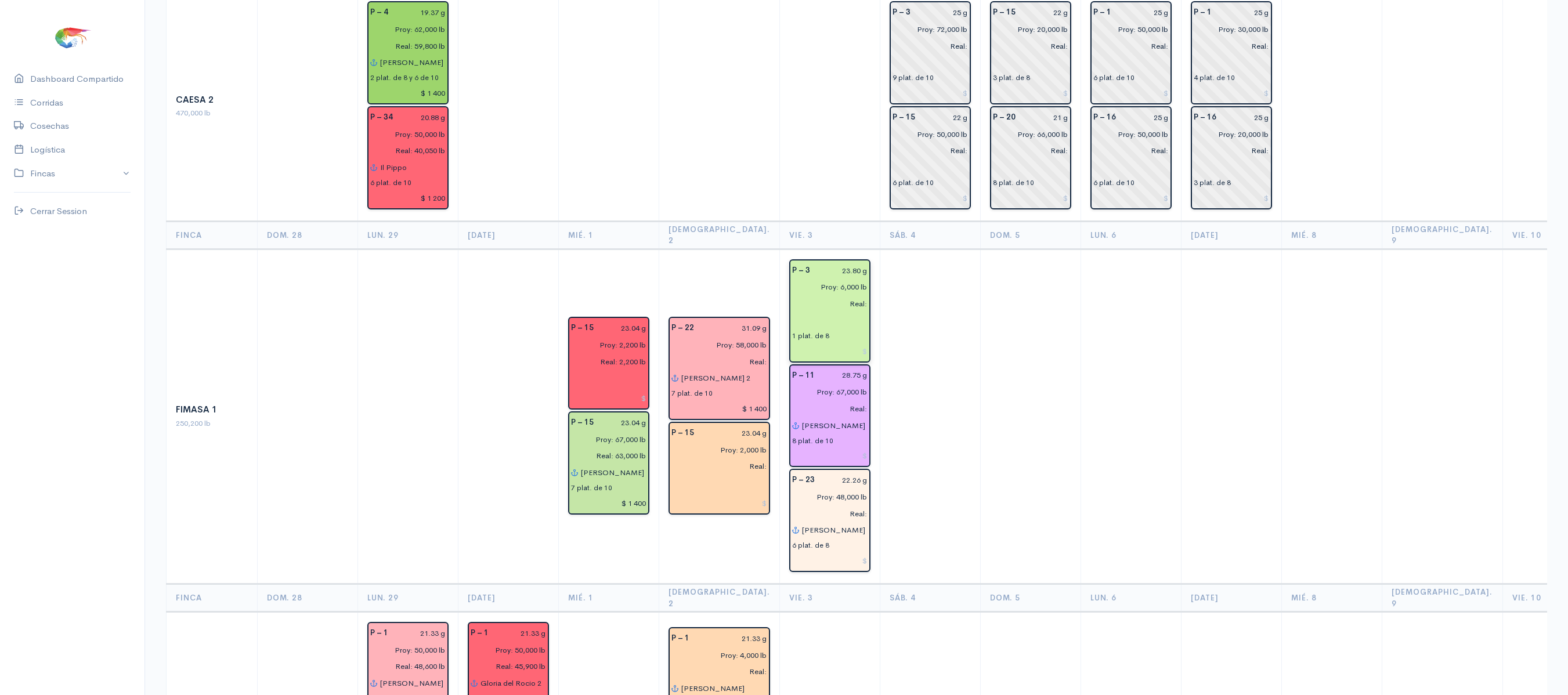
click at [787, 295] on input "Real:" at bounding box center [826, 303] width 82 height 17
click at [785, 295] on input "Real:" at bounding box center [826, 303] width 82 height 17
click at [792, 330] on div "1 plat. de 8" at bounding box center [811, 336] width 37 height 11
click at [792, 312] on input "text" at bounding box center [829, 320] width 75 height 17
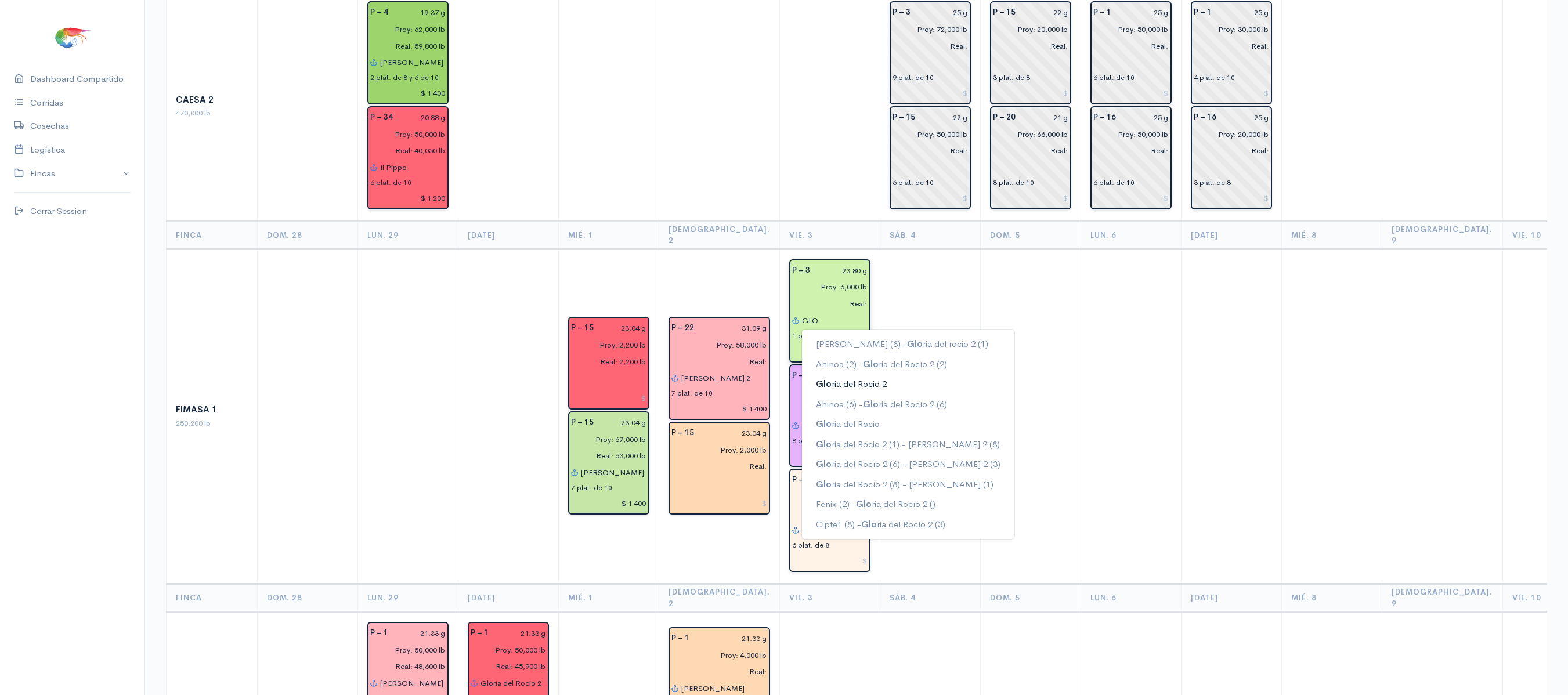
click at [826, 378] on ngb-highlight "Glo ria del Rocio 2" at bounding box center [852, 383] width 71 height 11
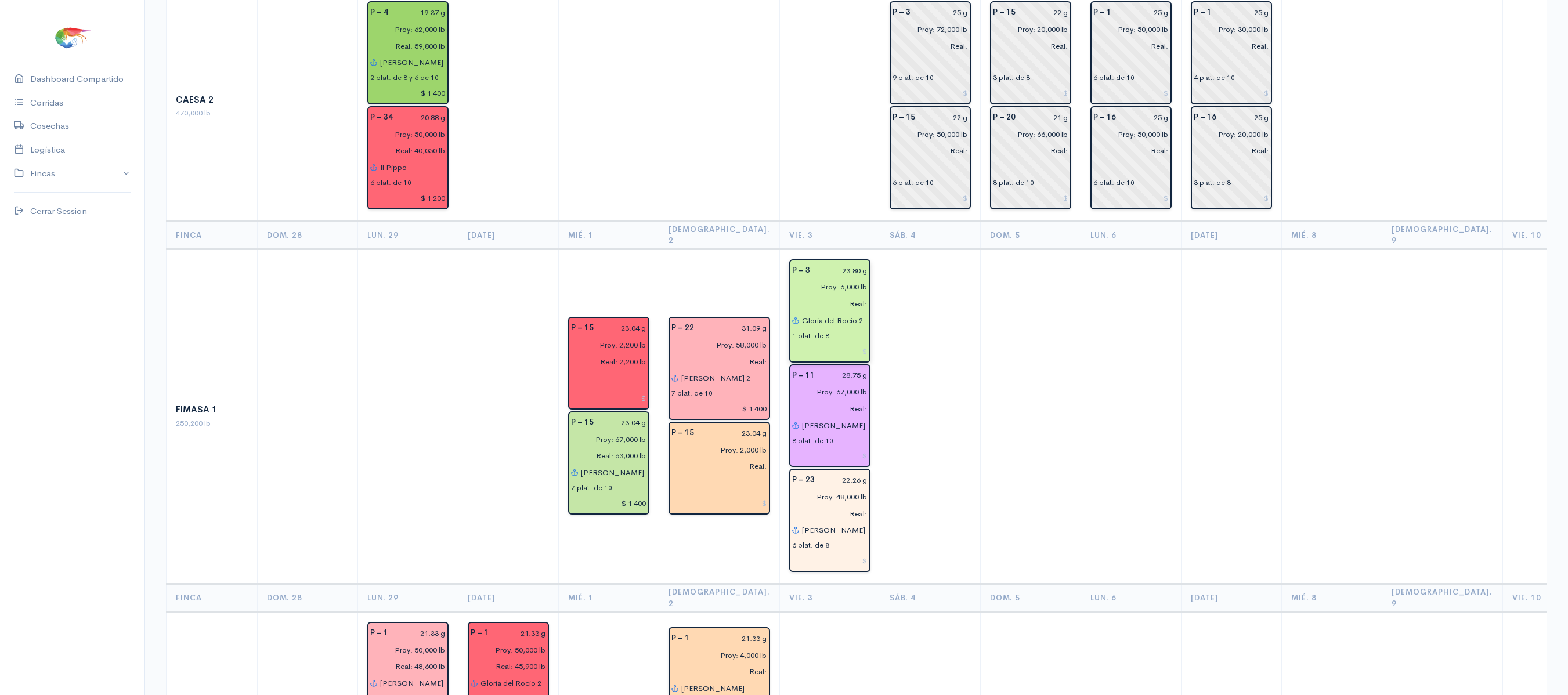
type input "Gloria del Rocio 2"
click at [885, 336] on td at bounding box center [930, 416] width 101 height 335
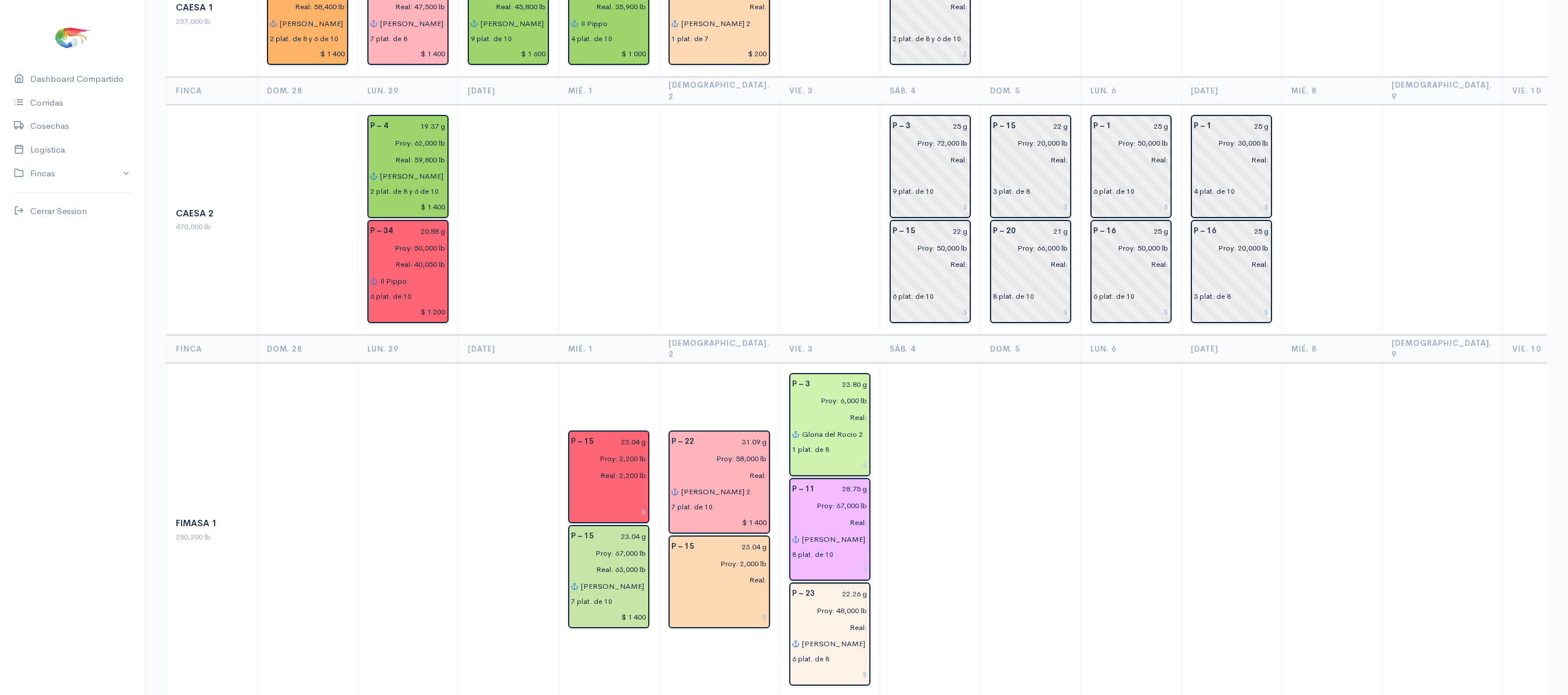
scroll to position [225, 0]
click at [829, 561] on input at bounding box center [829, 569] width 75 height 17
type input "$ 1 400"
click at [835, 665] on input at bounding box center [829, 673] width 75 height 17
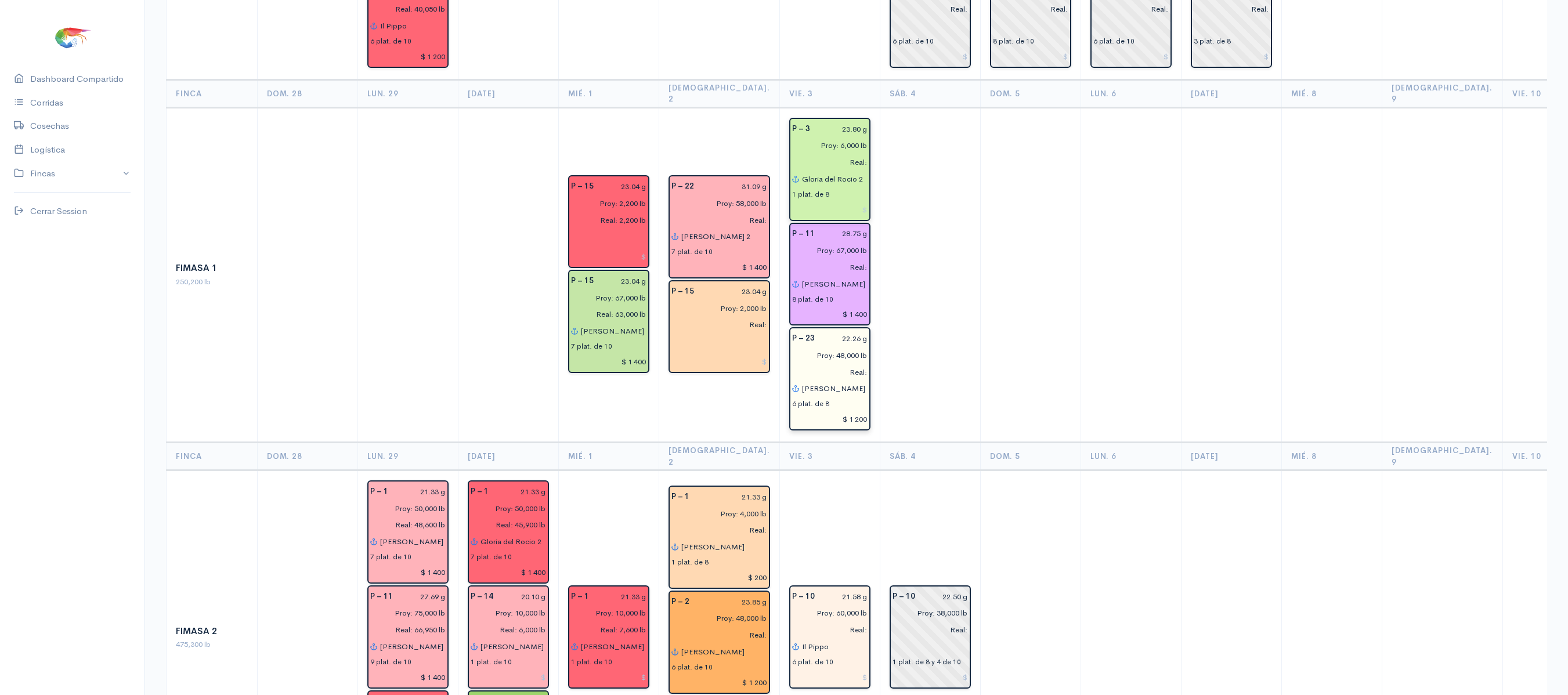
scroll to position [591, 0]
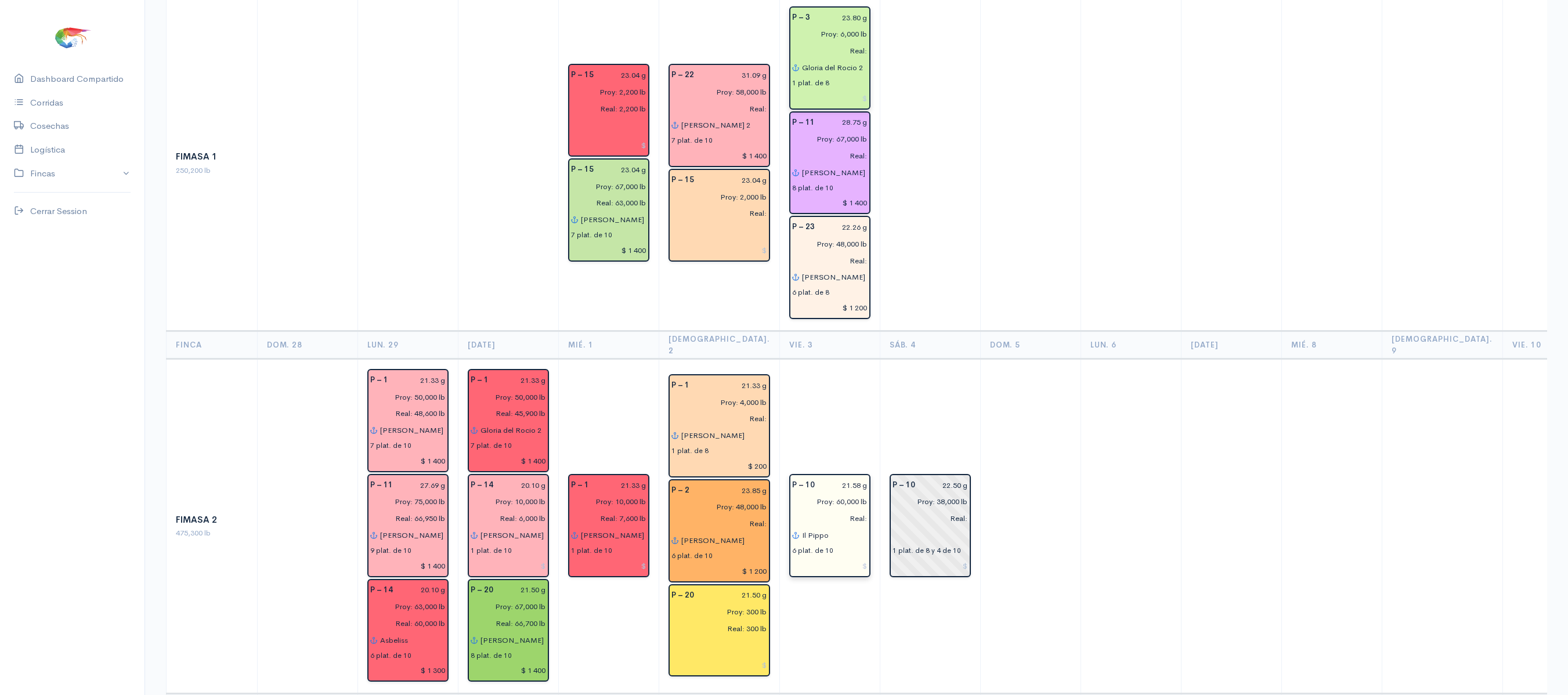
type input "$ 1 200"
click at [828, 557] on input at bounding box center [829, 565] width 75 height 17
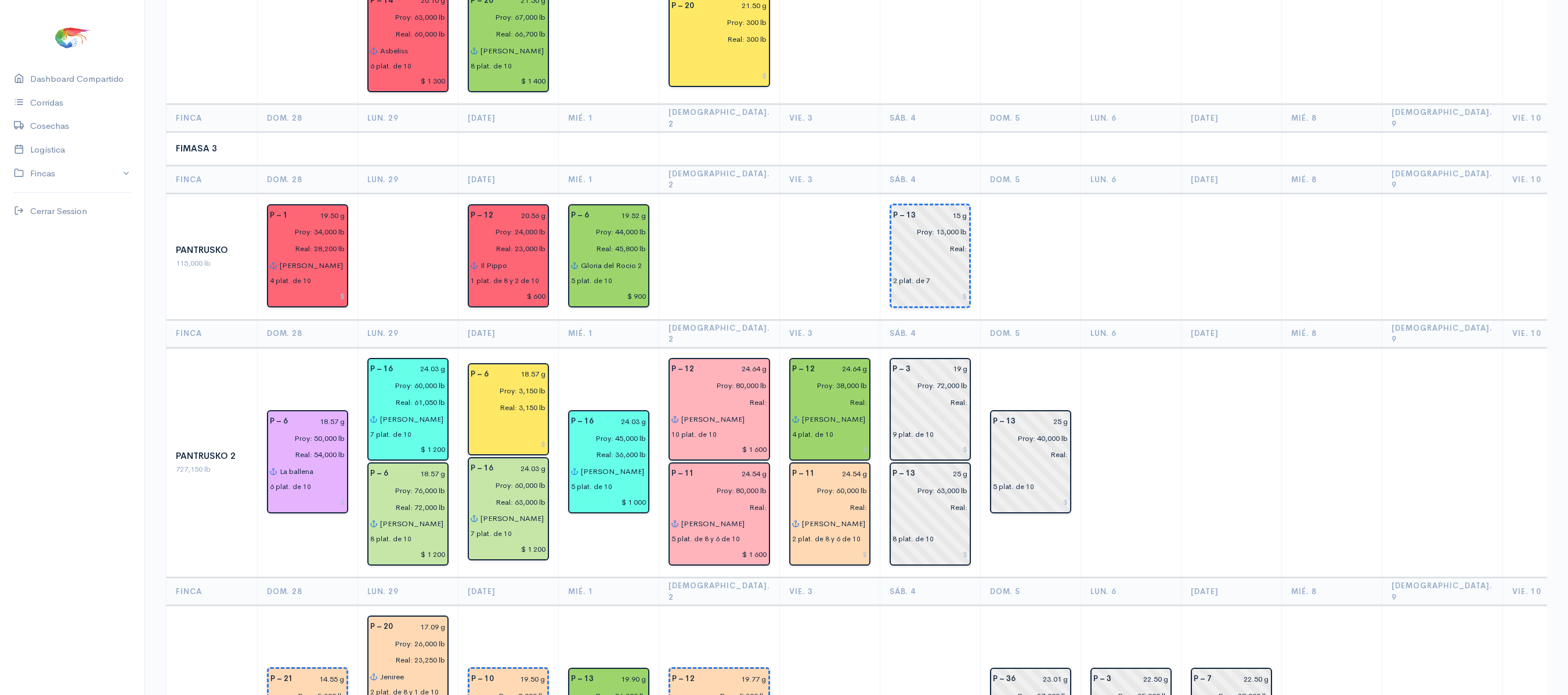
scroll to position [1176, 0]
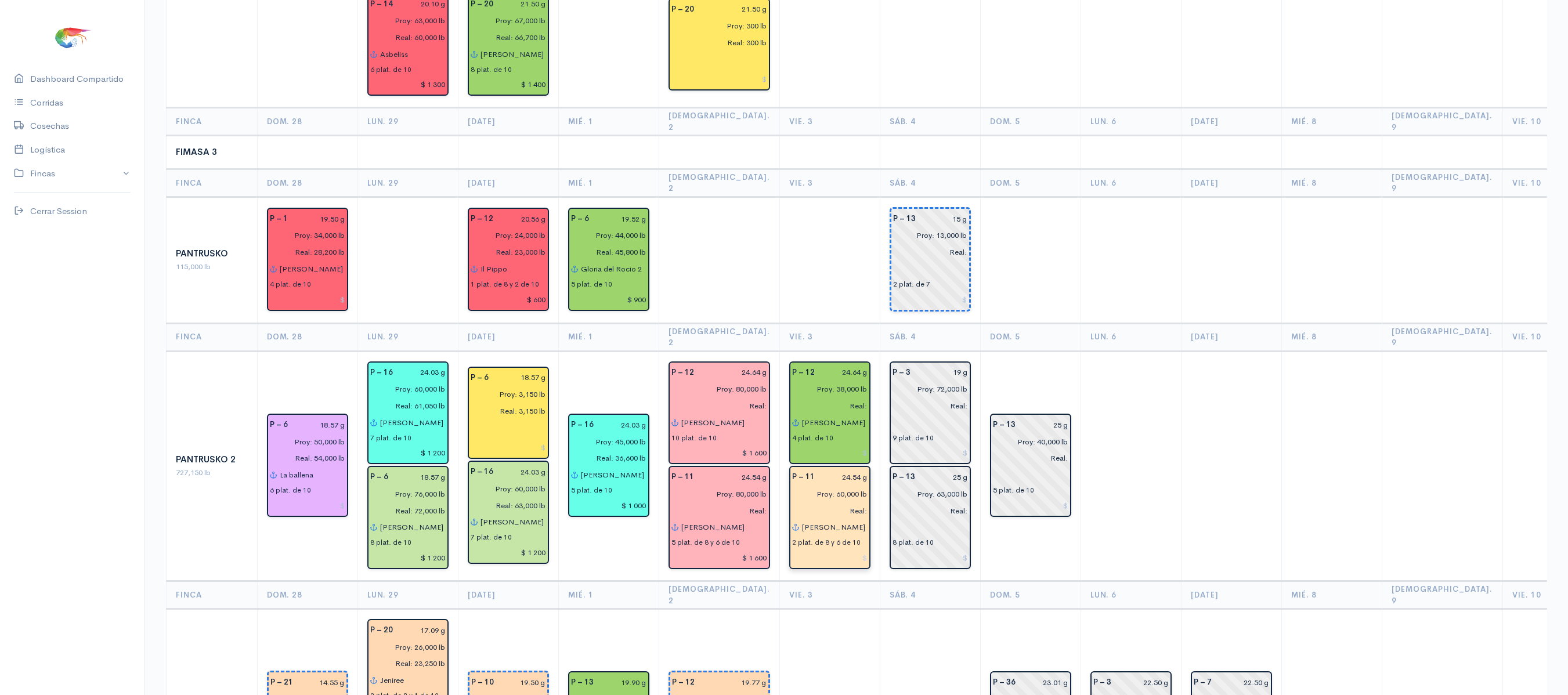
type input "$ 1 200"
click at [828, 549] on input at bounding box center [829, 557] width 75 height 17
type input "$ 1 200"
click at [831, 445] on input at bounding box center [829, 453] width 75 height 17
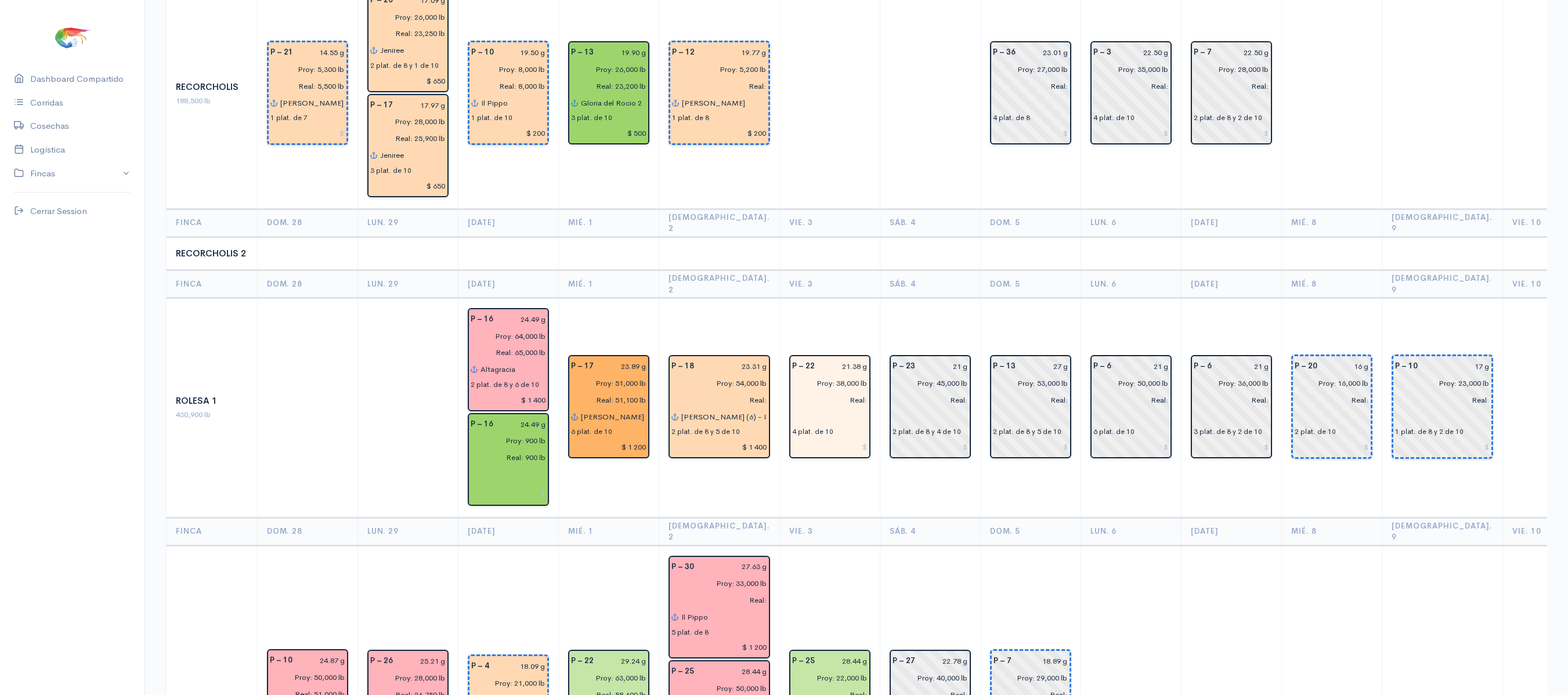
scroll to position [1805, 0]
type input "$ 600"
click at [813, 440] on input at bounding box center [829, 448] width 75 height 17
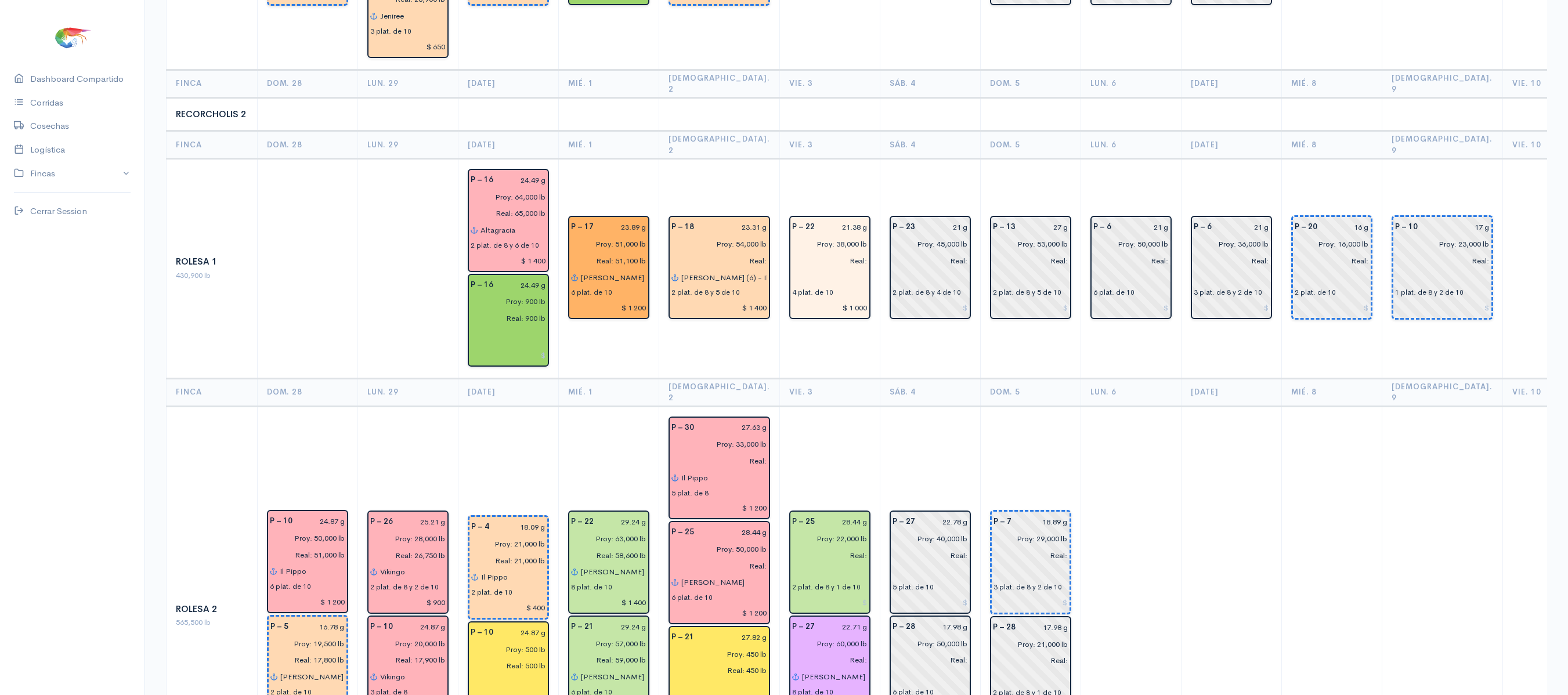
scroll to position [1947, 0]
type input "$ 1 000"
click at [835, 591] on div at bounding box center [829, 600] width 75 height 19
click at [833, 593] on input at bounding box center [829, 601] width 75 height 17
type input "$ 600"
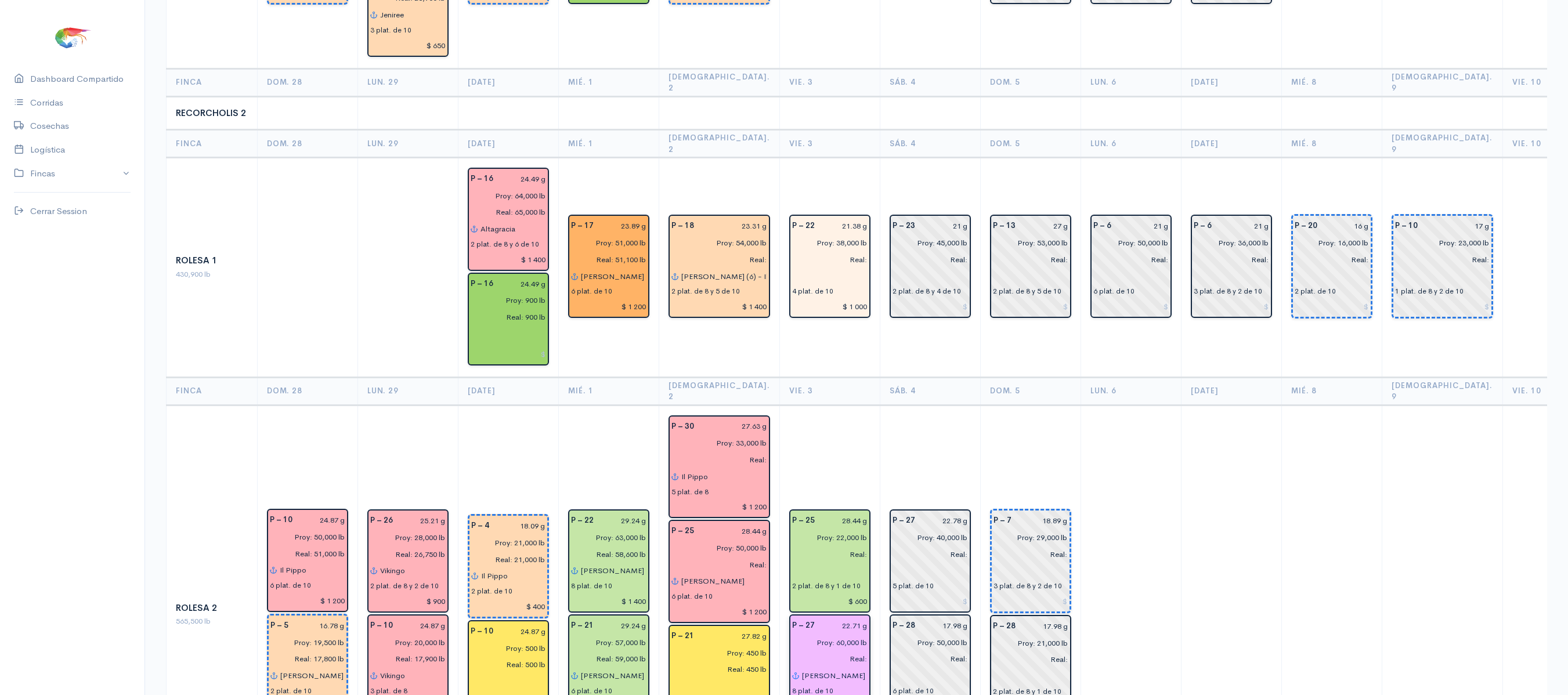
click at [833, 694] on input at bounding box center [829, 706] width 75 height 17
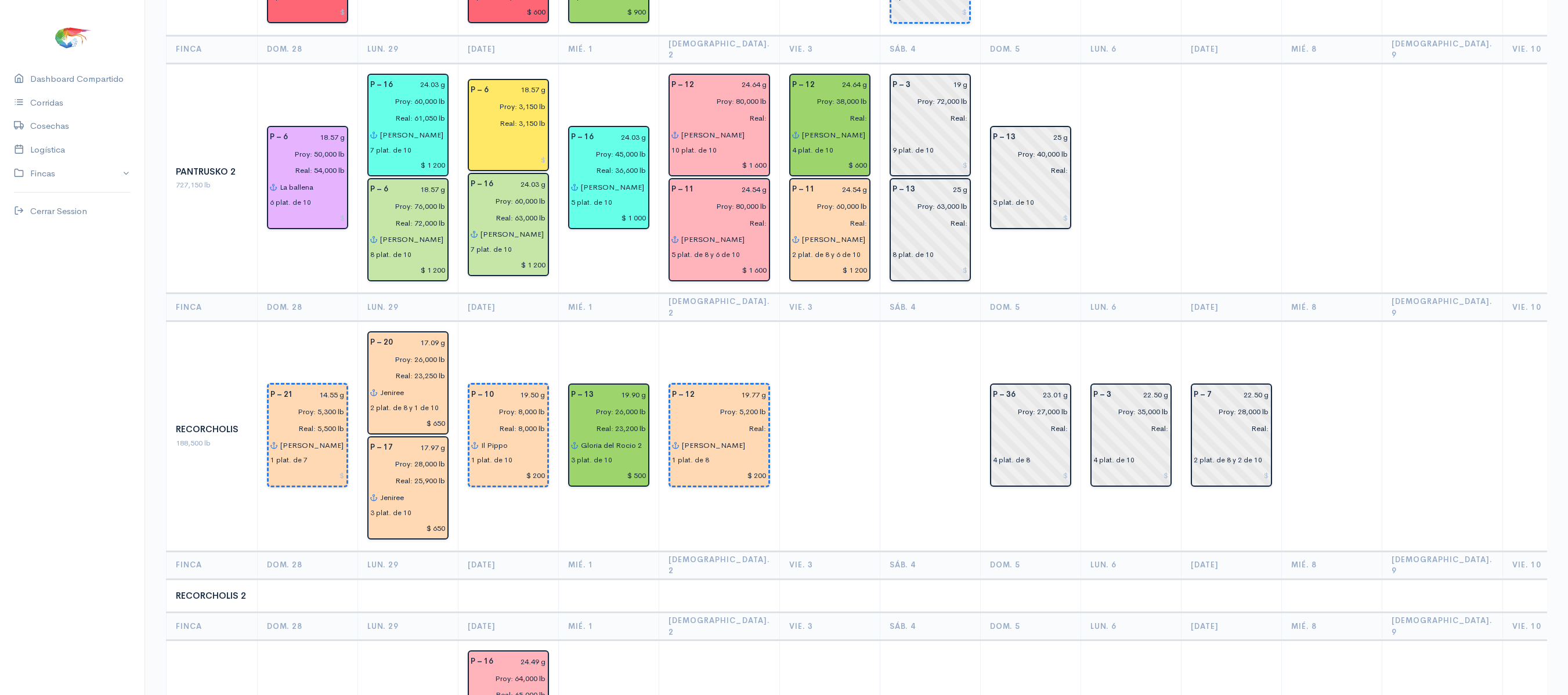
scroll to position [1648, 0]
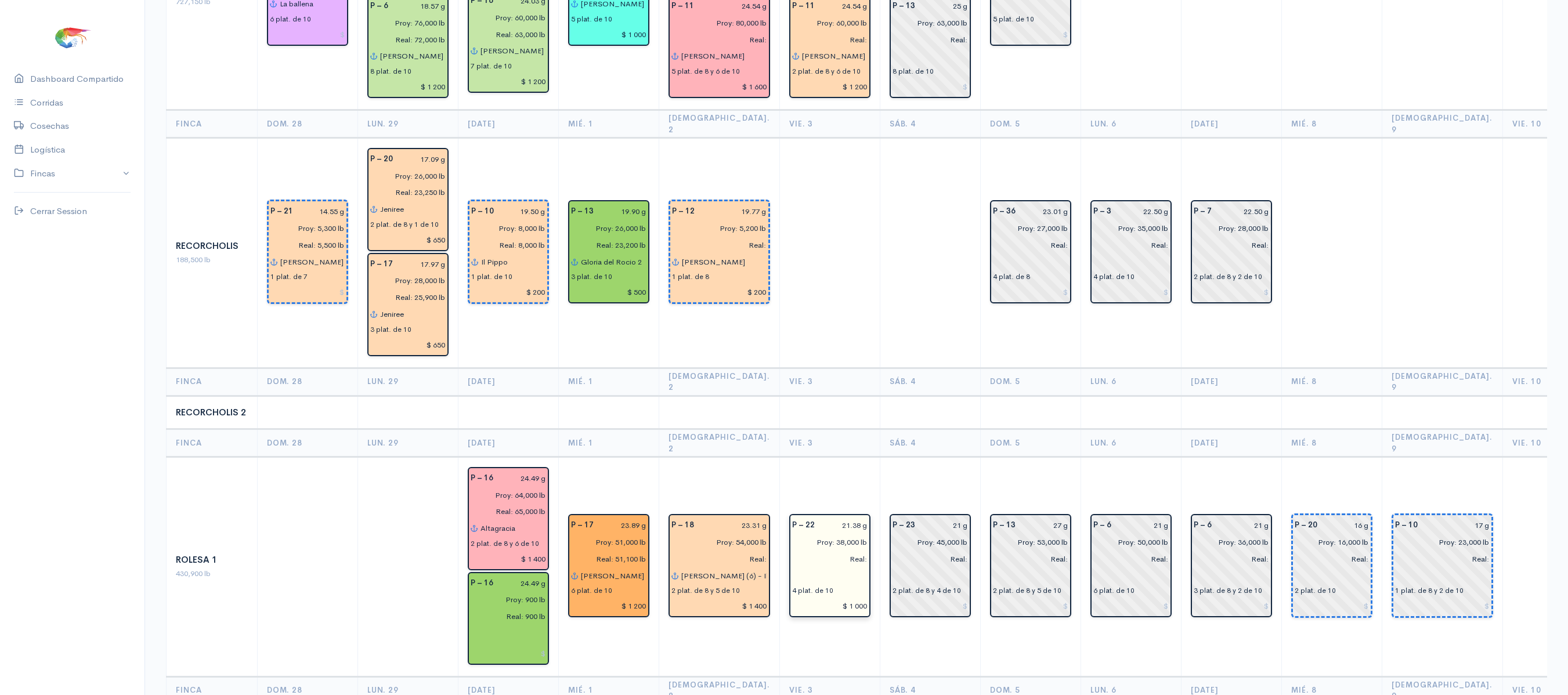
type input "$ 1 400"
click at [792, 567] on input "text" at bounding box center [829, 575] width 75 height 17
click at [833, 613] on ngb-highlight "Je hova es mi guerrero" at bounding box center [859, 618] width 86 height 11
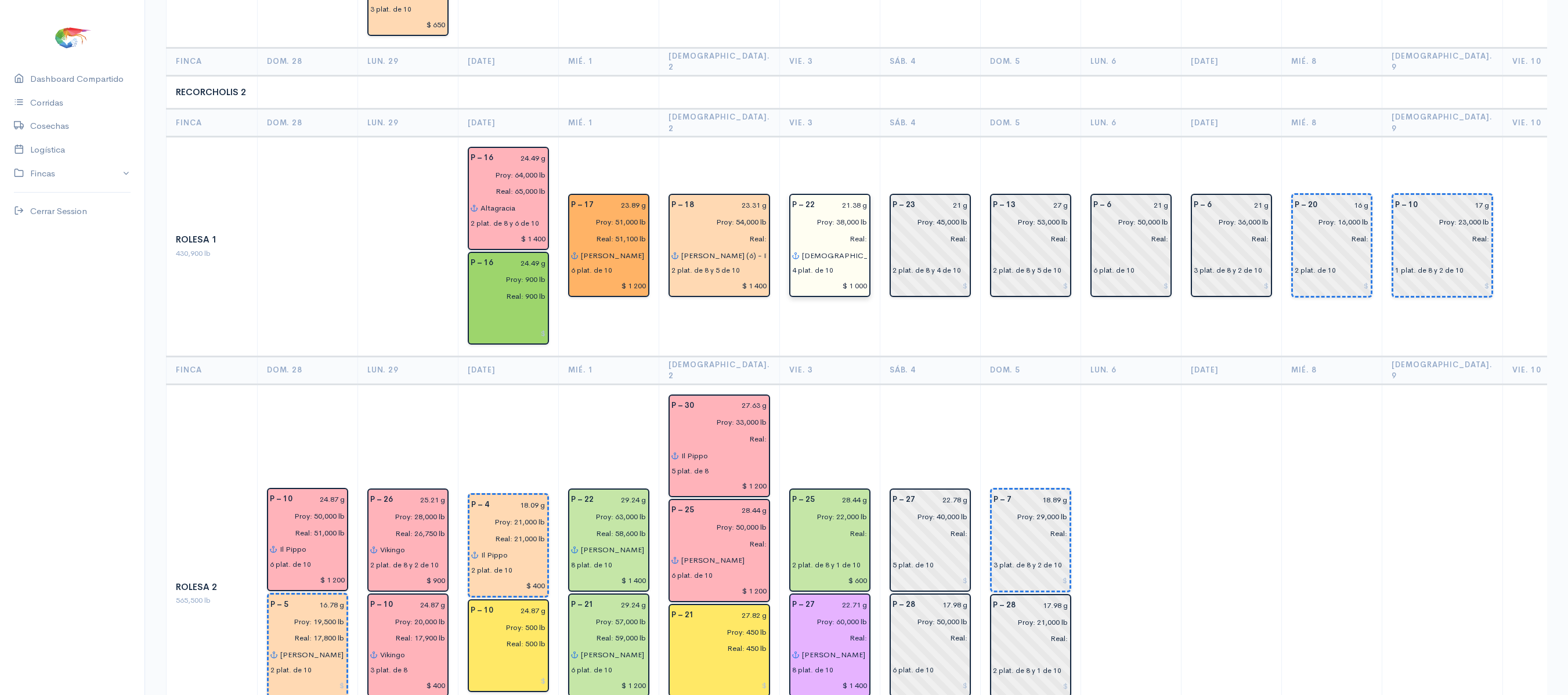
scroll to position [1971, 0]
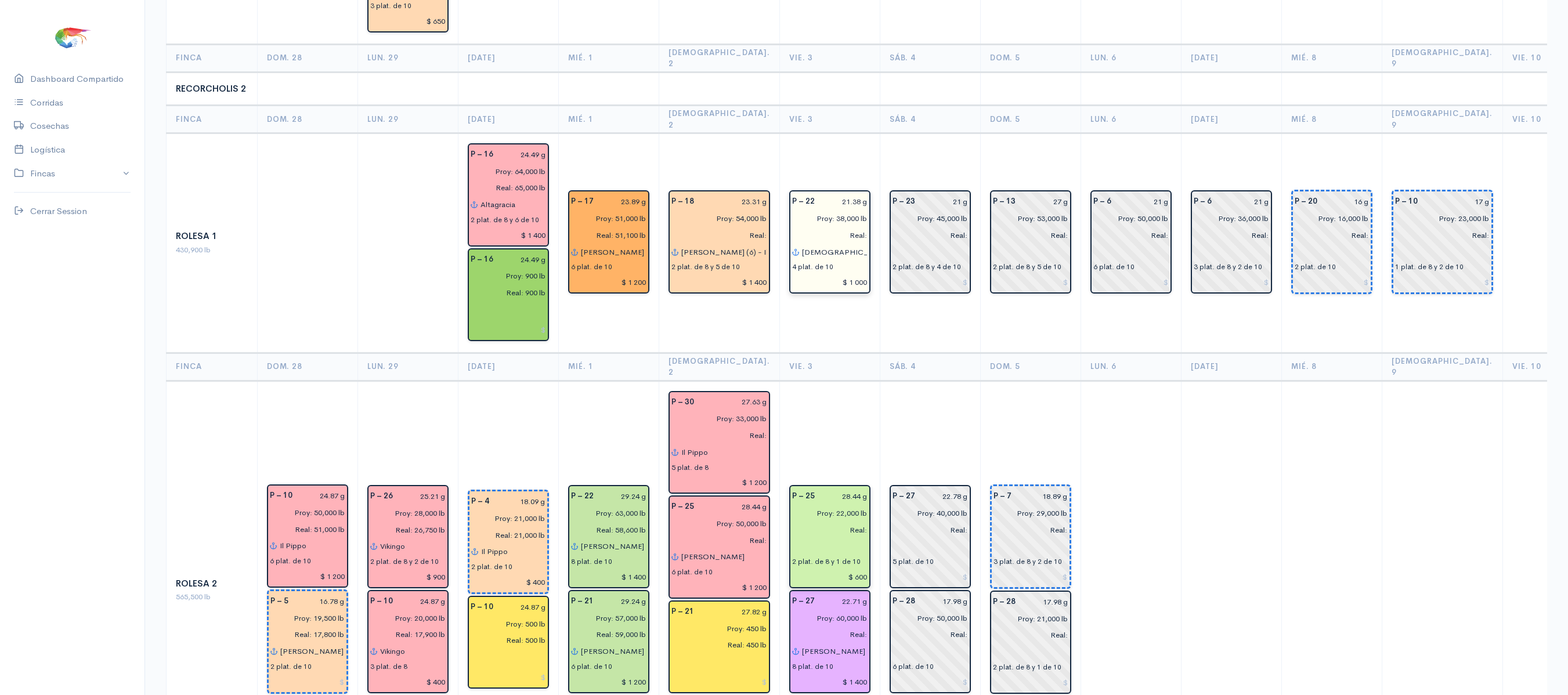
type input "[DEMOGRAPHIC_DATA] es mi guerrero"
click at [796, 539] on input "text" at bounding box center [829, 547] width 75 height 17
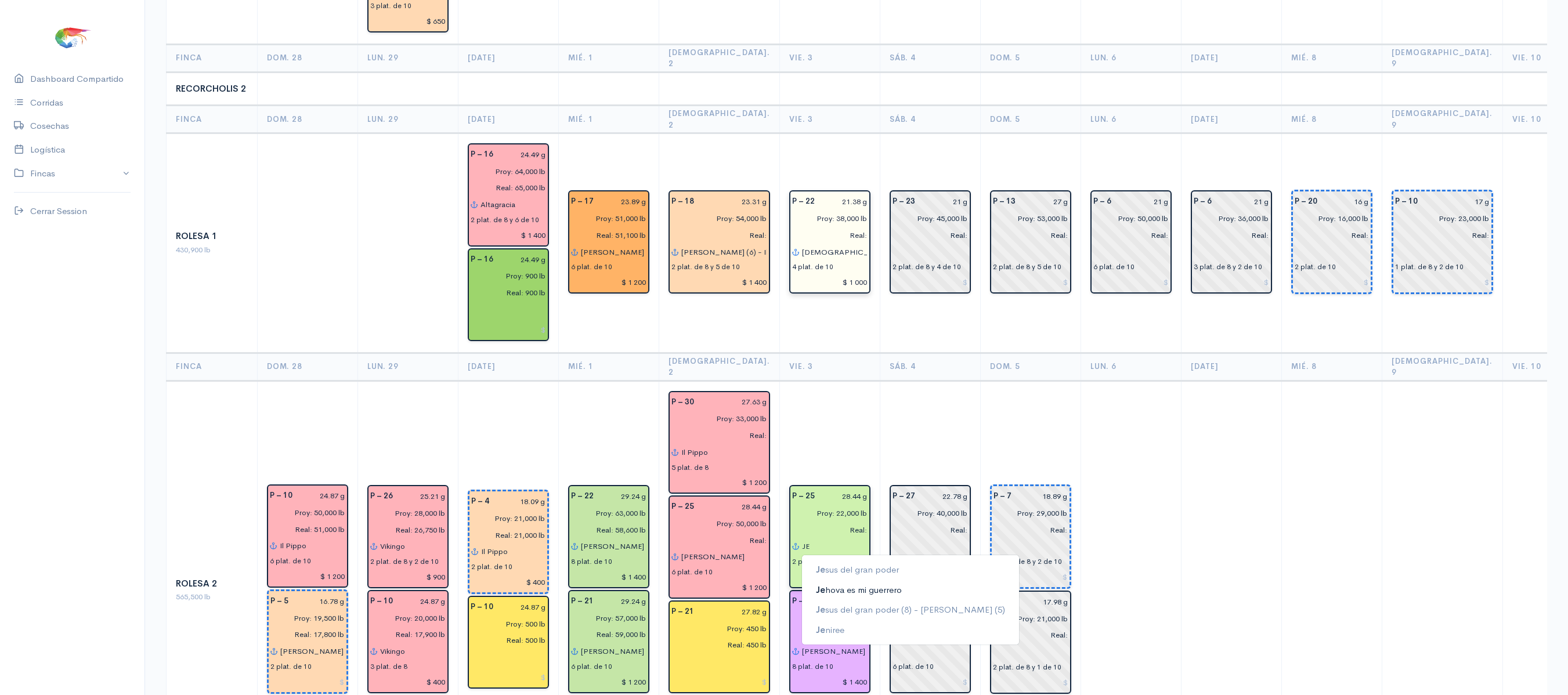
click at [843, 585] on ngb-highlight "Je hova es mi guerrero" at bounding box center [859, 590] width 86 height 11
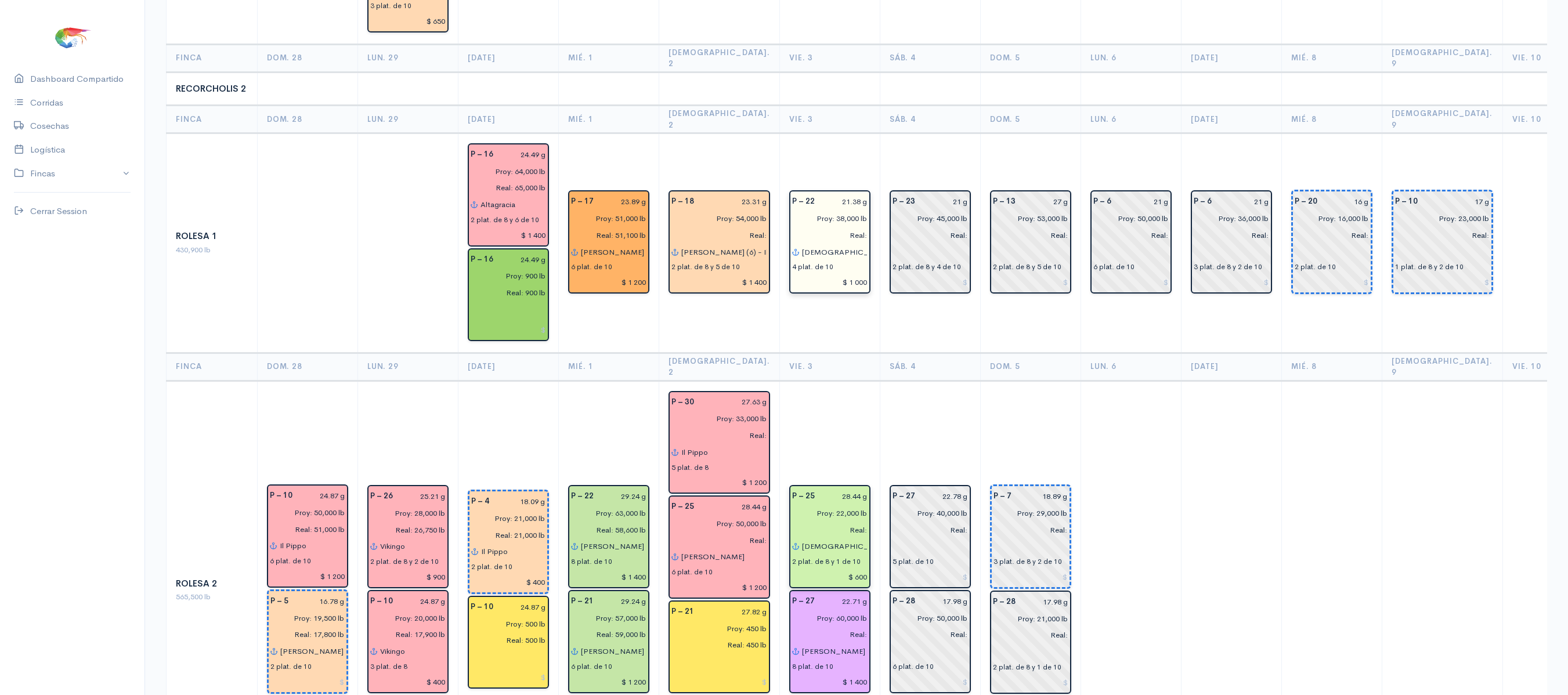
type input "[DEMOGRAPHIC_DATA] es mi guerrero"
click at [880, 381] on td "P – 27 22.78 g Proy: 40,000 lb Real: 5 plat. de 10 P – 28 17.98 g Proy: 50,000 …" at bounding box center [930, 590] width 101 height 419
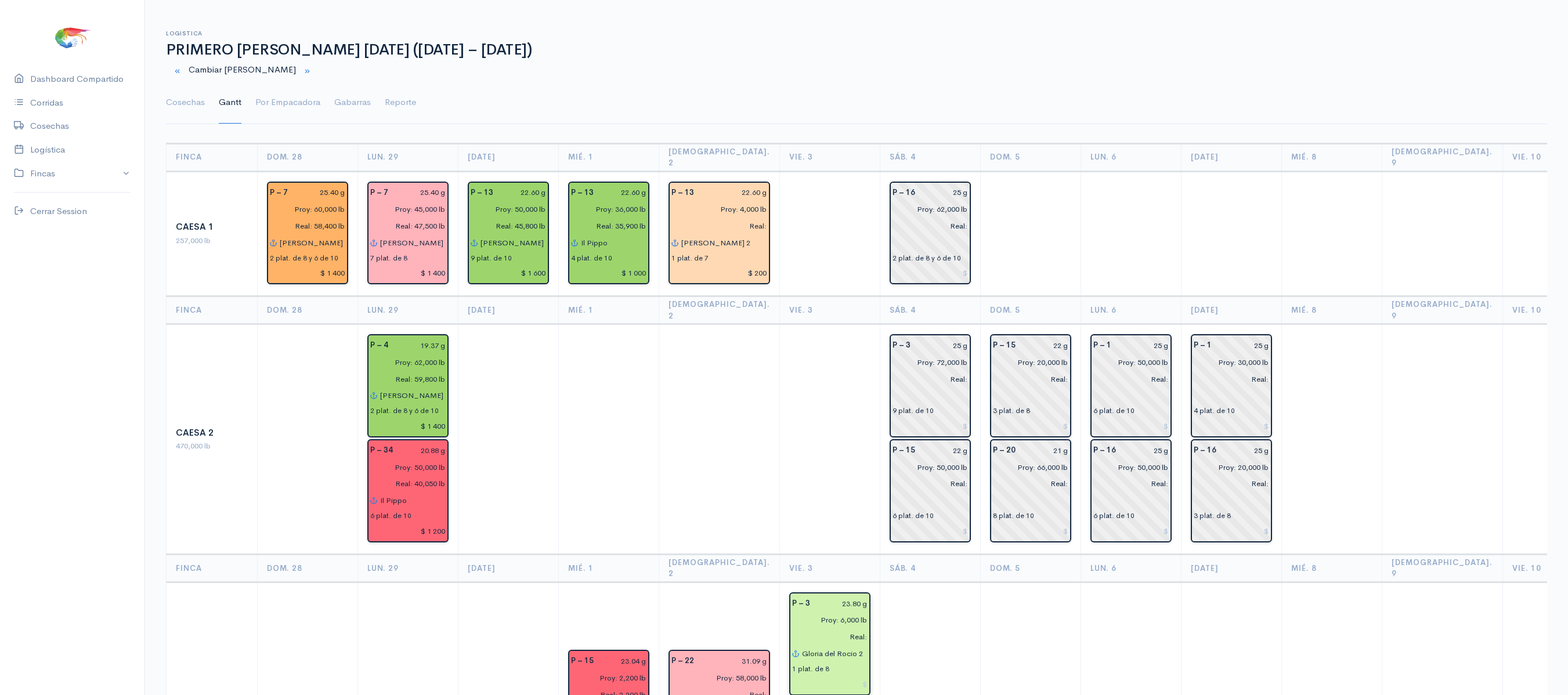
scroll to position [0, 0]
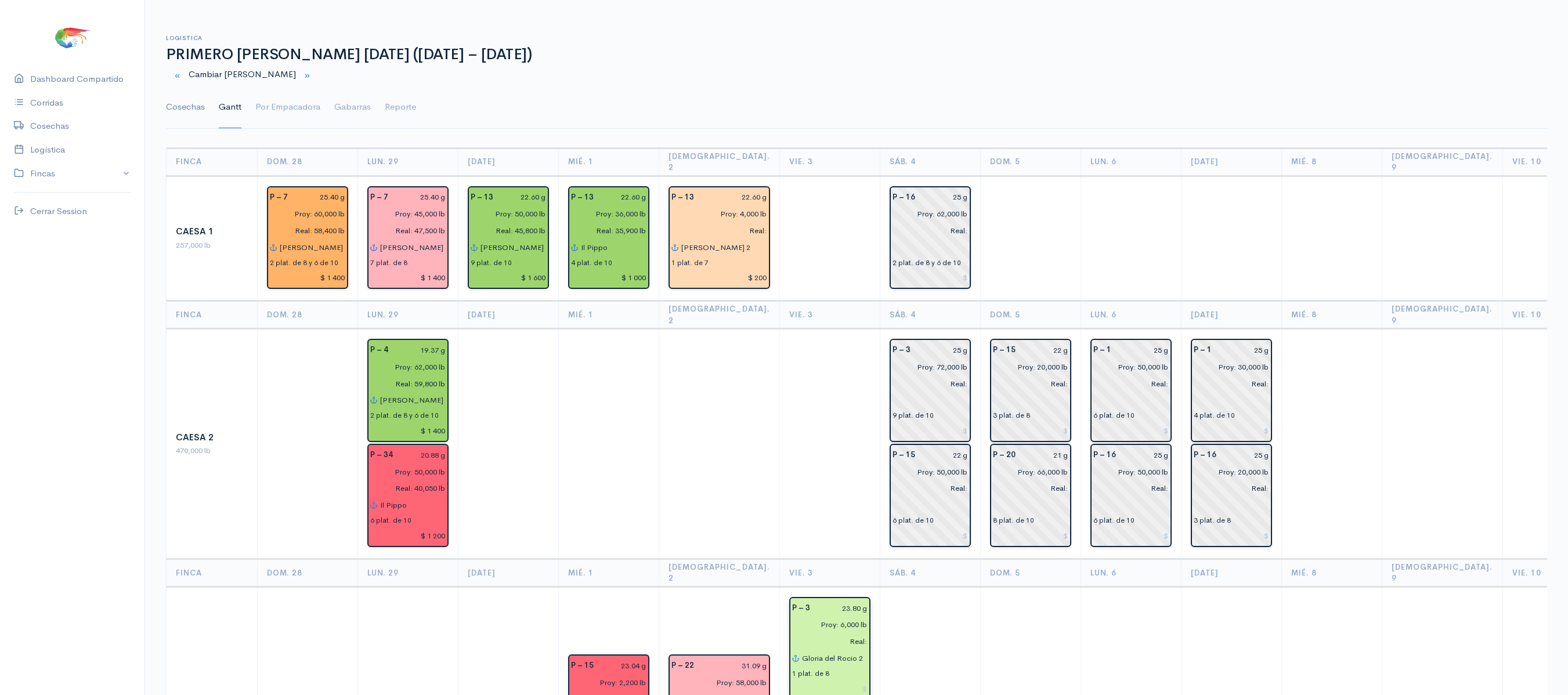
click at [186, 111] on link "Cosechas" at bounding box center [186, 107] width 39 height 42
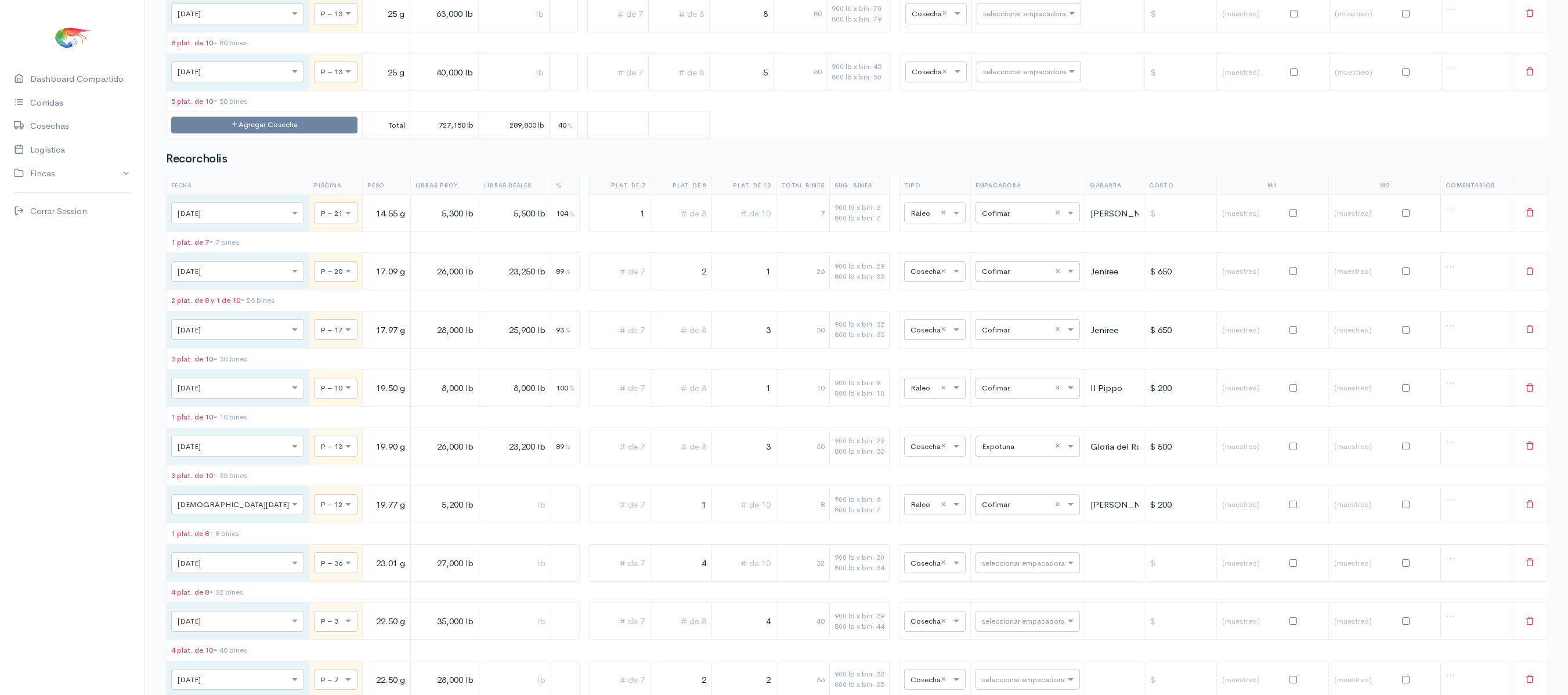
scroll to position [3563, 0]
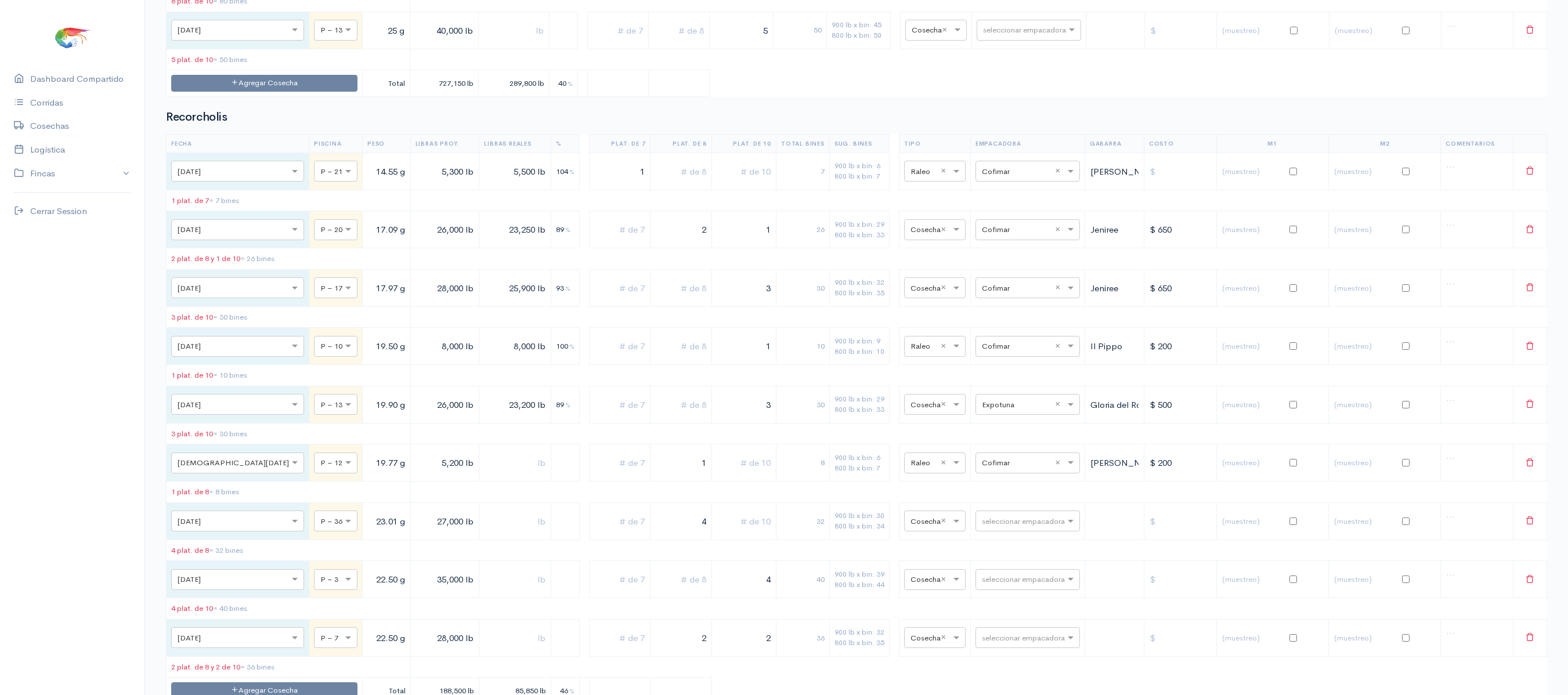
click at [246, 70] on td "5 plat. de 10 = 50 bines" at bounding box center [289, 59] width 244 height 21
click at [254, 92] on button "Agregar Cosecha" at bounding box center [264, 83] width 186 height 17
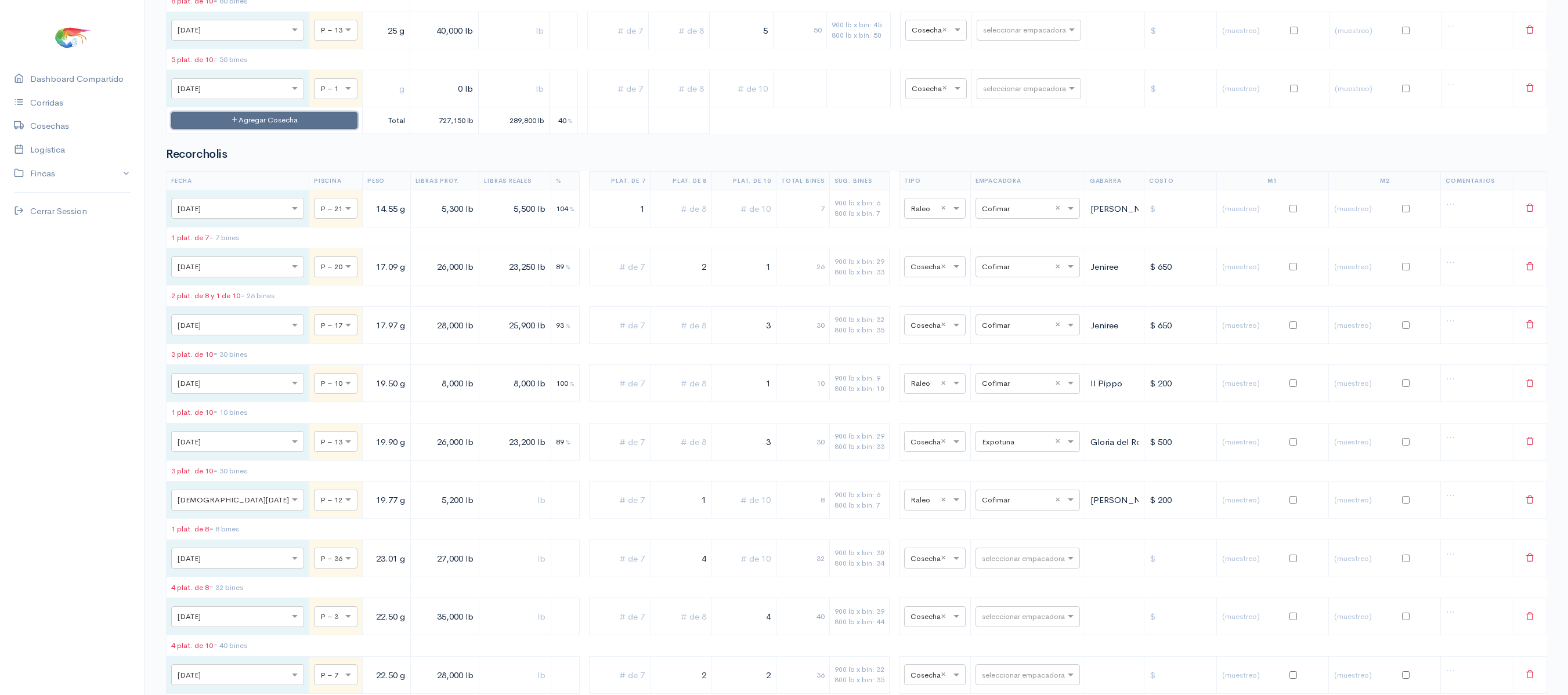
click at [253, 129] on button "Agregar Cosecha" at bounding box center [264, 120] width 186 height 17
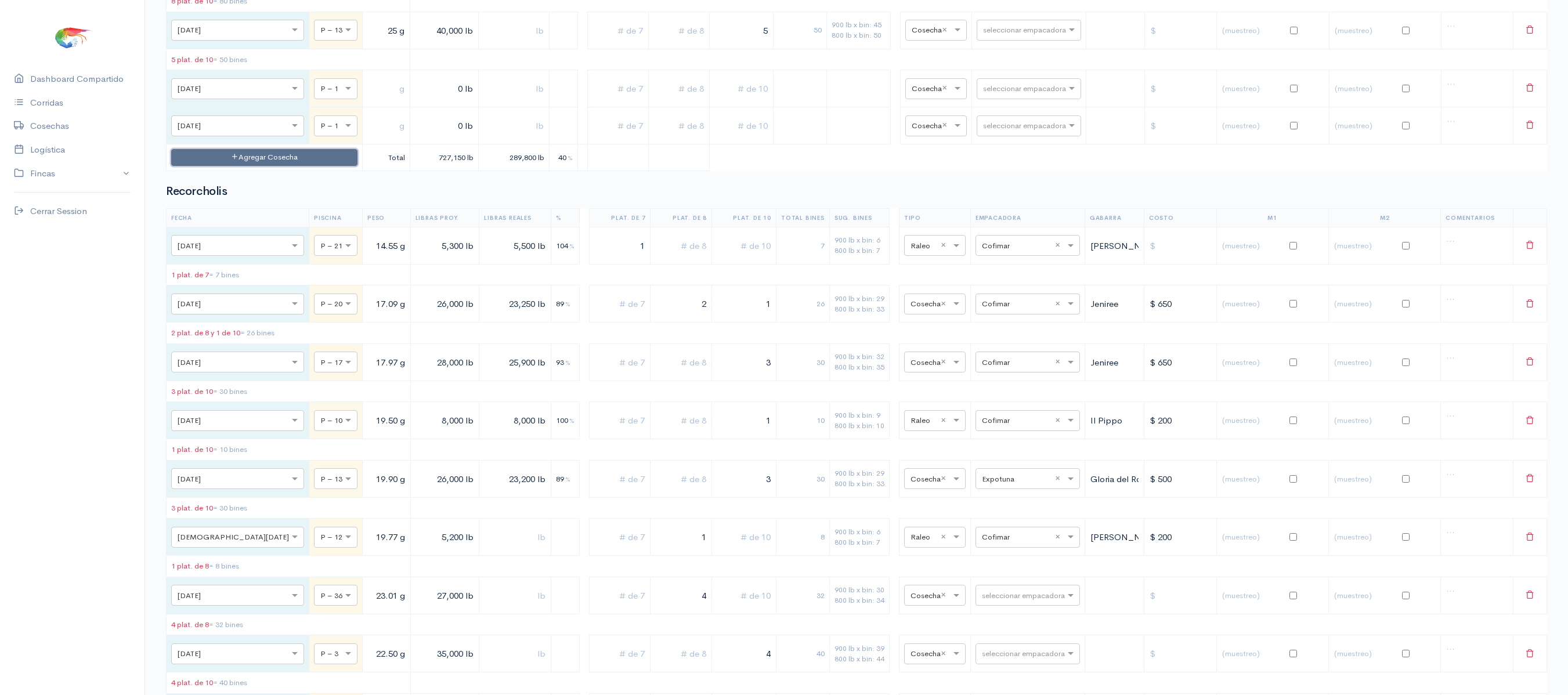
click at [253, 166] on button "Agregar Cosecha" at bounding box center [264, 157] width 186 height 17
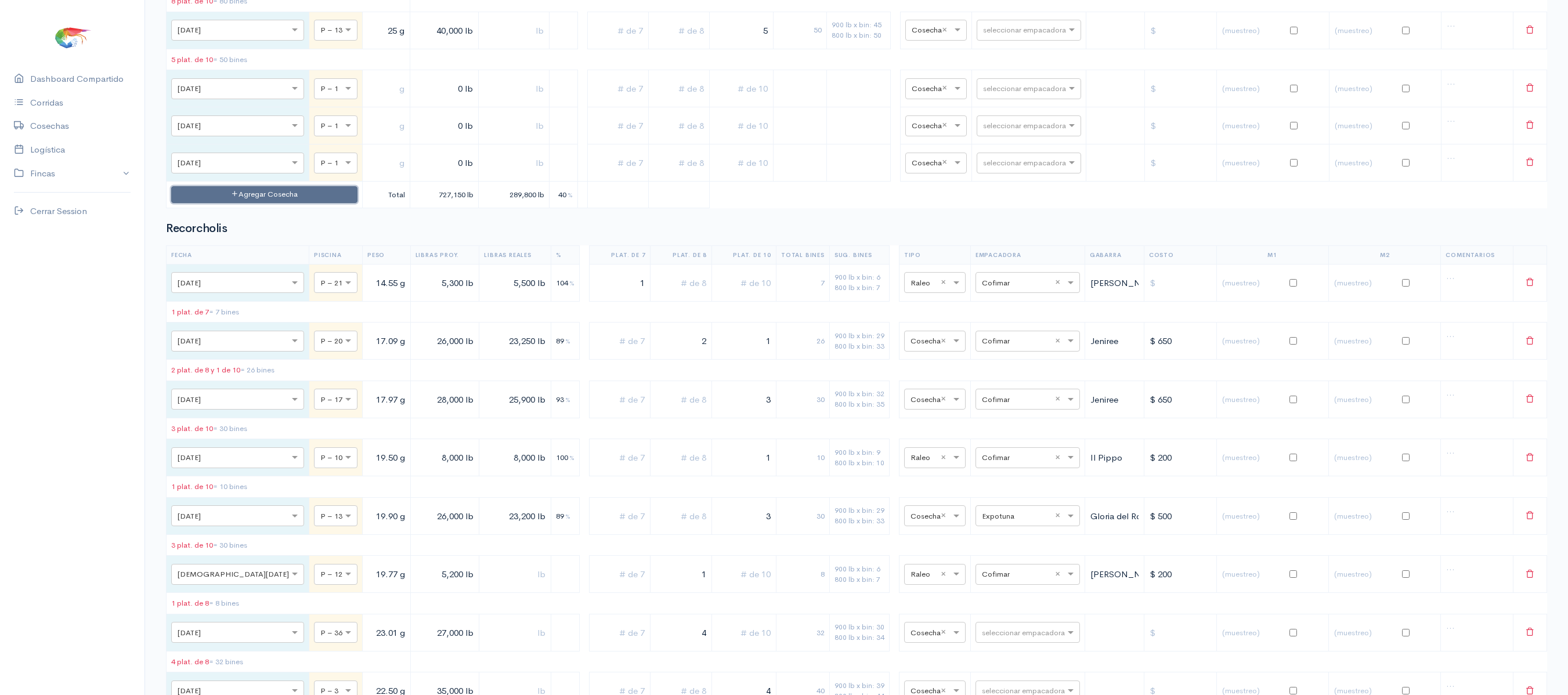
click at [259, 203] on button "Agregar Cosecha" at bounding box center [264, 194] width 186 height 17
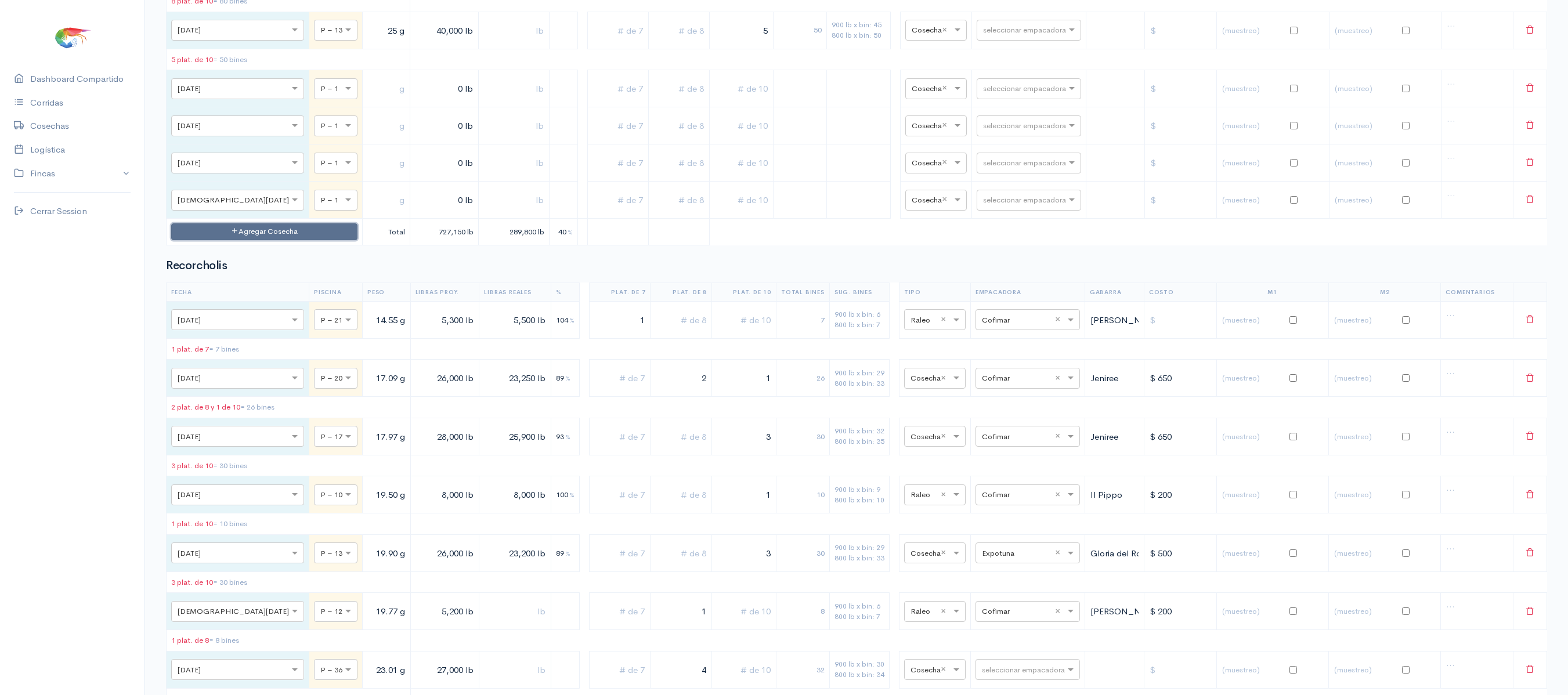
click at [281, 240] on button "Agregar Cosecha" at bounding box center [264, 231] width 186 height 17
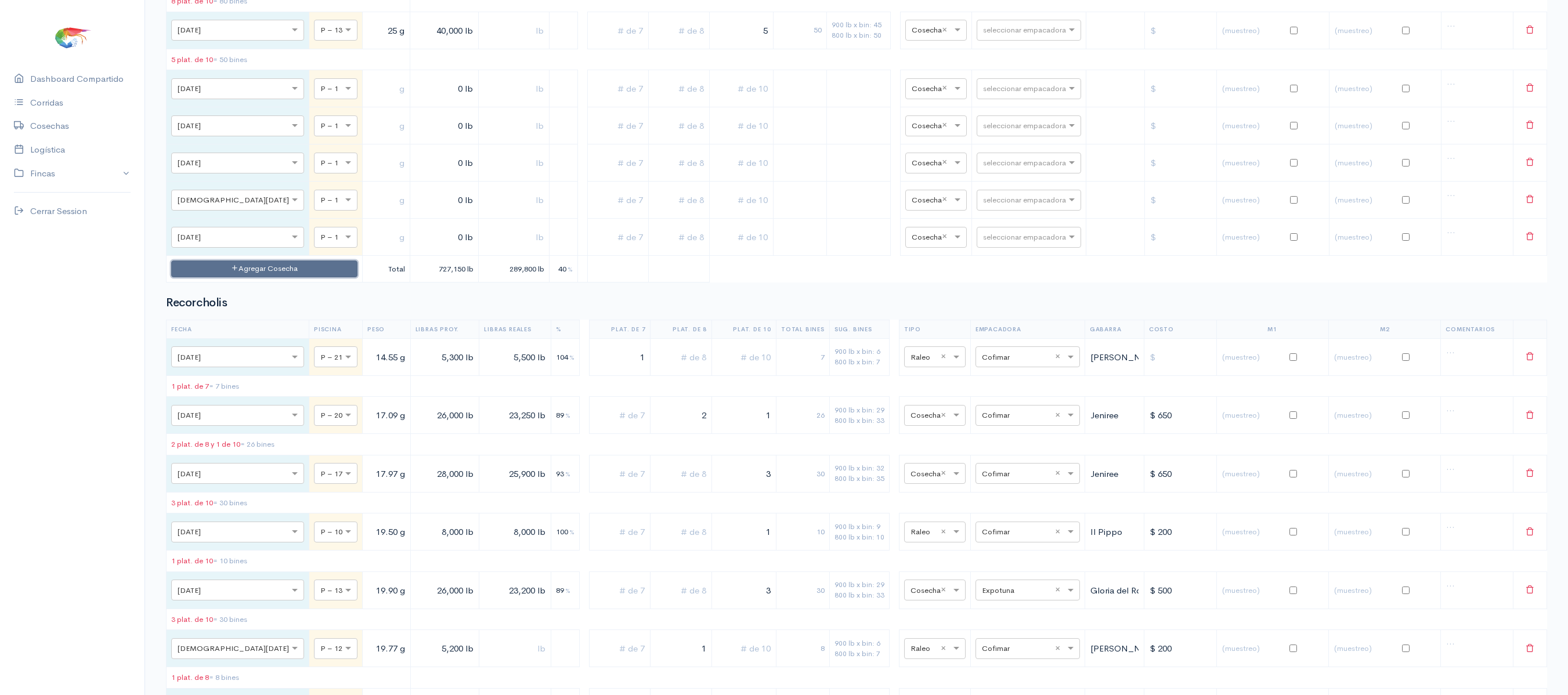
click at [271, 277] on button "Agregar Cosecha" at bounding box center [264, 268] width 186 height 17
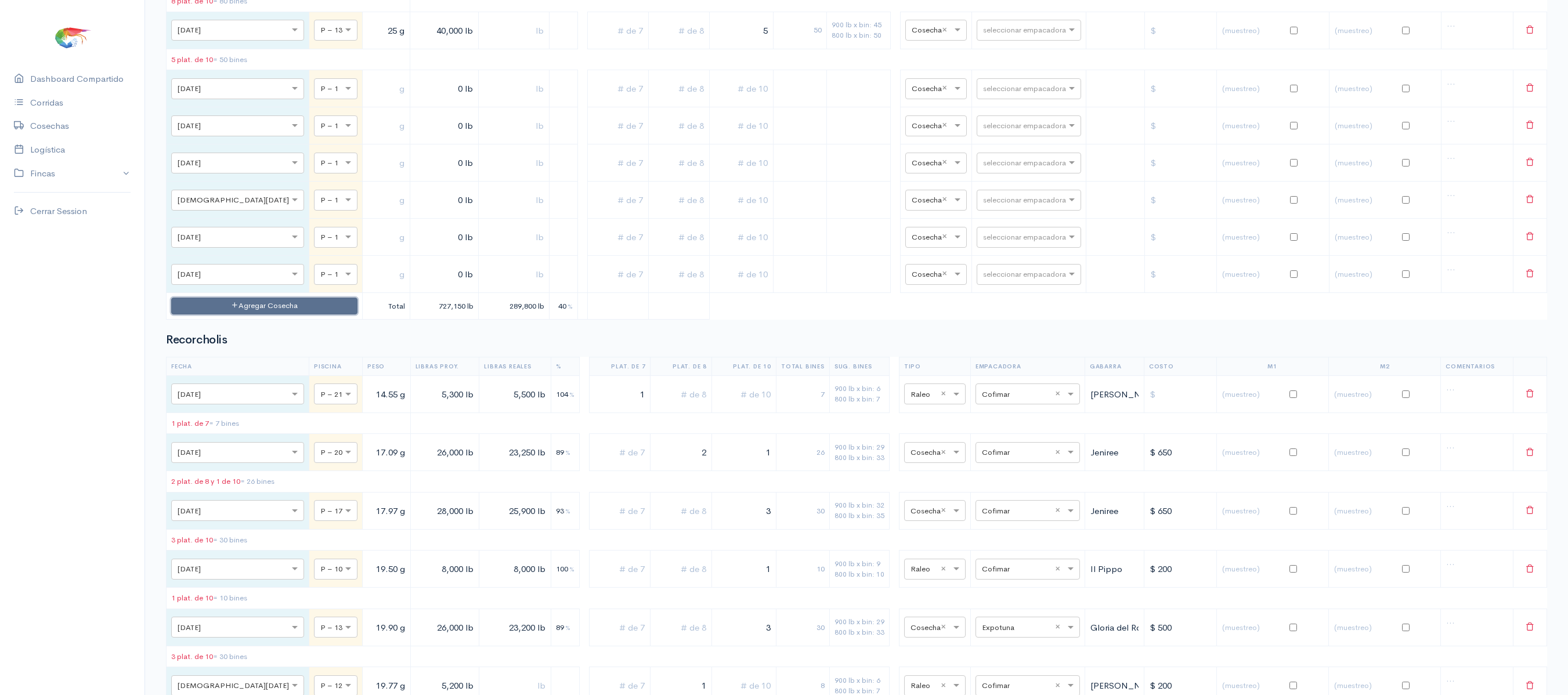
click at [269, 314] on button "Agregar Cosecha" at bounding box center [264, 306] width 186 height 17
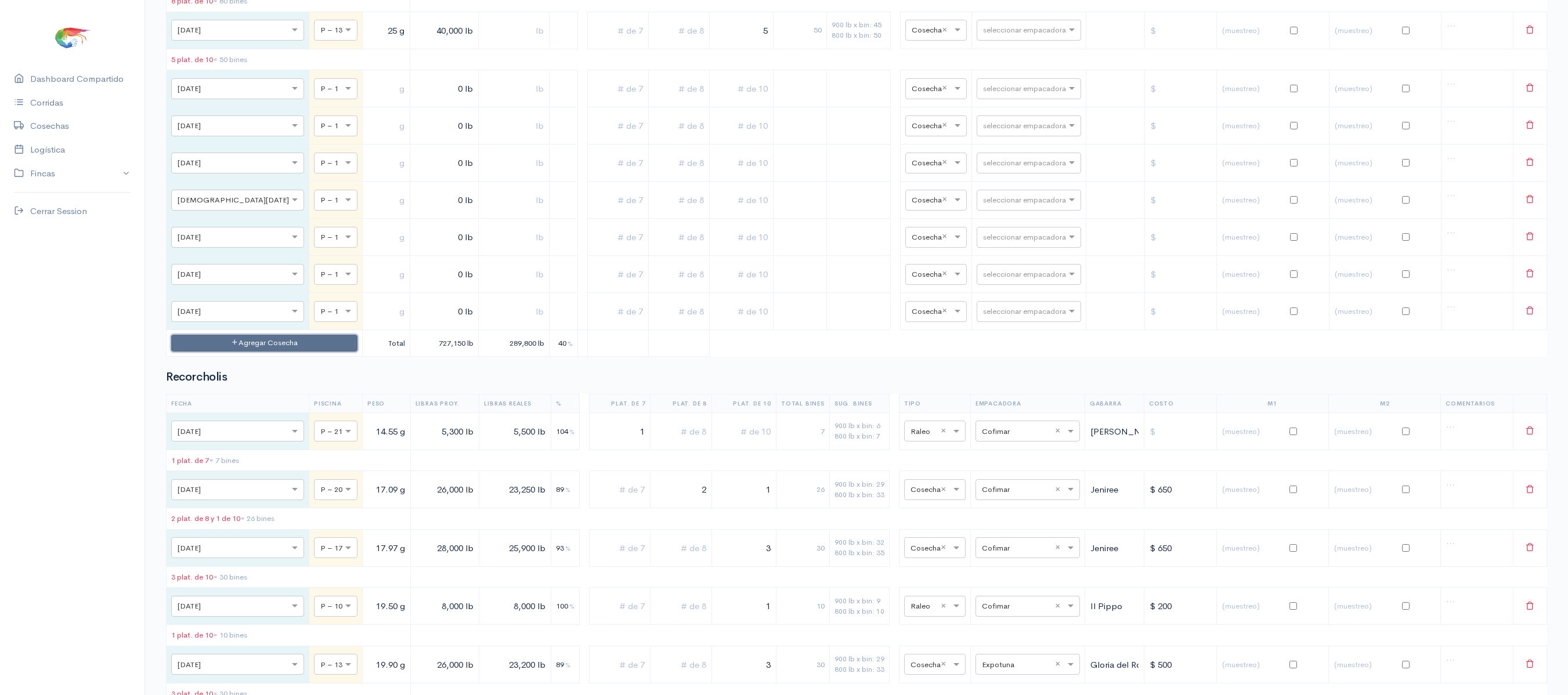
click at [269, 351] on button "Agregar Cosecha" at bounding box center [264, 343] width 186 height 17
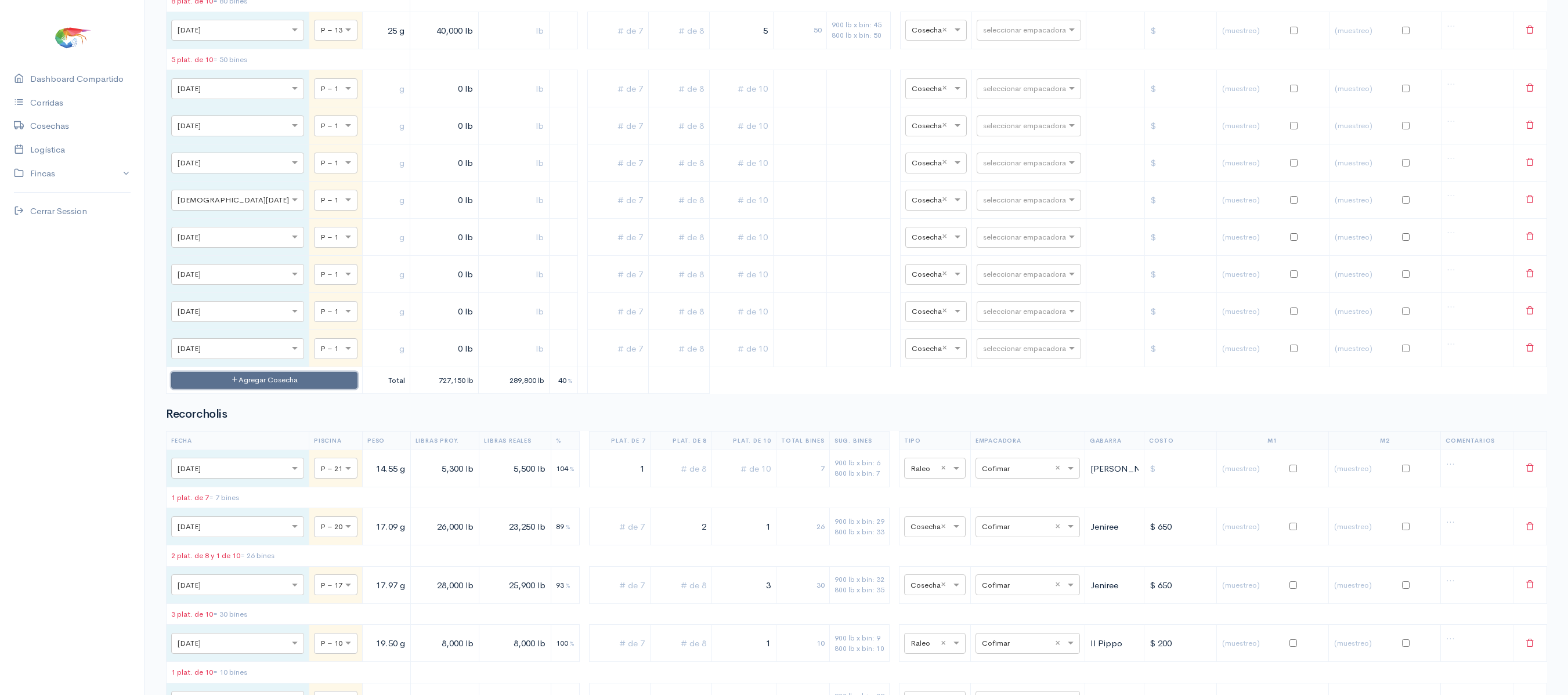
click at [281, 389] on button "Agregar Cosecha" at bounding box center [264, 380] width 186 height 17
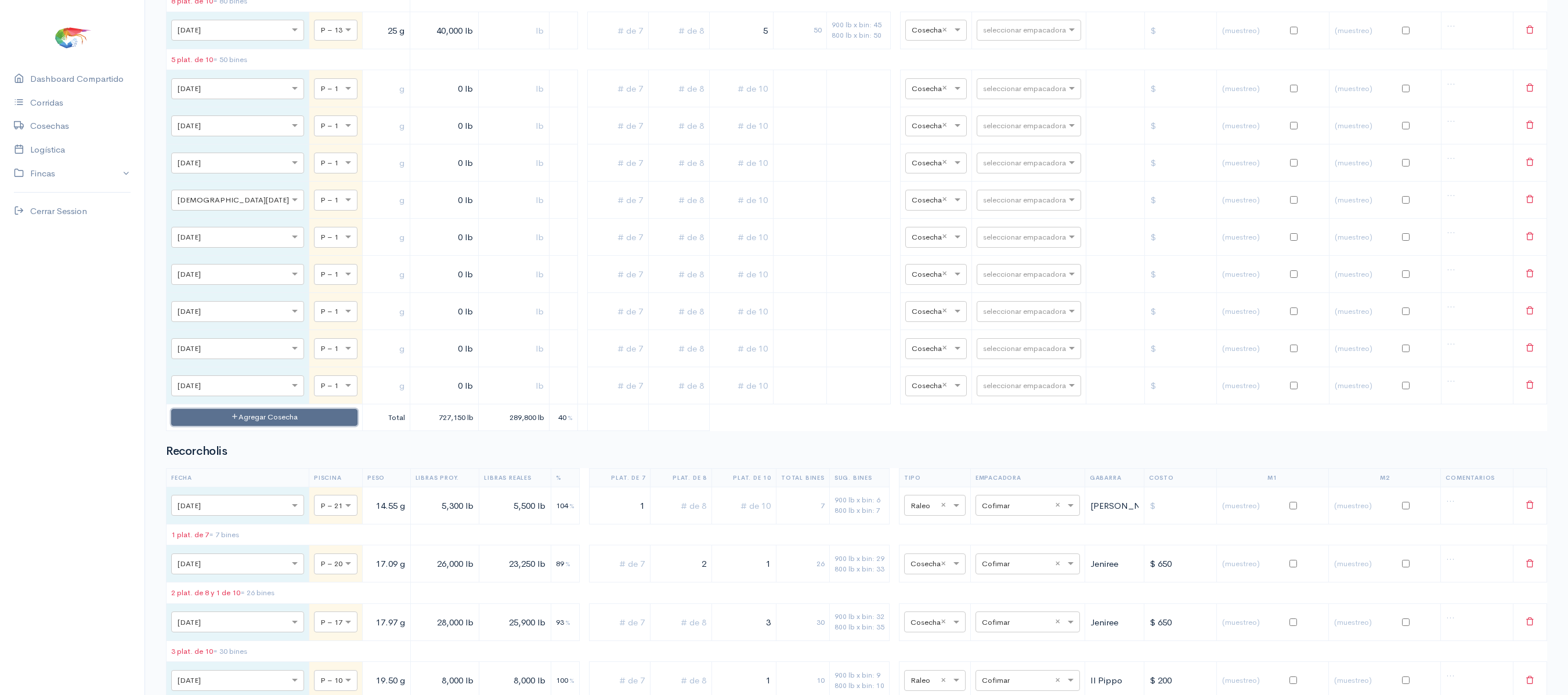
click at [271, 426] on button "Agregar Cosecha" at bounding box center [264, 417] width 186 height 17
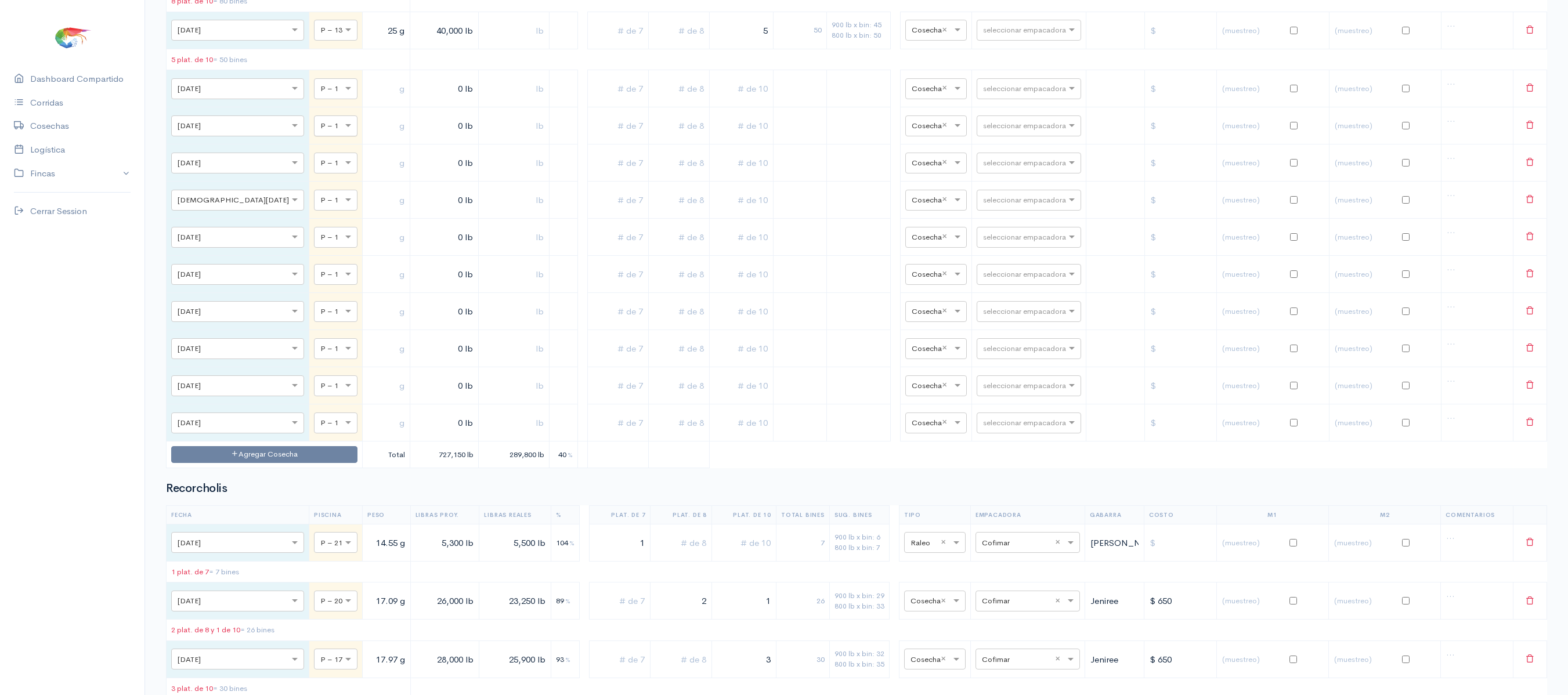
click at [314, 132] on div at bounding box center [336, 125] width 42 height 12
type input "4"
click at [314, 169] on div at bounding box center [336, 162] width 42 height 12
type input "4"
click at [314, 210] on div "× P – 1" at bounding box center [335, 200] width 43 height 21
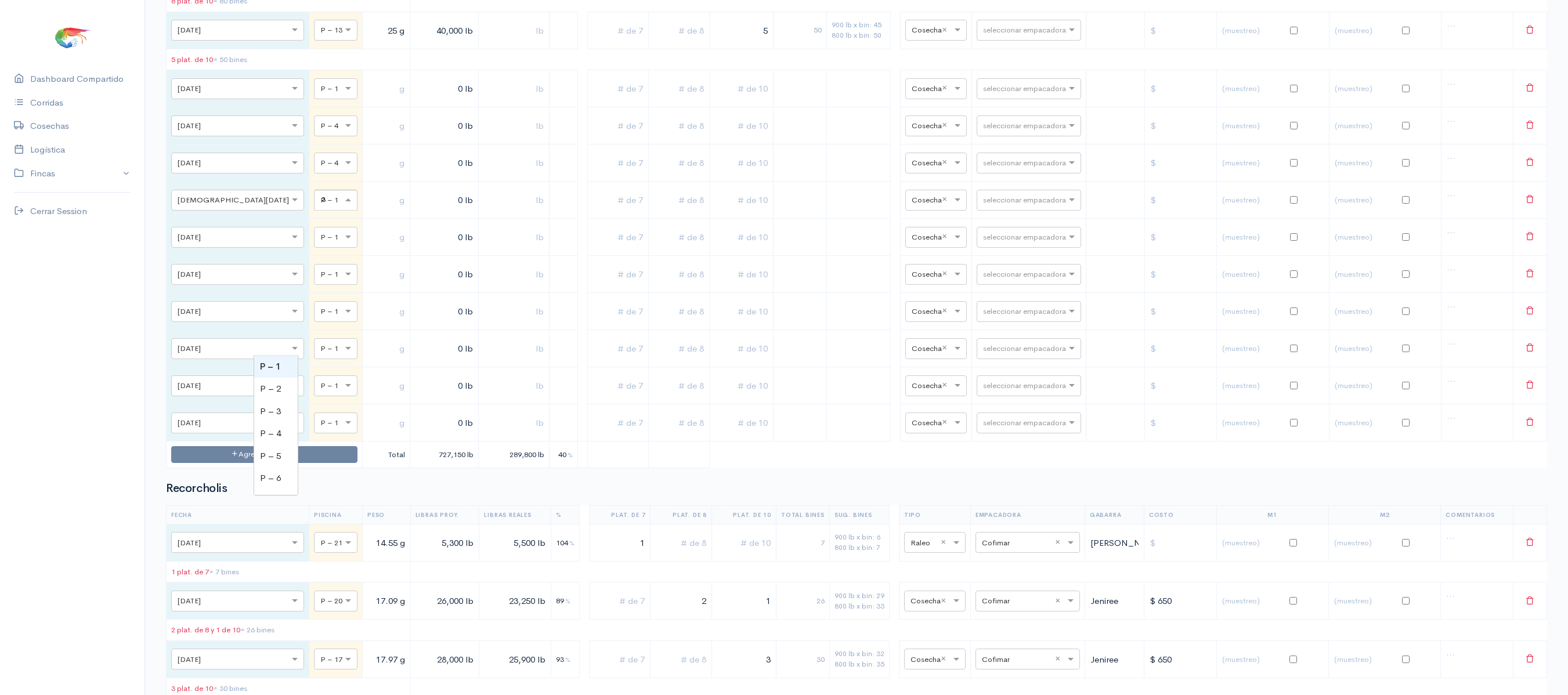
type input "32"
click at [314, 243] on div at bounding box center [336, 237] width 42 height 12
type input "32"
click at [314, 280] on div at bounding box center [336, 274] width 42 height 12
type input "33"
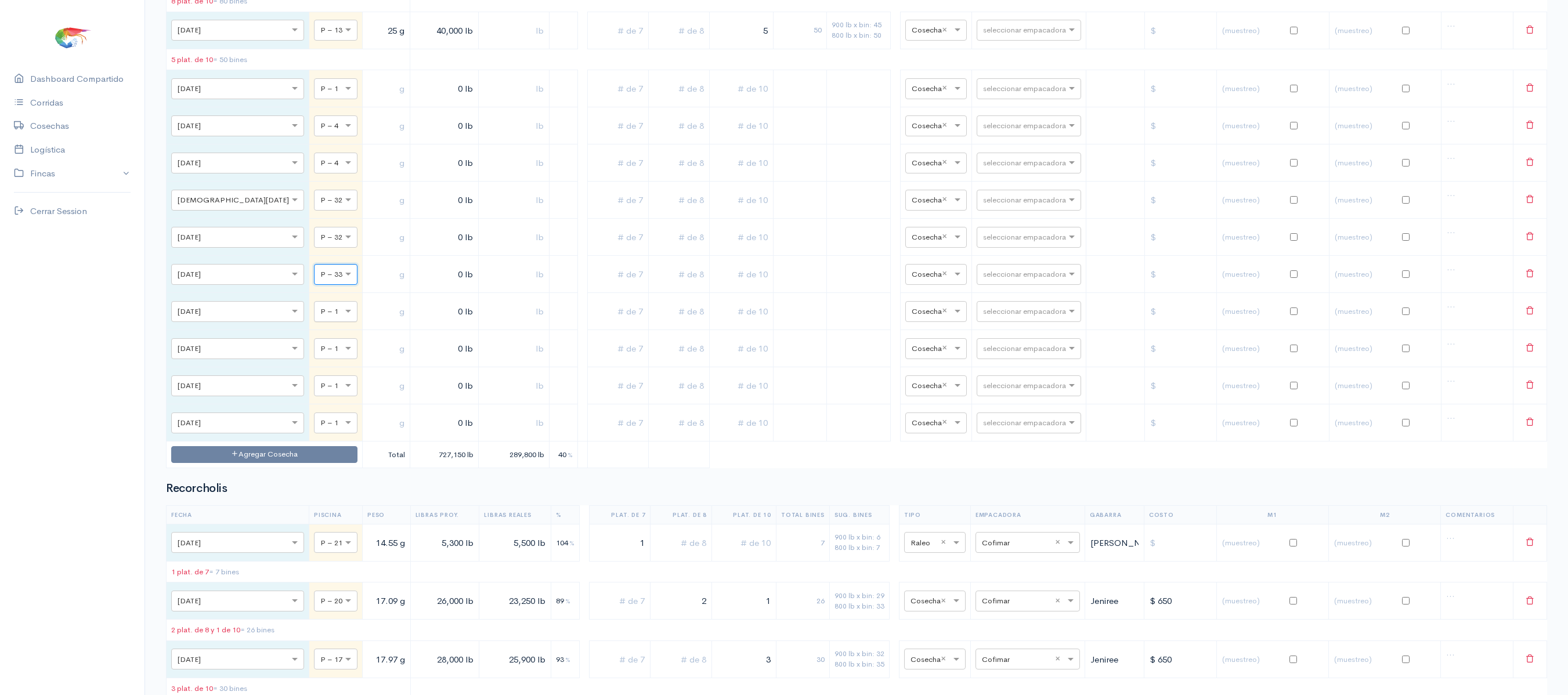
click at [321, 317] on input "text" at bounding box center [325, 311] width 10 height 12
type input "34"
click at [343, 354] on span at bounding box center [350, 348] width 14 height 11
type input "34"
click at [343, 391] on span at bounding box center [350, 385] width 14 height 11
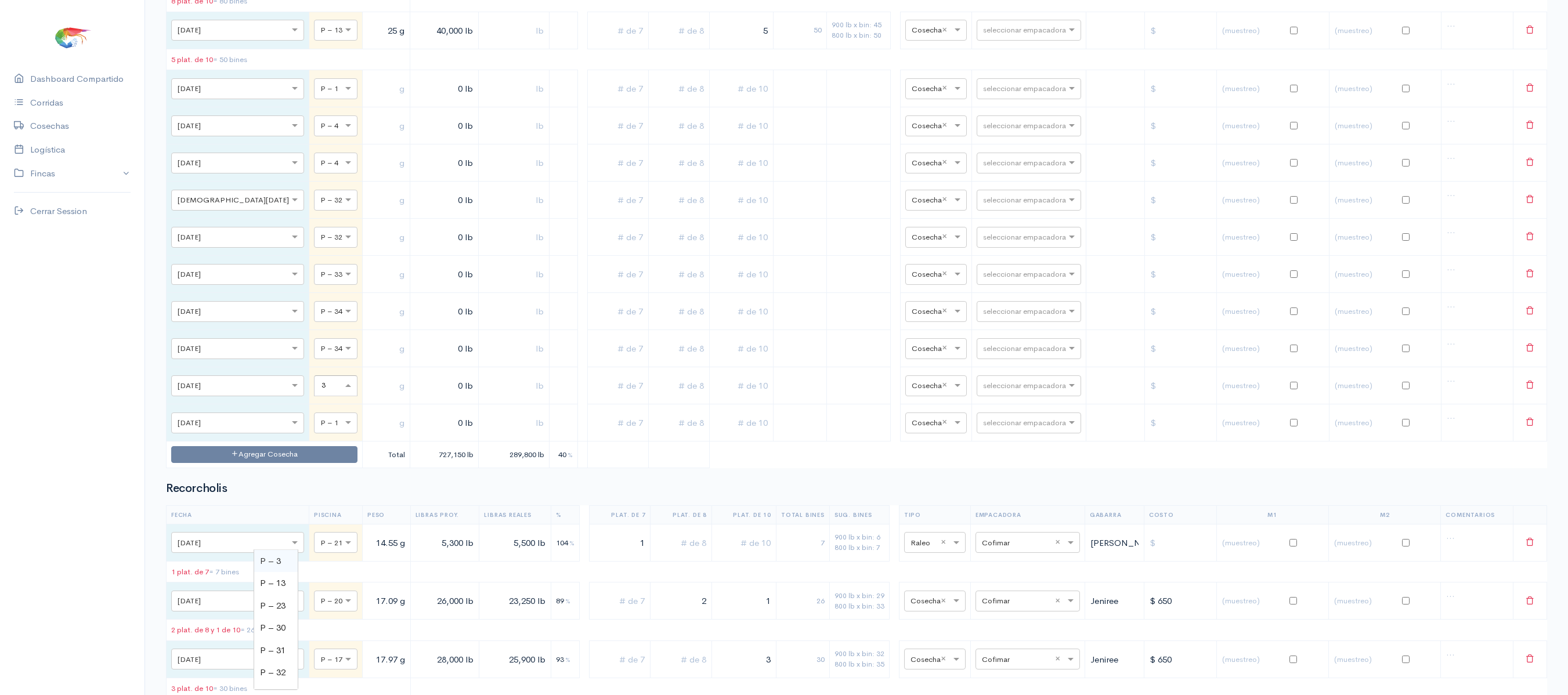
type input "38"
click at [314, 434] on div "× P – 1" at bounding box center [335, 423] width 43 height 21
type input "38"
click at [363, 108] on td at bounding box center [387, 88] width 48 height 37
click at [367, 101] on input "text" at bounding box center [386, 88] width 38 height 24
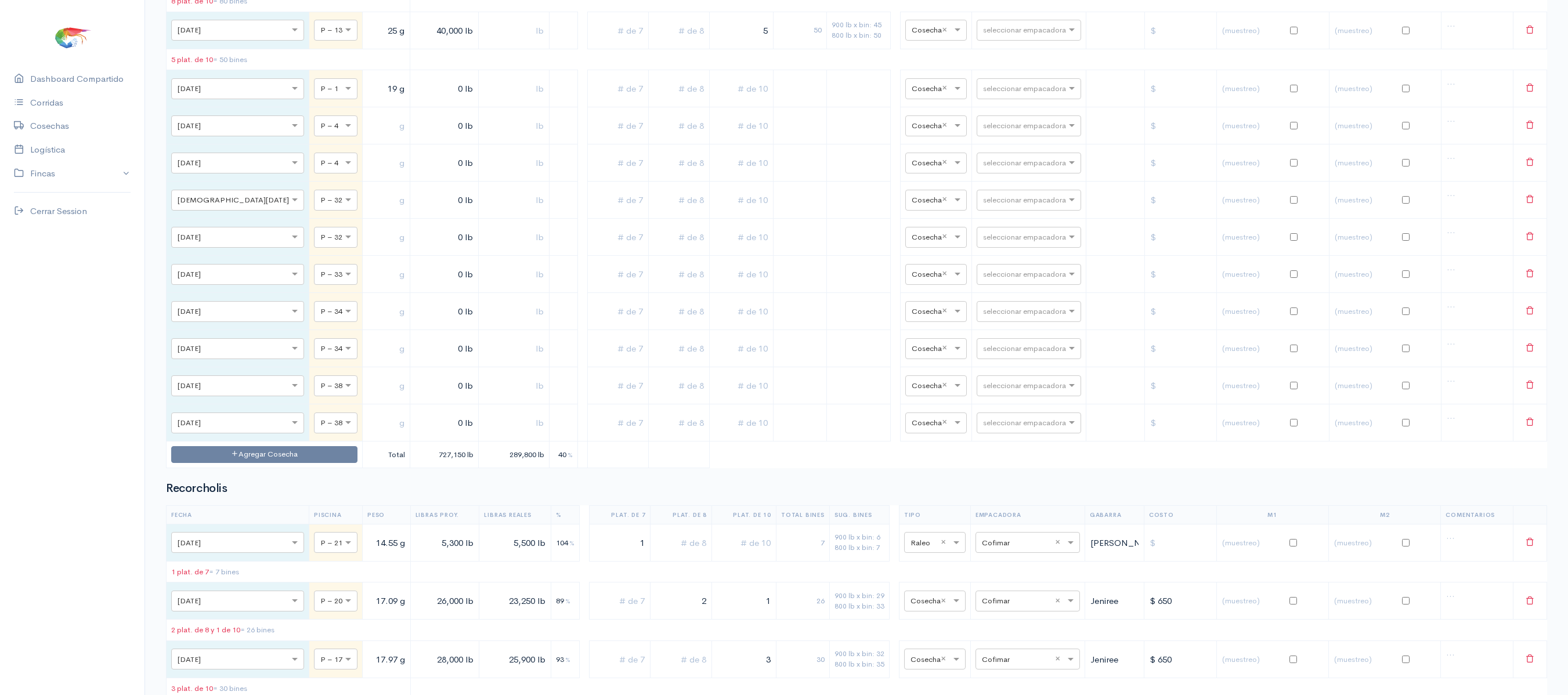
type input "19 g"
click at [363, 145] on td at bounding box center [387, 126] width 48 height 37
click at [367, 138] on input "text" at bounding box center [386, 125] width 38 height 24
click at [367, 138] on input "269 g" at bounding box center [386, 125] width 38 height 24
click at [367, 138] on input "69 g" at bounding box center [386, 125] width 38 height 24
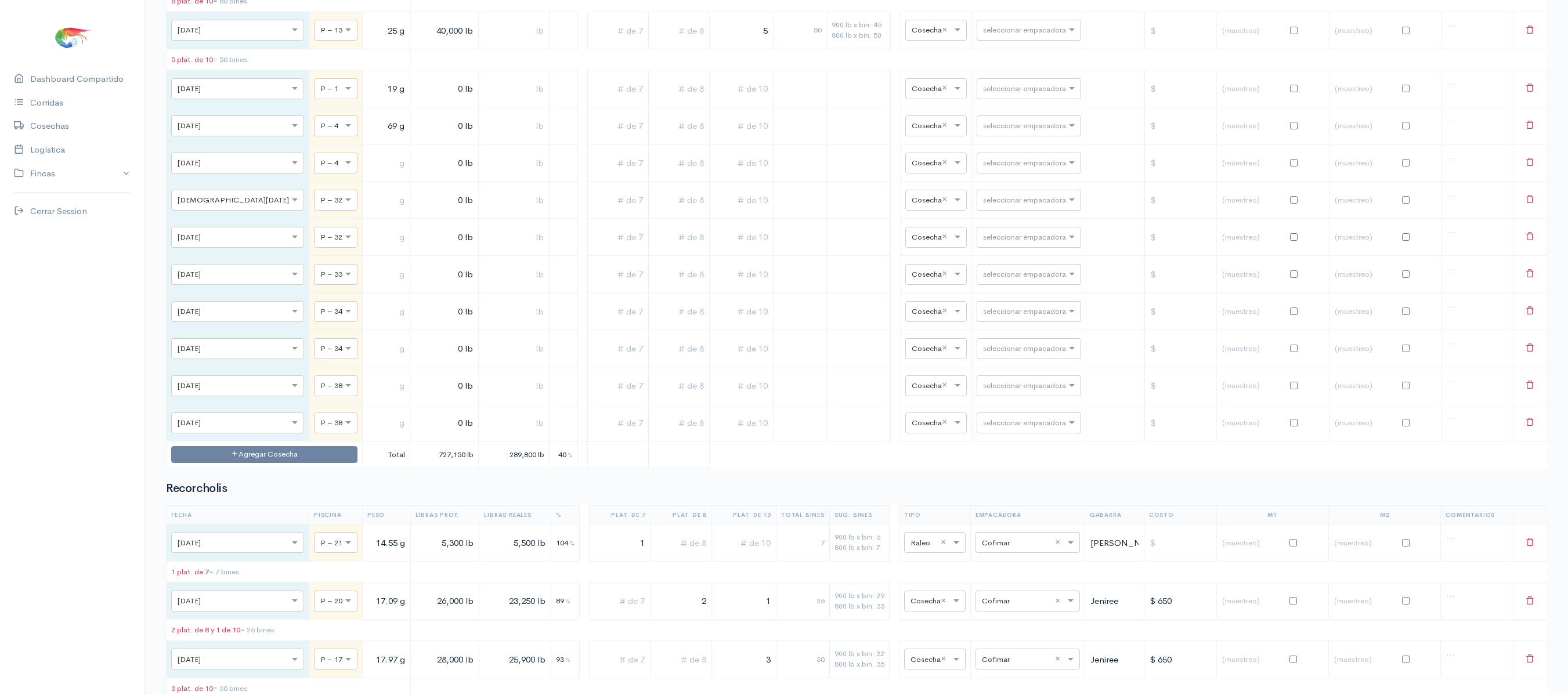
type input "6 g"
type input "26 g"
click at [367, 175] on input "text" at bounding box center [386, 162] width 38 height 24
type input "26 g"
drag, startPoint x: 330, startPoint y: 217, endPoint x: 462, endPoint y: 225, distance: 132.2
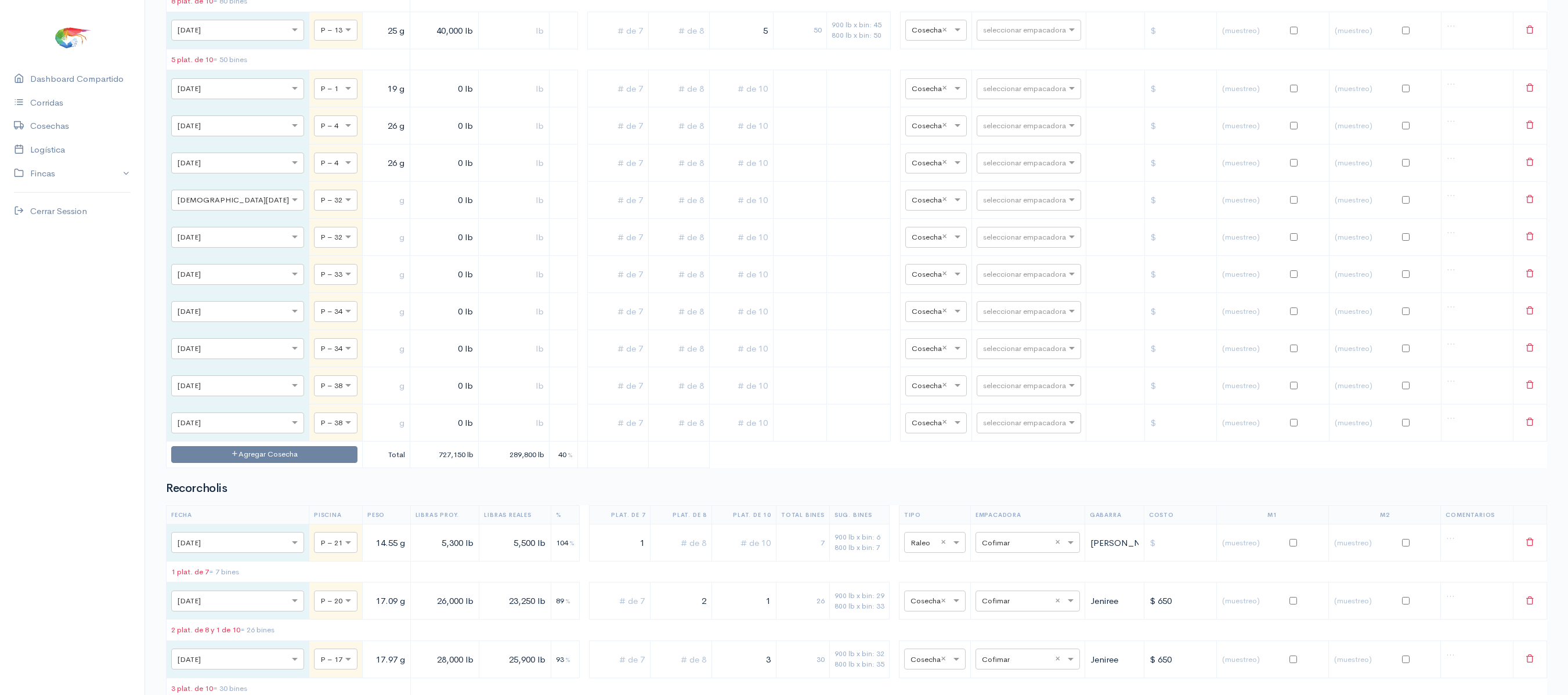
click at [462, 108] on tr "× [DATE] × P – 1 19 g 0 lb × Cosecha × seleccionar empacadora" at bounding box center [857, 88] width 1381 height 37
type input "26 g"
click at [363, 145] on td "26 g" at bounding box center [387, 126] width 48 height 37
drag, startPoint x: 332, startPoint y: 266, endPoint x: 520, endPoint y: 249, distance: 188.8
click at [520, 145] on tr "× [DATE] × P – 4 26 g 0 lb × Cosecha × seleccionar empacadora" at bounding box center [857, 126] width 1381 height 37
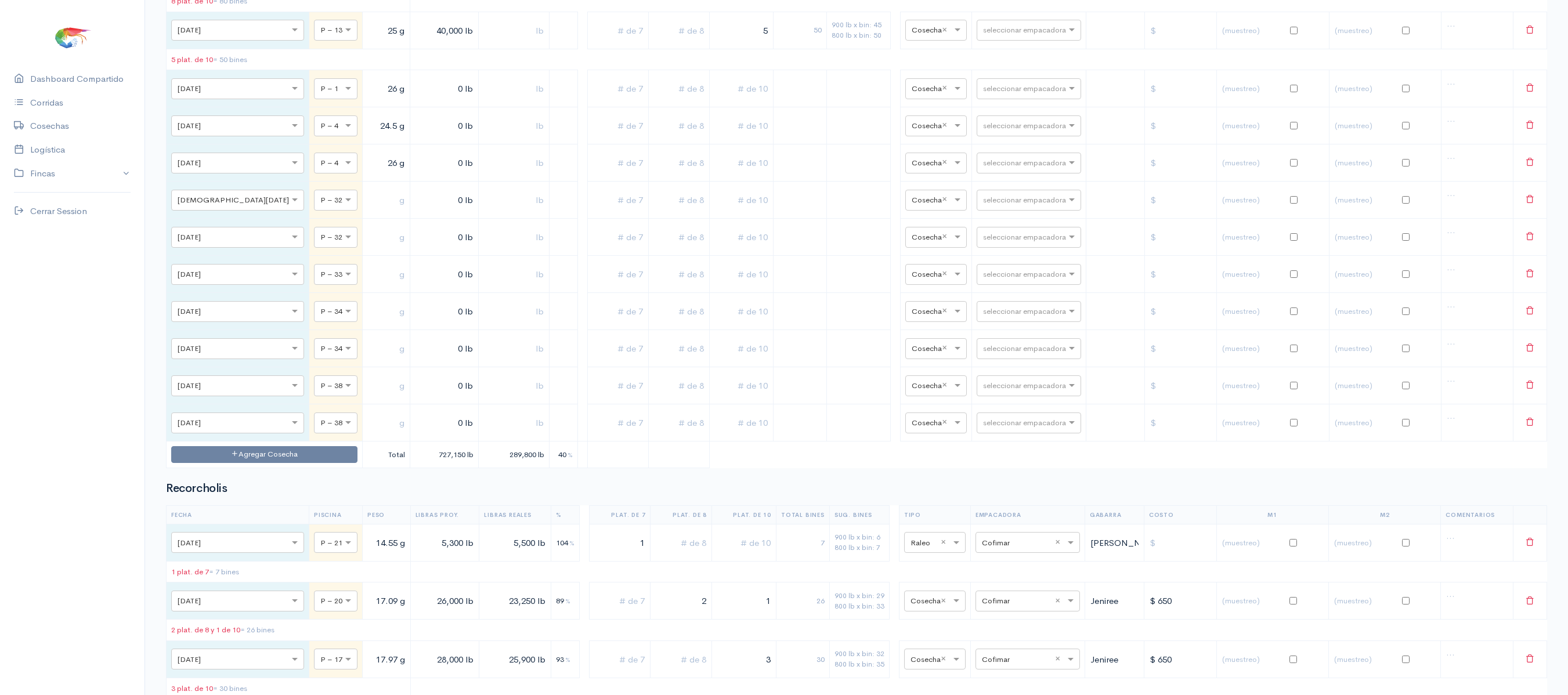
type input "24.5 g"
drag, startPoint x: 334, startPoint y: 308, endPoint x: 429, endPoint y: 297, distance: 95.6
click at [429, 182] on tr "× [DATE] × P – 4 26 g 0 lb × Cosecha × seleccionar empacadora" at bounding box center [857, 163] width 1381 height 37
type input "24.5 g"
click at [367, 212] on input "text" at bounding box center [386, 200] width 38 height 24
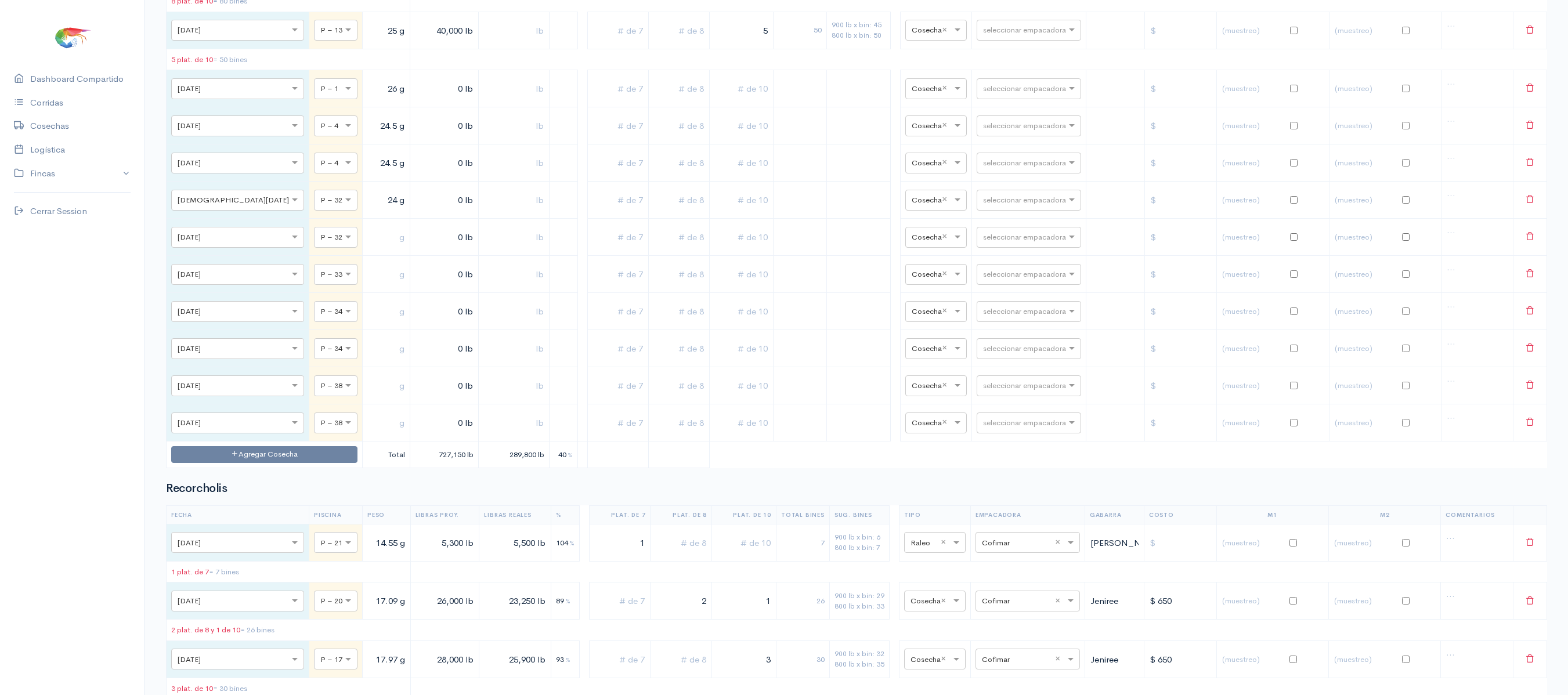
type input "24 g"
click at [363, 256] on td at bounding box center [387, 238] width 48 height 37
click at [367, 249] on input "text" at bounding box center [386, 237] width 38 height 24
type input "24 g"
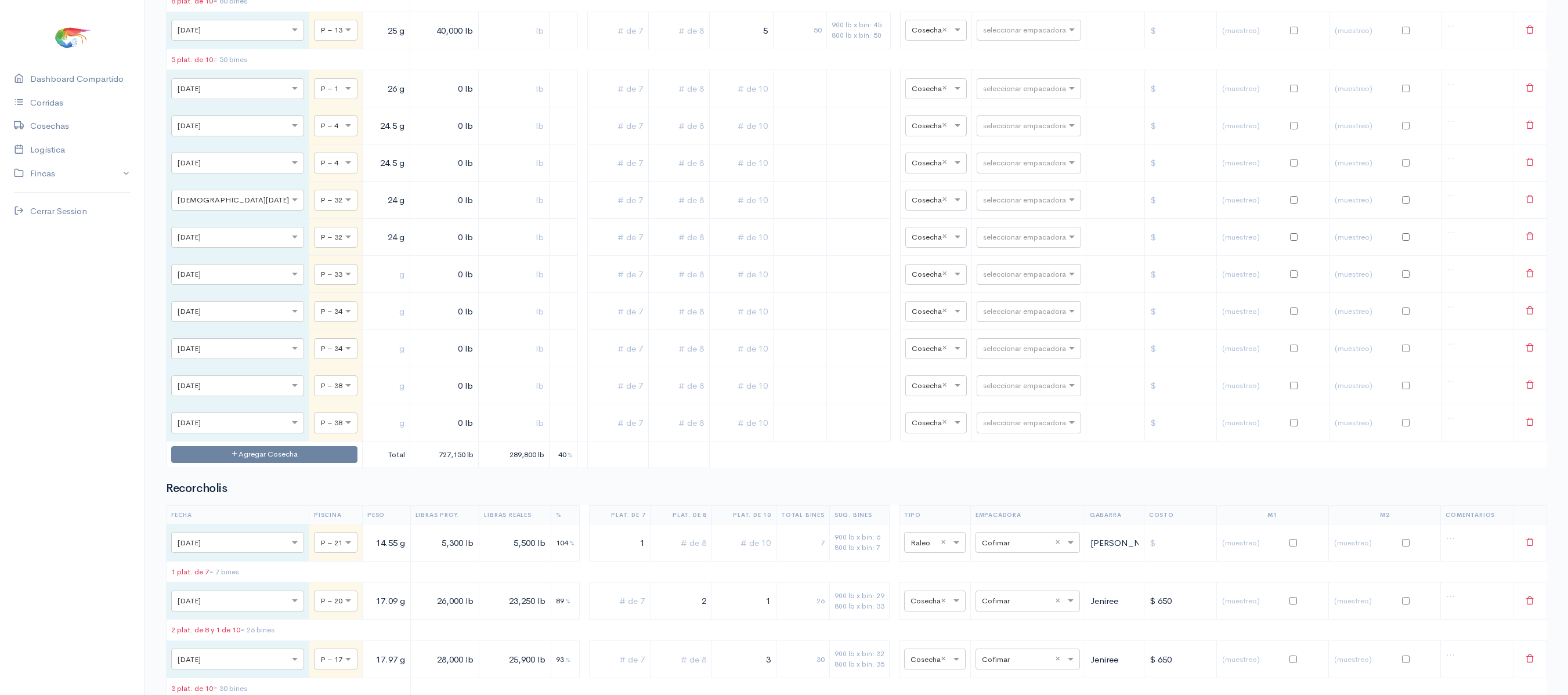
click at [367, 286] on input "text" at bounding box center [386, 274] width 38 height 24
type input "23.5 g"
click at [367, 323] on input "text" at bounding box center [386, 311] width 38 height 24
type input "23.5 g"
click at [367, 360] on input "text" at bounding box center [386, 348] width 38 height 24
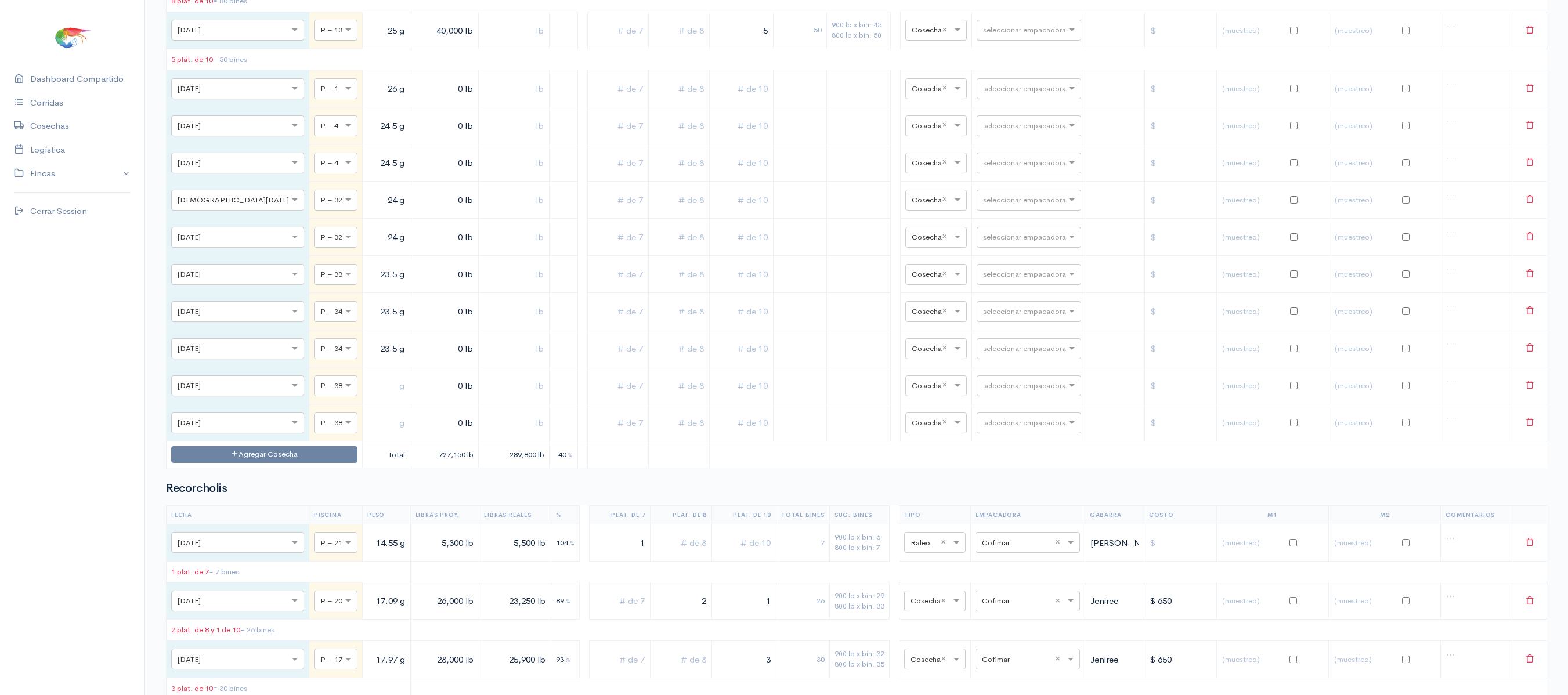
type input "23.5 g"
click at [367, 397] on input "text" at bounding box center [386, 385] width 38 height 24
type input "23 g"
click at [367, 434] on input "text" at bounding box center [386, 422] width 38 height 24
type input "23 g"
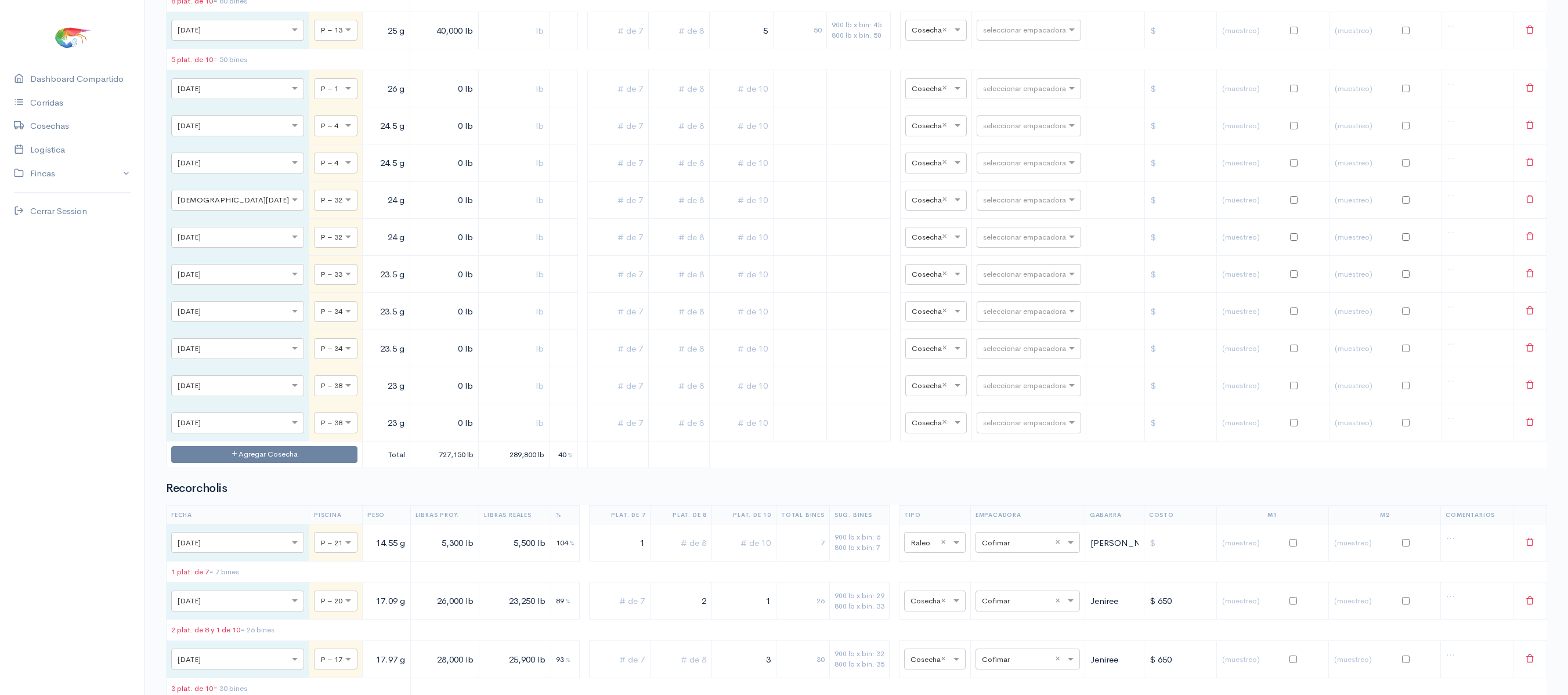
click at [415, 101] on input "0 lb" at bounding box center [444, 88] width 58 height 24
type input "80,000 lb"
click at [415, 138] on input "0 lb" at bounding box center [444, 125] width 58 height 24
type input "88,000 lb"
click at [415, 175] on input "0 lb" at bounding box center [444, 162] width 58 height 24
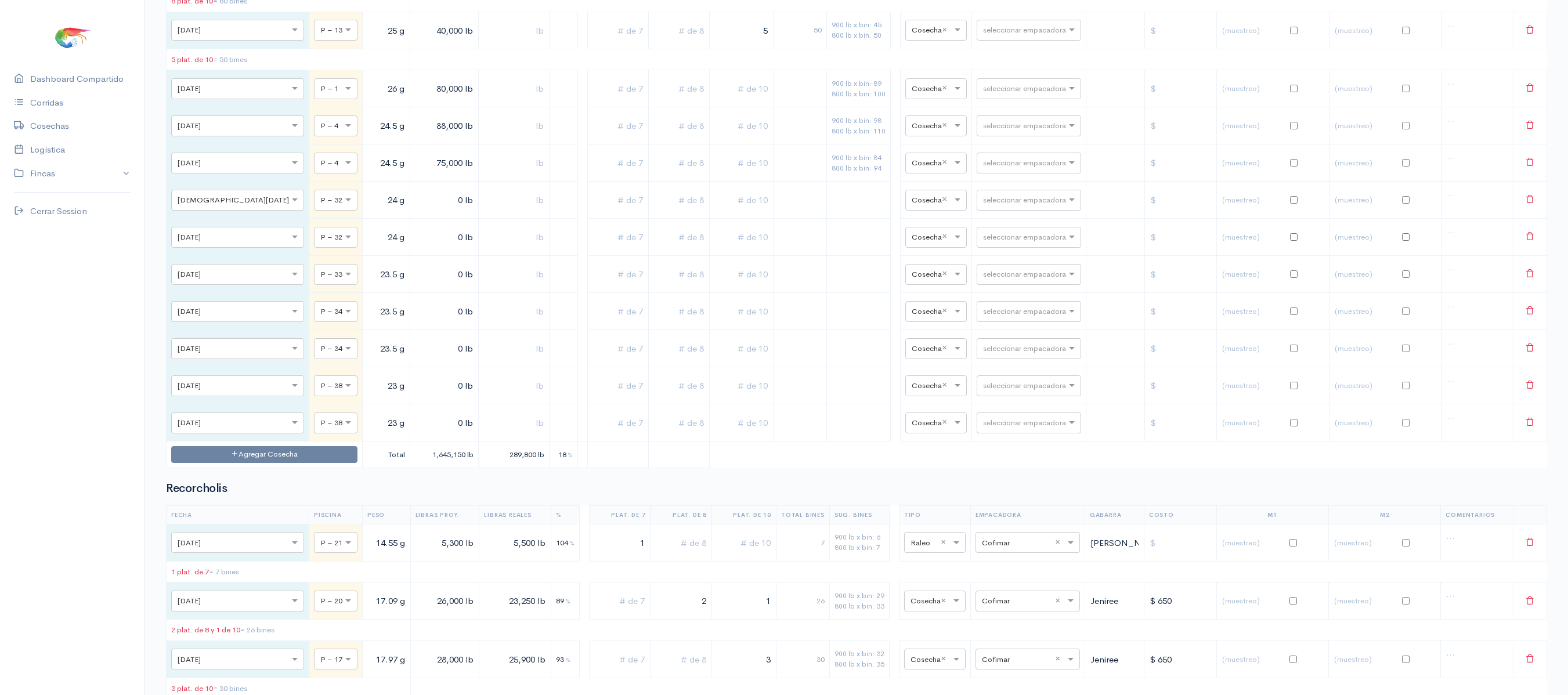
type input "75,000 lb"
click at [415, 212] on input "0 lb" at bounding box center [444, 200] width 58 height 24
type input "80,000 lb"
click at [410, 256] on td "0 lb" at bounding box center [444, 238] width 69 height 37
click at [417, 249] on input "0 lb" at bounding box center [444, 237] width 58 height 24
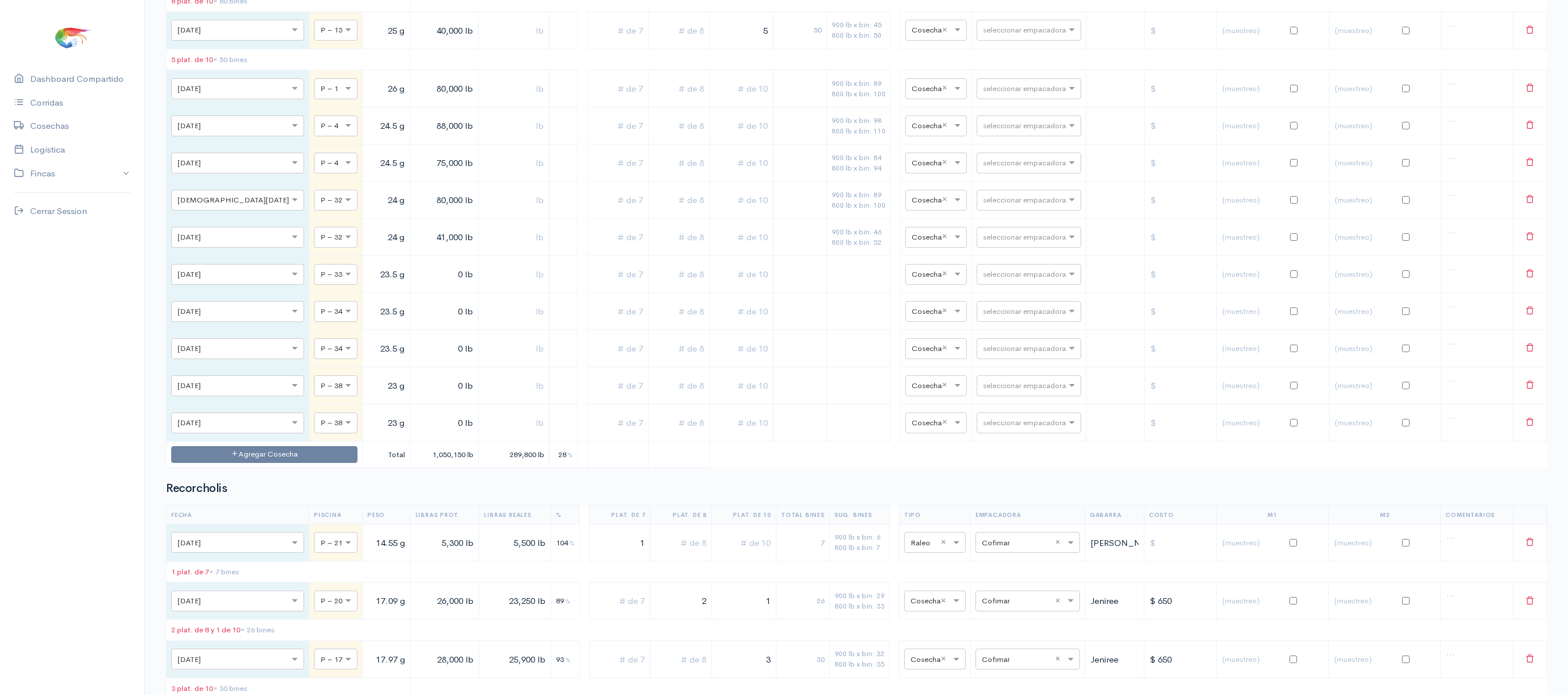
type input "41,000 lb"
click at [415, 286] on input "0 lb" at bounding box center [444, 274] width 58 height 24
click at [415, 286] on input "78,000 lb" at bounding box center [444, 274] width 58 height 24
type input "78,000 lb"
click at [415, 323] on input "0 lb" at bounding box center [444, 311] width 58 height 24
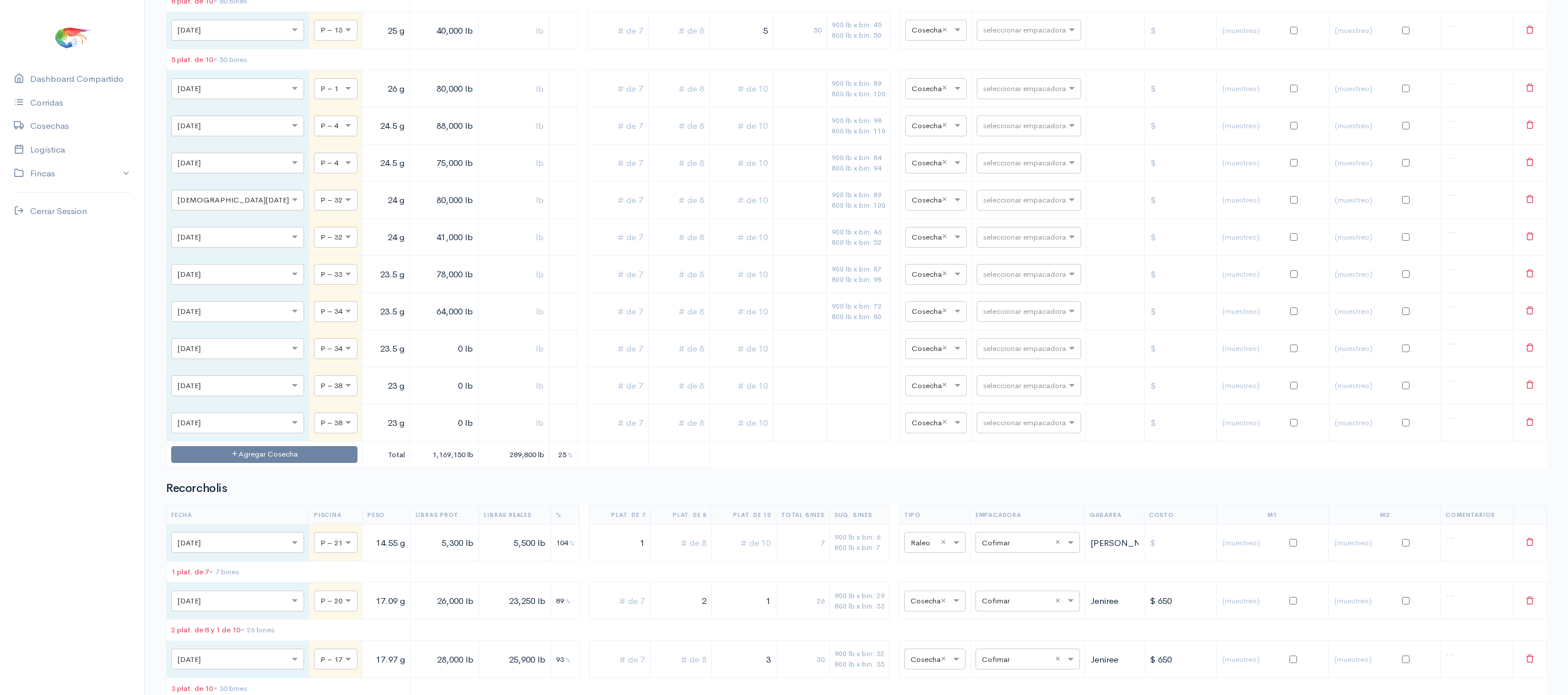
type input "64,000 lb"
click at [415, 360] on input "0 lb" at bounding box center [444, 348] width 58 height 24
type input "33,000 lb"
click at [415, 397] on input "0 lb" at bounding box center [444, 385] width 58 height 24
type input "72,000 lb"
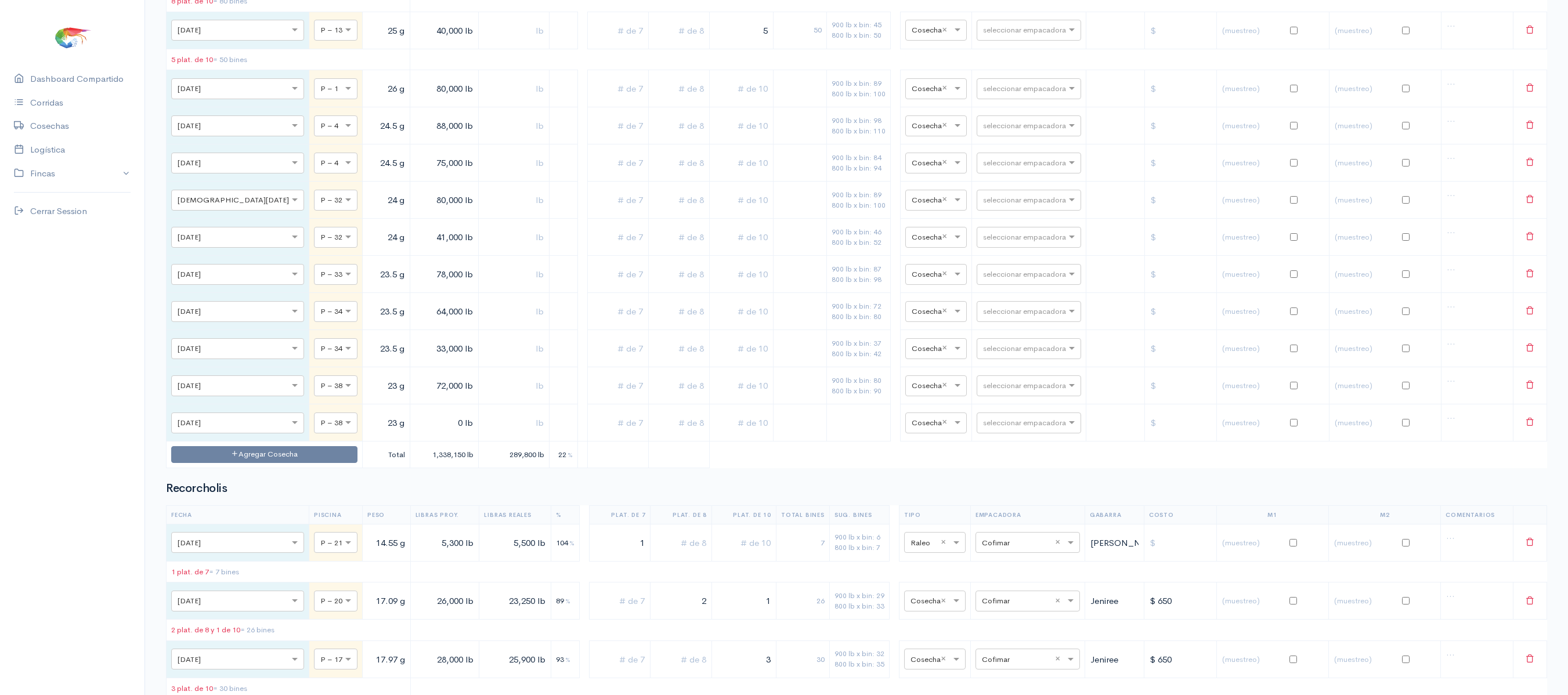
click at [415, 434] on input "0 lb" at bounding box center [444, 422] width 58 height 24
type input "48,000 lb"
click at [722, 101] on input "text" at bounding box center [741, 88] width 54 height 24
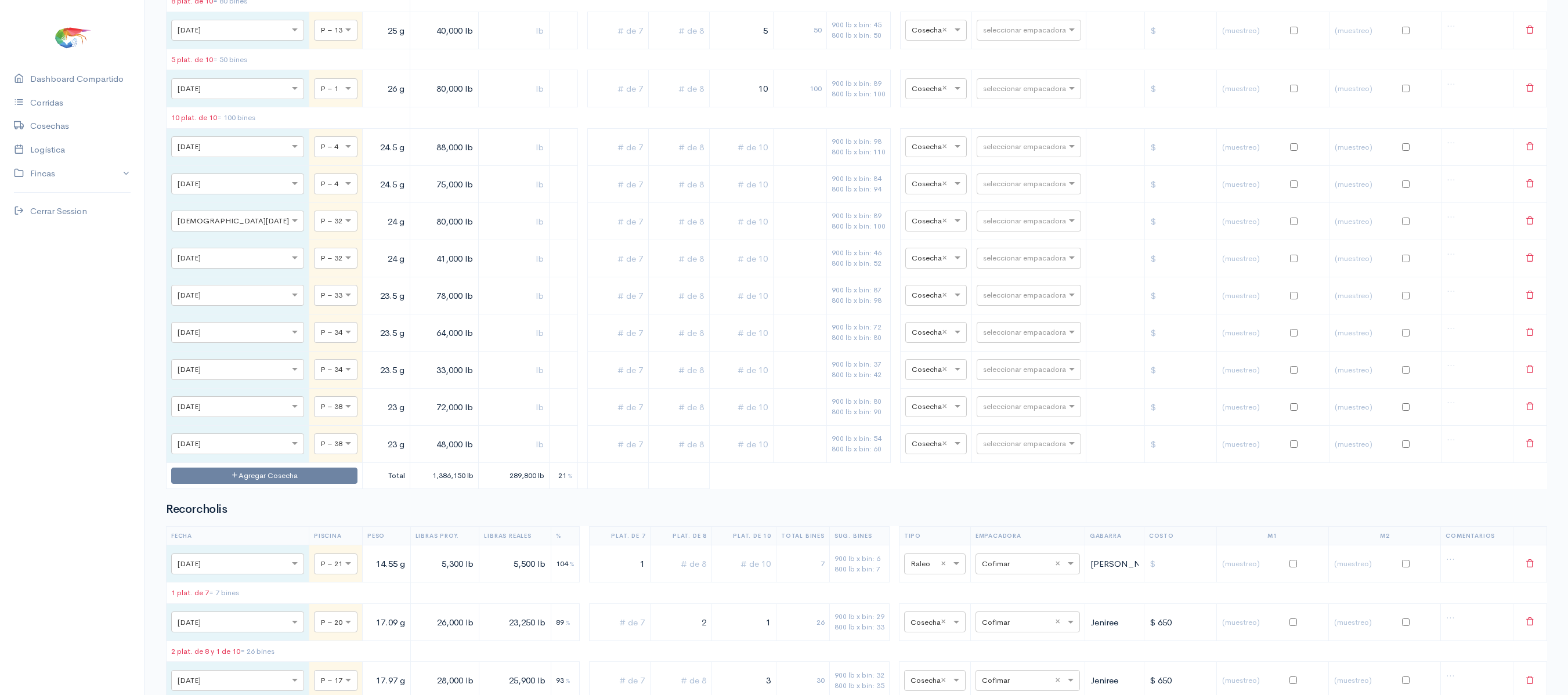
type input "10"
click at [730, 159] on input "text" at bounding box center [741, 147] width 54 height 24
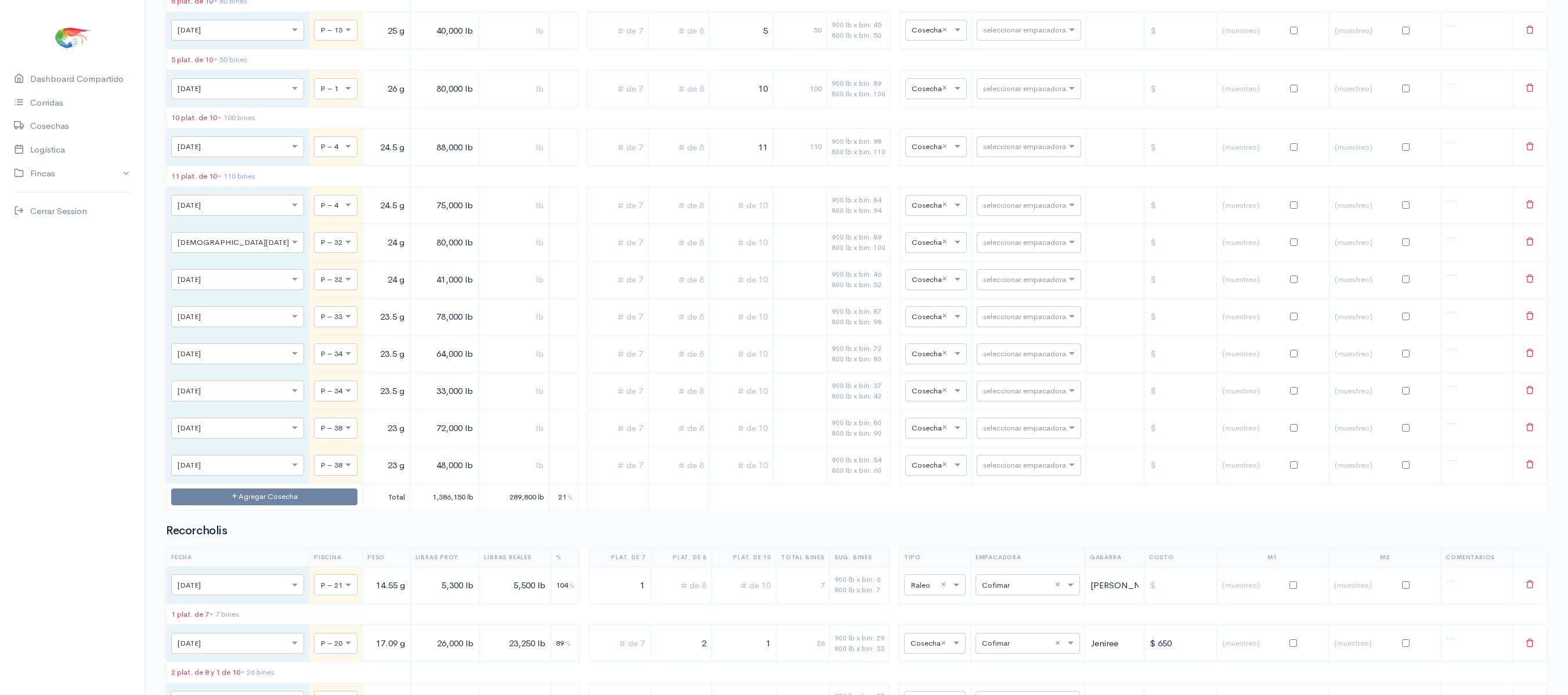
type input "11"
click at [732, 217] on input "text" at bounding box center [741, 205] width 54 height 24
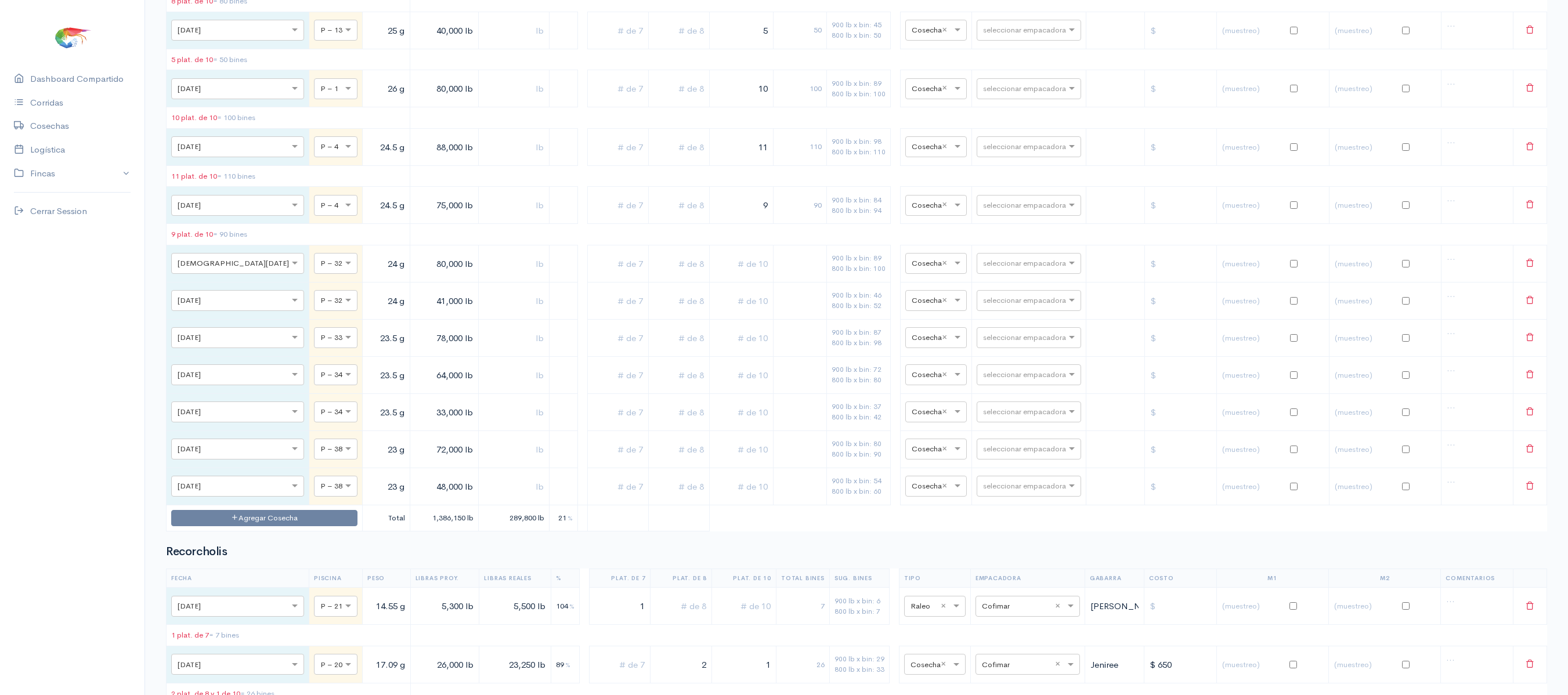
type input "9"
click at [746, 276] on input "text" at bounding box center [741, 263] width 54 height 24
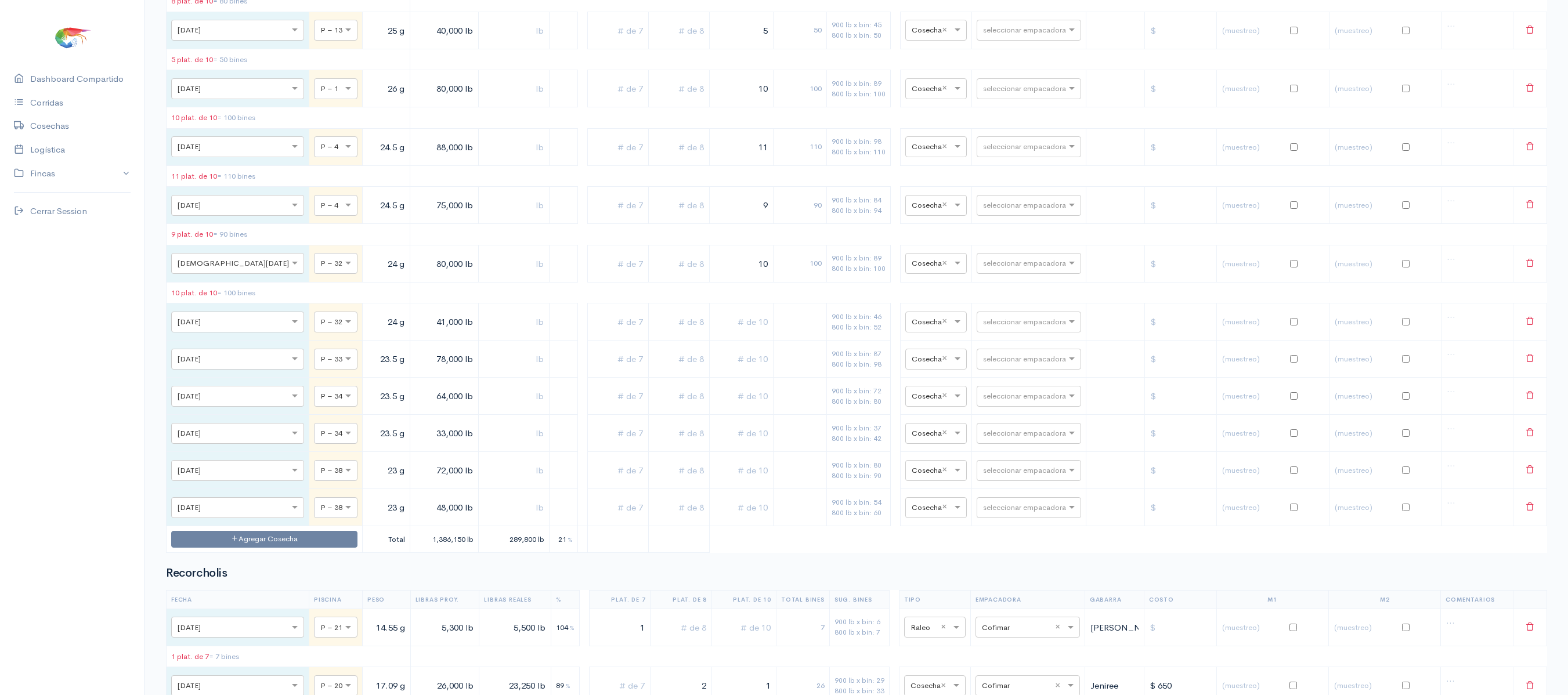
type input "10"
click at [730, 341] on td at bounding box center [741, 322] width 64 height 37
click at [746, 334] on input "text" at bounding box center [741, 321] width 54 height 24
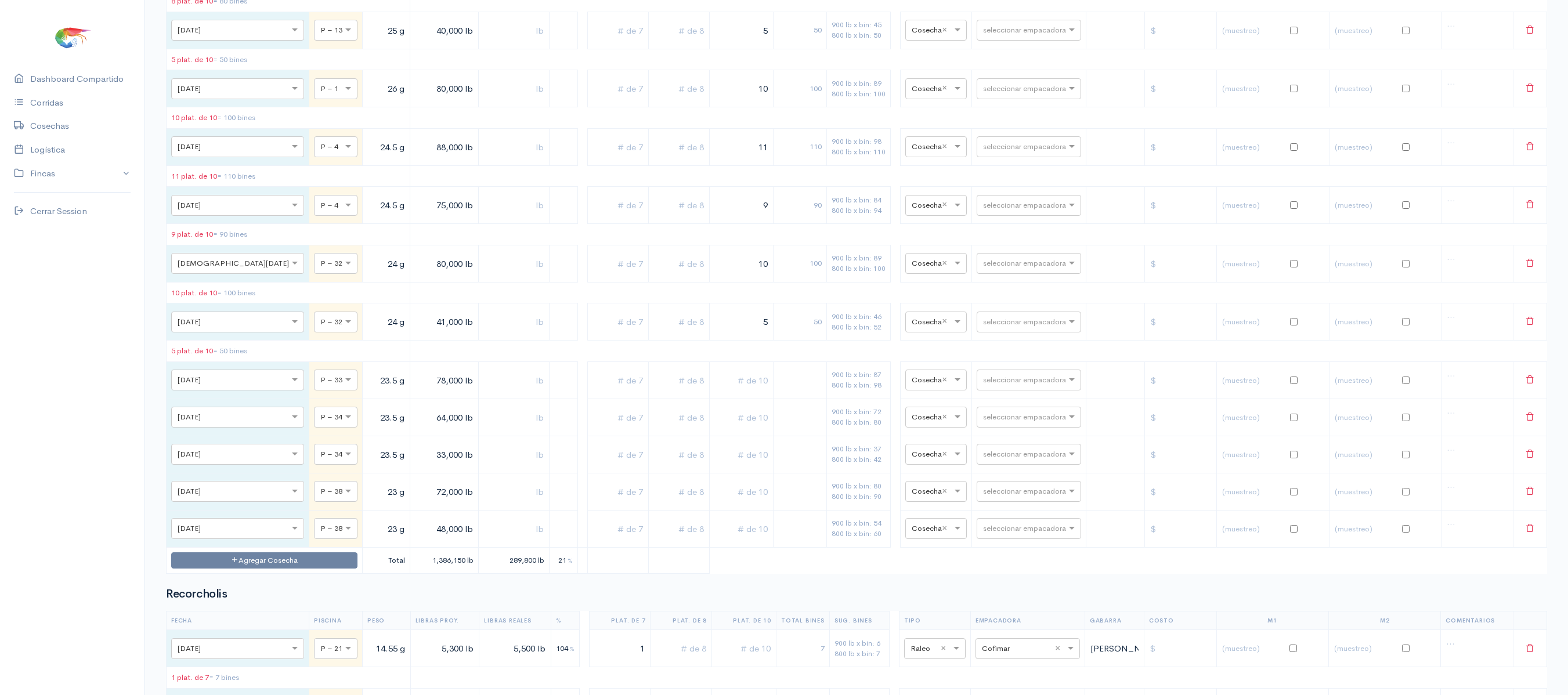
scroll to position [3634, 0]
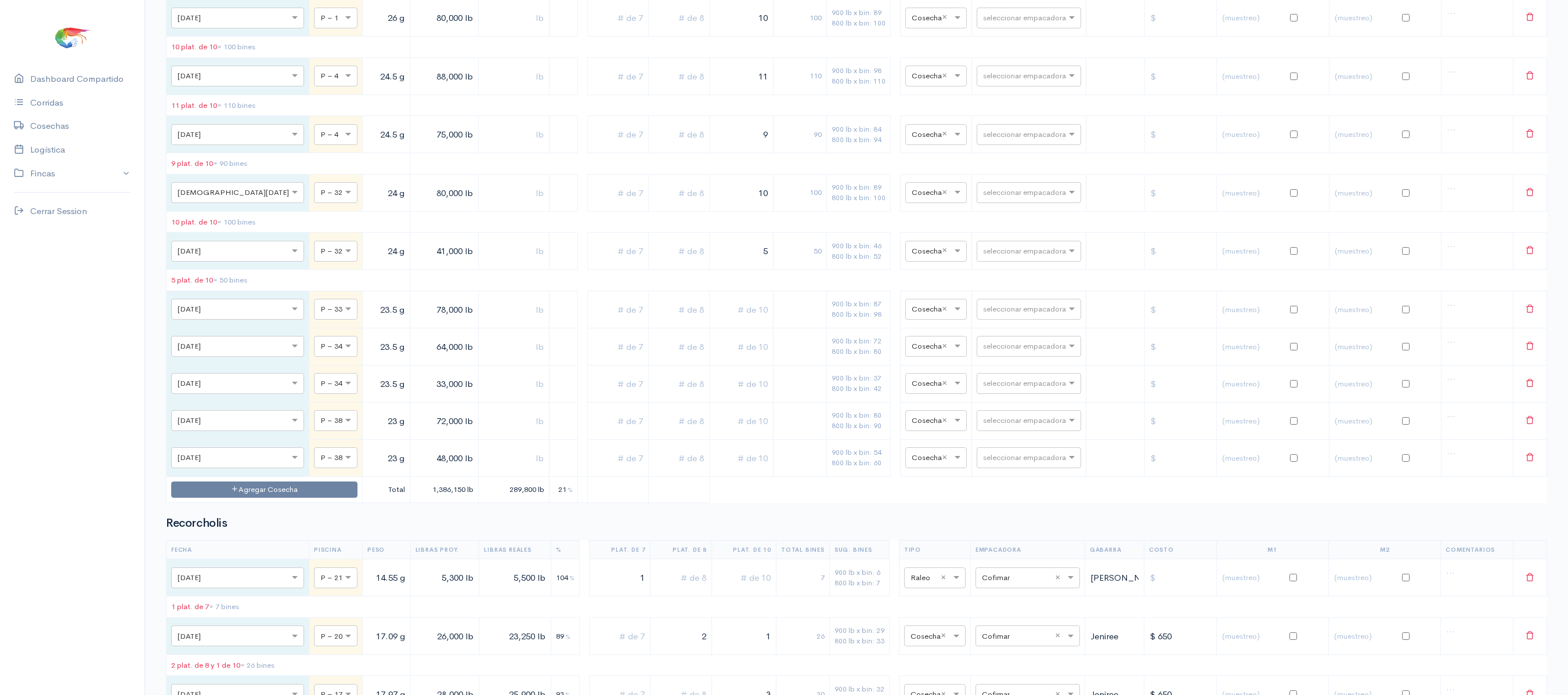
type input "5"
click at [754, 321] on input "text" at bounding box center [741, 309] width 54 height 24
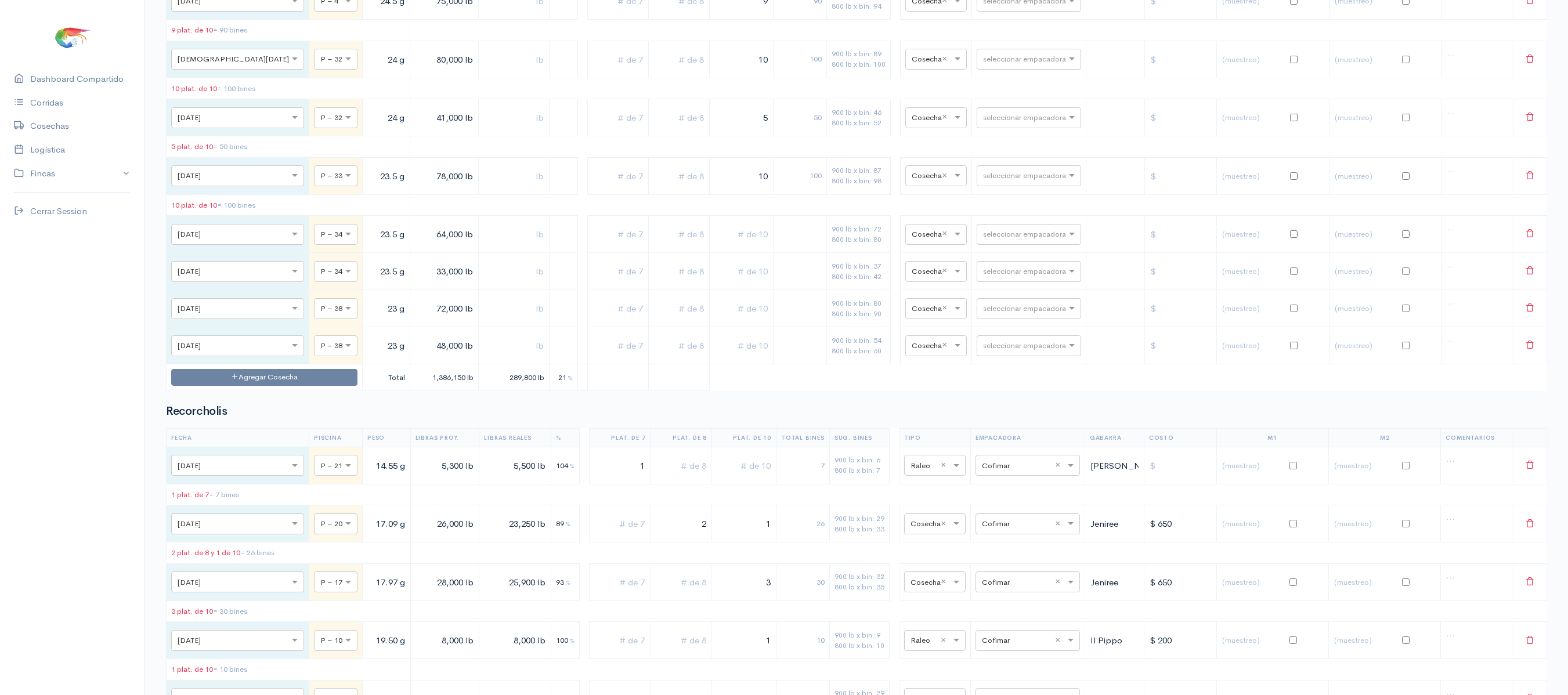
scroll to position [3770, 0]
type input "10"
click at [748, 244] on input "text" at bounding box center [741, 231] width 54 height 24
type input "5"
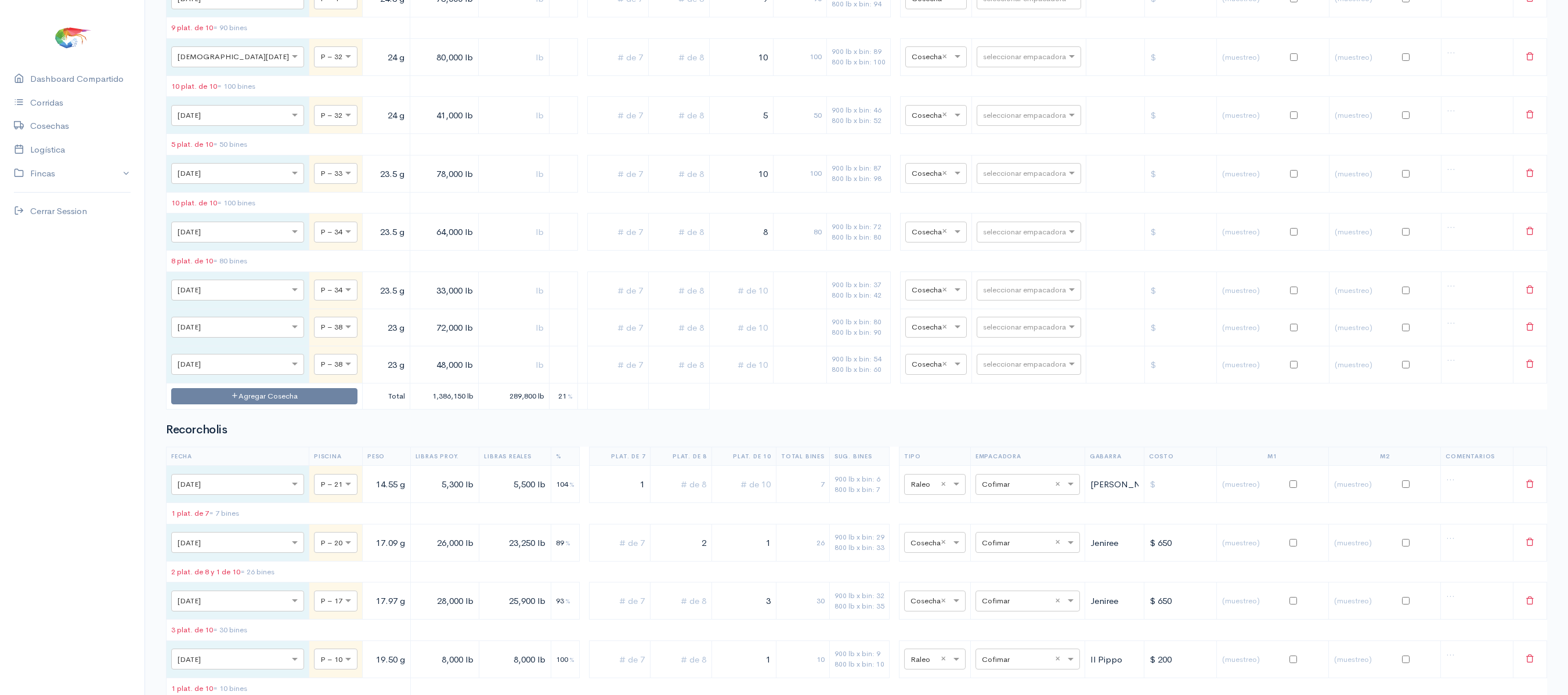
type input "8"
click at [728, 302] on input "text" at bounding box center [741, 290] width 54 height 24
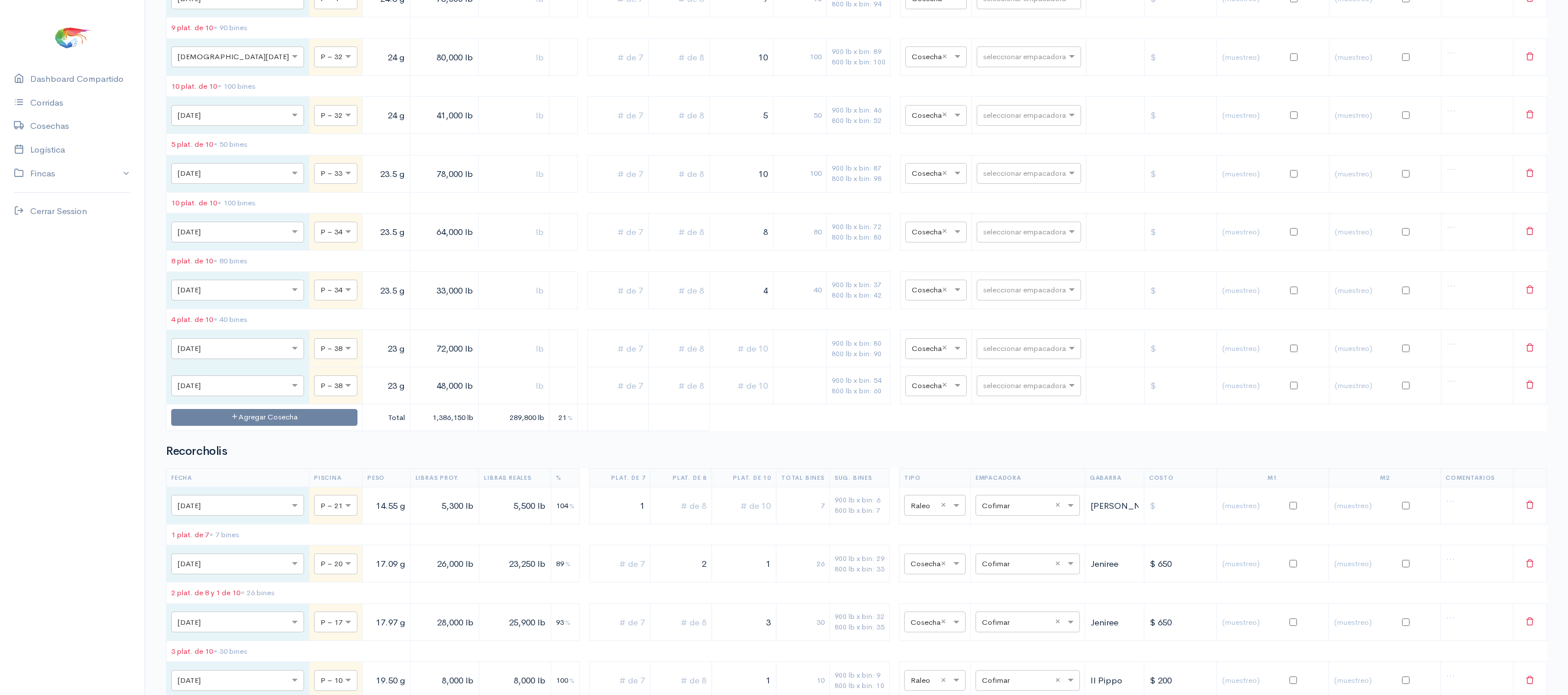
type input "4"
click at [733, 360] on input "text" at bounding box center [741, 348] width 54 height 24
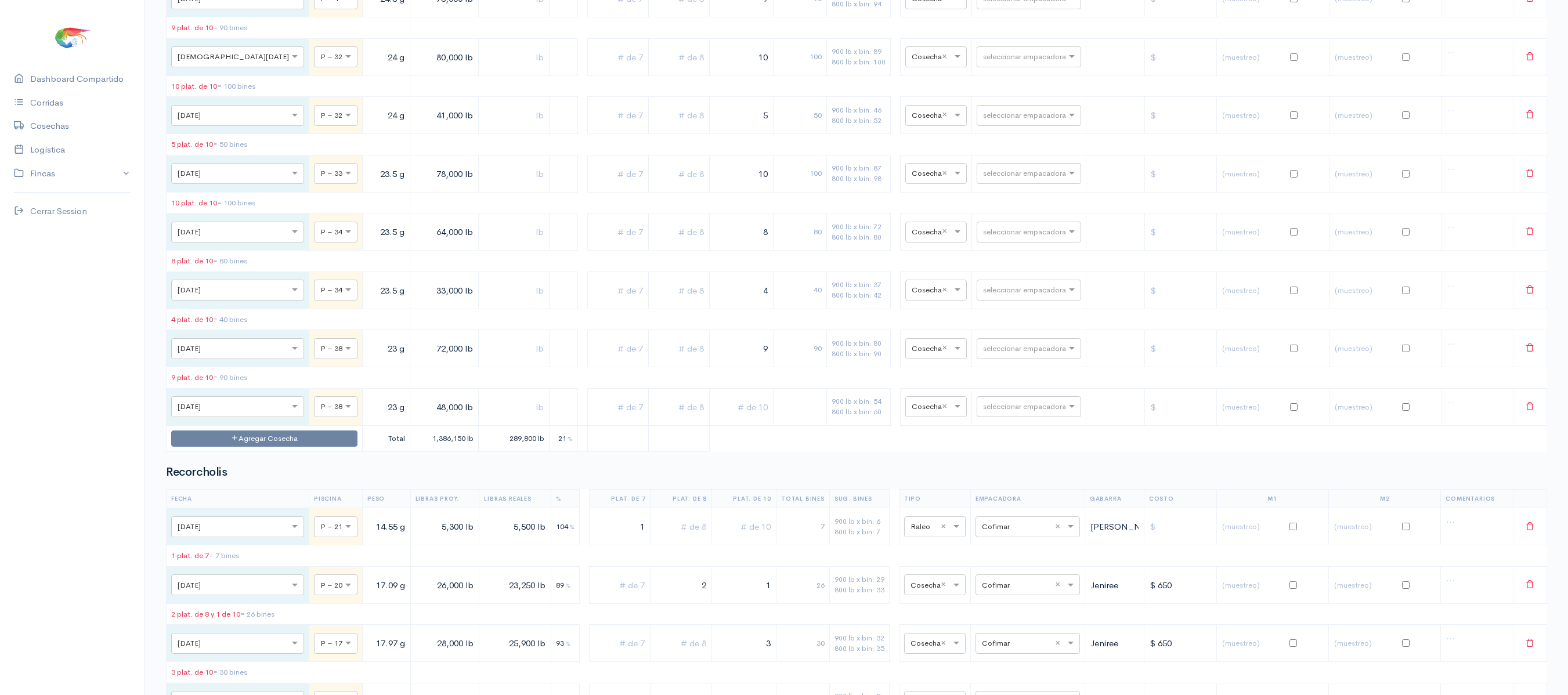
type input "9"
click at [722, 419] on input "text" at bounding box center [741, 406] width 54 height 24
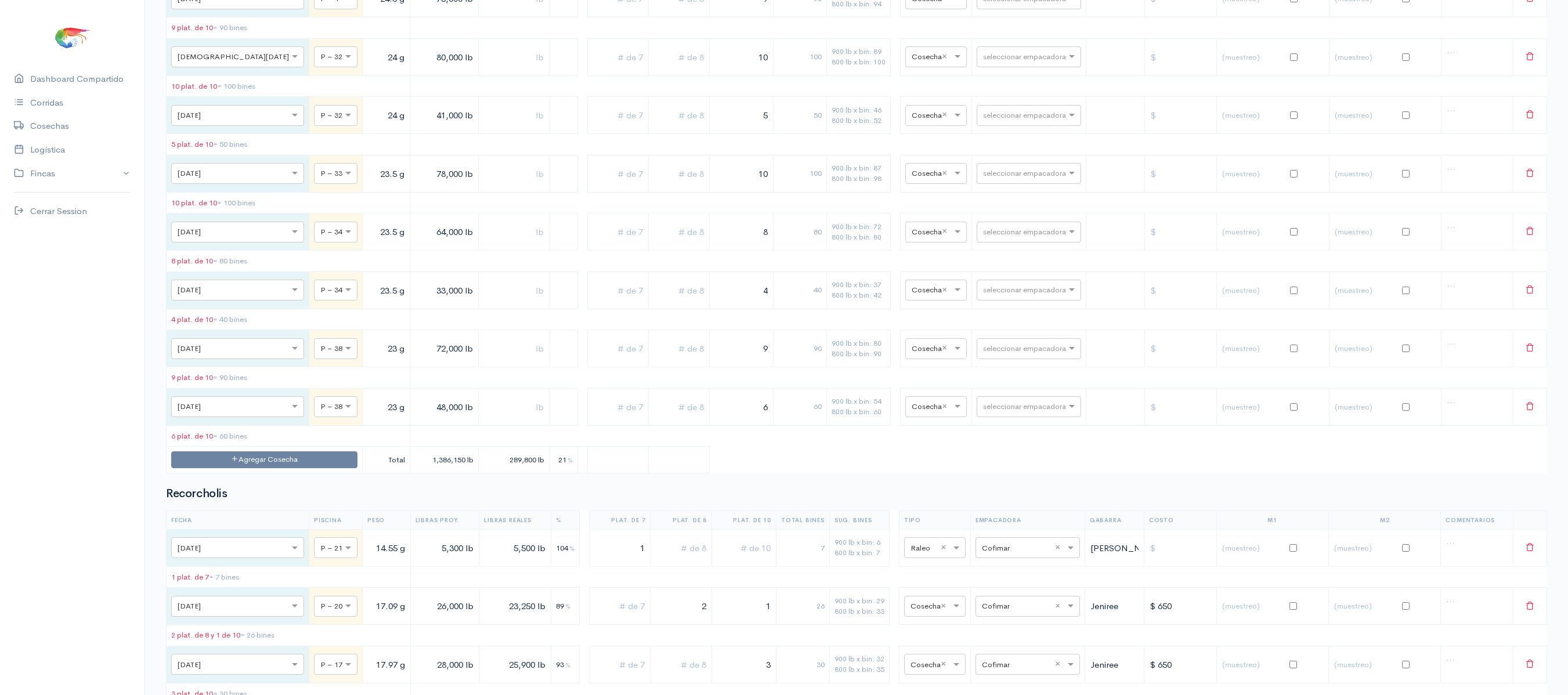
type input "6"
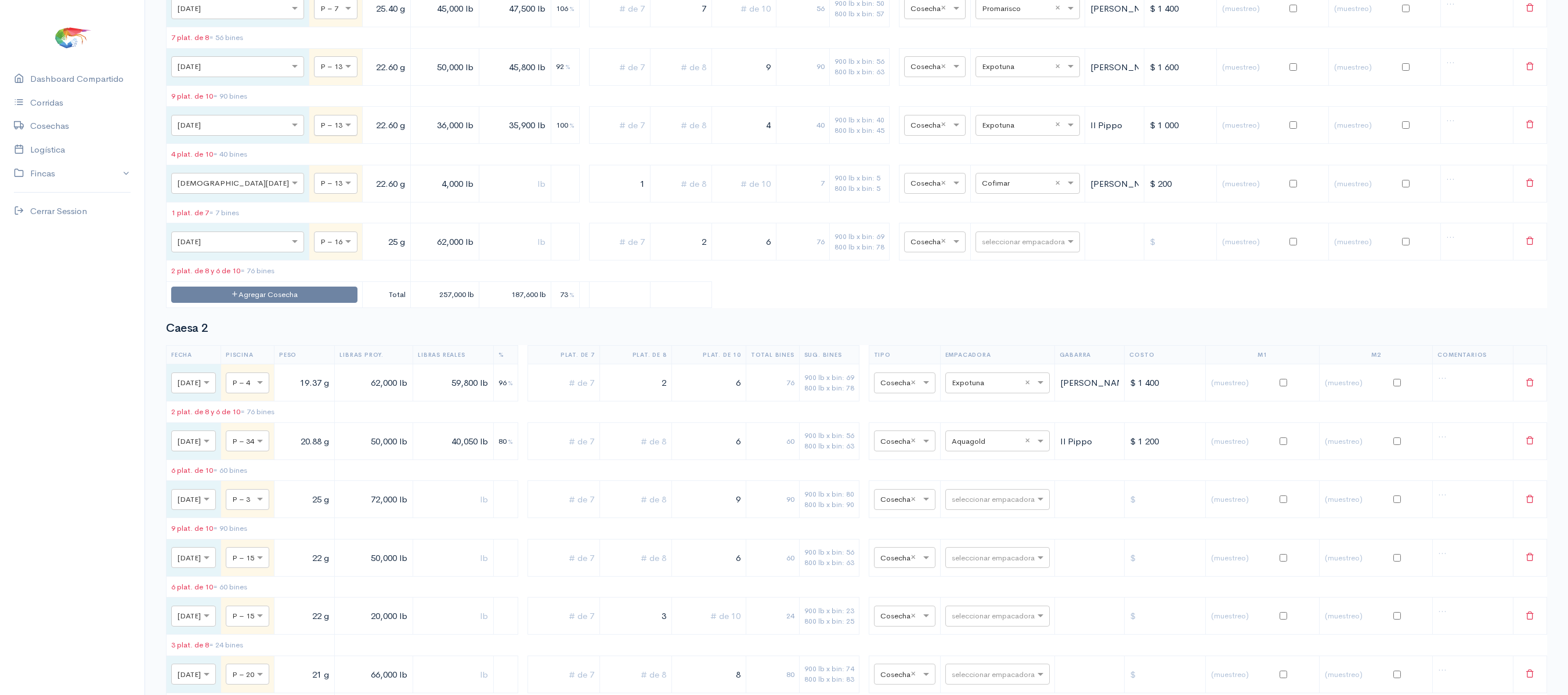
scroll to position [0, 0]
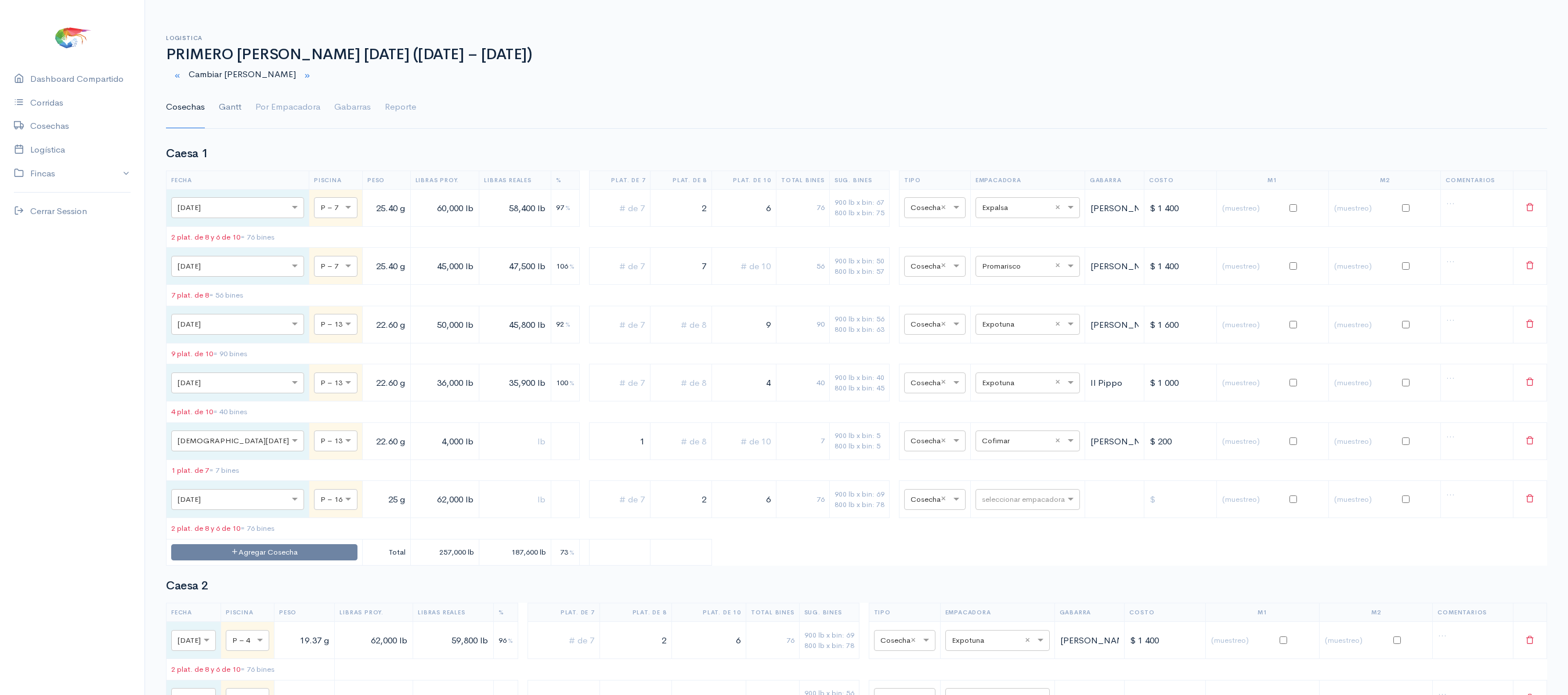
click at [231, 102] on link "Gantt" at bounding box center [231, 107] width 23 height 42
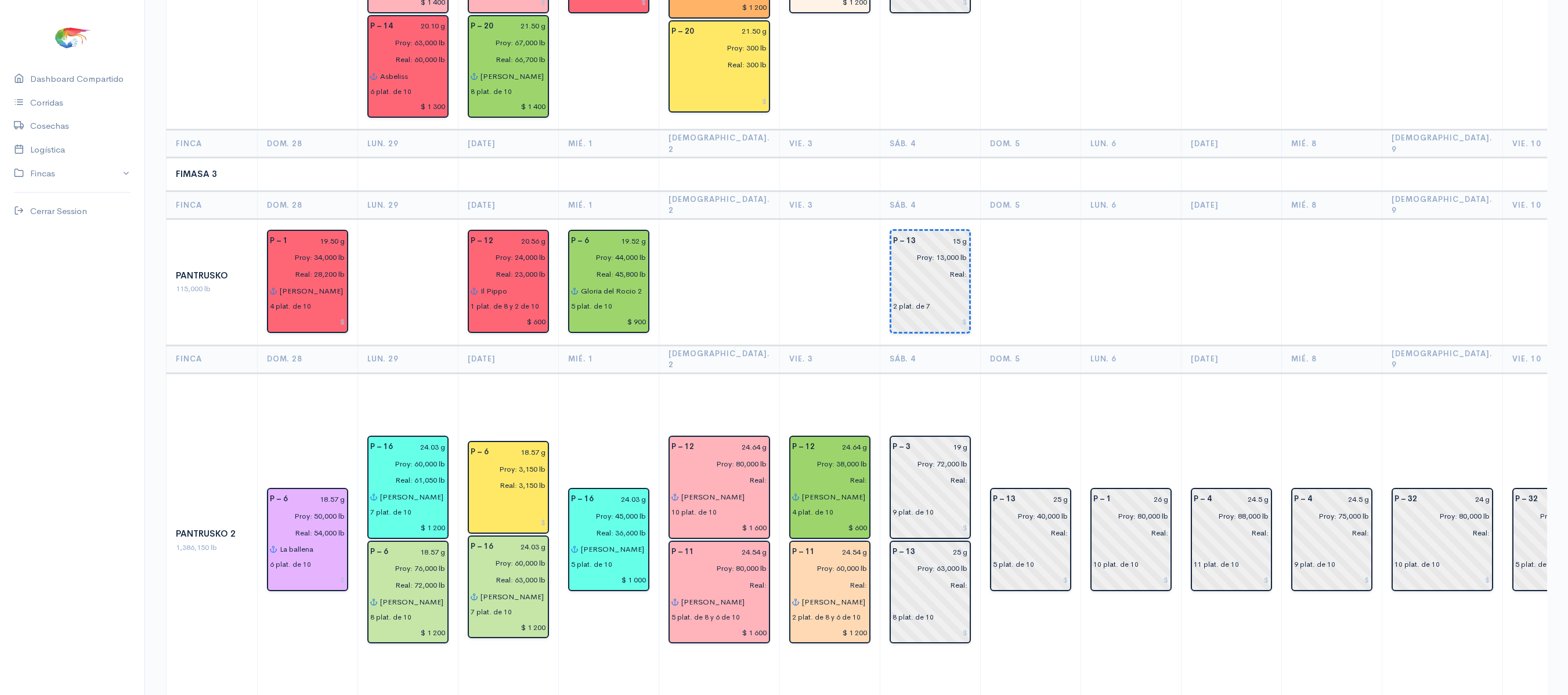
scroll to position [1157, 0]
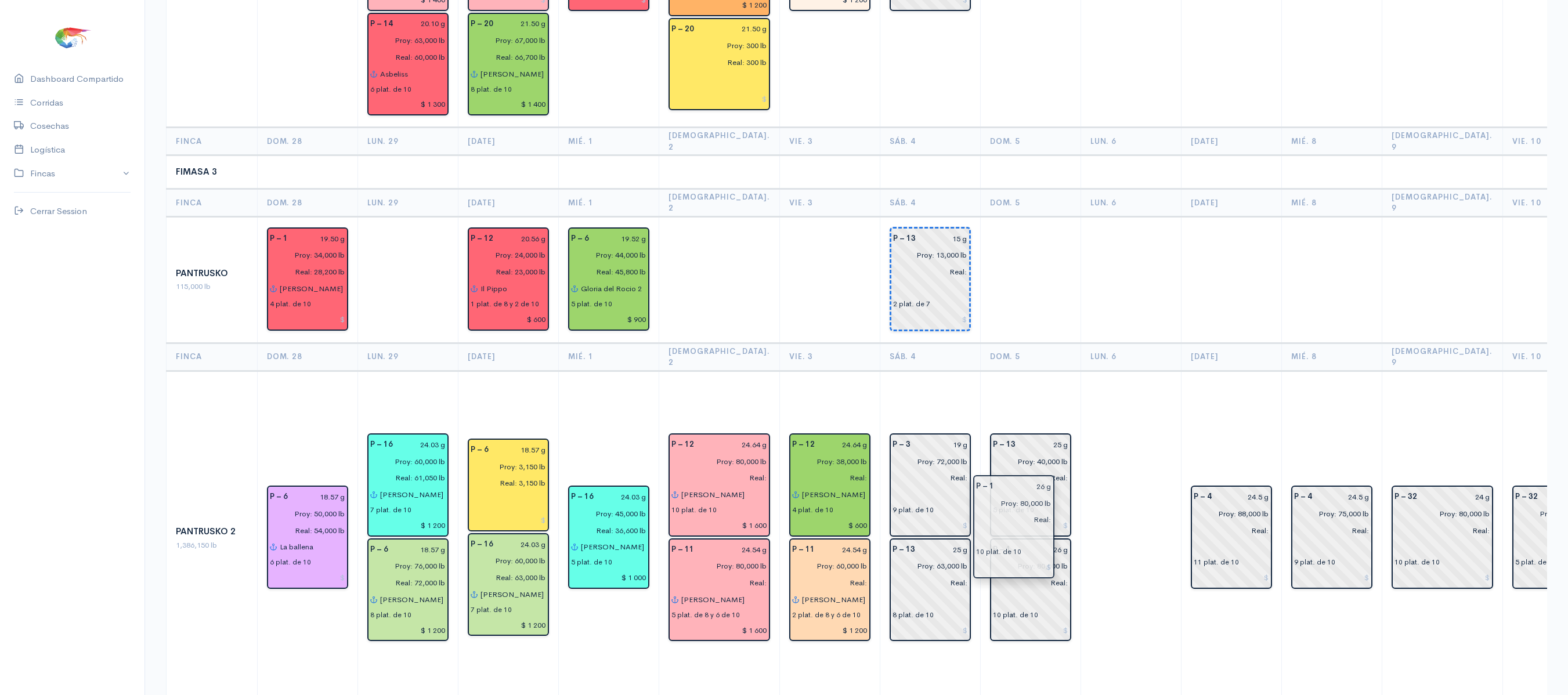
drag, startPoint x: 1110, startPoint y: 491, endPoint x: 1017, endPoint y: 558, distance: 114.6
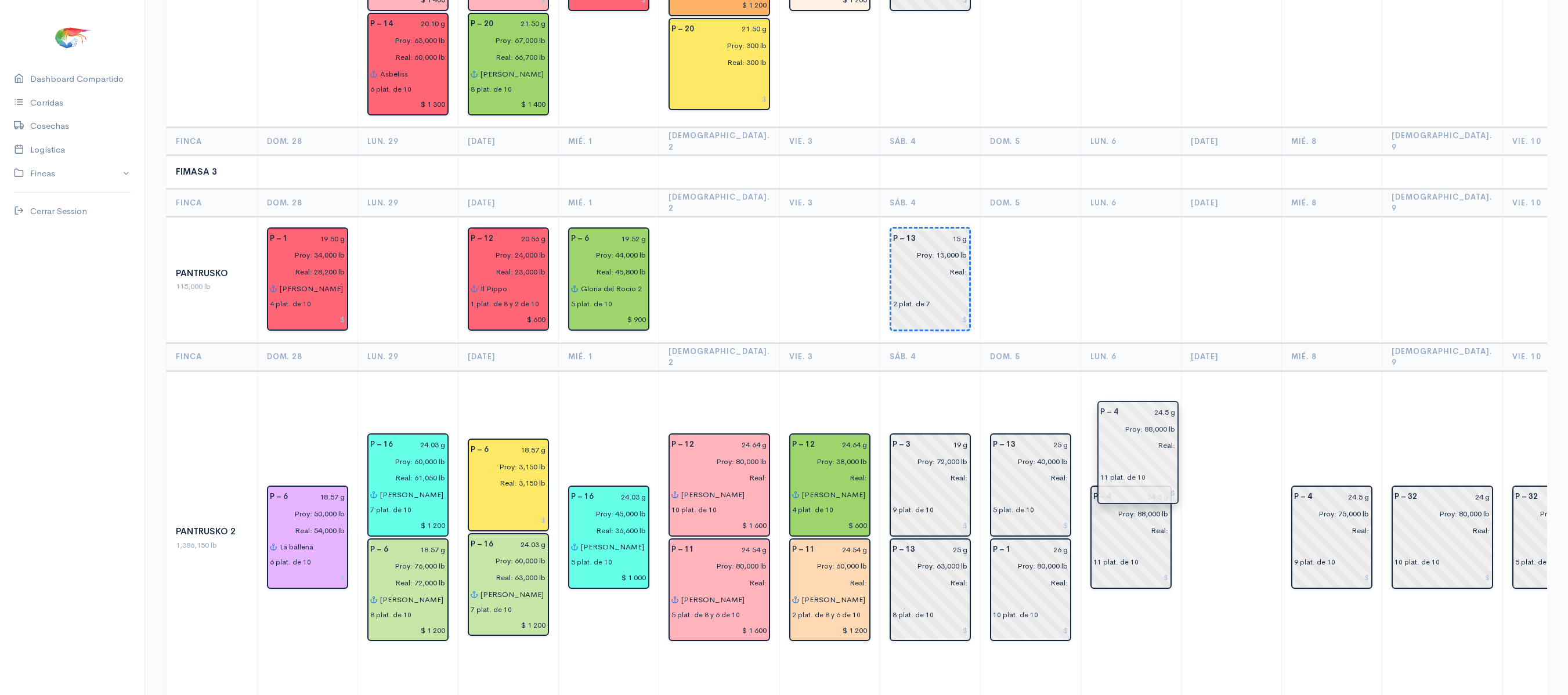
drag, startPoint x: 1210, startPoint y: 448, endPoint x: 1139, endPoint y: 449, distance: 71.0
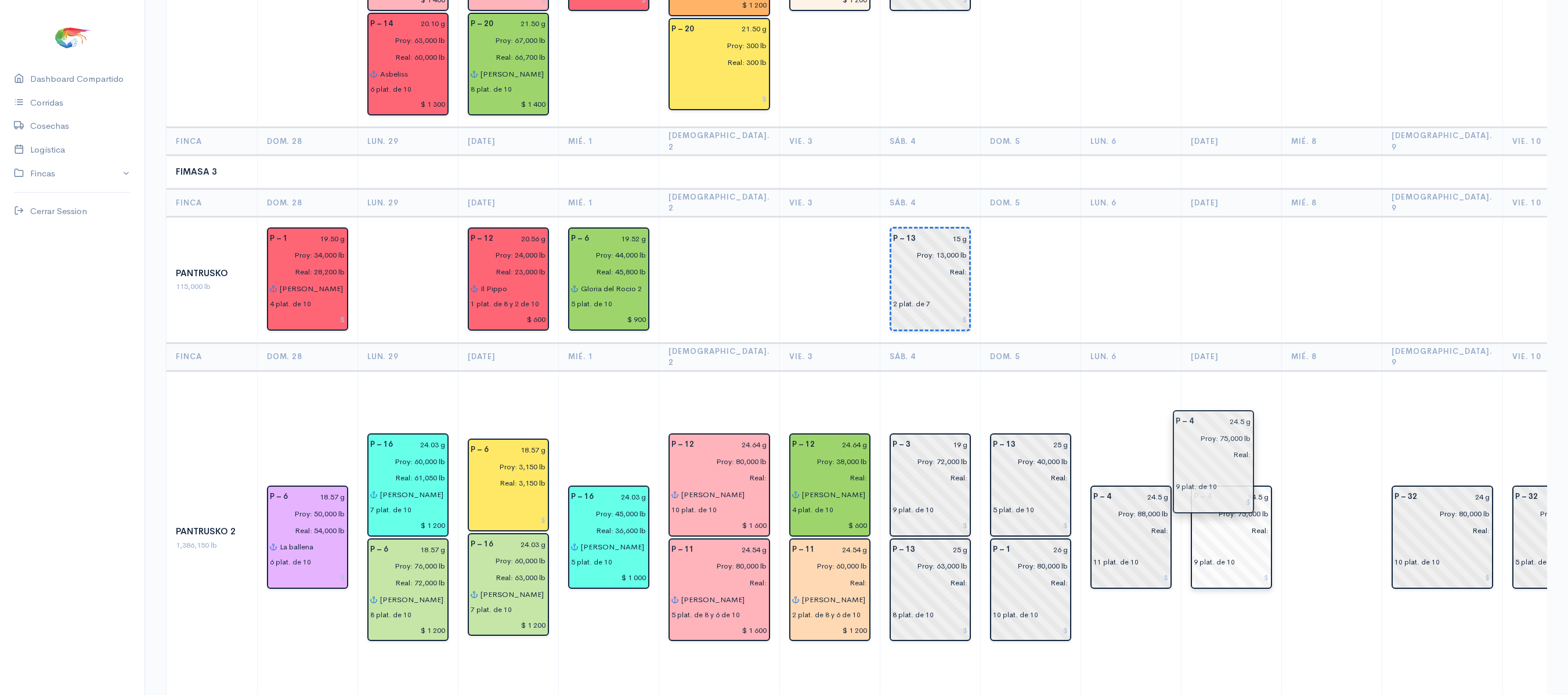
drag, startPoint x: 1272, startPoint y: 444, endPoint x: 1180, endPoint y: 454, distance: 92.5
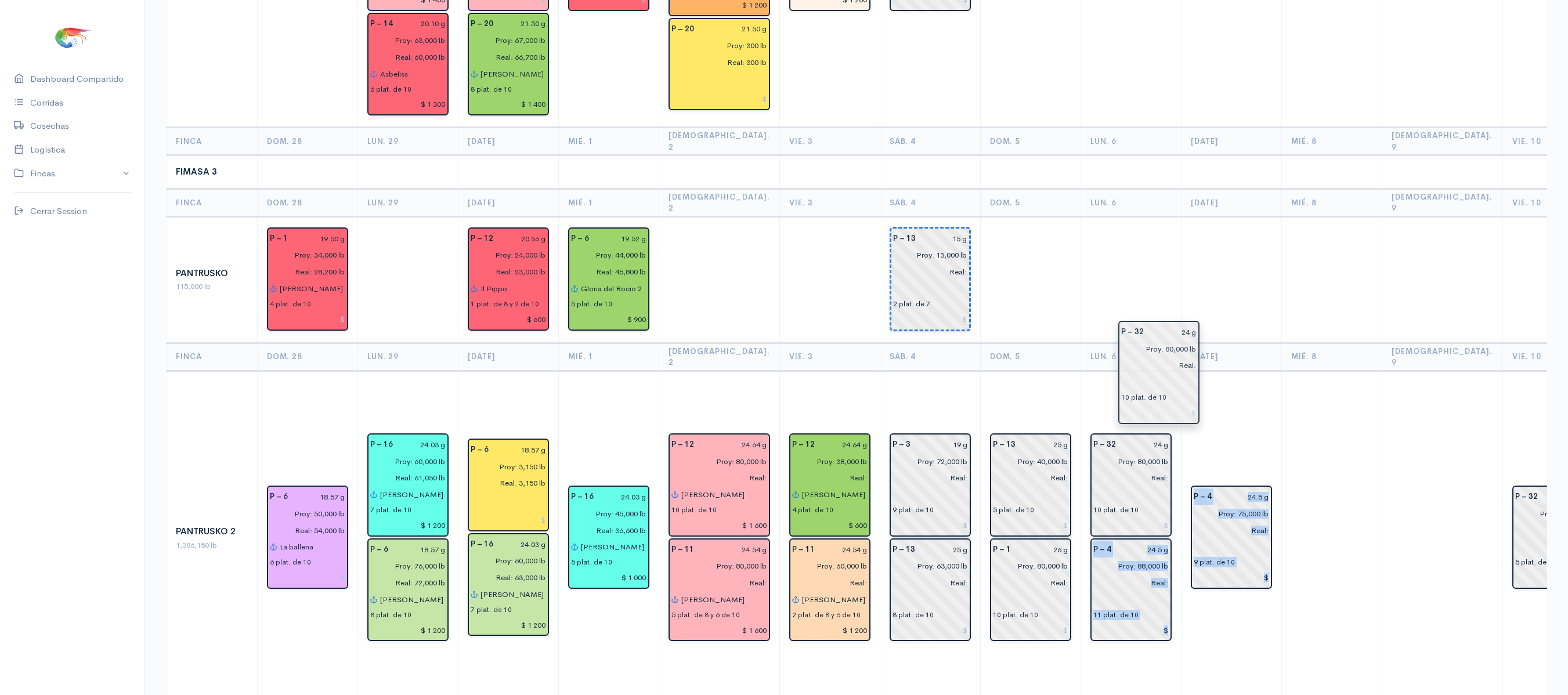
drag, startPoint x: 1300, startPoint y: 392, endPoint x: 1120, endPoint y: 358, distance: 183.2
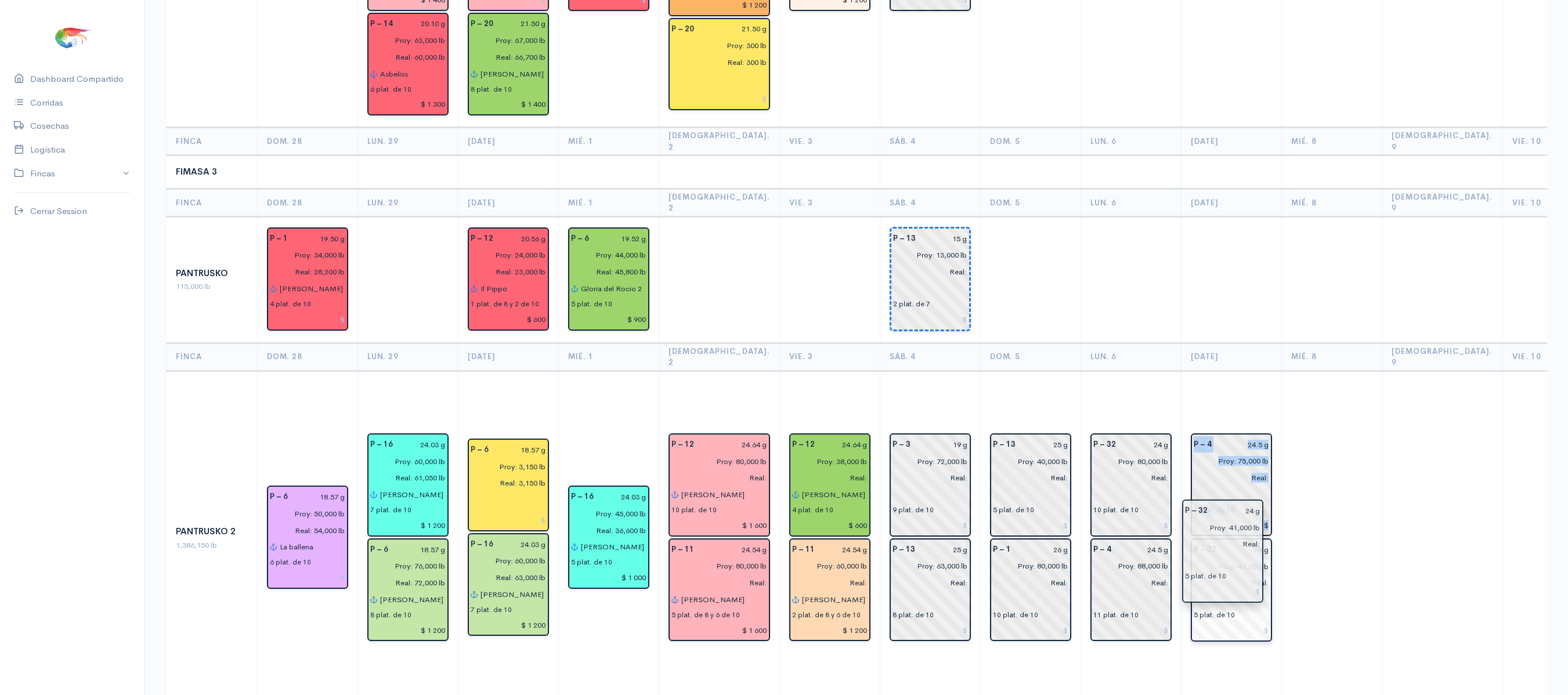
drag, startPoint x: 1472, startPoint y: 428, endPoint x: 1182, endPoint y: 525, distance: 305.8
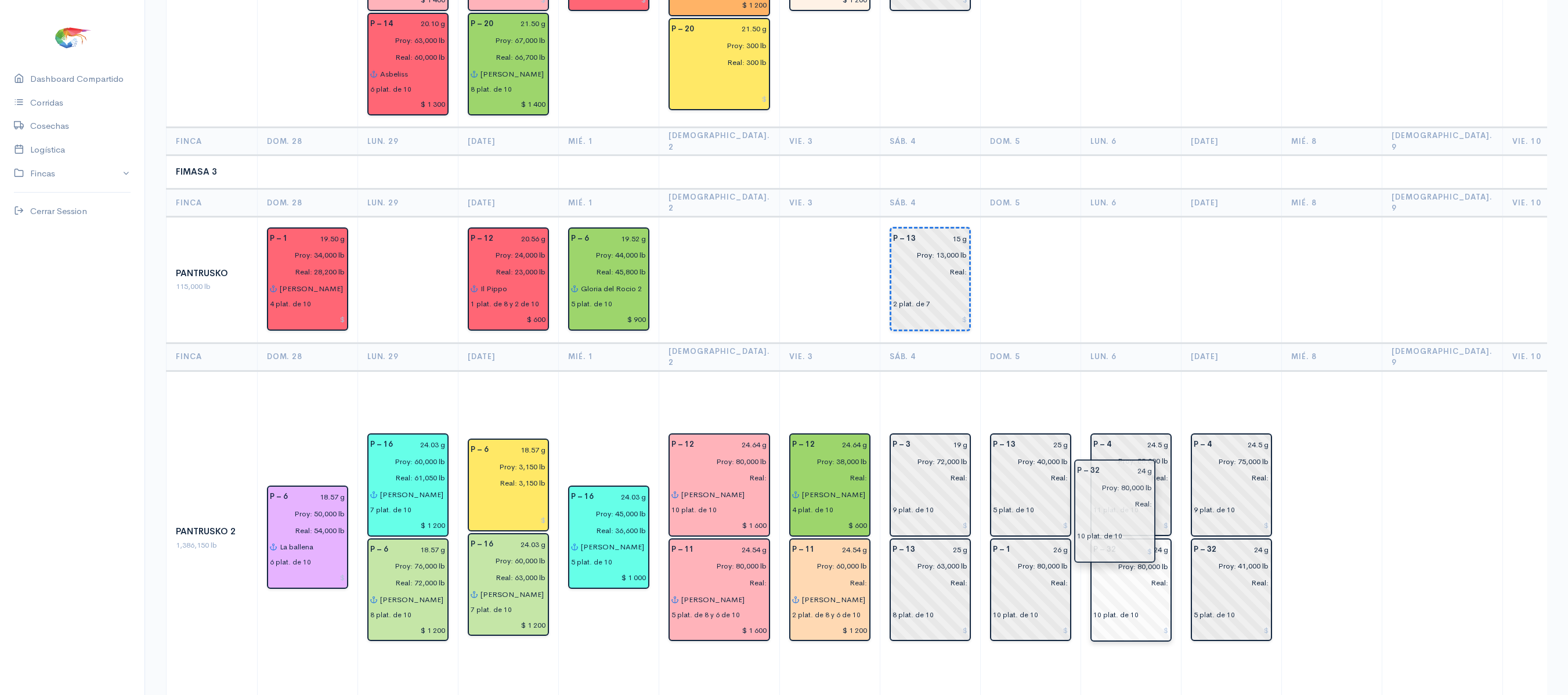
drag, startPoint x: 1113, startPoint y: 420, endPoint x: 1117, endPoint y: 528, distance: 108.1
click at [1314, 442] on td at bounding box center [1332, 538] width 101 height 335
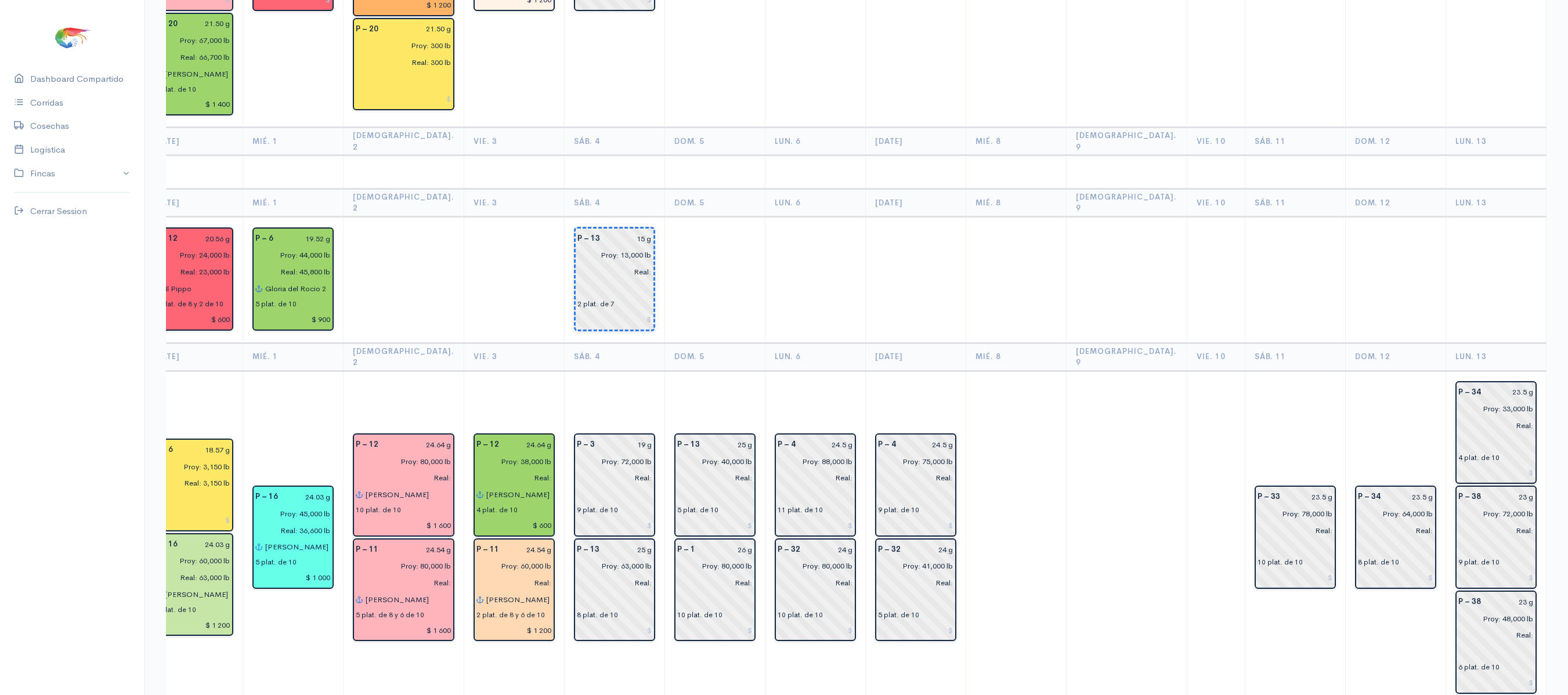
scroll to position [0, 273]
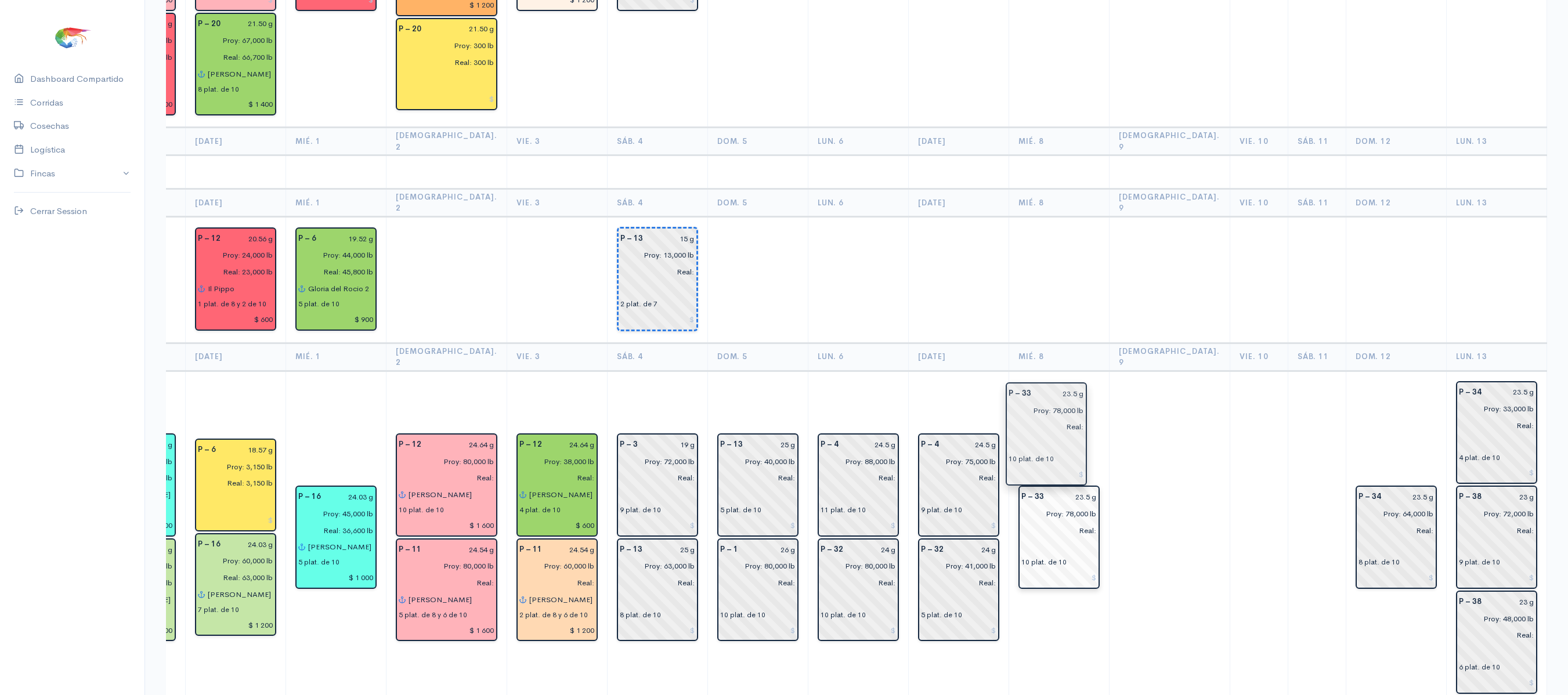
drag, startPoint x: 1264, startPoint y: 450, endPoint x: 1055, endPoint y: 433, distance: 209.7
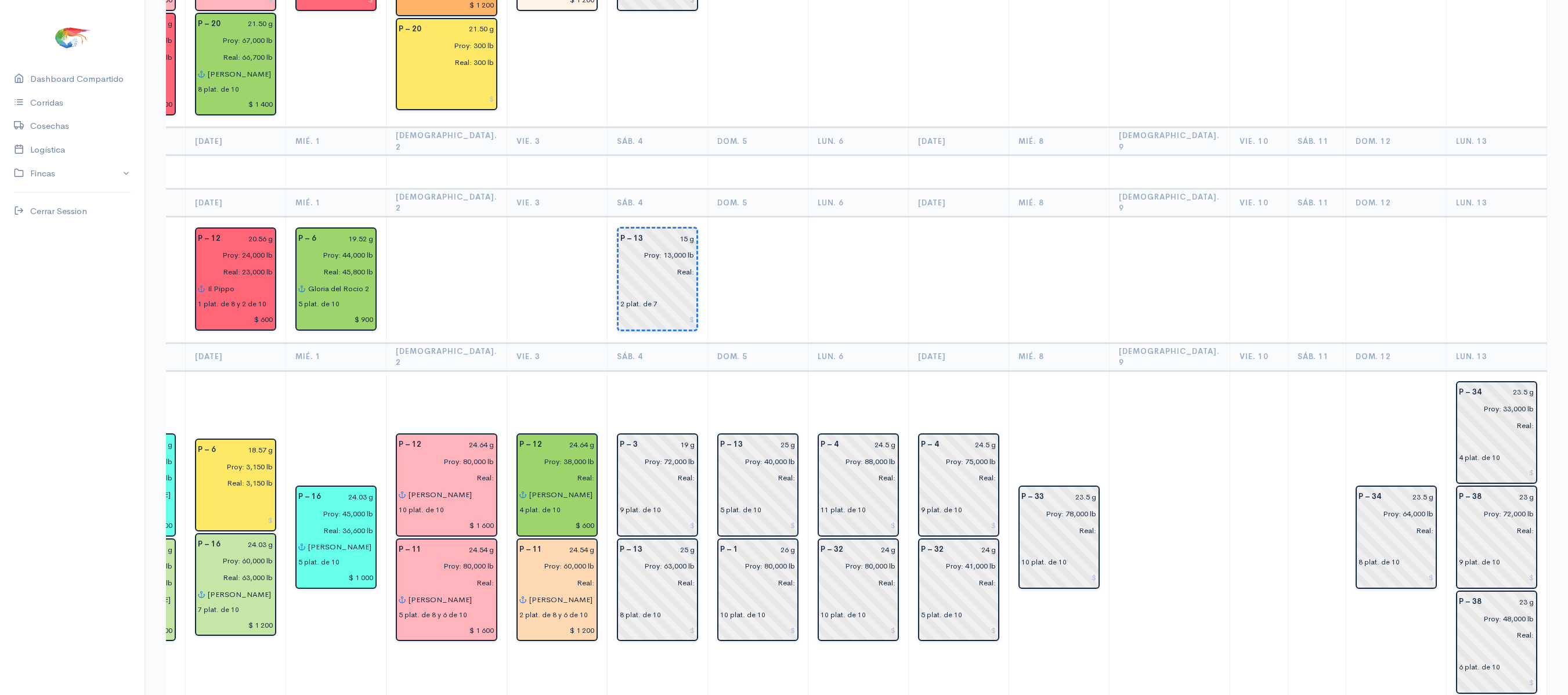
scroll to position [0, 230]
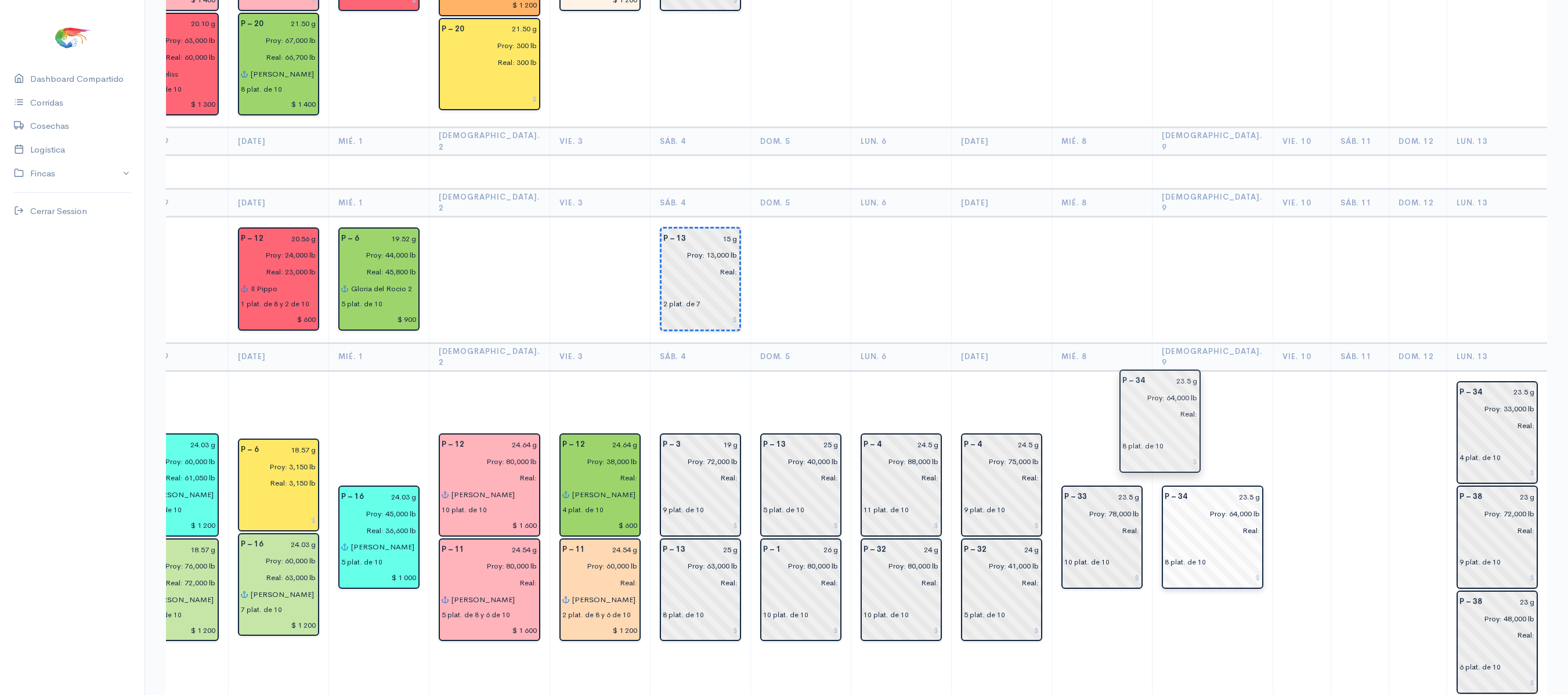
drag, startPoint x: 1366, startPoint y: 444, endPoint x: 1176, endPoint y: 414, distance: 192.4
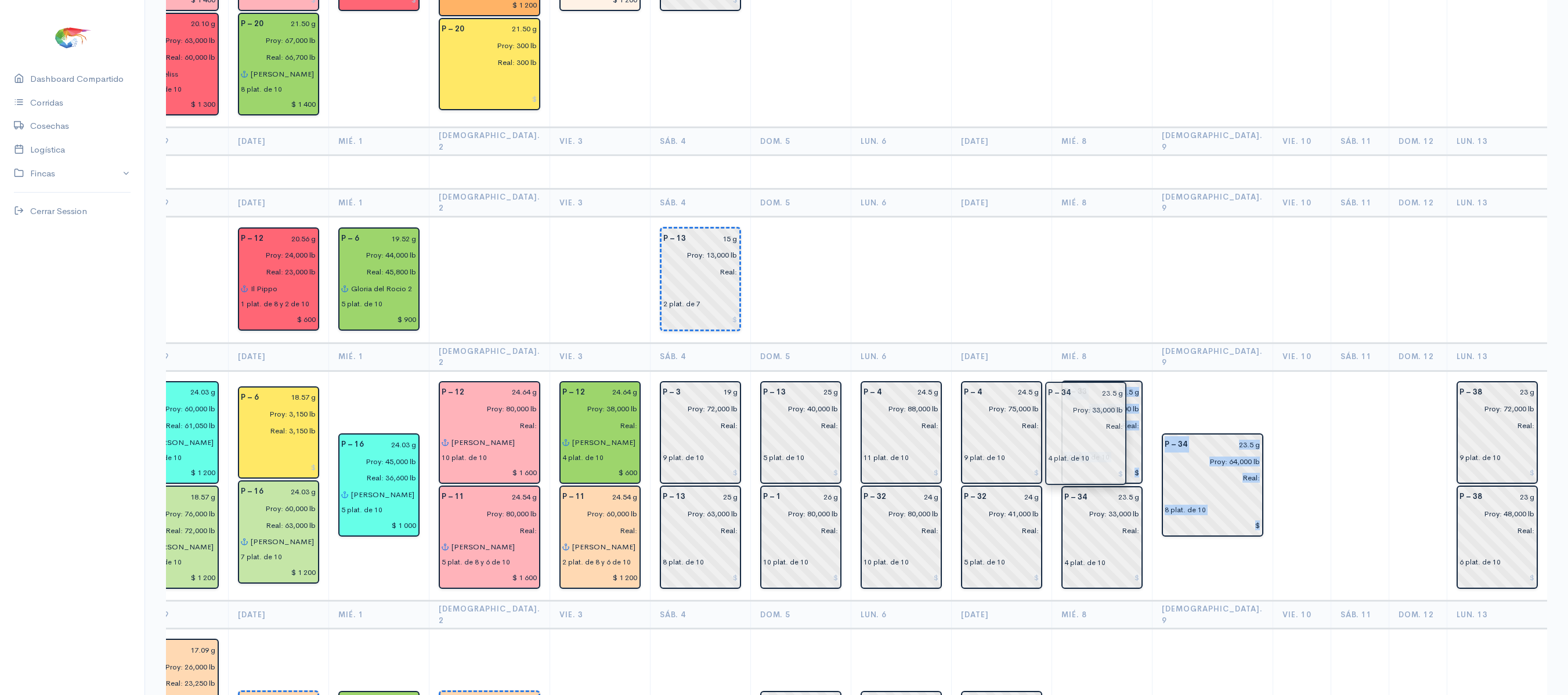
drag, startPoint x: 1465, startPoint y: 330, endPoint x: 1094, endPoint y: 418, distance: 381.3
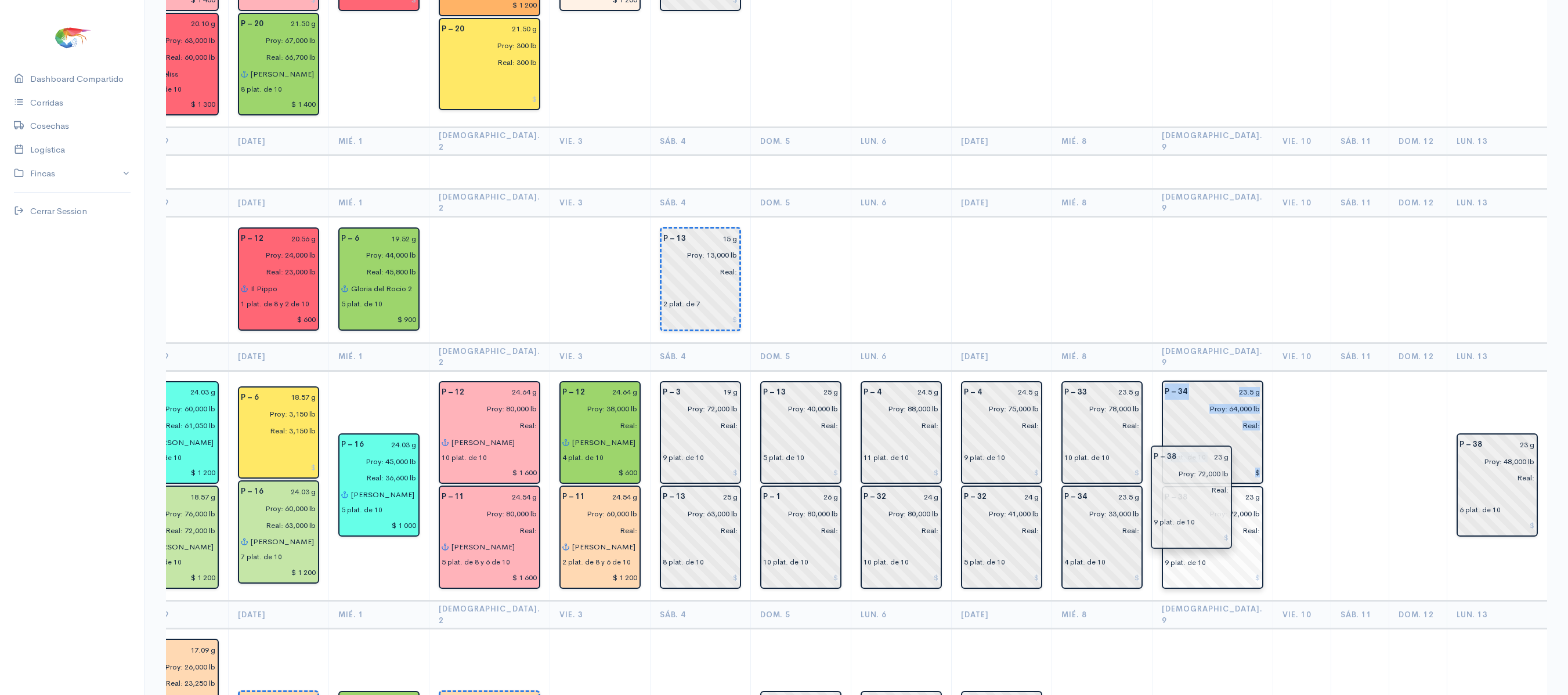
drag, startPoint x: 1354, startPoint y: 332, endPoint x: 1175, endPoint y: 478, distance: 231.0
type input "Real:"
click at [1447, 433] on td "P – 38 23 g Proy: 48,000 lb Real: 6 plat. de 10" at bounding box center [1497, 486] width 101 height 230
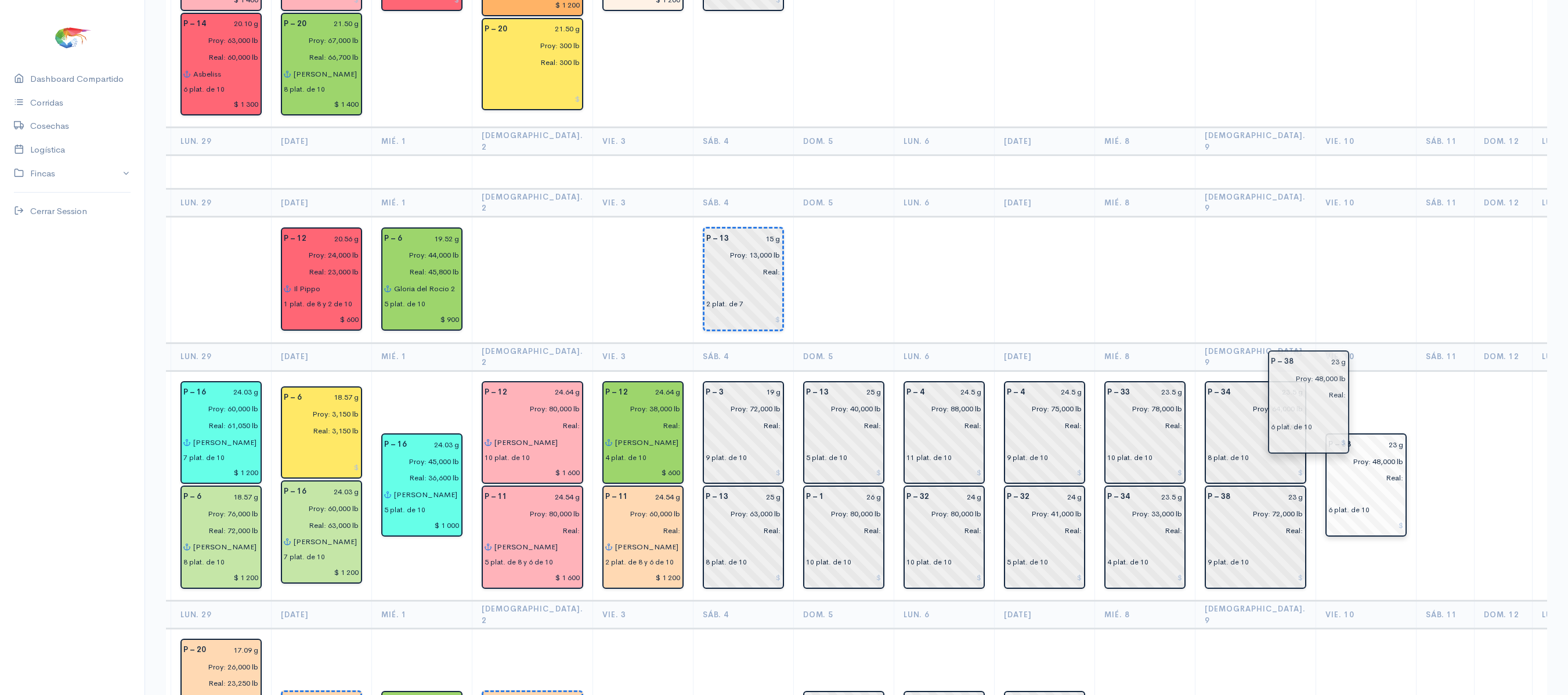
drag, startPoint x: 1453, startPoint y: 392, endPoint x: 1303, endPoint y: 396, distance: 150.1
click at [1331, 343] on th "Vie. 10" at bounding box center [1366, 357] width 101 height 28
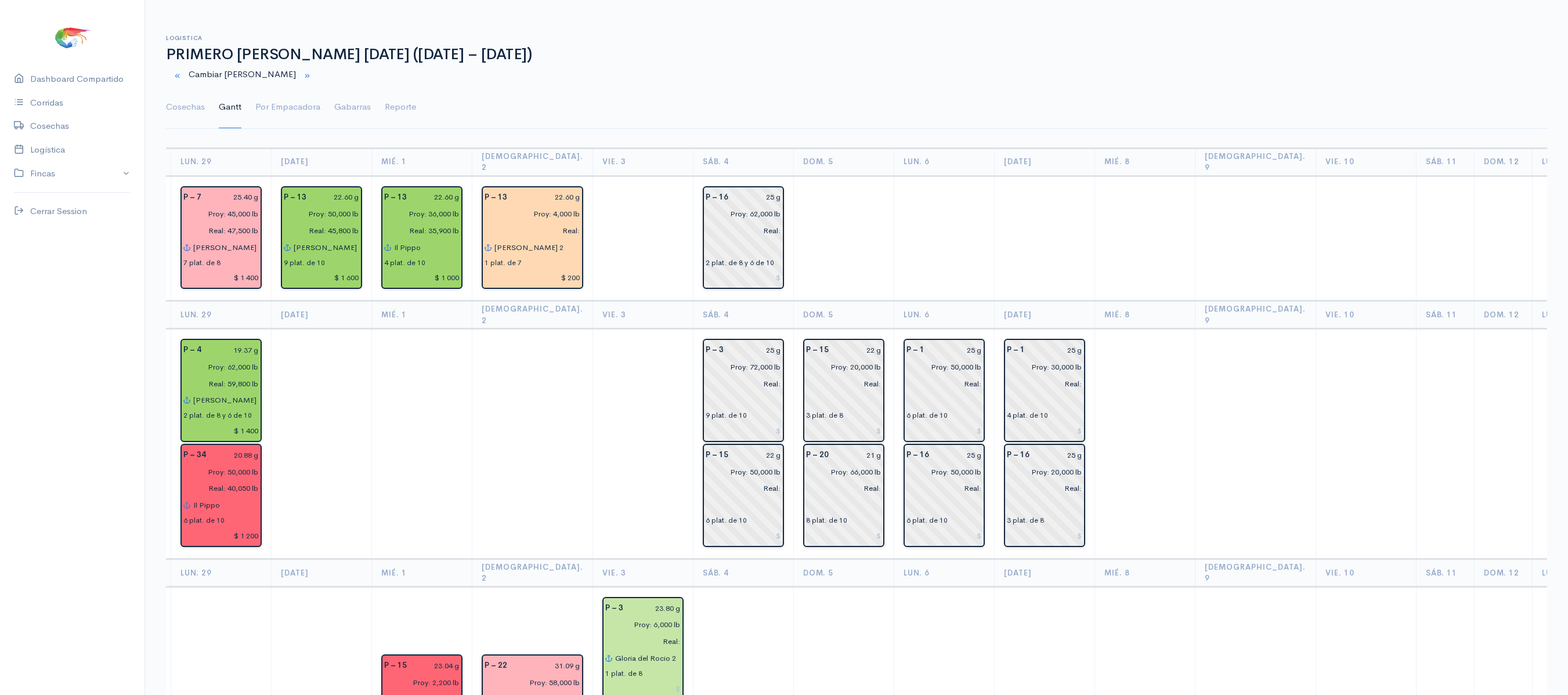
scroll to position [0, 0]
